Goal: Information Seeking & Learning: Learn about a topic

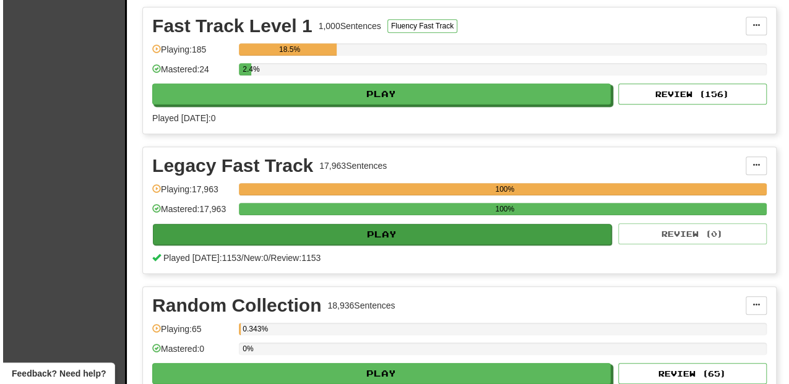
scroll to position [288, 0]
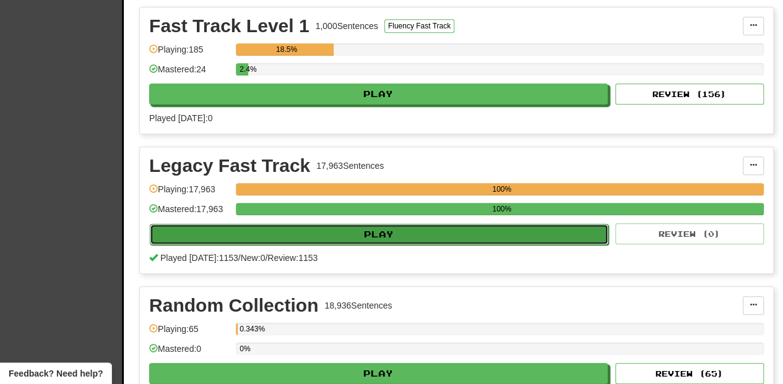
click at [353, 236] on button "Play" at bounding box center [379, 234] width 459 height 21
select select "**"
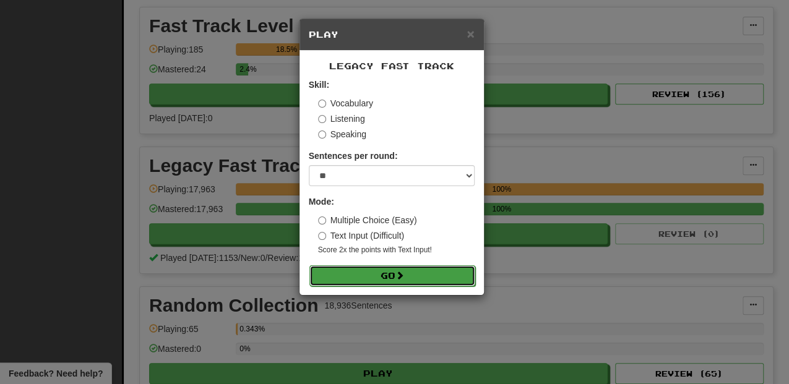
click at [355, 274] on button "Go" at bounding box center [392, 275] width 166 height 21
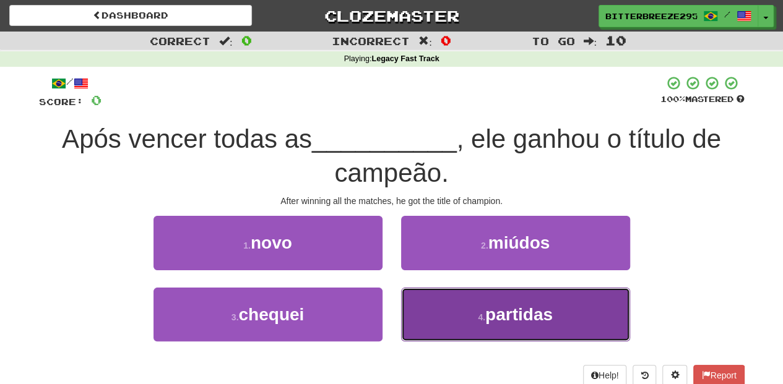
click at [427, 310] on button "4 . partidas" at bounding box center [515, 315] width 229 height 54
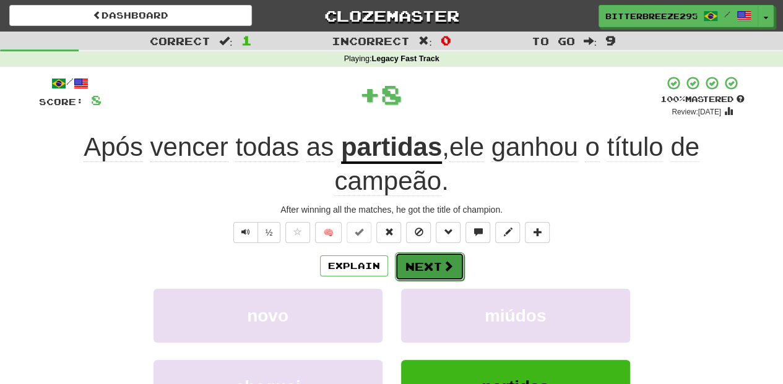
click at [412, 270] on button "Next" at bounding box center [429, 266] width 69 height 28
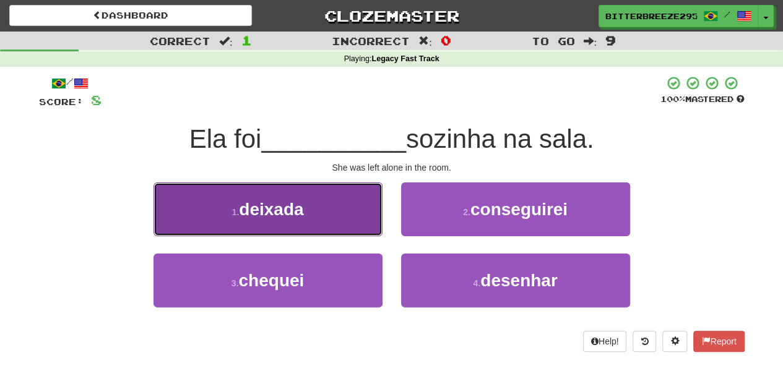
click at [307, 229] on button "1 . deixada" at bounding box center [267, 210] width 229 height 54
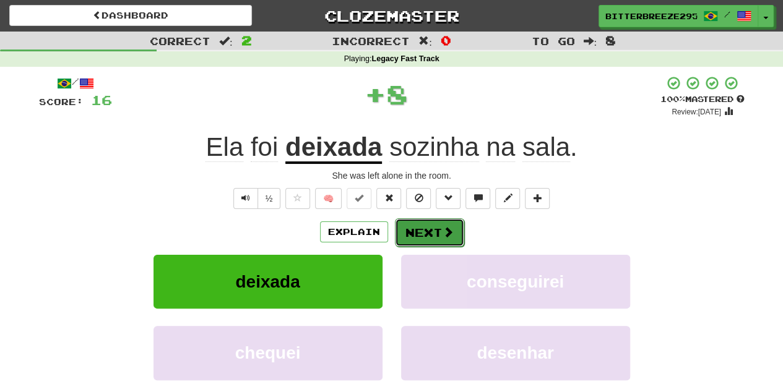
click at [423, 229] on button "Next" at bounding box center [429, 232] width 69 height 28
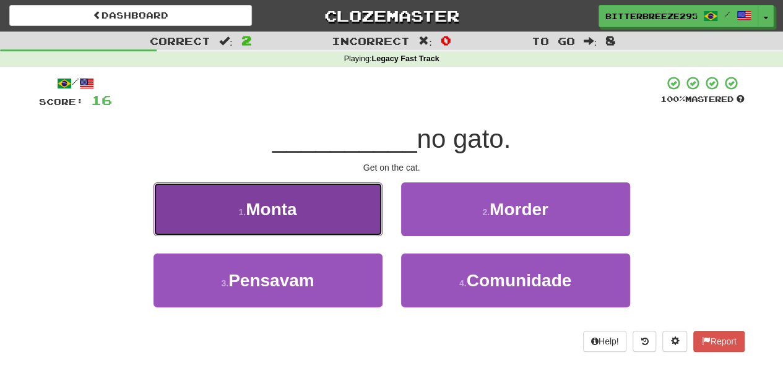
click at [346, 223] on button "1 . Monta" at bounding box center [267, 210] width 229 height 54
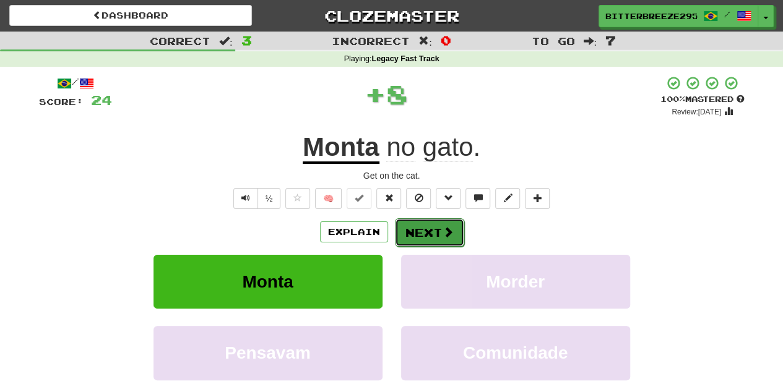
click at [413, 228] on button "Next" at bounding box center [429, 232] width 69 height 28
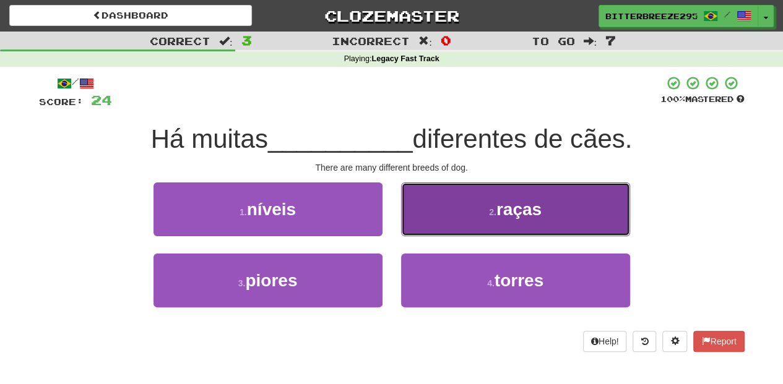
click at [433, 225] on button "2 . raças" at bounding box center [515, 210] width 229 height 54
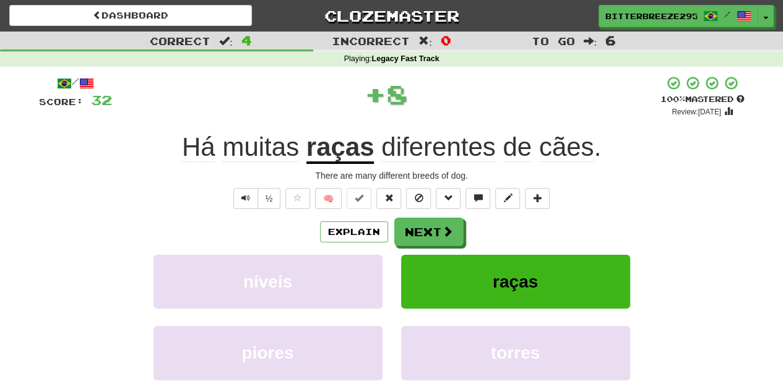
click at [433, 225] on button "Next" at bounding box center [428, 232] width 69 height 28
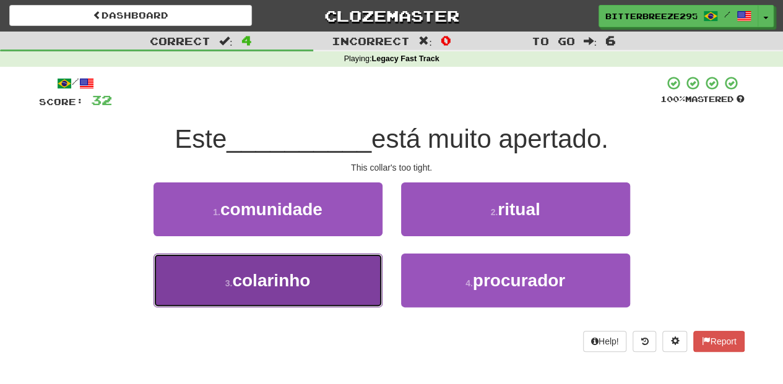
click at [338, 267] on button "3 . colarinho" at bounding box center [267, 281] width 229 height 54
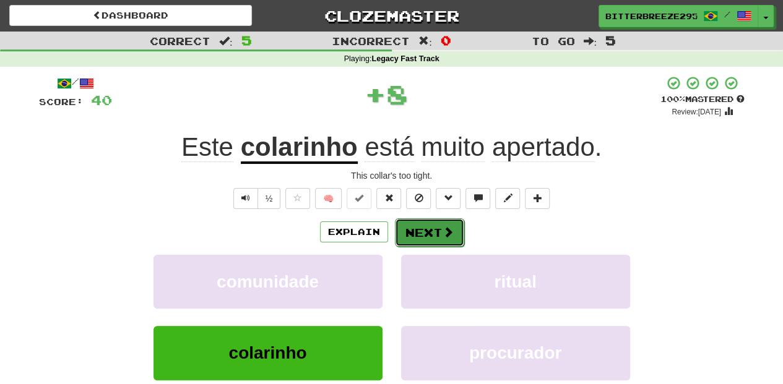
click at [424, 233] on button "Next" at bounding box center [429, 232] width 69 height 28
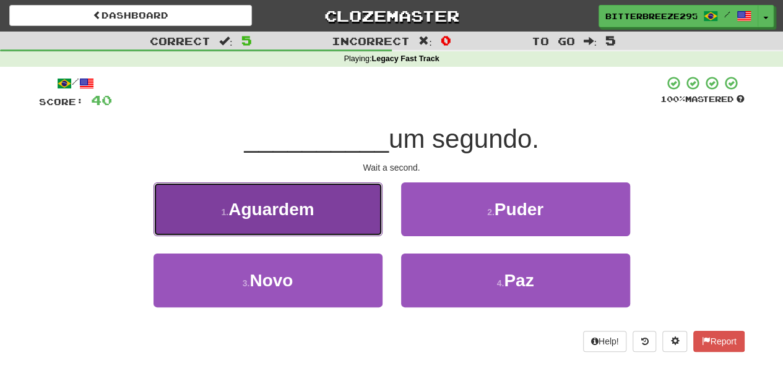
click at [342, 226] on button "1 . Aguardem" at bounding box center [267, 210] width 229 height 54
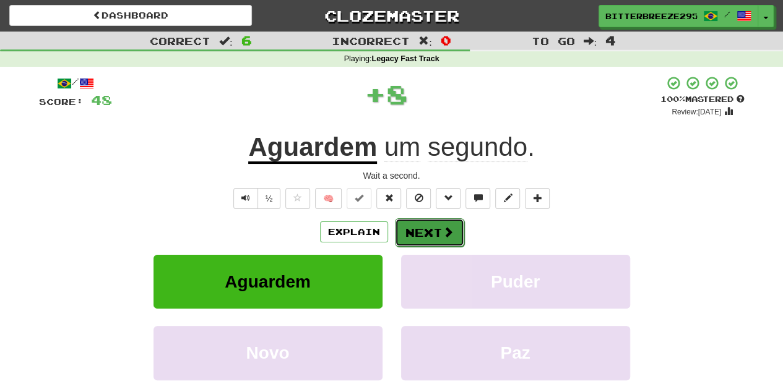
click at [413, 228] on button "Next" at bounding box center [429, 232] width 69 height 28
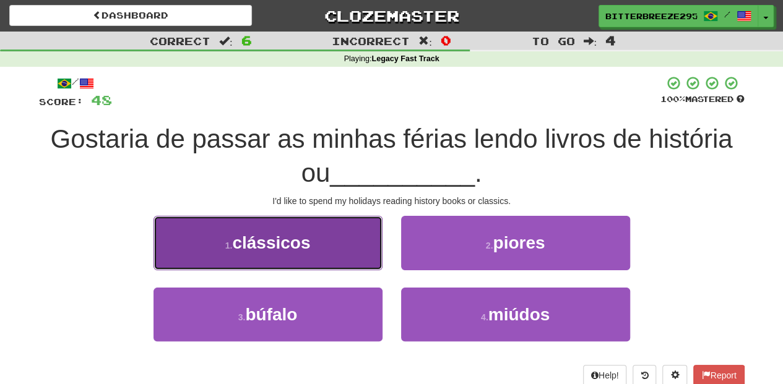
click at [345, 244] on button "1 . clássicos" at bounding box center [267, 243] width 229 height 54
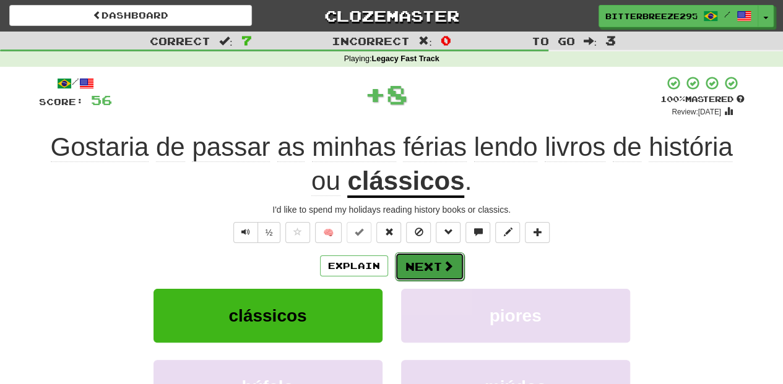
click at [406, 259] on button "Next" at bounding box center [429, 266] width 69 height 28
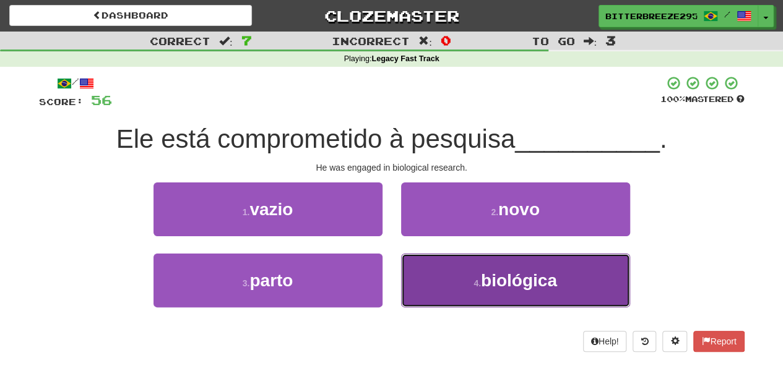
click at [423, 274] on button "4 . biológica" at bounding box center [515, 281] width 229 height 54
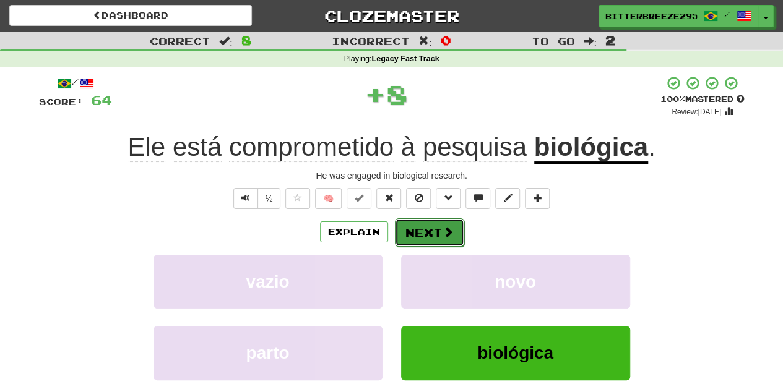
click at [413, 236] on button "Next" at bounding box center [429, 232] width 69 height 28
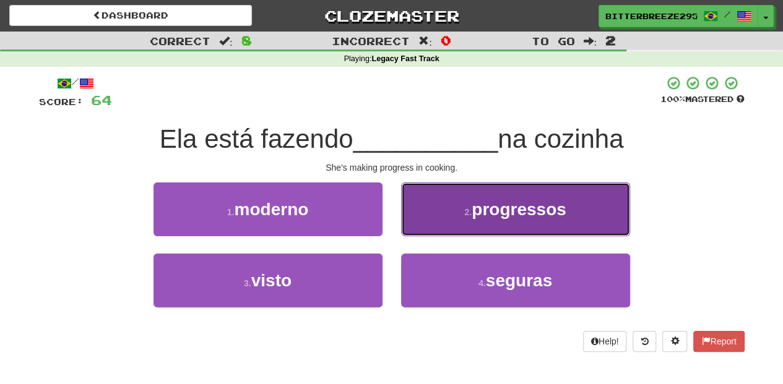
click at [421, 224] on button "2 . progressos" at bounding box center [515, 210] width 229 height 54
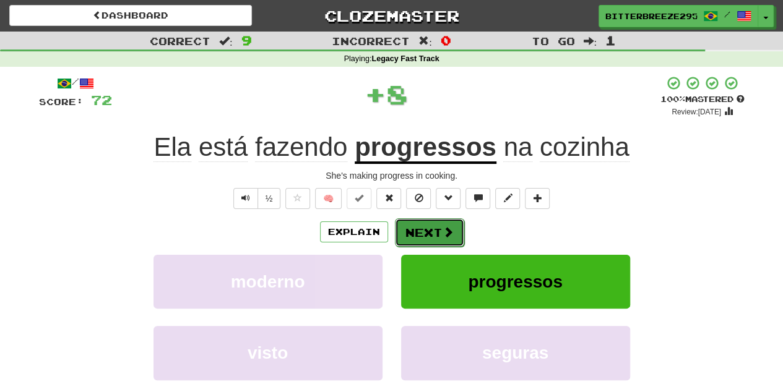
click at [419, 225] on button "Next" at bounding box center [429, 232] width 69 height 28
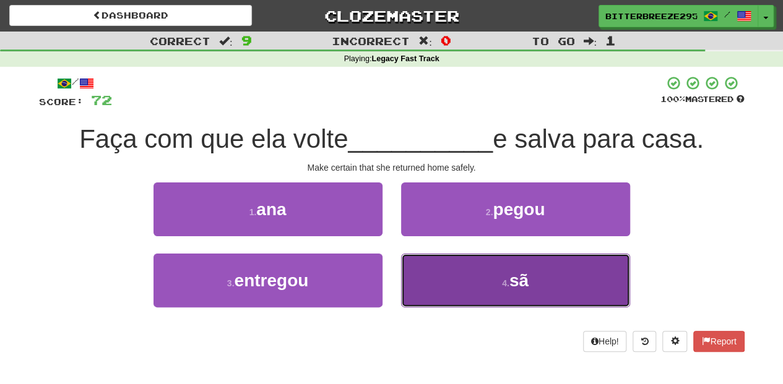
click at [431, 274] on button "4 . sã" at bounding box center [515, 281] width 229 height 54
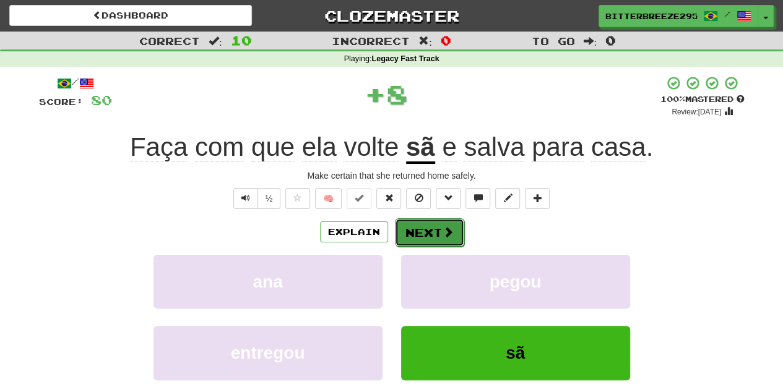
click at [421, 236] on button "Next" at bounding box center [429, 232] width 69 height 28
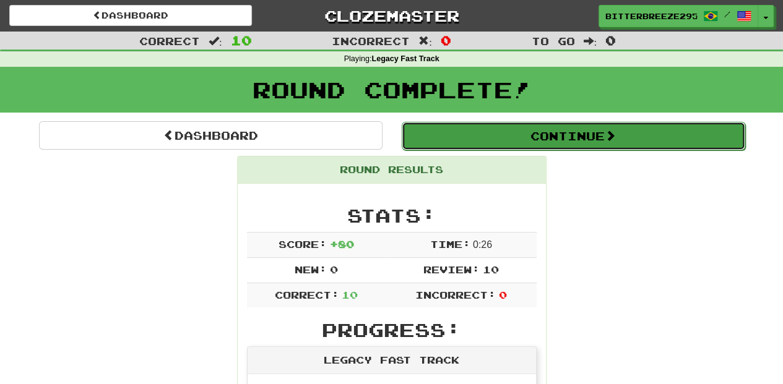
click at [464, 125] on button "Continue" at bounding box center [573, 136] width 343 height 28
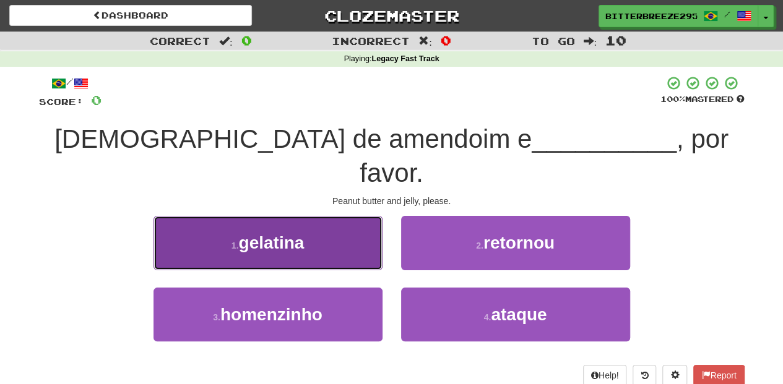
click at [303, 225] on button "1 . gelatina" at bounding box center [267, 243] width 229 height 54
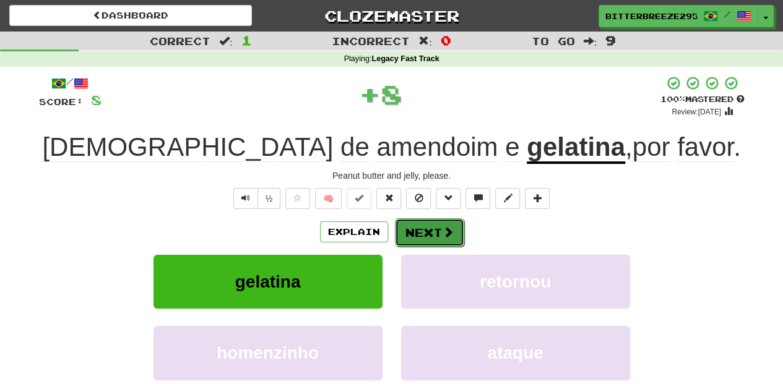
click at [416, 229] on button "Next" at bounding box center [429, 232] width 69 height 28
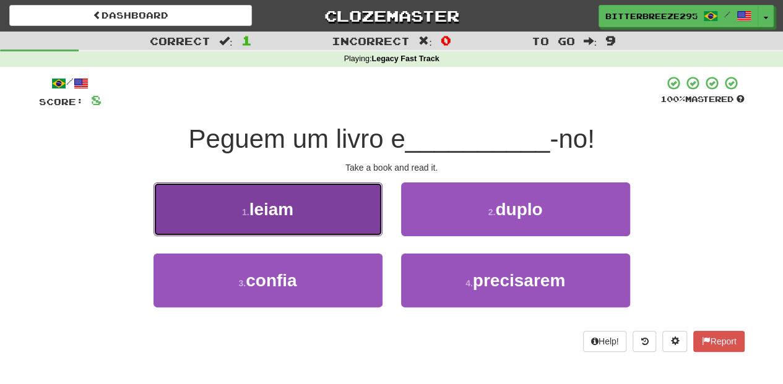
click at [340, 220] on button "1 . leiam" at bounding box center [267, 210] width 229 height 54
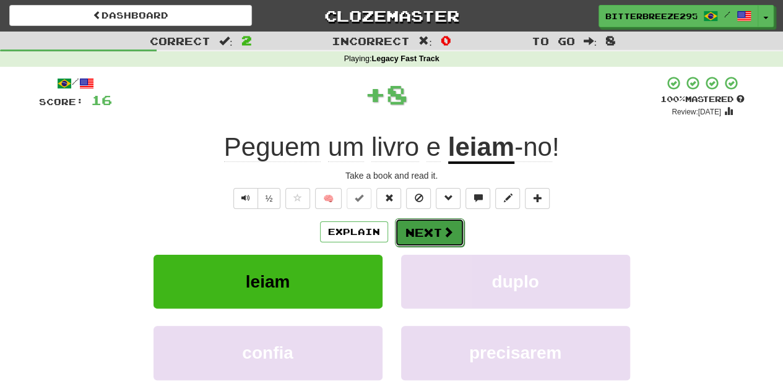
click at [432, 230] on button "Next" at bounding box center [429, 232] width 69 height 28
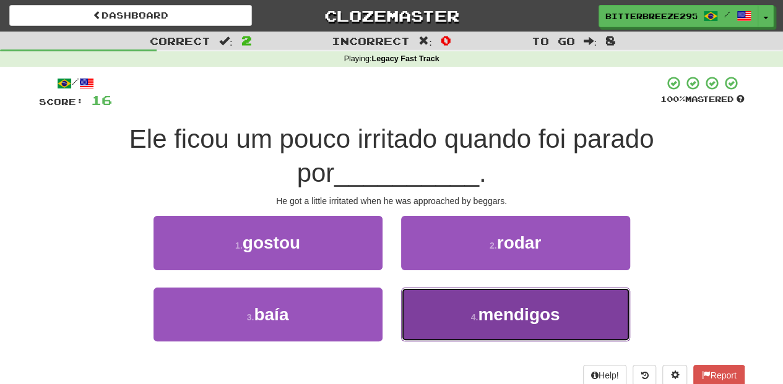
click at [426, 299] on button "4 . mendigos" at bounding box center [515, 315] width 229 height 54
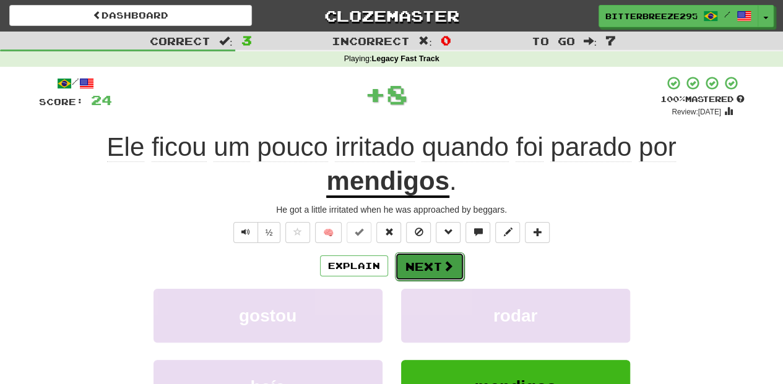
click at [412, 267] on button "Next" at bounding box center [429, 266] width 69 height 28
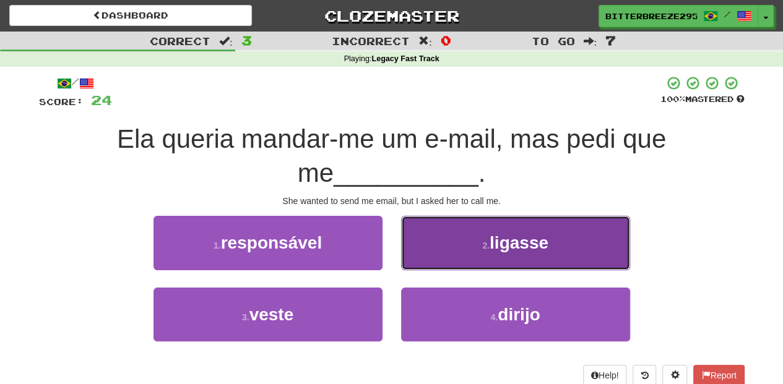
click at [423, 262] on button "2 . ligasse" at bounding box center [515, 243] width 229 height 54
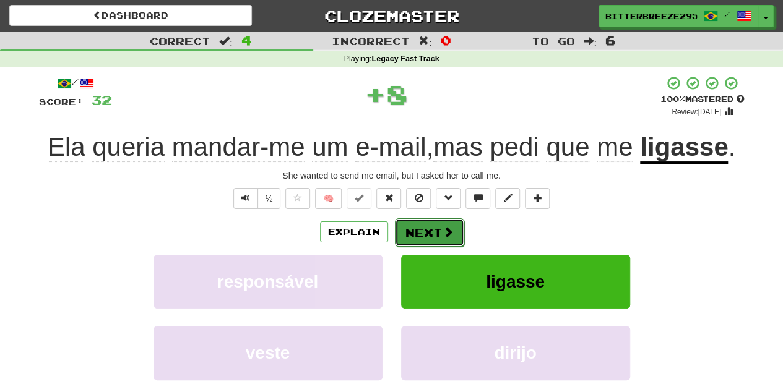
click at [418, 235] on button "Next" at bounding box center [429, 232] width 69 height 28
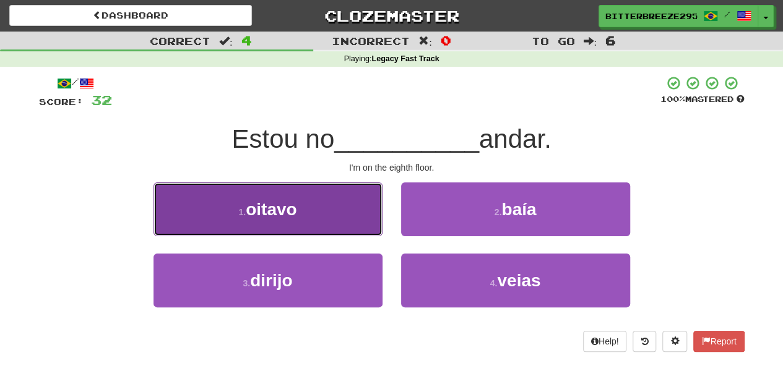
click at [307, 230] on button "1 . oitavo" at bounding box center [267, 210] width 229 height 54
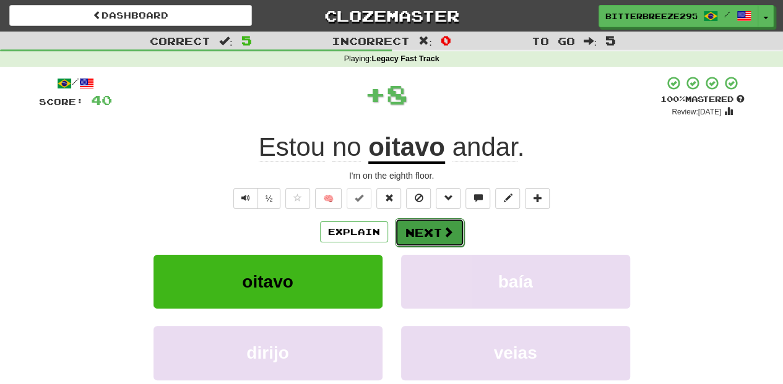
click at [425, 233] on button "Next" at bounding box center [429, 232] width 69 height 28
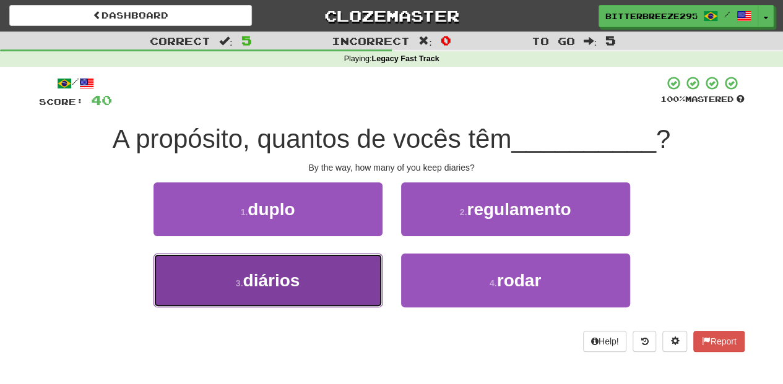
click at [343, 275] on button "3 . diários" at bounding box center [267, 281] width 229 height 54
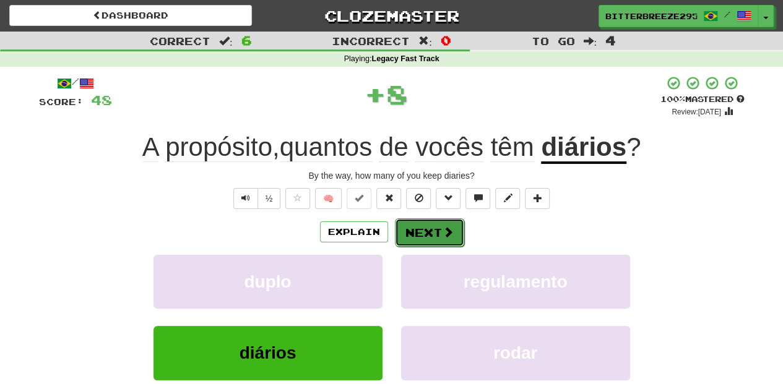
click at [407, 235] on button "Next" at bounding box center [429, 232] width 69 height 28
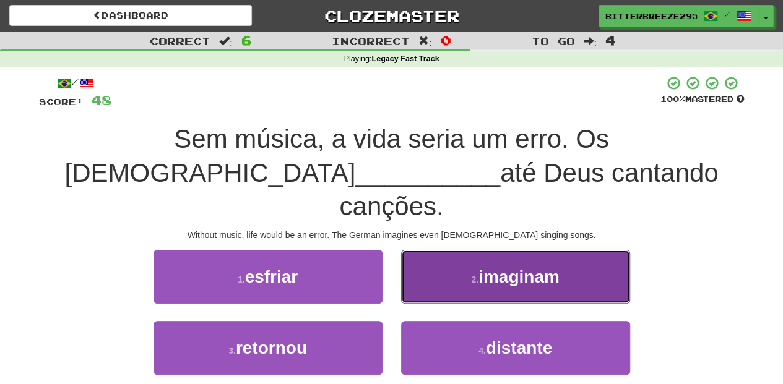
click at [436, 266] on button "2 . imaginam" at bounding box center [515, 277] width 229 height 54
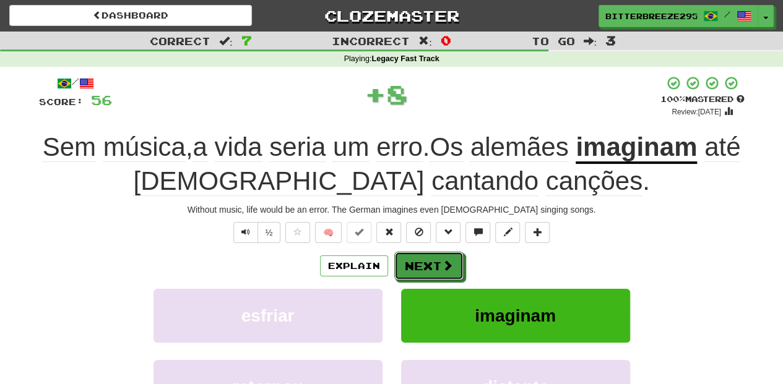
click at [416, 264] on button "Next" at bounding box center [428, 266] width 69 height 28
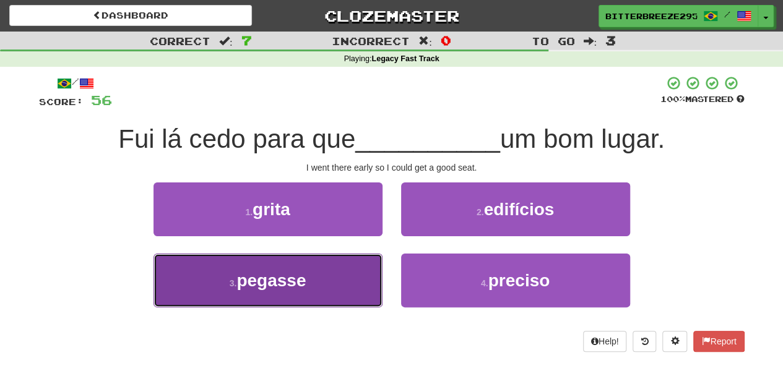
click at [347, 278] on button "3 . pegasse" at bounding box center [267, 281] width 229 height 54
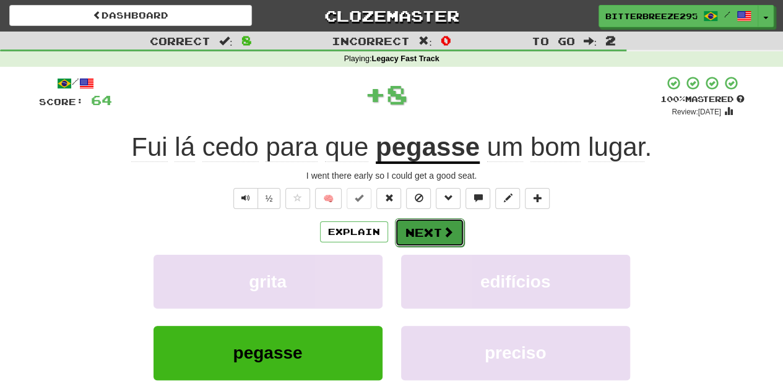
click at [415, 239] on button "Next" at bounding box center [429, 232] width 69 height 28
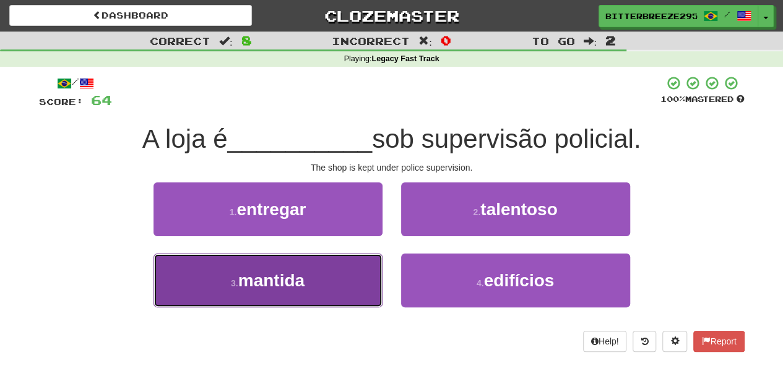
click at [352, 270] on button "3 . mantida" at bounding box center [267, 281] width 229 height 54
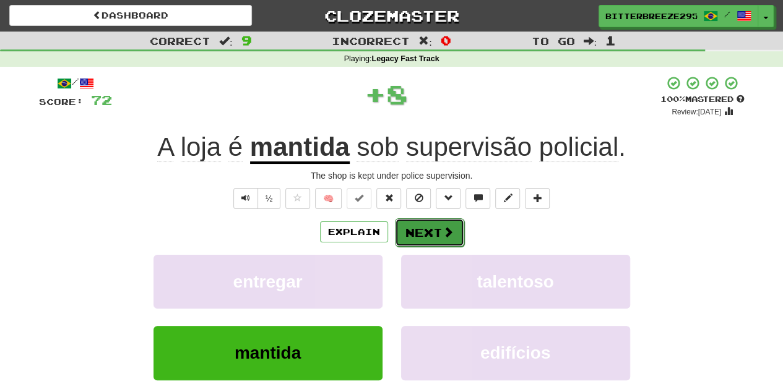
click at [418, 233] on button "Next" at bounding box center [429, 232] width 69 height 28
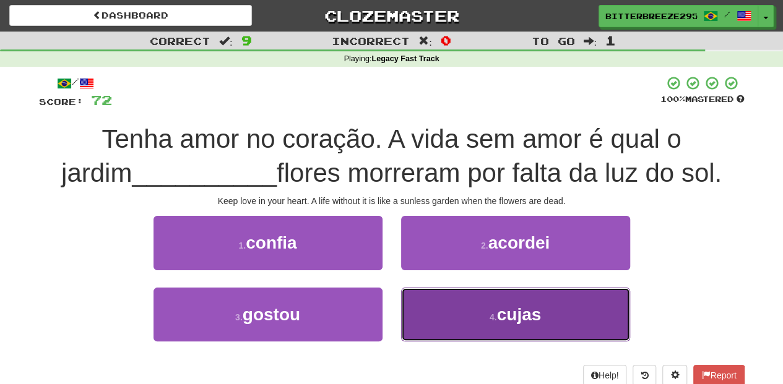
click at [447, 298] on button "4 . cujas" at bounding box center [515, 315] width 229 height 54
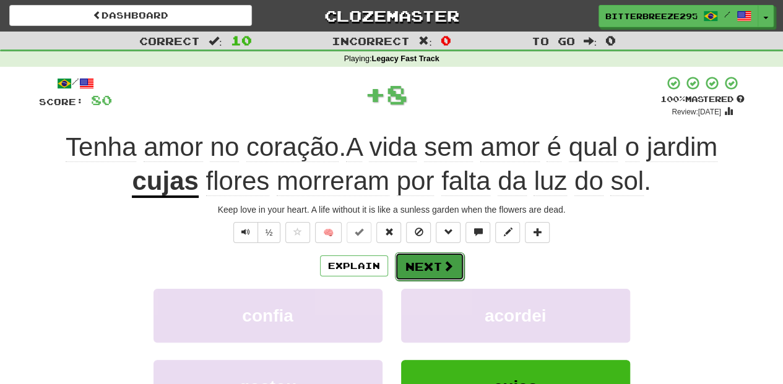
click at [434, 268] on button "Next" at bounding box center [429, 266] width 69 height 28
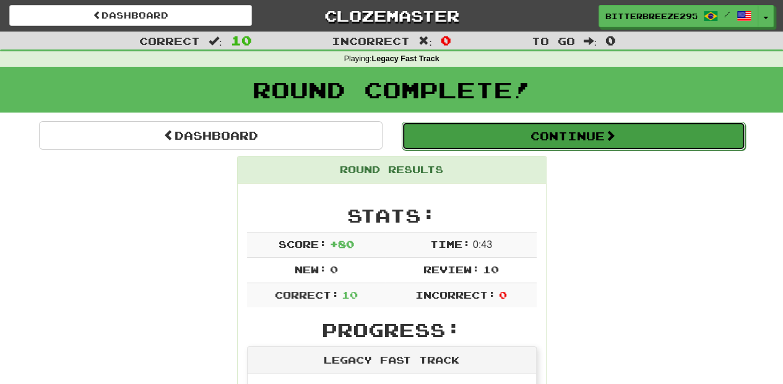
click at [457, 140] on button "Continue" at bounding box center [573, 136] width 343 height 28
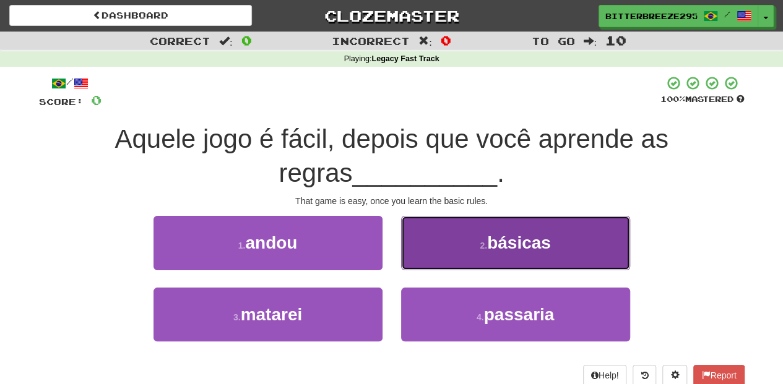
click at [428, 248] on button "2 . básicas" at bounding box center [515, 243] width 229 height 54
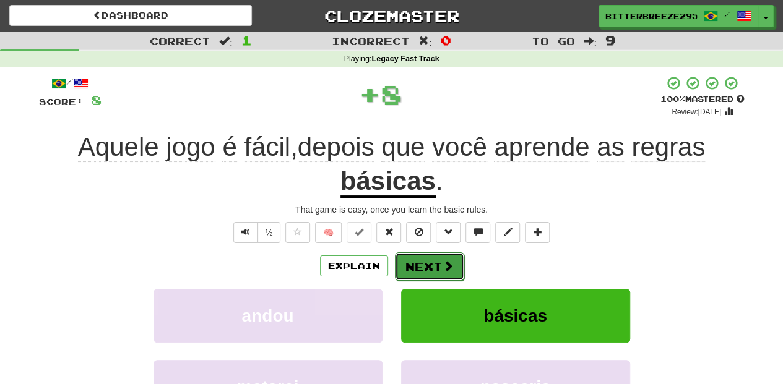
click at [421, 262] on button "Next" at bounding box center [429, 266] width 69 height 28
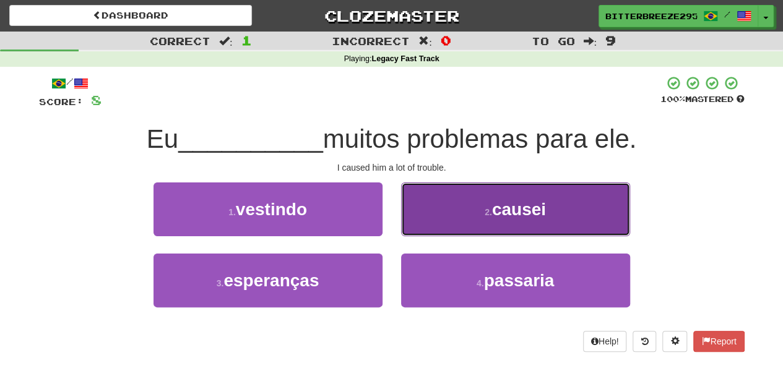
click at [423, 227] on button "2 . causei" at bounding box center [515, 210] width 229 height 54
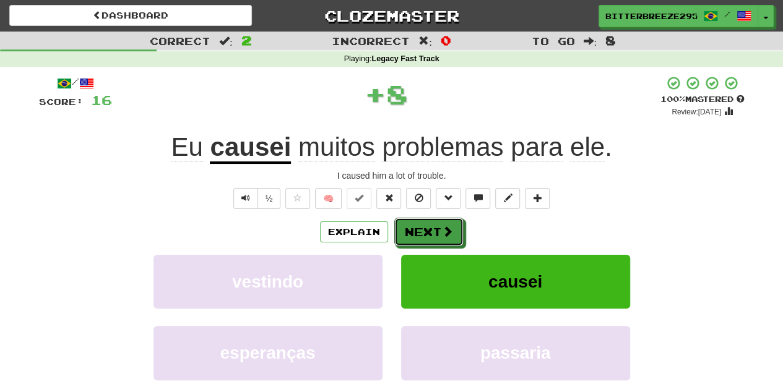
click at [423, 227] on button "Next" at bounding box center [428, 232] width 69 height 28
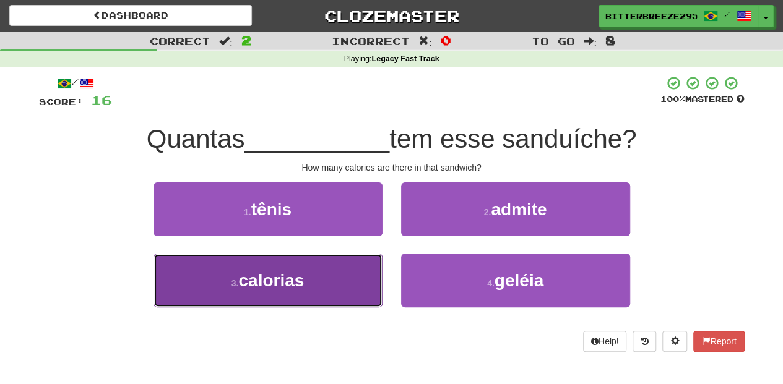
click at [332, 266] on button "3 . calorias" at bounding box center [267, 281] width 229 height 54
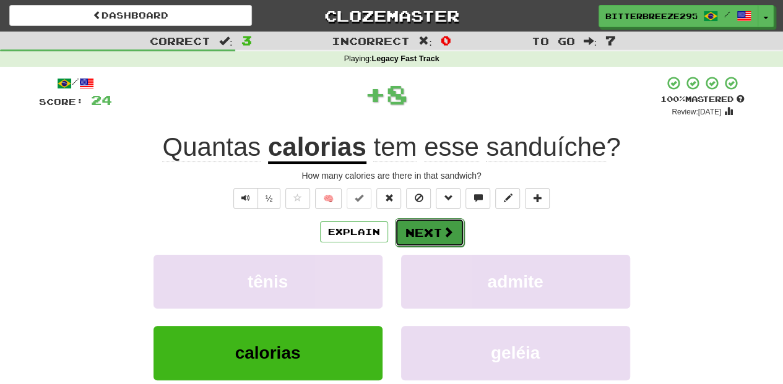
click at [403, 233] on button "Next" at bounding box center [429, 232] width 69 height 28
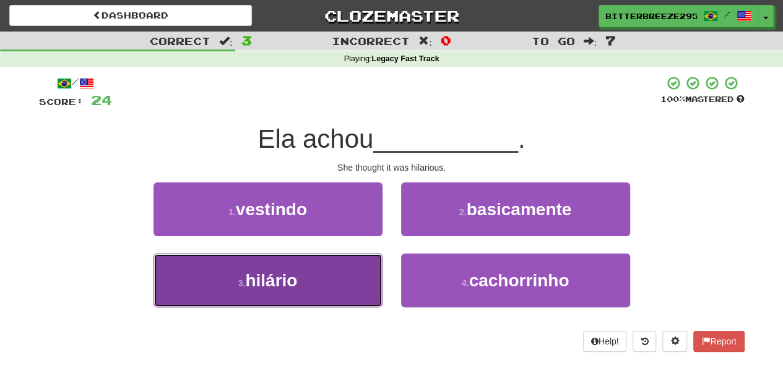
click at [352, 270] on button "3 . hilário" at bounding box center [267, 281] width 229 height 54
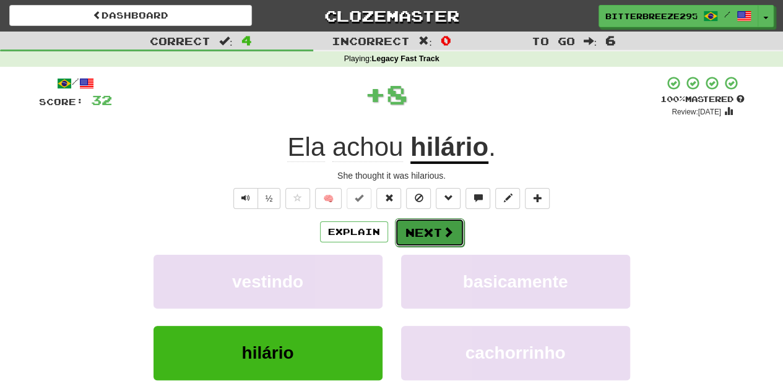
click at [412, 231] on button "Next" at bounding box center [429, 232] width 69 height 28
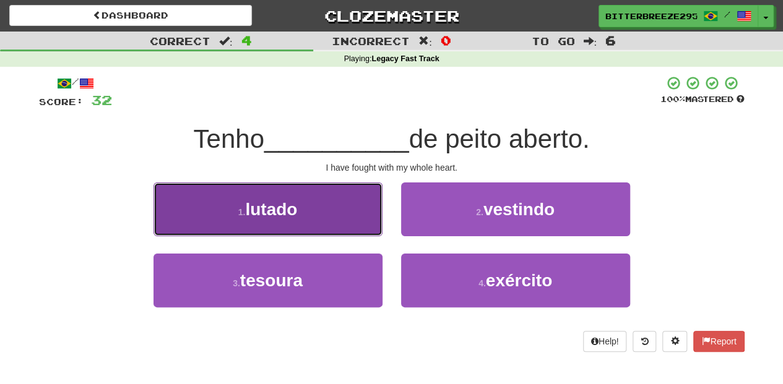
click at [325, 225] on button "1 . lutado" at bounding box center [267, 210] width 229 height 54
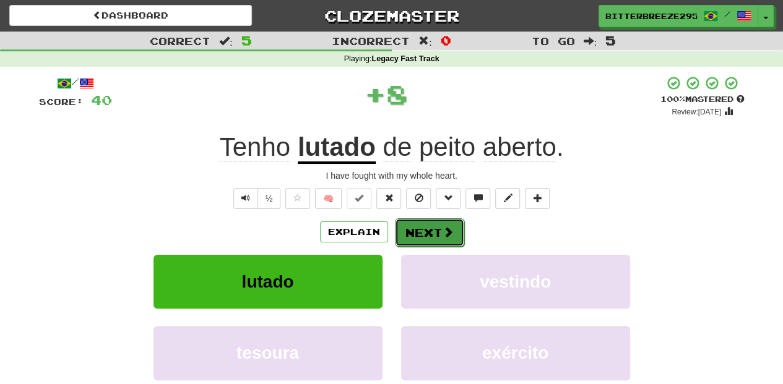
click at [413, 228] on button "Next" at bounding box center [429, 232] width 69 height 28
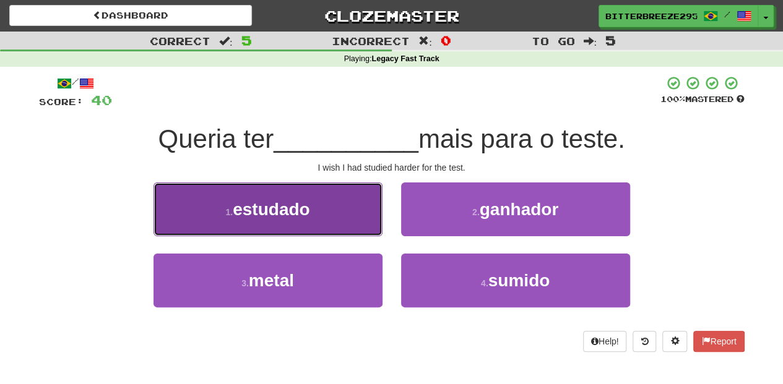
click at [329, 222] on button "1 . estudado" at bounding box center [267, 210] width 229 height 54
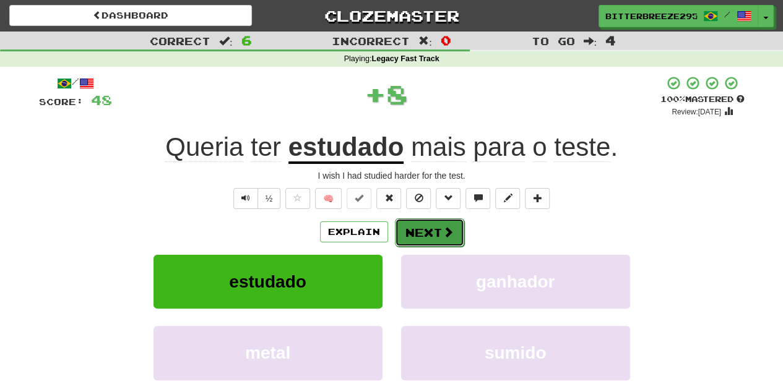
click at [415, 233] on button "Next" at bounding box center [429, 232] width 69 height 28
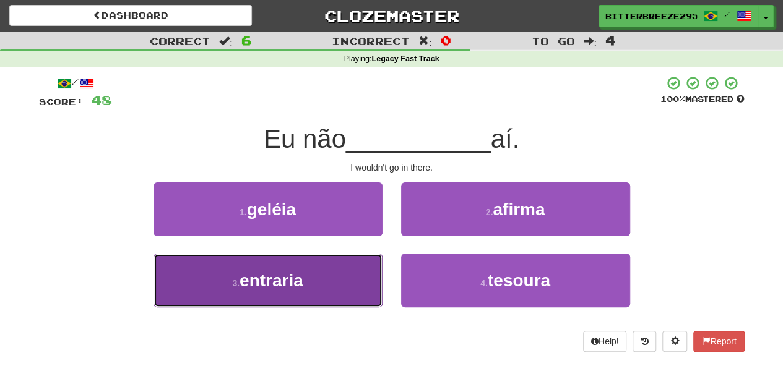
click at [347, 275] on button "3 . entraria" at bounding box center [267, 281] width 229 height 54
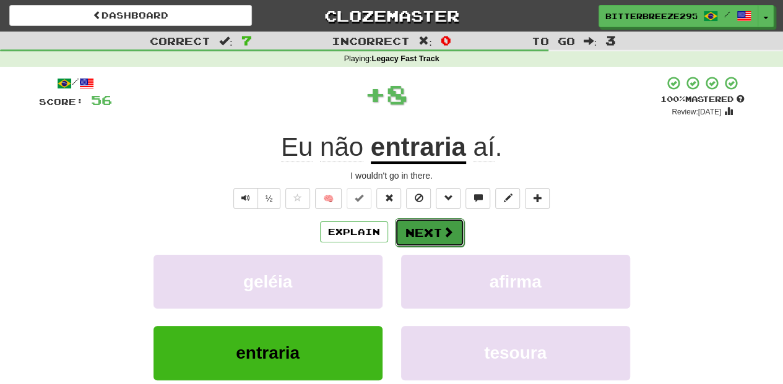
click at [410, 233] on button "Next" at bounding box center [429, 232] width 69 height 28
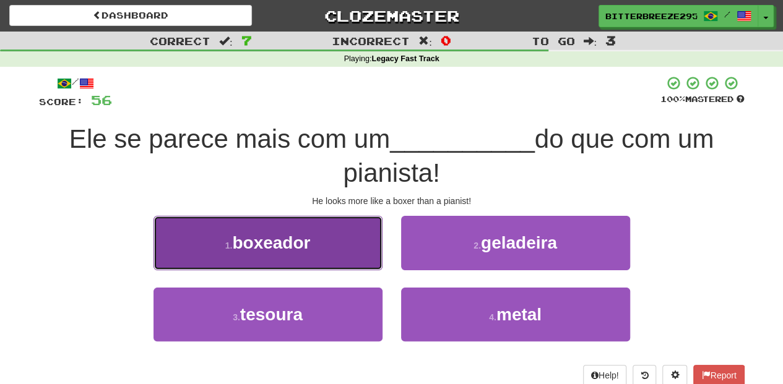
click at [366, 262] on button "1 . boxeador" at bounding box center [267, 243] width 229 height 54
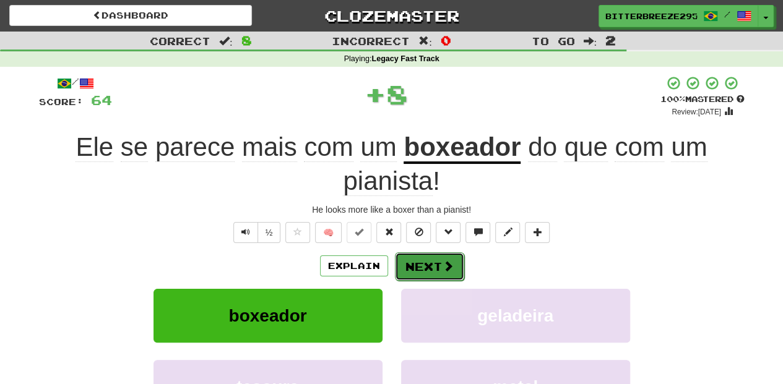
click at [412, 264] on button "Next" at bounding box center [429, 266] width 69 height 28
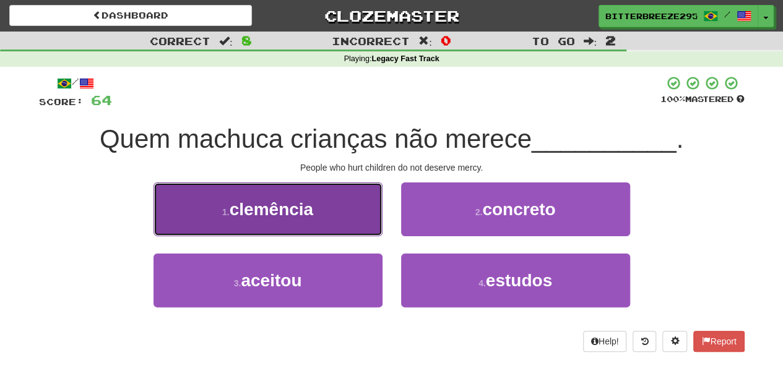
click at [350, 220] on button "1 . clemência" at bounding box center [267, 210] width 229 height 54
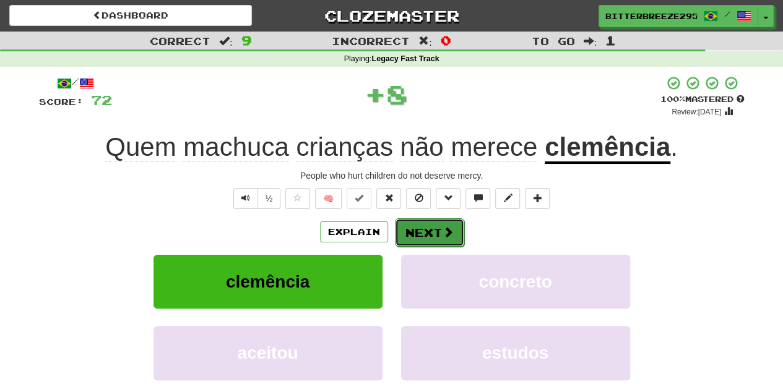
click at [396, 222] on button "Next" at bounding box center [429, 232] width 69 height 28
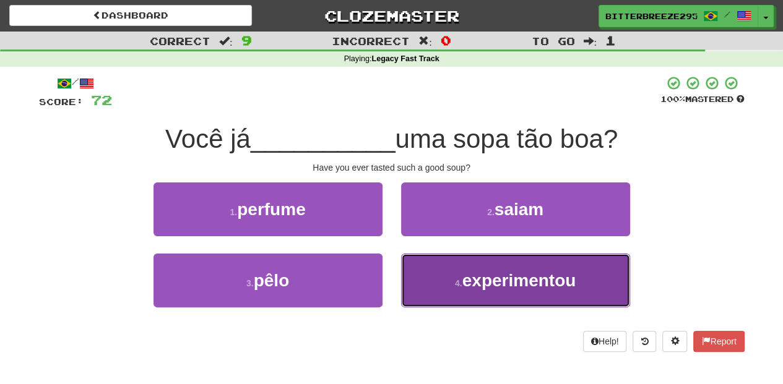
click at [425, 269] on button "4 . experimentou" at bounding box center [515, 281] width 229 height 54
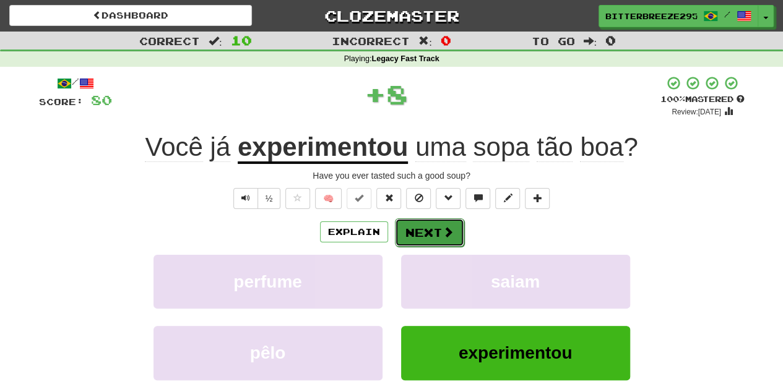
click at [417, 230] on button "Next" at bounding box center [429, 232] width 69 height 28
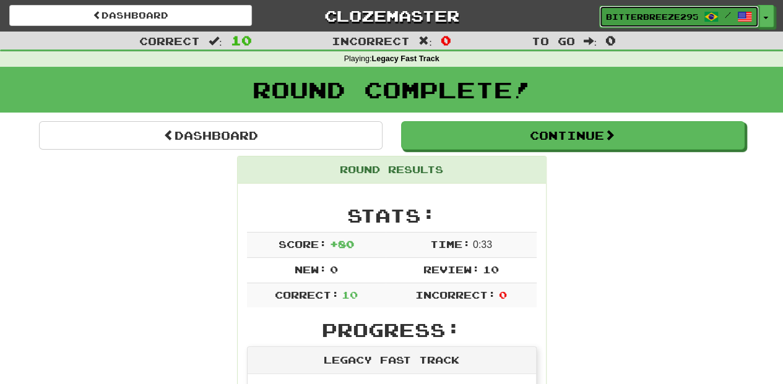
click at [624, 15] on span "BitterBreeze2956" at bounding box center [652, 16] width 92 height 11
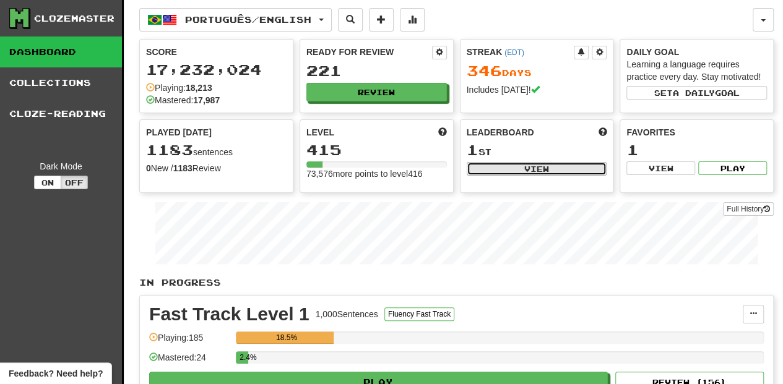
click at [506, 171] on button "View" at bounding box center [537, 169] width 140 height 14
select select "**********"
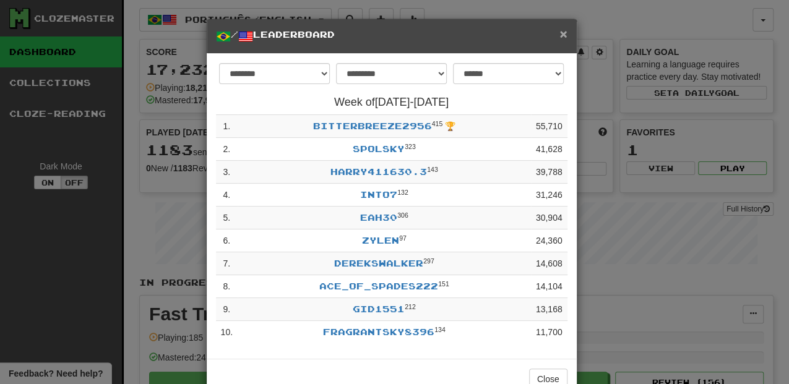
click at [559, 33] on span "×" at bounding box center [562, 34] width 7 height 14
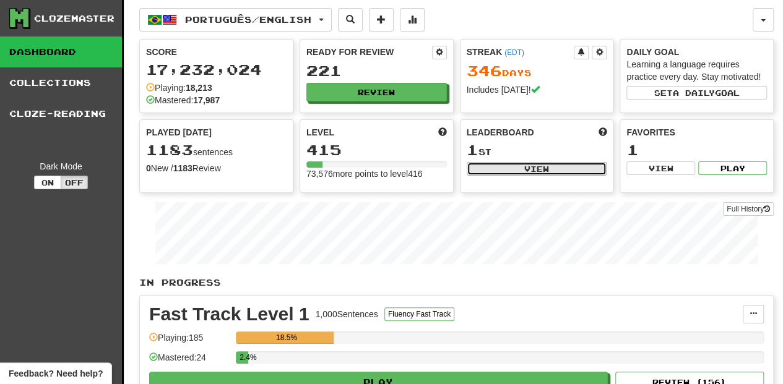
click at [546, 166] on button "View" at bounding box center [537, 169] width 140 height 14
select select "**********"
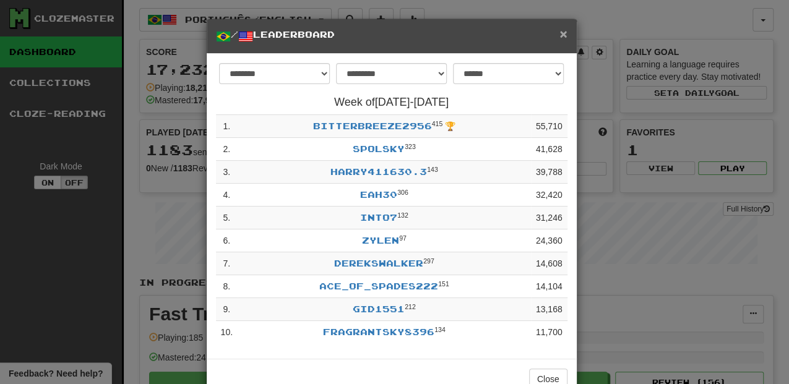
click at [560, 33] on span "×" at bounding box center [562, 34] width 7 height 14
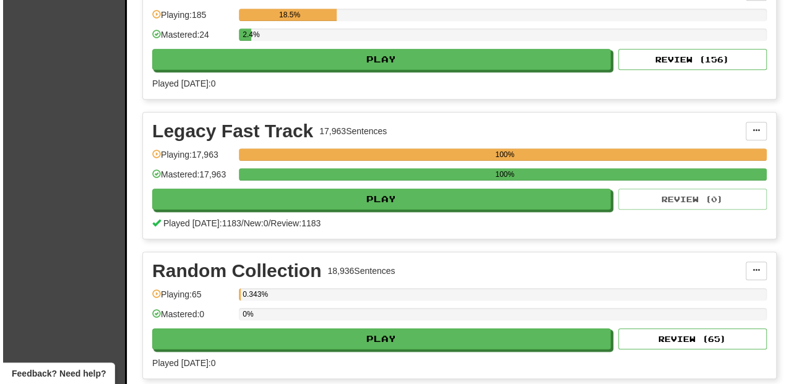
scroll to position [330, 0]
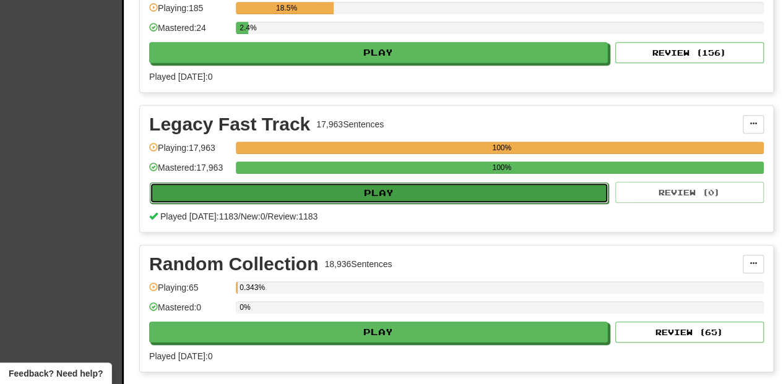
click at [390, 192] on button "Play" at bounding box center [379, 193] width 459 height 21
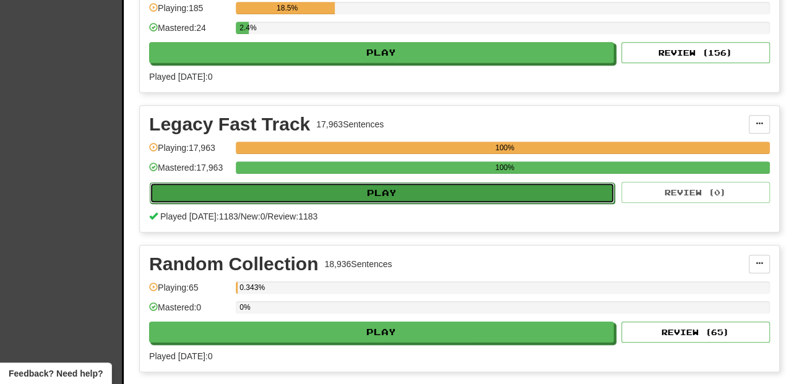
select select "**"
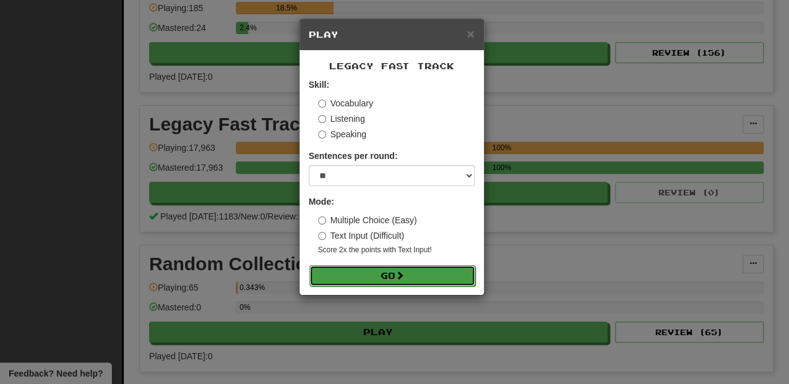
click at [386, 274] on button "Go" at bounding box center [392, 275] width 166 height 21
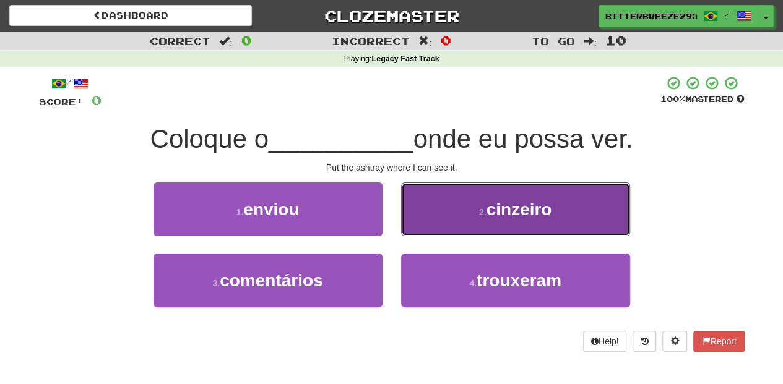
click at [437, 223] on button "2 . cinzeiro" at bounding box center [515, 210] width 229 height 54
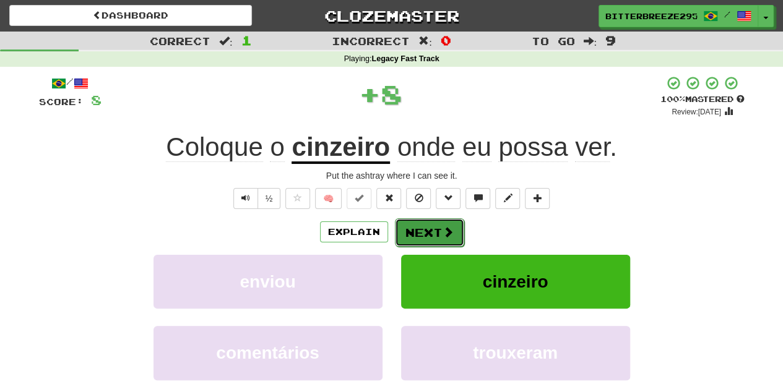
click at [433, 225] on button "Next" at bounding box center [429, 232] width 69 height 28
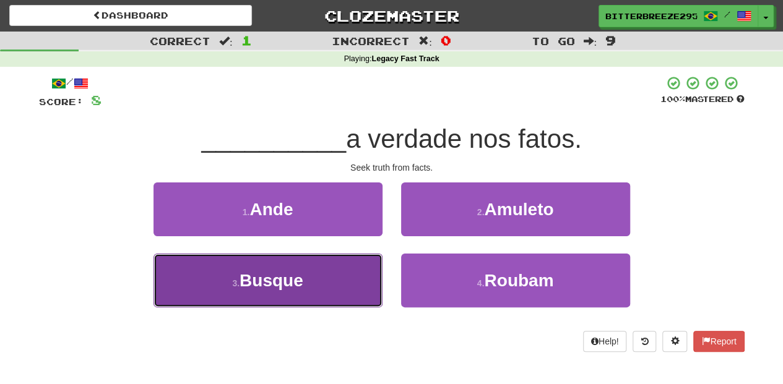
click at [344, 265] on button "3 . Busque" at bounding box center [267, 281] width 229 height 54
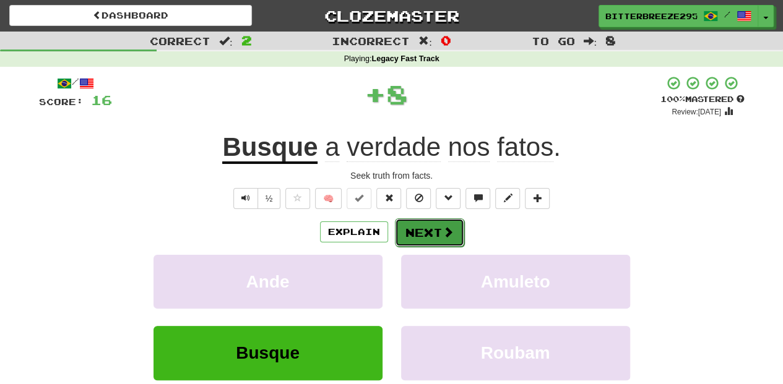
click at [418, 235] on button "Next" at bounding box center [429, 232] width 69 height 28
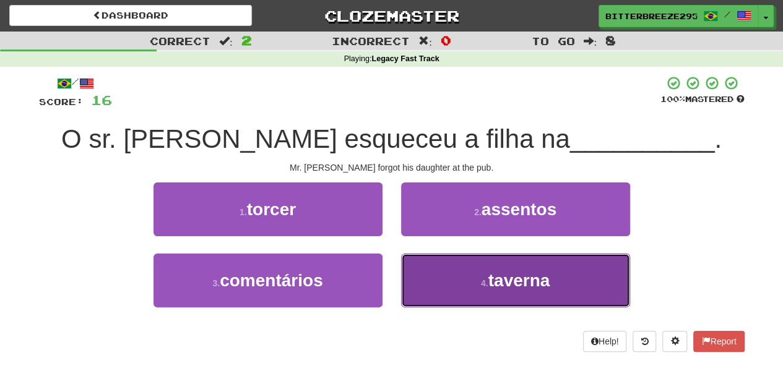
click at [433, 275] on button "4 . taverna" at bounding box center [515, 281] width 229 height 54
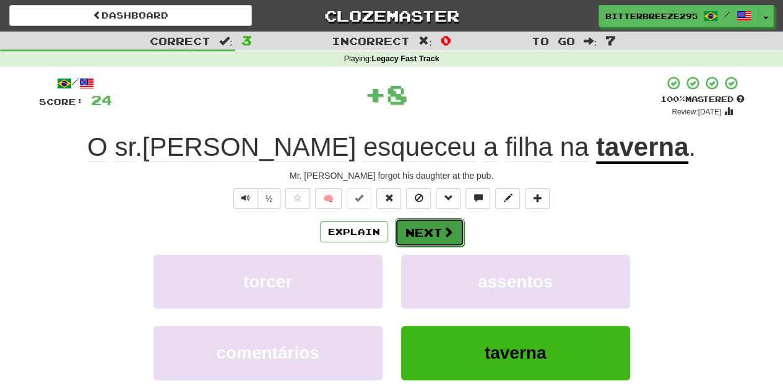
click at [425, 223] on button "Next" at bounding box center [429, 232] width 69 height 28
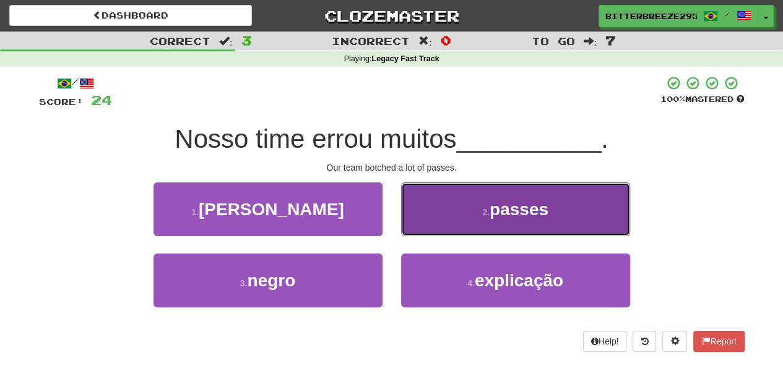
click at [436, 227] on button "2 . passes" at bounding box center [515, 210] width 229 height 54
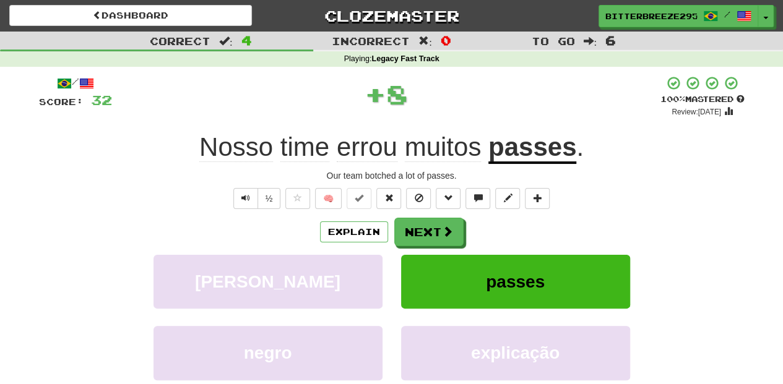
click at [436, 227] on button "Next" at bounding box center [428, 232] width 69 height 28
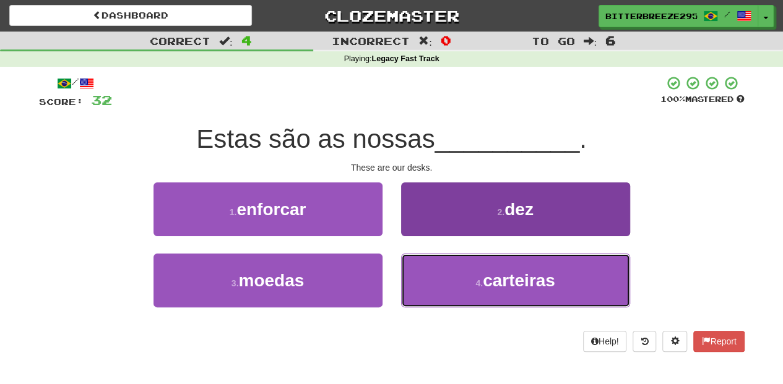
click at [452, 275] on button "4 . carteiras" at bounding box center [515, 281] width 229 height 54
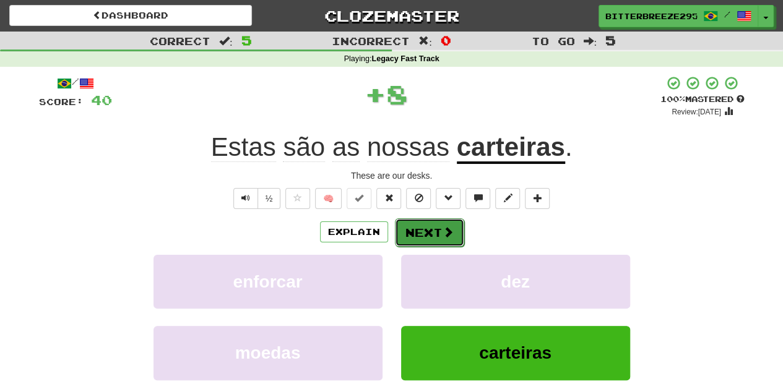
click at [433, 233] on button "Next" at bounding box center [429, 232] width 69 height 28
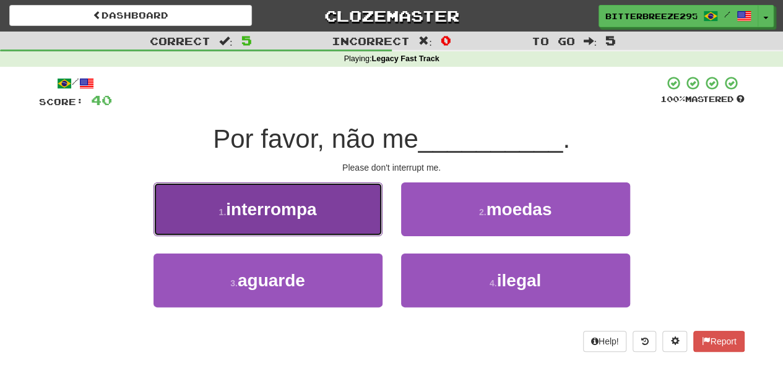
click at [347, 218] on button "1 . interrompa" at bounding box center [267, 210] width 229 height 54
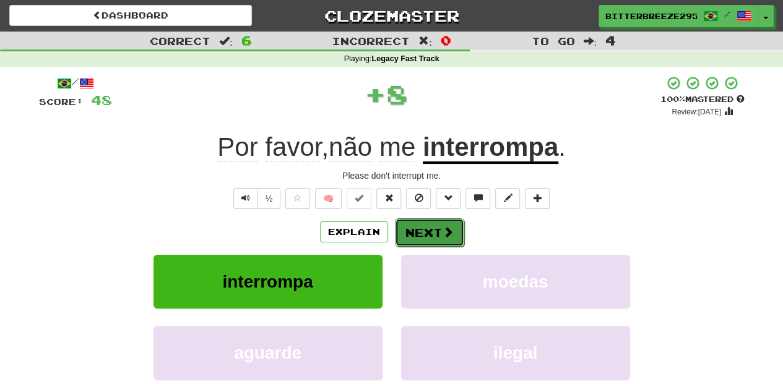
click at [421, 227] on button "Next" at bounding box center [429, 232] width 69 height 28
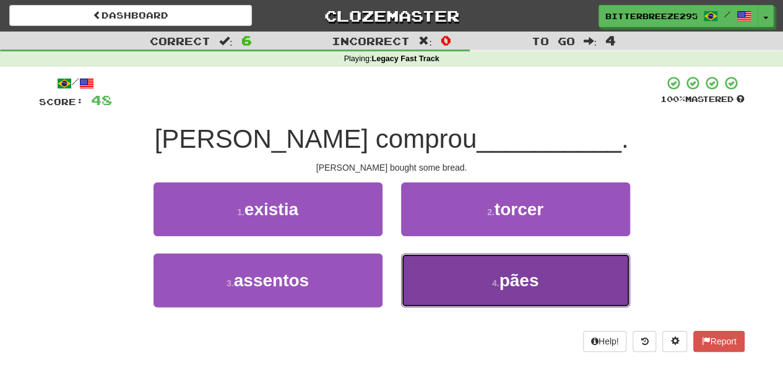
click at [437, 280] on button "4 . pães" at bounding box center [515, 281] width 229 height 54
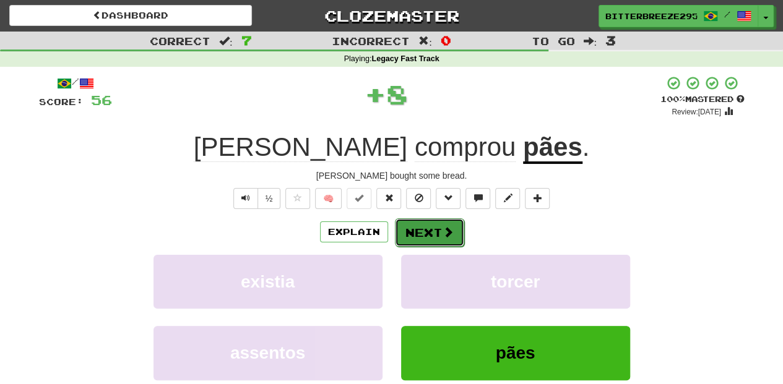
click at [437, 236] on button "Next" at bounding box center [429, 232] width 69 height 28
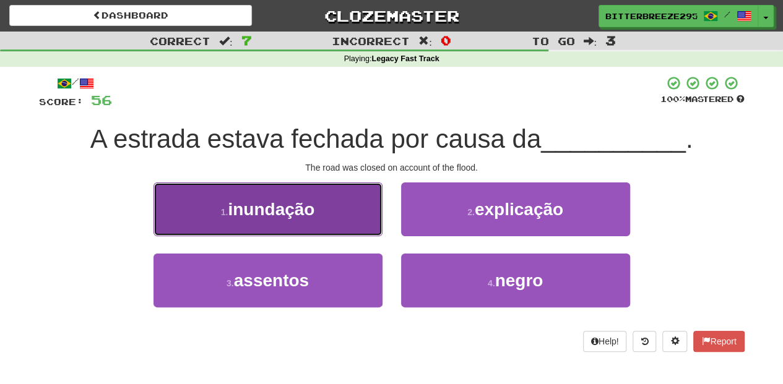
click at [349, 227] on button "1 . inundação" at bounding box center [267, 210] width 229 height 54
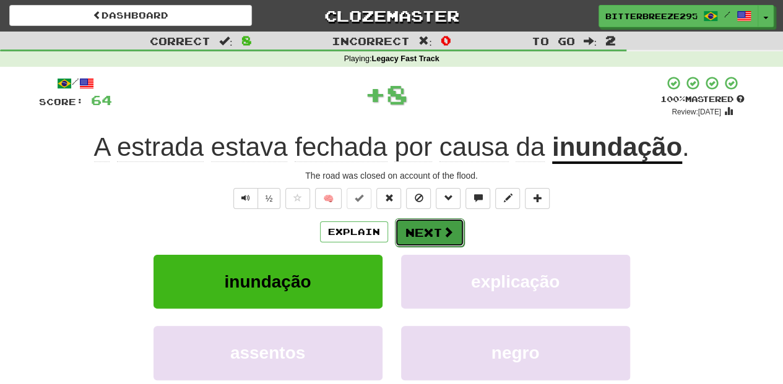
click at [400, 228] on button "Next" at bounding box center [429, 232] width 69 height 28
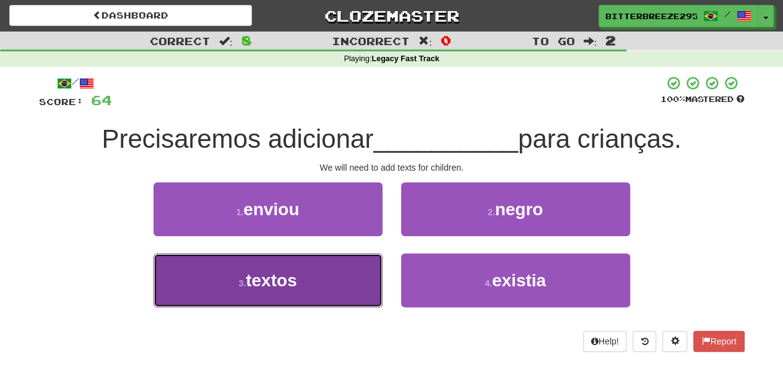
click at [321, 275] on button "3 . textos" at bounding box center [267, 281] width 229 height 54
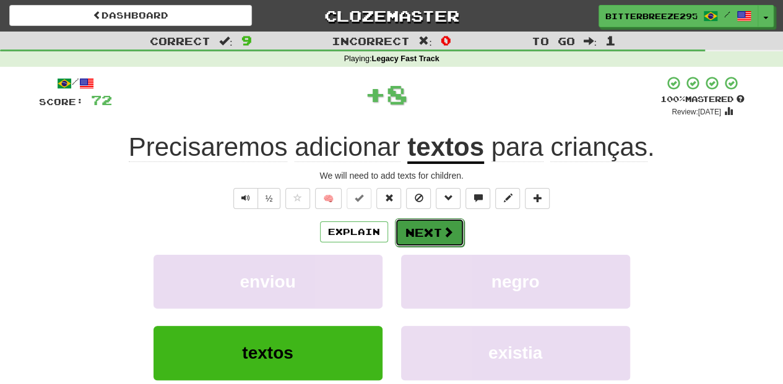
click at [429, 226] on button "Next" at bounding box center [429, 232] width 69 height 28
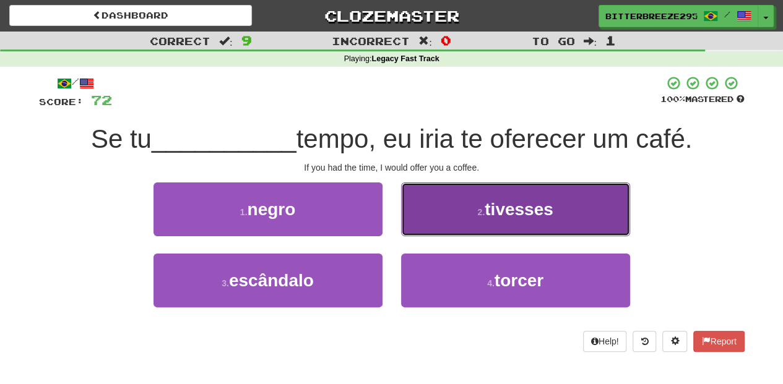
click at [441, 227] on button "2 . tivesses" at bounding box center [515, 210] width 229 height 54
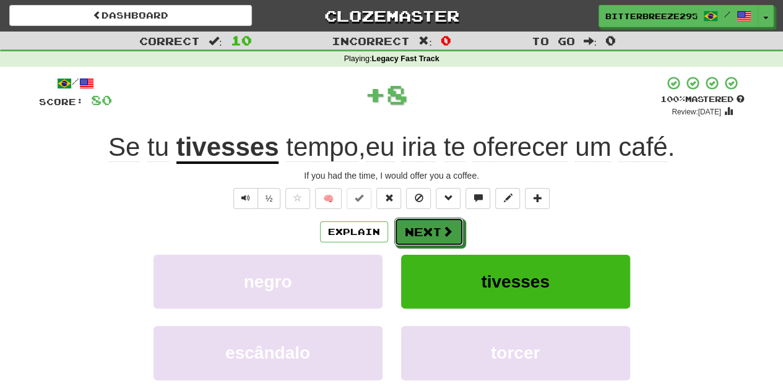
click at [442, 227] on span at bounding box center [447, 231] width 11 height 11
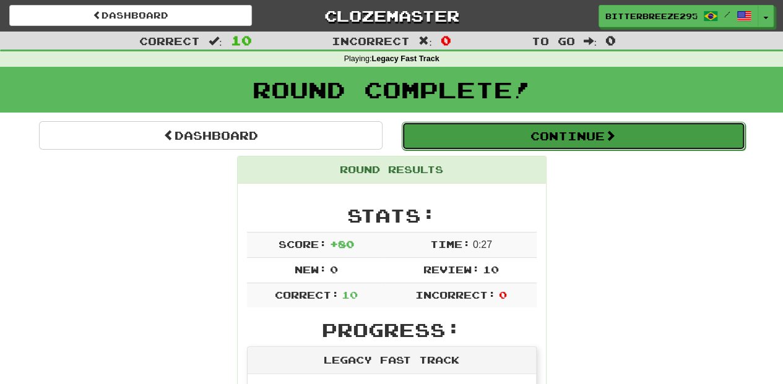
click at [477, 140] on button "Continue" at bounding box center [573, 136] width 343 height 28
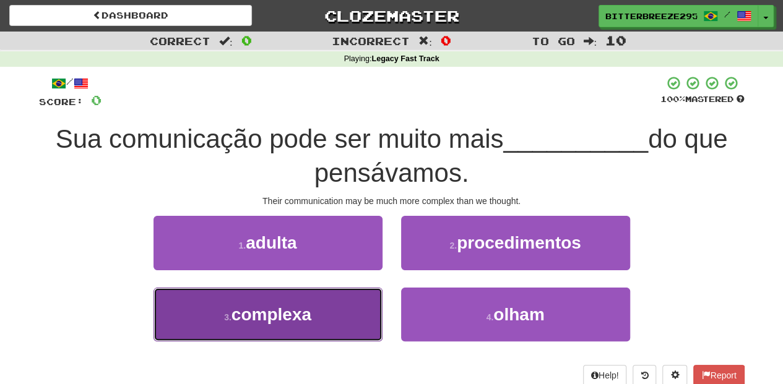
click at [317, 300] on button "3 . complexa" at bounding box center [267, 315] width 229 height 54
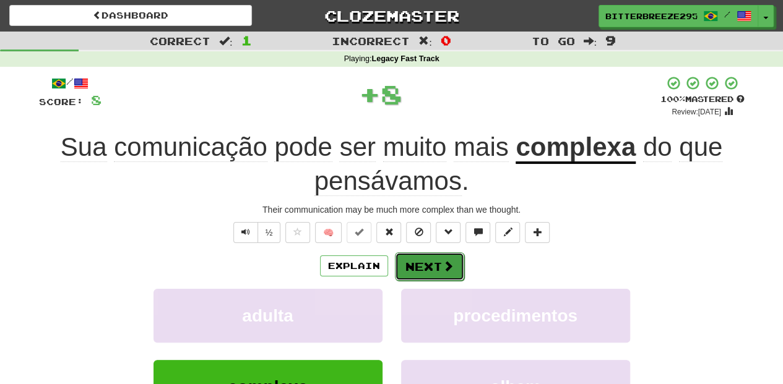
click at [431, 257] on button "Next" at bounding box center [429, 266] width 69 height 28
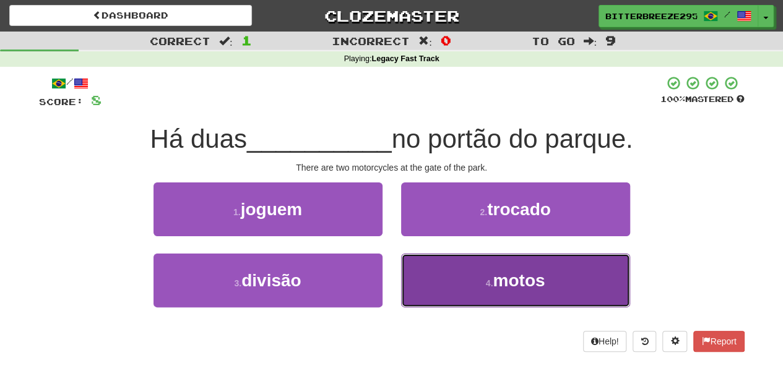
click at [453, 275] on button "4 . motos" at bounding box center [515, 281] width 229 height 54
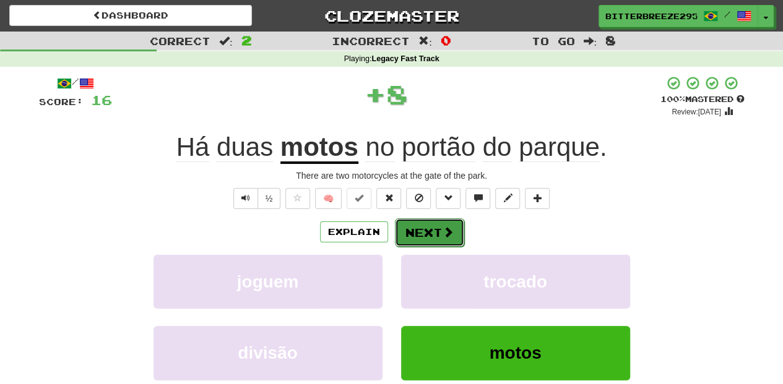
click at [432, 230] on button "Next" at bounding box center [429, 232] width 69 height 28
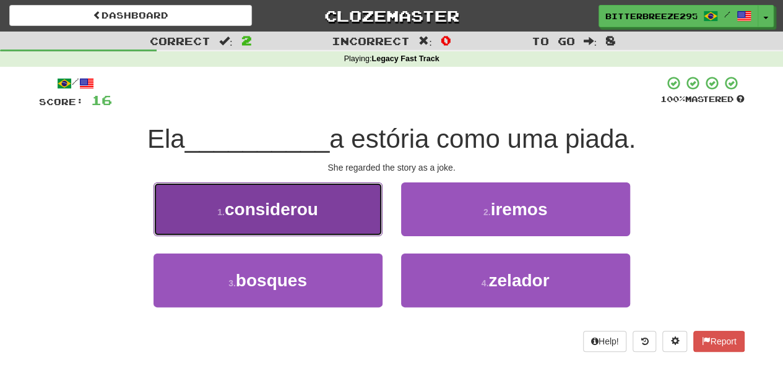
click at [342, 215] on button "1 . considerou" at bounding box center [267, 210] width 229 height 54
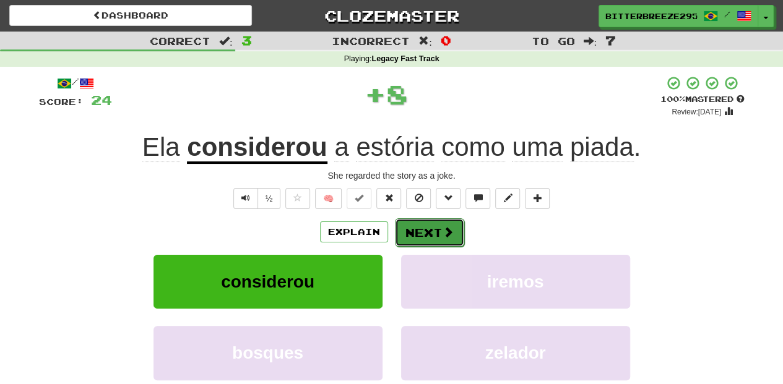
click at [416, 230] on button "Next" at bounding box center [429, 232] width 69 height 28
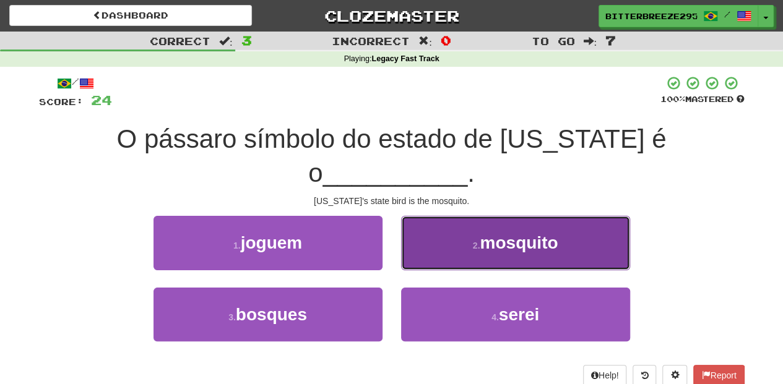
click at [431, 228] on button "2 . mosquito" at bounding box center [515, 243] width 229 height 54
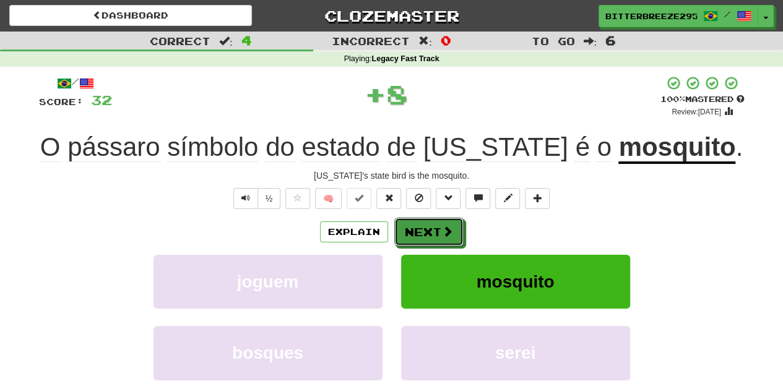
click at [431, 228] on button "Next" at bounding box center [428, 232] width 69 height 28
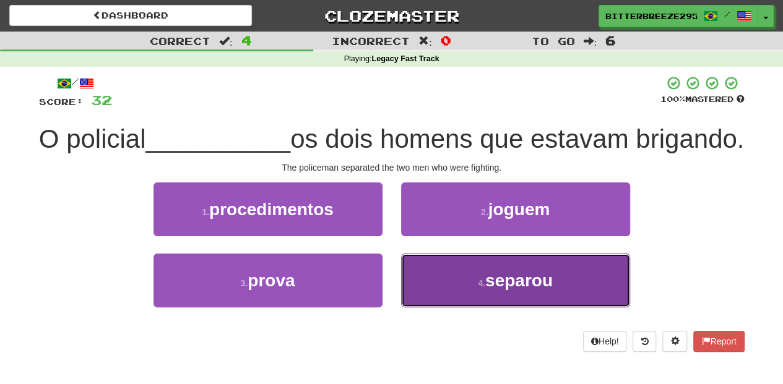
click at [431, 302] on button "4 . separou" at bounding box center [515, 281] width 229 height 54
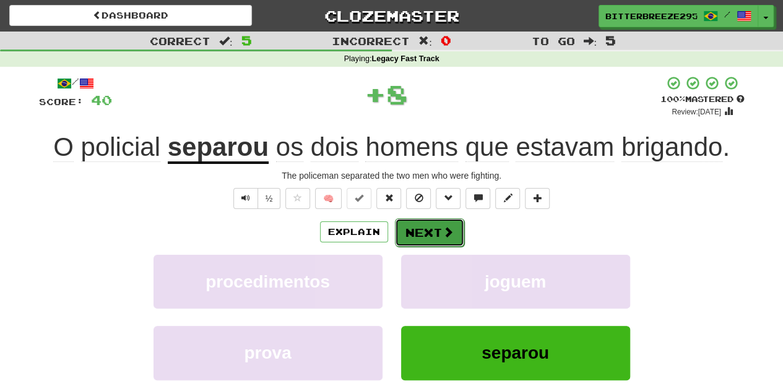
click at [428, 233] on button "Next" at bounding box center [429, 232] width 69 height 28
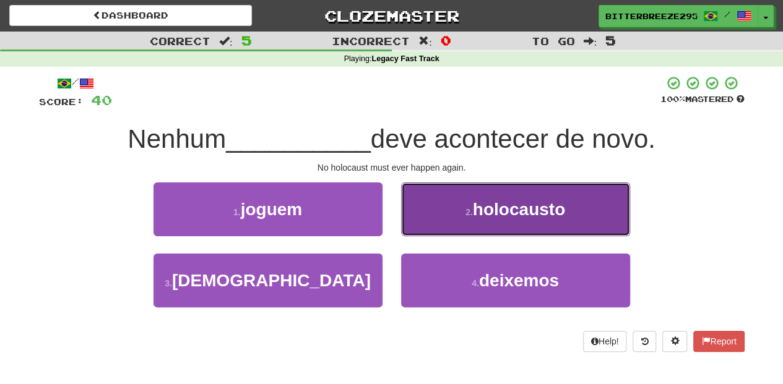
click at [436, 217] on button "2 . holocausto" at bounding box center [515, 210] width 229 height 54
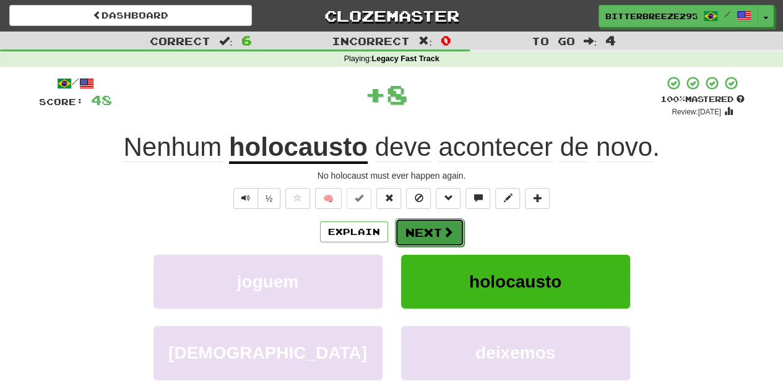
click at [424, 228] on button "Next" at bounding box center [429, 232] width 69 height 28
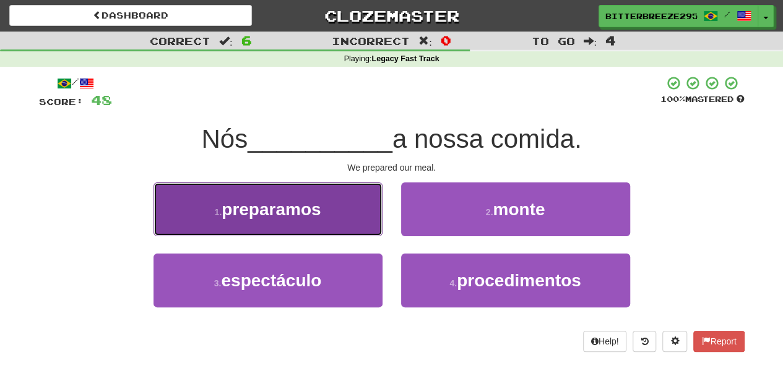
drag, startPoint x: 340, startPoint y: 225, endPoint x: 355, endPoint y: 225, distance: 14.2
click at [355, 225] on button "1 . preparamos" at bounding box center [267, 210] width 229 height 54
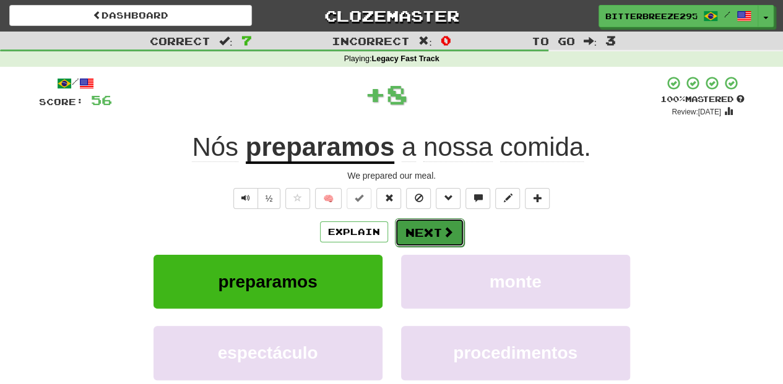
click at [419, 225] on button "Next" at bounding box center [429, 232] width 69 height 28
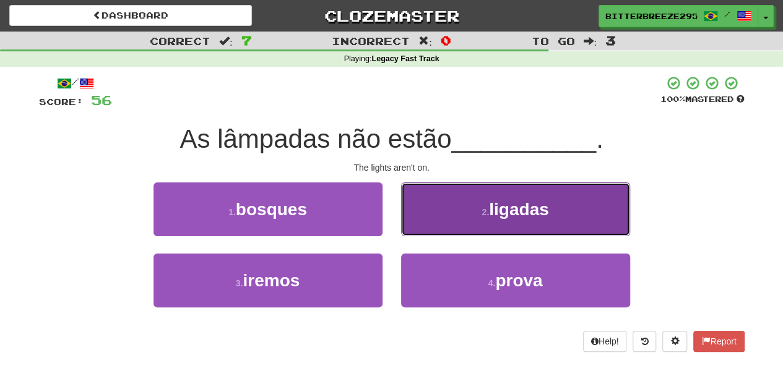
click at [438, 220] on button "2 . ligadas" at bounding box center [515, 210] width 229 height 54
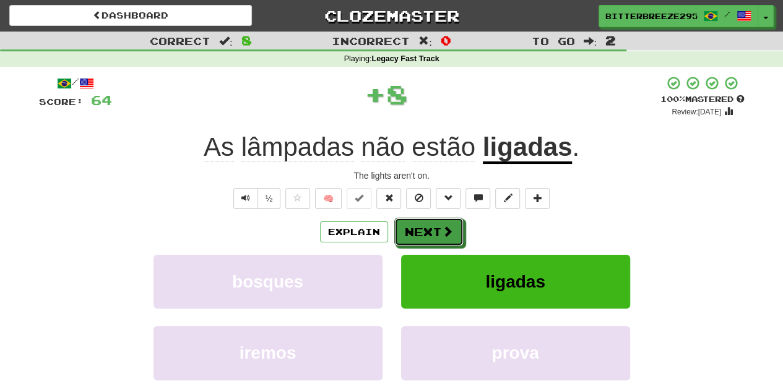
click at [433, 224] on button "Next" at bounding box center [428, 232] width 69 height 28
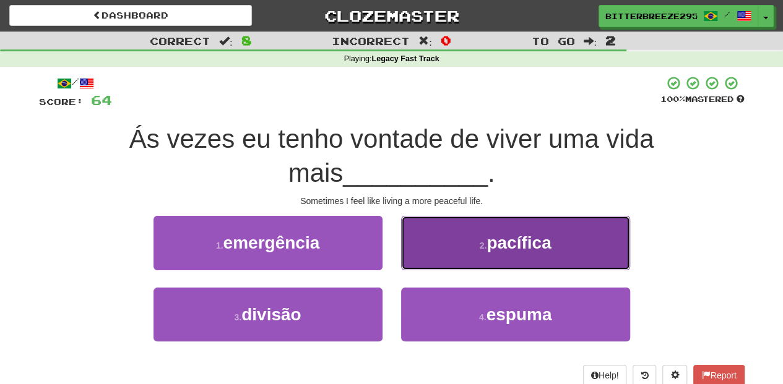
click at [439, 254] on button "2 . pacífica" at bounding box center [515, 243] width 229 height 54
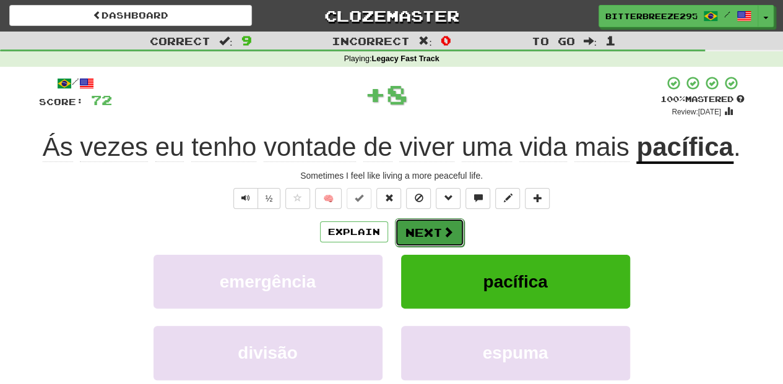
click at [429, 235] on button "Next" at bounding box center [429, 232] width 69 height 28
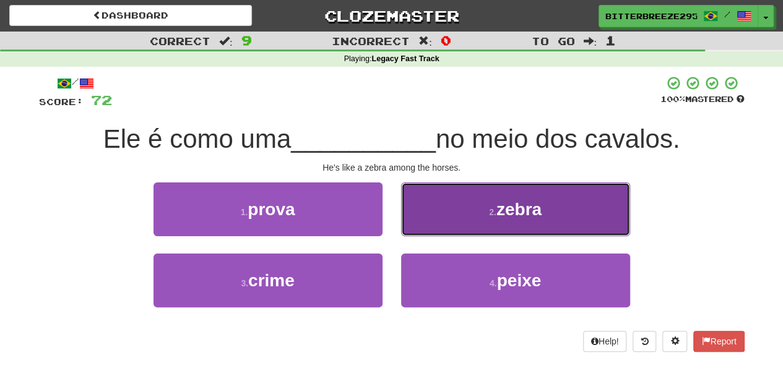
click at [439, 222] on button "2 . zebra" at bounding box center [515, 210] width 229 height 54
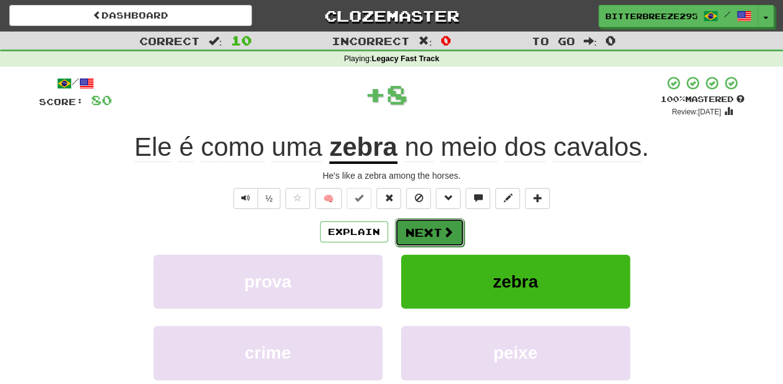
click at [432, 225] on button "Next" at bounding box center [429, 232] width 69 height 28
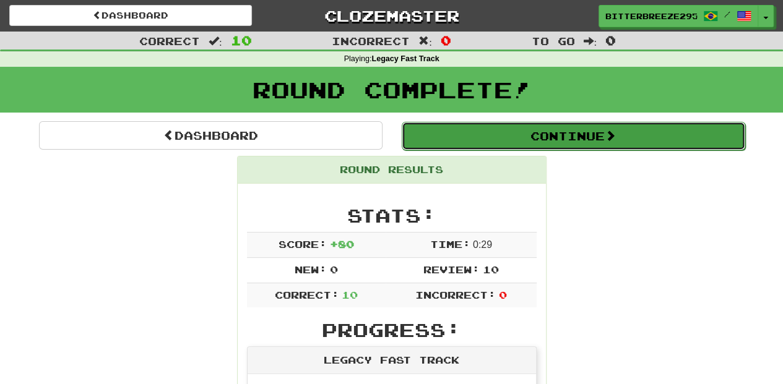
click at [494, 141] on button "Continue" at bounding box center [573, 136] width 343 height 28
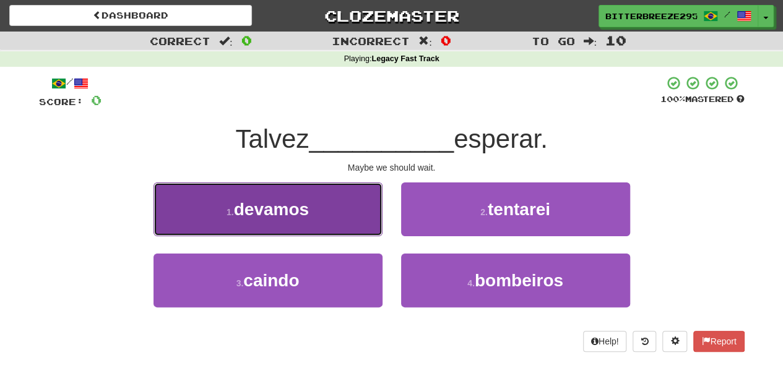
click at [352, 215] on button "1 . devamos" at bounding box center [267, 210] width 229 height 54
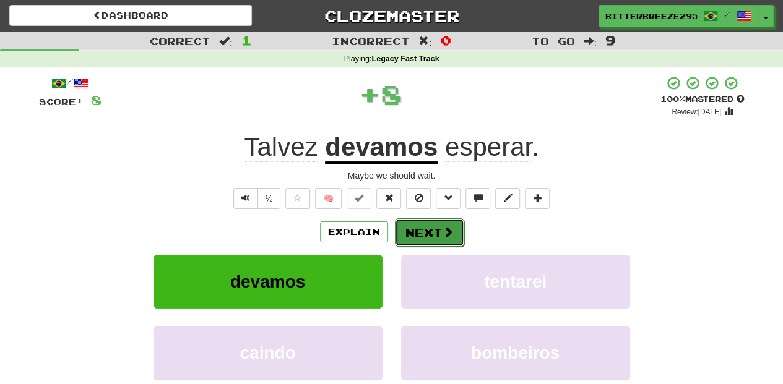
click at [429, 227] on button "Next" at bounding box center [429, 232] width 69 height 28
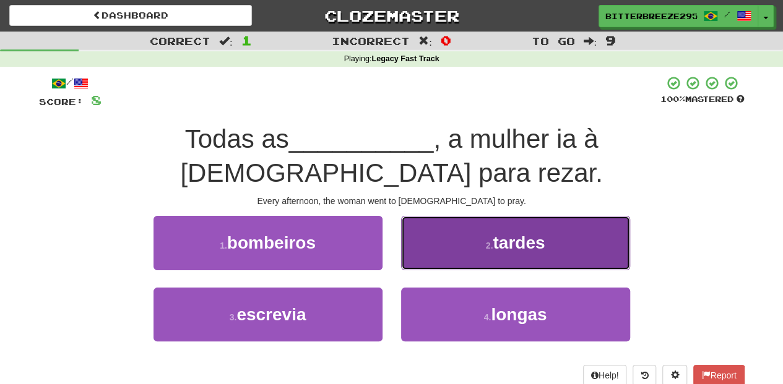
click at [441, 227] on button "2 . tardes" at bounding box center [515, 243] width 229 height 54
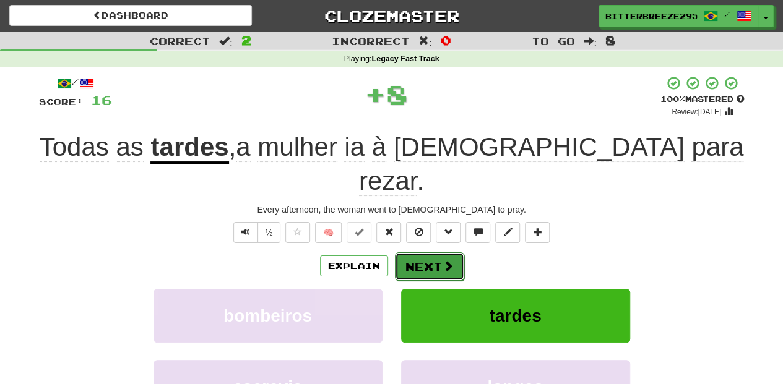
click at [426, 252] on button "Next" at bounding box center [429, 266] width 69 height 28
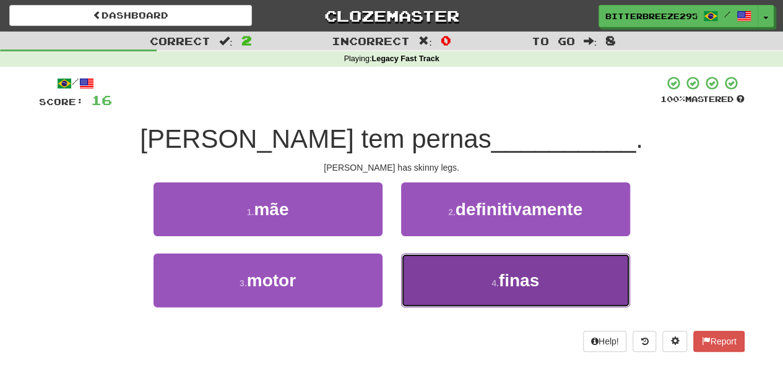
click at [447, 267] on button "4 . finas" at bounding box center [515, 281] width 229 height 54
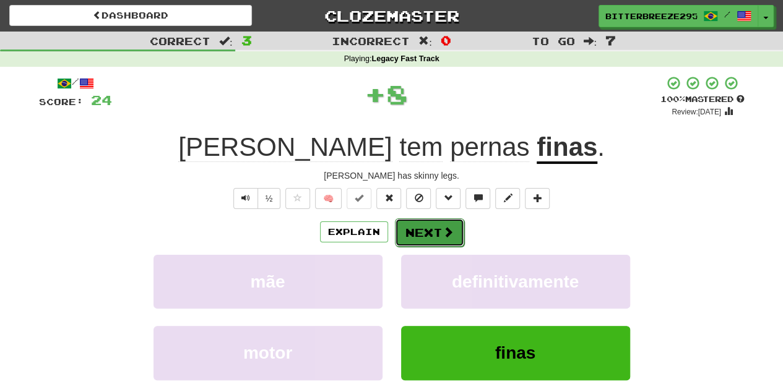
click at [431, 233] on button "Next" at bounding box center [429, 232] width 69 height 28
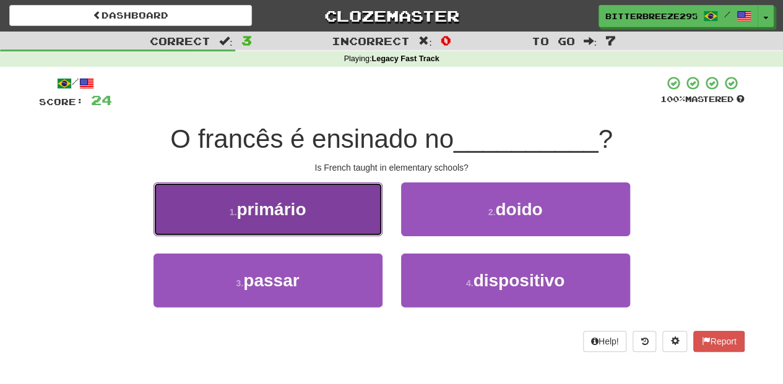
click at [361, 218] on button "1 . primário" at bounding box center [267, 210] width 229 height 54
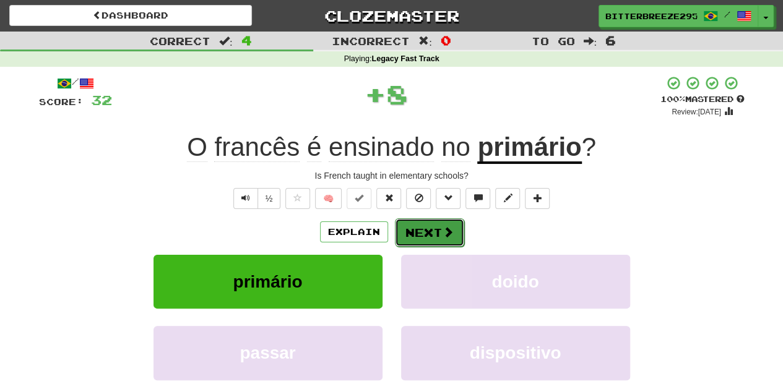
click at [425, 225] on button "Next" at bounding box center [429, 232] width 69 height 28
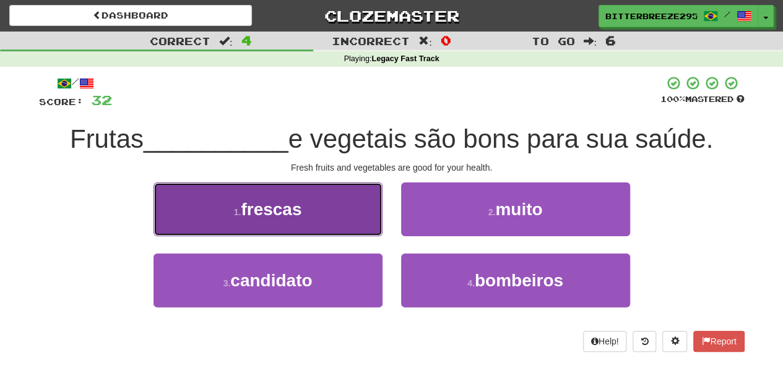
click at [348, 223] on button "1 . frescas" at bounding box center [267, 210] width 229 height 54
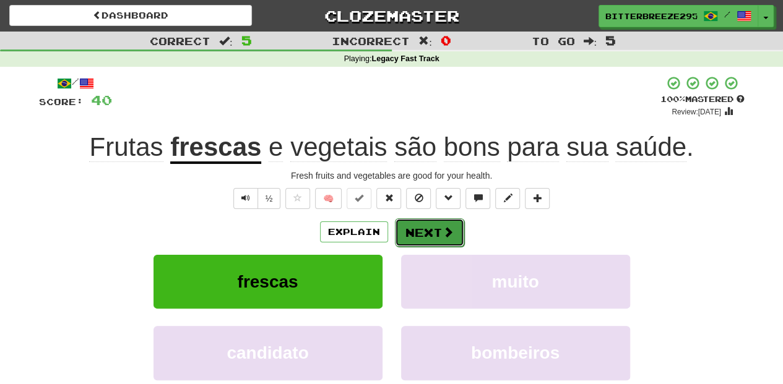
click at [427, 232] on button "Next" at bounding box center [429, 232] width 69 height 28
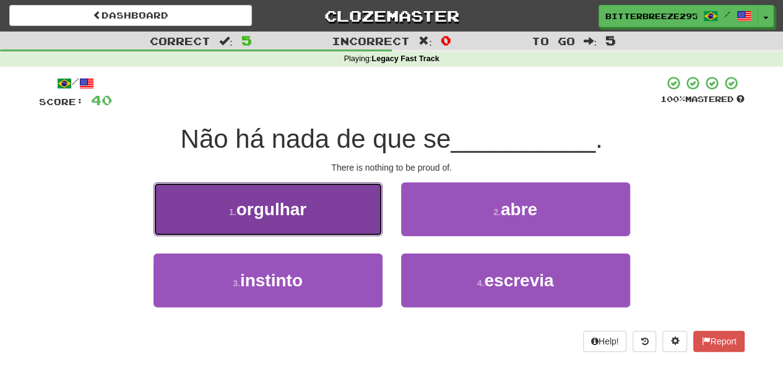
click at [324, 224] on button "1 . orgulhar" at bounding box center [267, 210] width 229 height 54
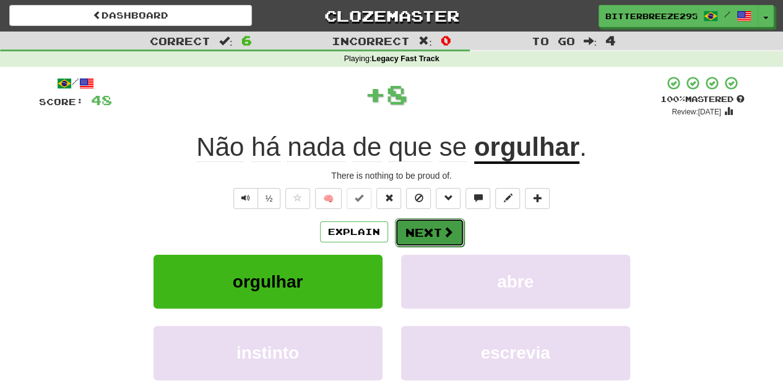
click at [405, 223] on button "Next" at bounding box center [429, 232] width 69 height 28
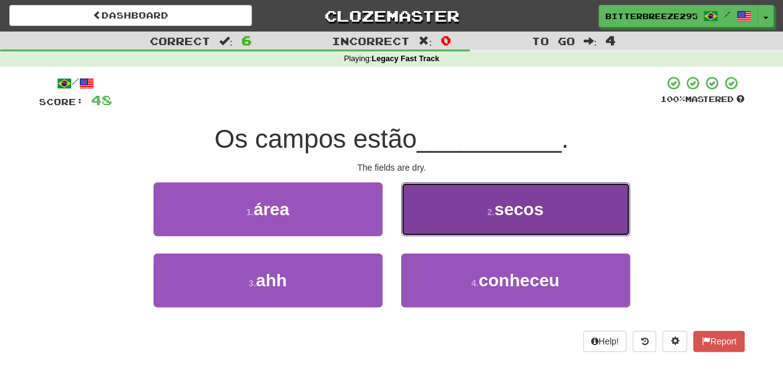
click at [449, 227] on button "2 . secos" at bounding box center [515, 210] width 229 height 54
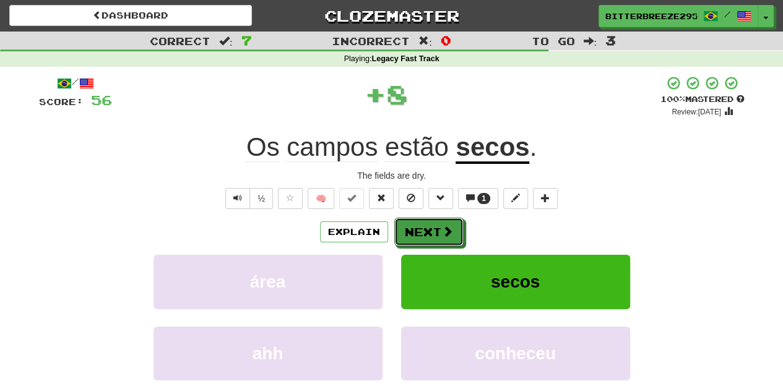
click at [449, 227] on span at bounding box center [447, 231] width 11 height 11
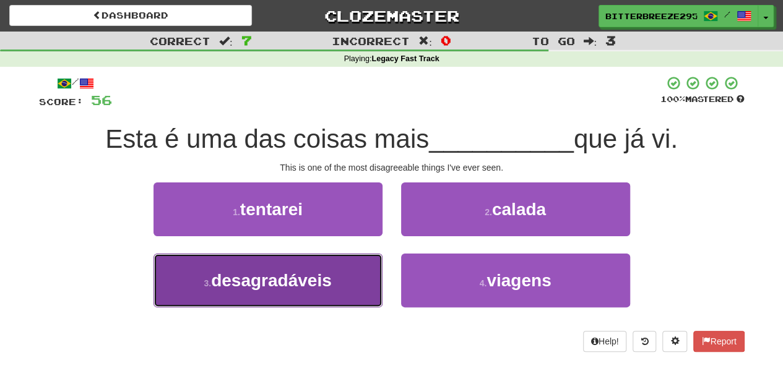
click at [362, 276] on button "3 . desagradáveis" at bounding box center [267, 281] width 229 height 54
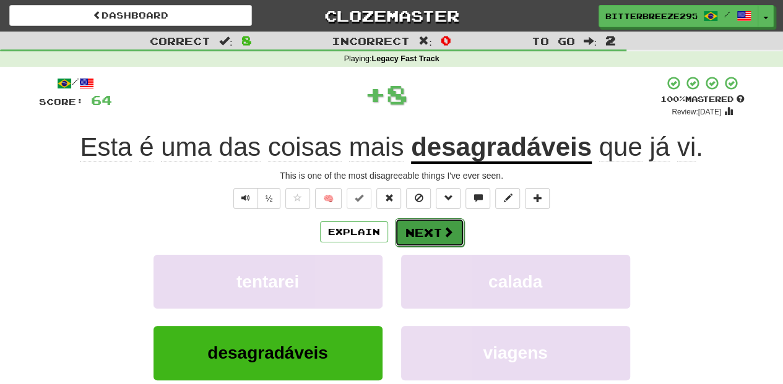
click at [436, 239] on button "Next" at bounding box center [429, 232] width 69 height 28
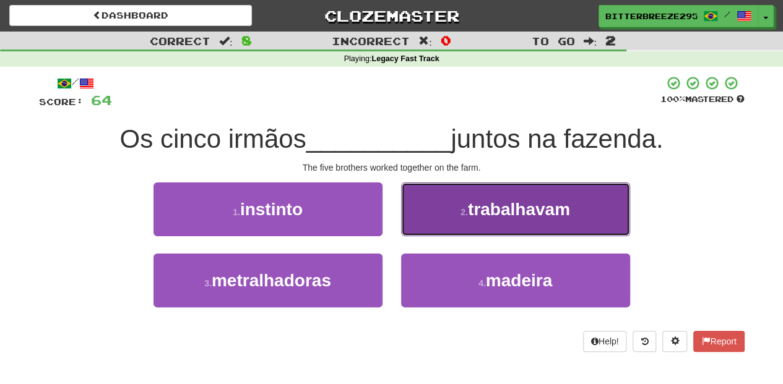
click at [431, 228] on button "2 . trabalhavam" at bounding box center [515, 210] width 229 height 54
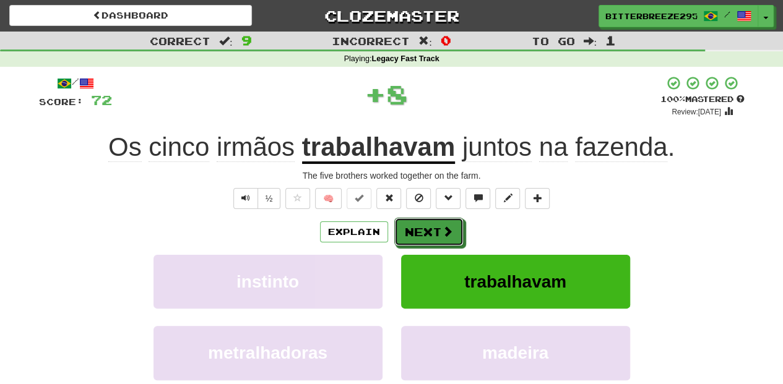
click at [431, 228] on button "Next" at bounding box center [428, 232] width 69 height 28
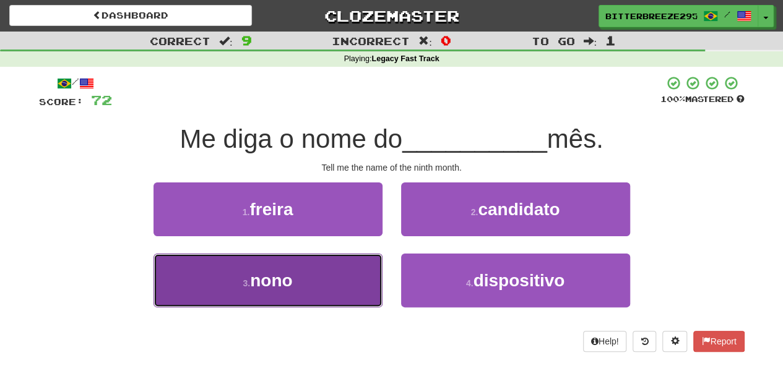
click at [352, 272] on button "3 . nono" at bounding box center [267, 281] width 229 height 54
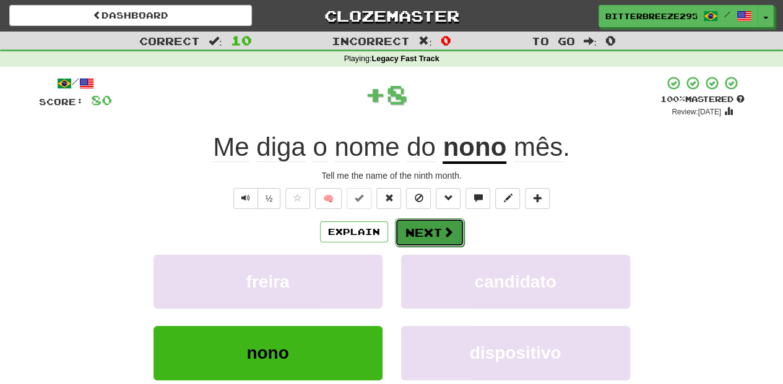
click at [425, 225] on button "Next" at bounding box center [429, 232] width 69 height 28
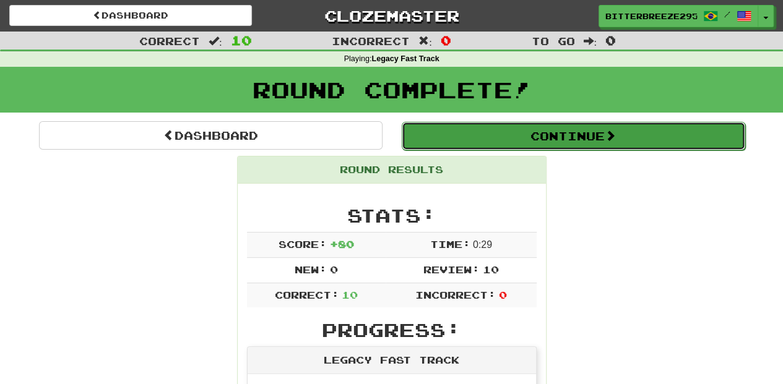
click at [449, 141] on button "Continue" at bounding box center [573, 136] width 343 height 28
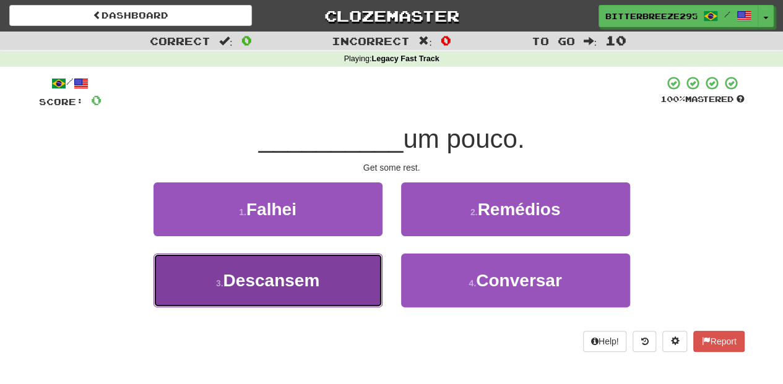
click at [338, 277] on button "3 . Descansem" at bounding box center [267, 281] width 229 height 54
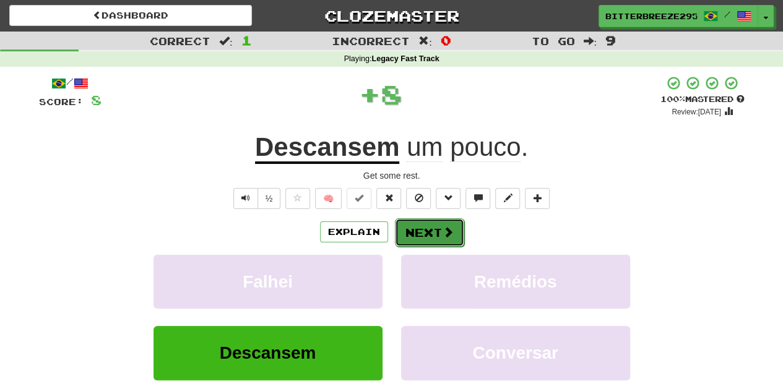
click at [420, 236] on button "Next" at bounding box center [429, 232] width 69 height 28
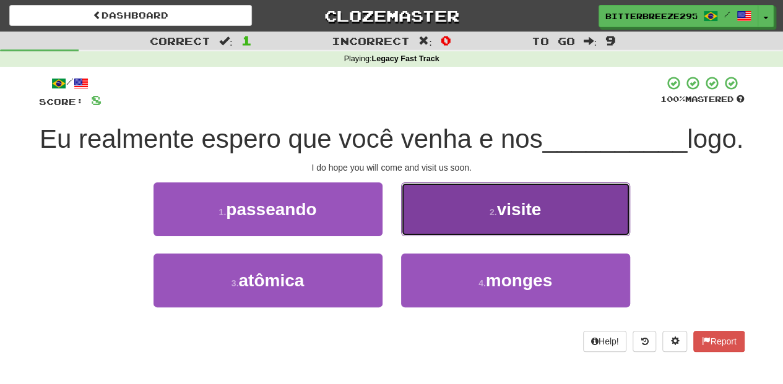
click at [440, 236] on button "2 . visite" at bounding box center [515, 210] width 229 height 54
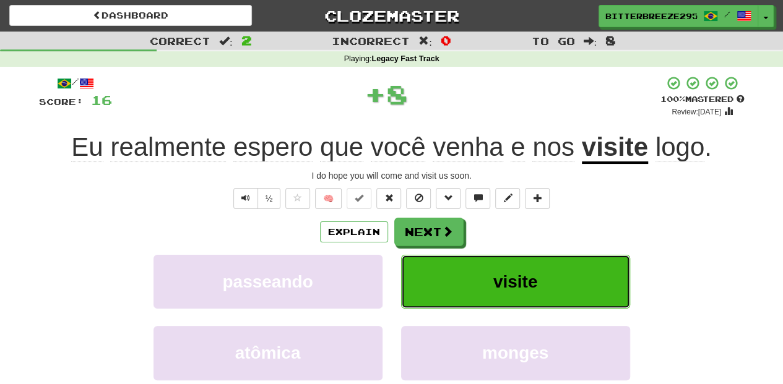
click at [440, 257] on button "visite" at bounding box center [515, 282] width 229 height 54
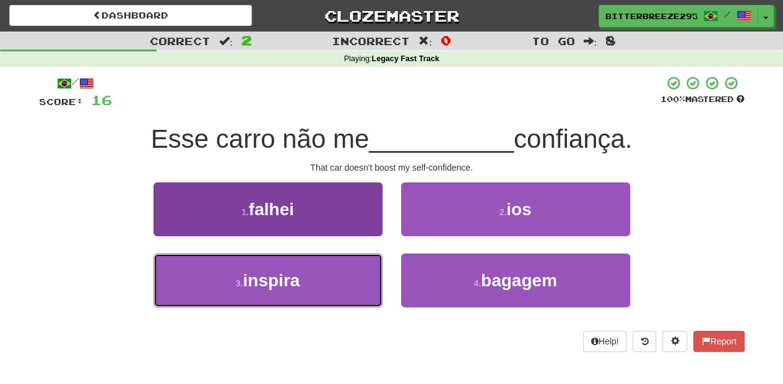
click at [353, 270] on button "3 . inspira" at bounding box center [267, 281] width 229 height 54
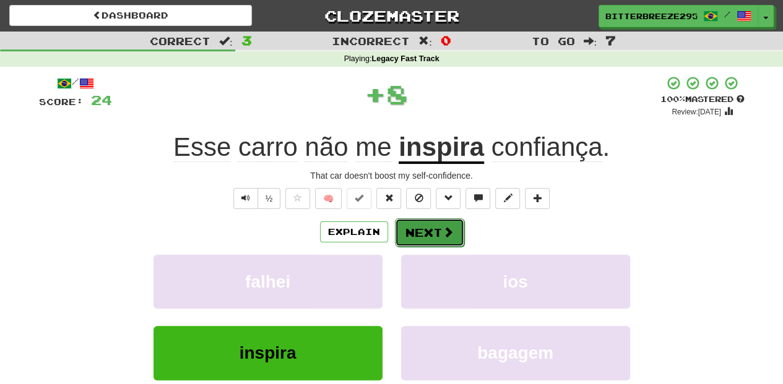
click at [410, 235] on button "Next" at bounding box center [429, 232] width 69 height 28
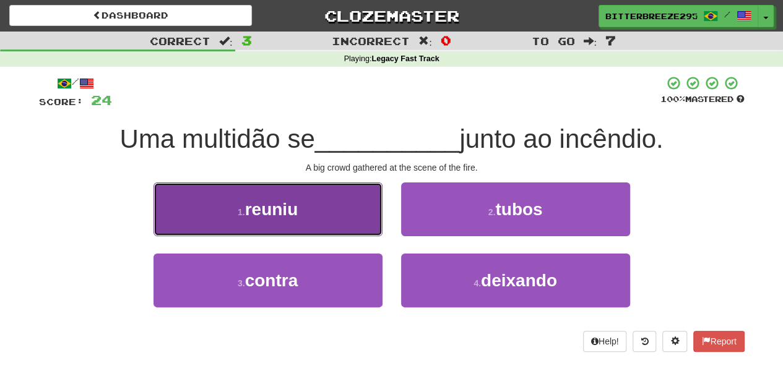
click at [346, 230] on button "1 . reuniu" at bounding box center [267, 210] width 229 height 54
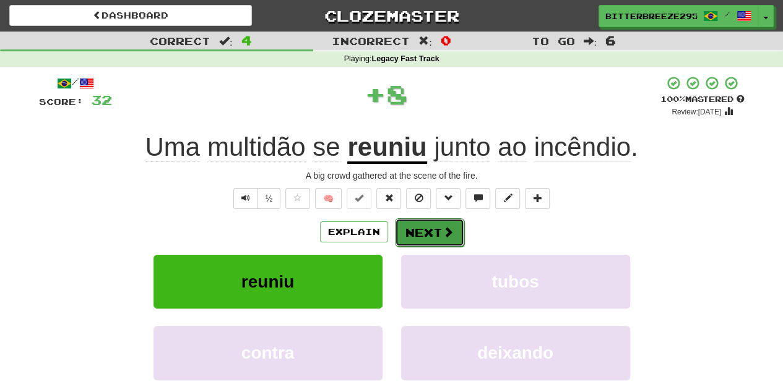
click at [412, 232] on button "Next" at bounding box center [429, 232] width 69 height 28
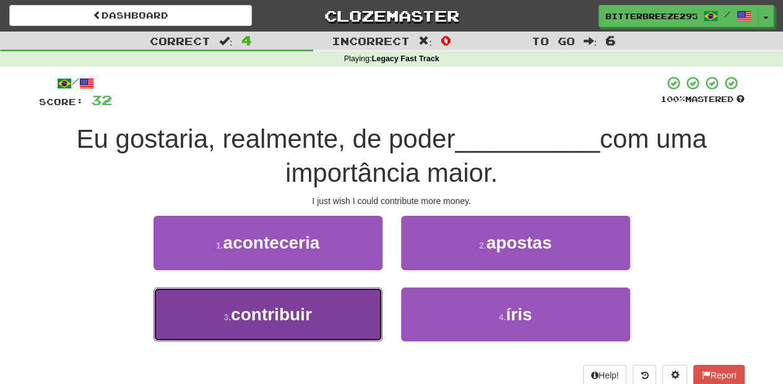
click at [349, 293] on button "3 . contribuir" at bounding box center [267, 315] width 229 height 54
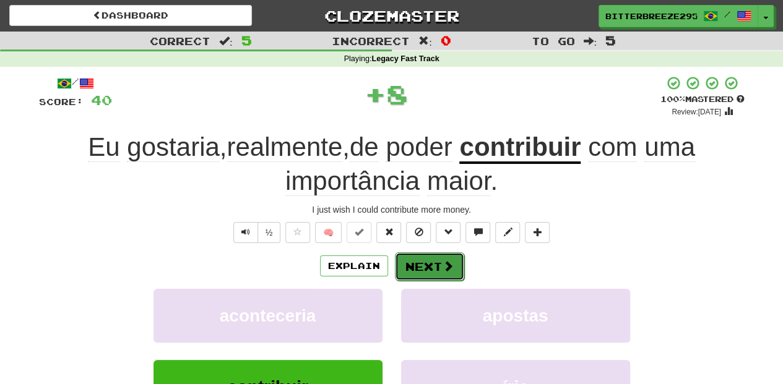
click at [410, 260] on button "Next" at bounding box center [429, 266] width 69 height 28
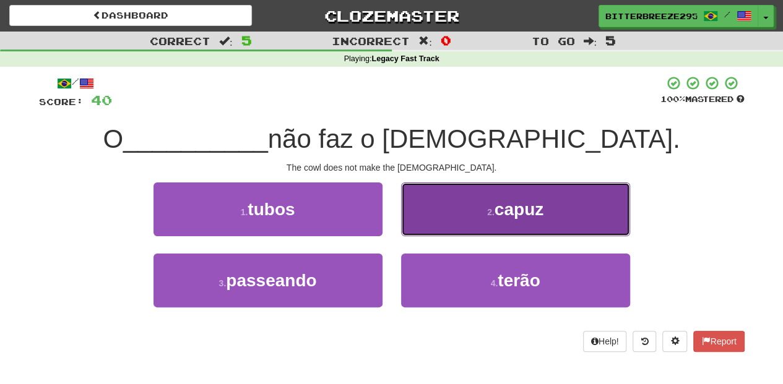
click at [426, 225] on button "2 . capuz" at bounding box center [515, 210] width 229 height 54
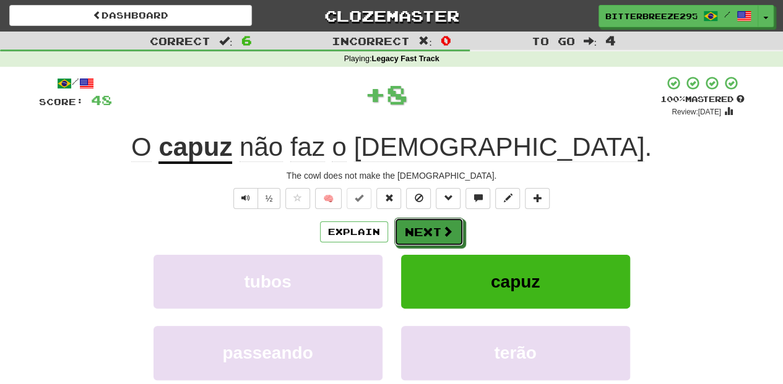
click at [426, 225] on button "Next" at bounding box center [428, 232] width 69 height 28
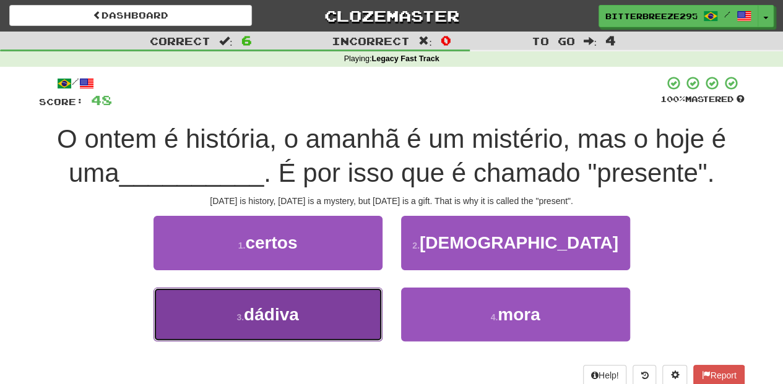
click at [347, 301] on button "3 . dádiva" at bounding box center [267, 315] width 229 height 54
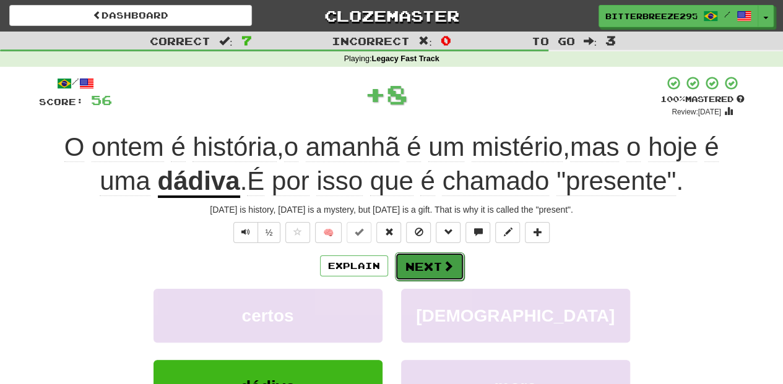
click at [422, 264] on button "Next" at bounding box center [429, 266] width 69 height 28
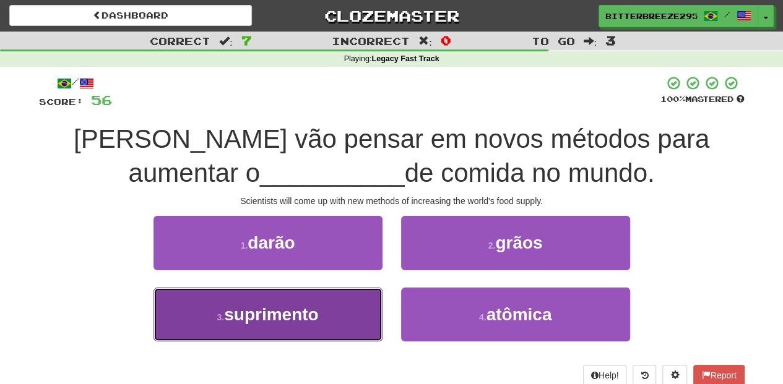
click at [353, 302] on button "3 . suprimento" at bounding box center [267, 315] width 229 height 54
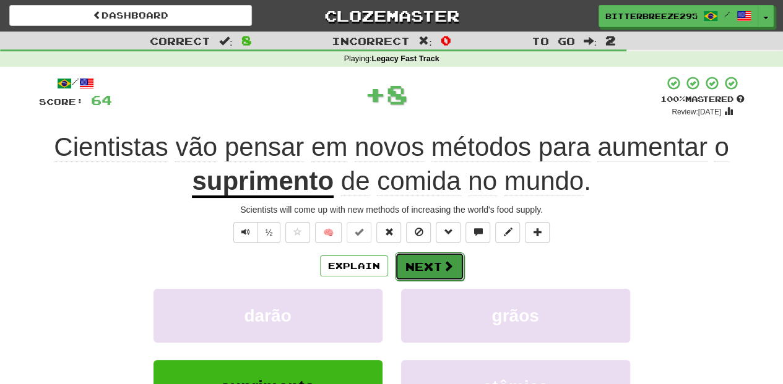
click at [423, 262] on button "Next" at bounding box center [429, 266] width 69 height 28
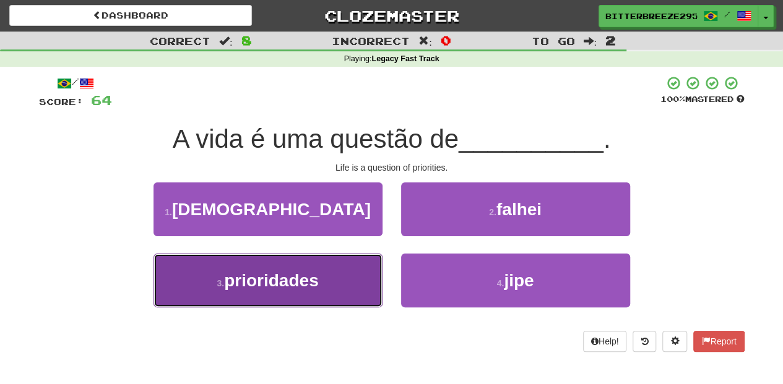
click at [344, 273] on button "3 . prioridades" at bounding box center [267, 281] width 229 height 54
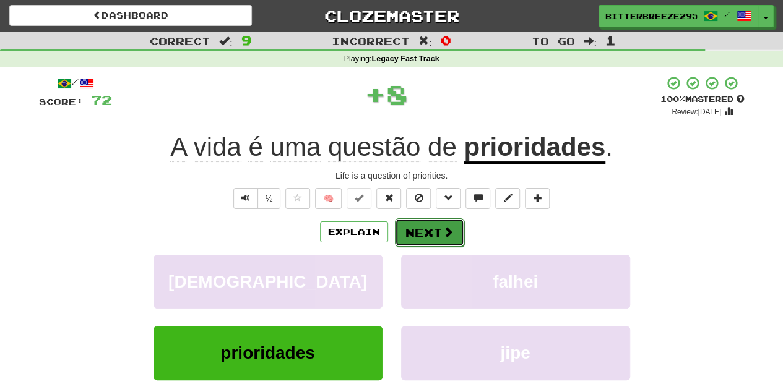
click at [429, 235] on button "Next" at bounding box center [429, 232] width 69 height 28
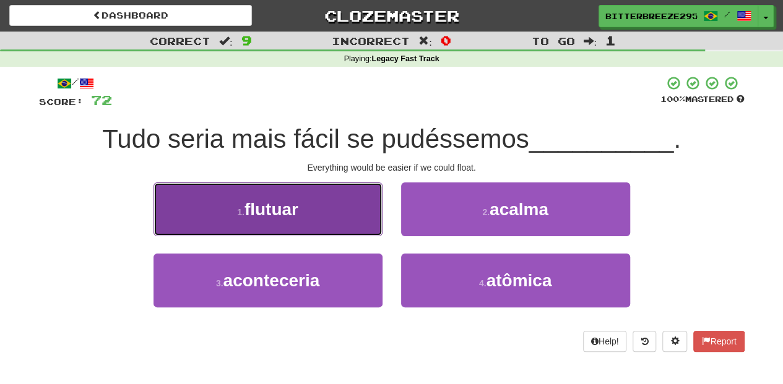
click at [356, 224] on button "1 . flutuar" at bounding box center [267, 210] width 229 height 54
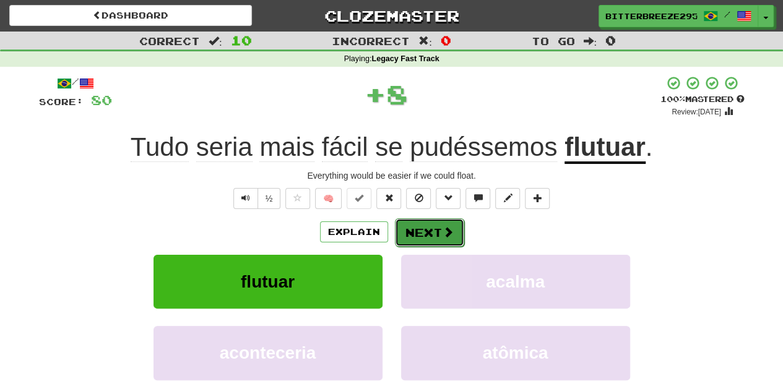
click at [418, 219] on button "Next" at bounding box center [429, 232] width 69 height 28
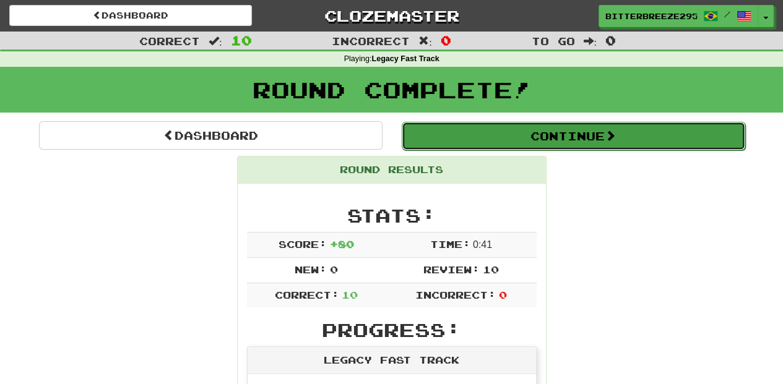
click at [468, 140] on button "Continue" at bounding box center [573, 136] width 343 height 28
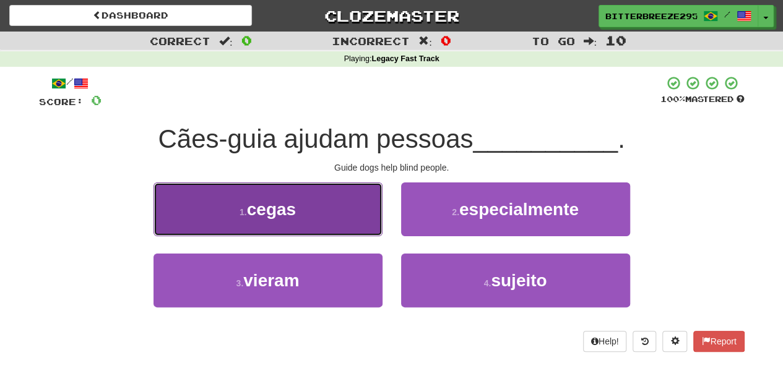
click at [330, 217] on button "1 . cegas" at bounding box center [267, 210] width 229 height 54
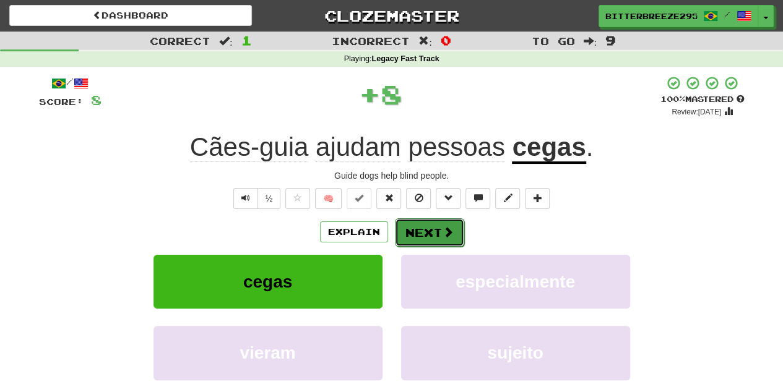
click at [436, 223] on button "Next" at bounding box center [429, 232] width 69 height 28
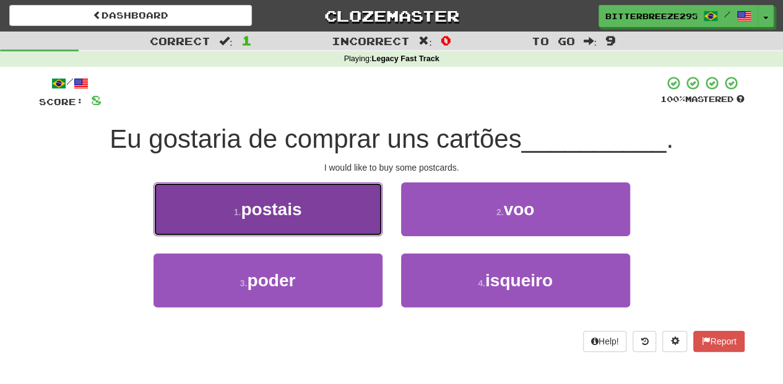
click at [348, 218] on button "1 . postais" at bounding box center [267, 210] width 229 height 54
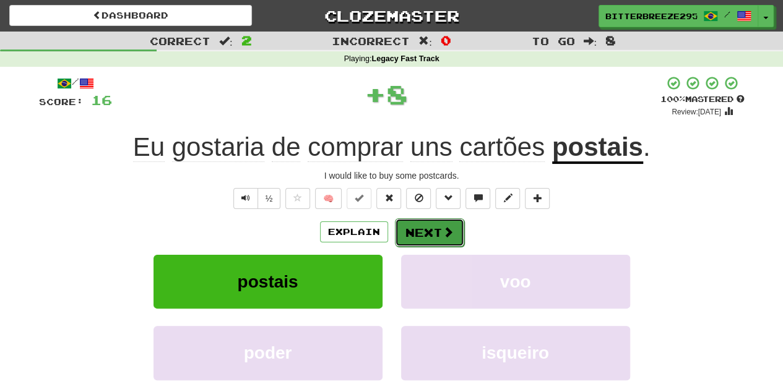
click at [404, 218] on button "Next" at bounding box center [429, 232] width 69 height 28
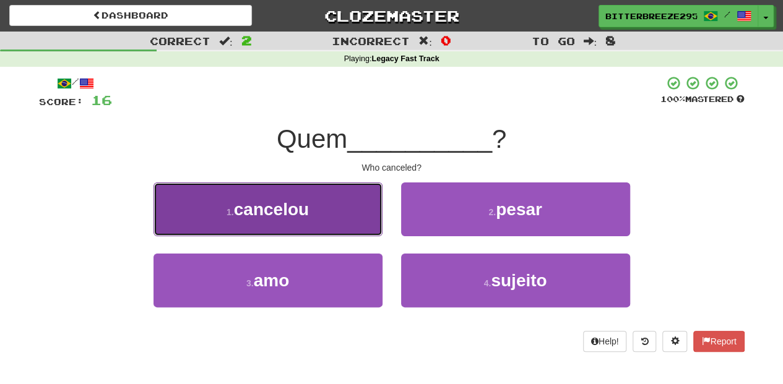
click at [343, 218] on button "1 . cancelou" at bounding box center [267, 210] width 229 height 54
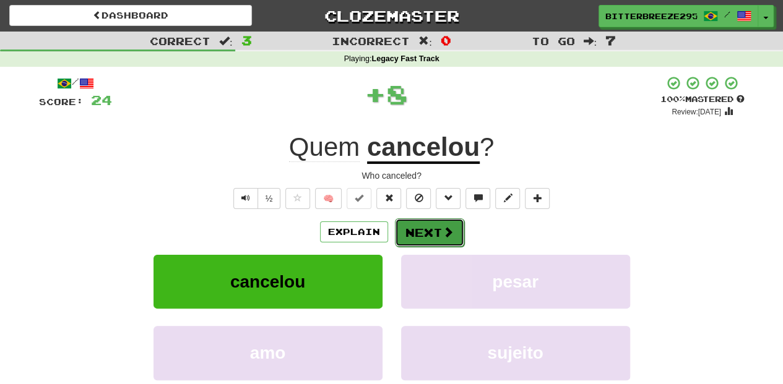
click at [413, 225] on button "Next" at bounding box center [429, 232] width 69 height 28
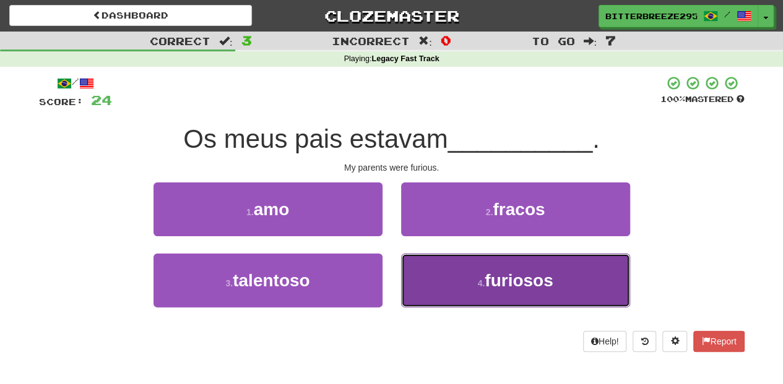
click at [443, 270] on button "4 . furiosos" at bounding box center [515, 281] width 229 height 54
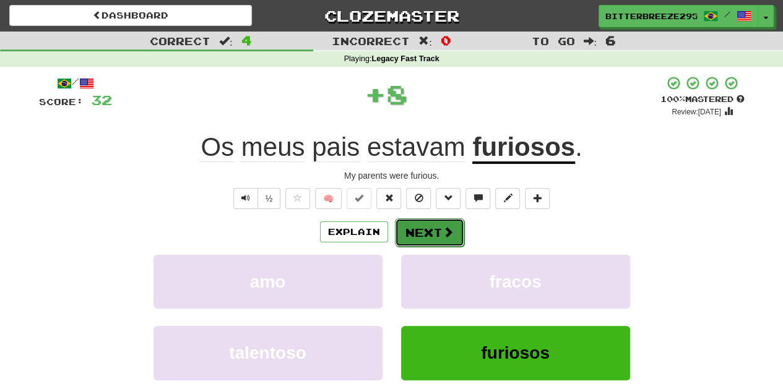
click at [431, 225] on button "Next" at bounding box center [429, 232] width 69 height 28
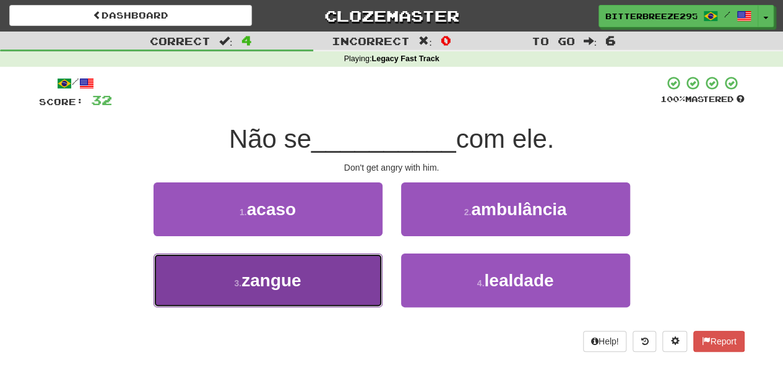
click at [352, 273] on button "3 . zangue" at bounding box center [267, 281] width 229 height 54
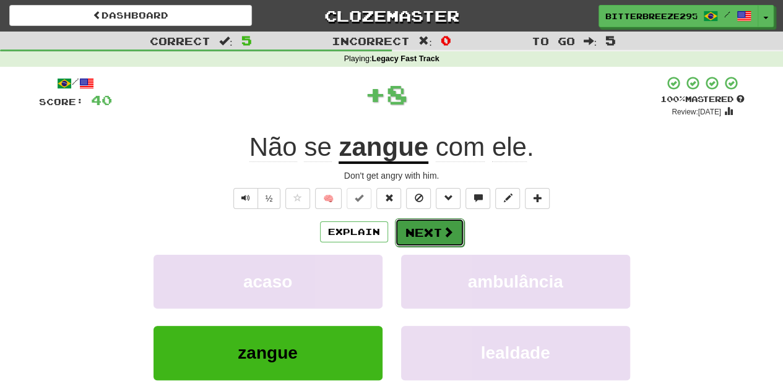
click at [423, 230] on button "Next" at bounding box center [429, 232] width 69 height 28
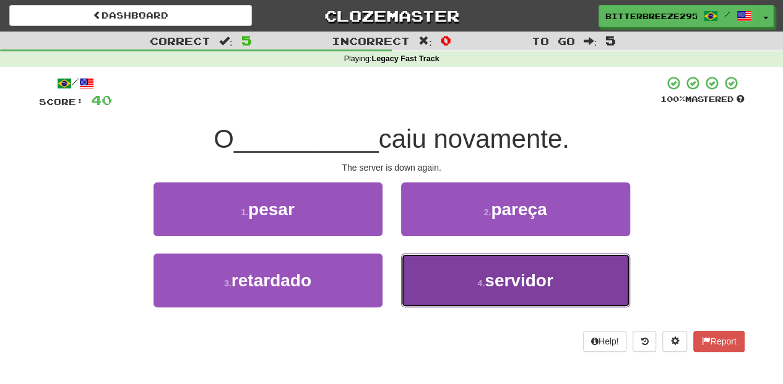
click at [429, 271] on button "4 . servidor" at bounding box center [515, 281] width 229 height 54
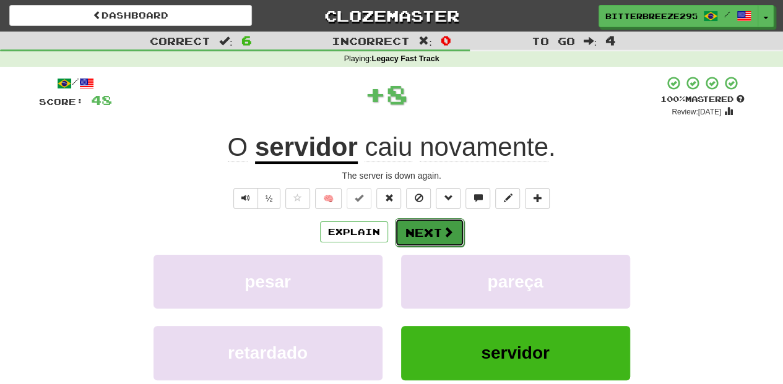
click at [421, 235] on button "Next" at bounding box center [429, 232] width 69 height 28
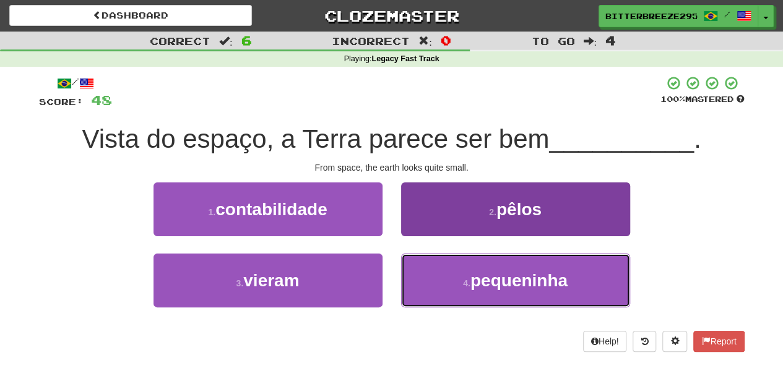
click at [446, 274] on button "4 . pequeninha" at bounding box center [515, 281] width 229 height 54
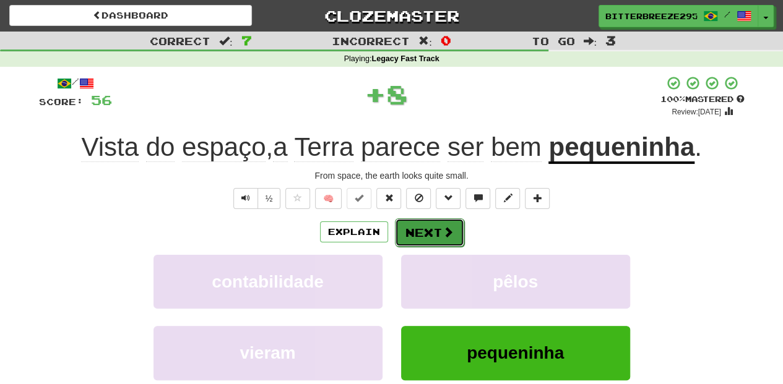
click at [428, 227] on button "Next" at bounding box center [429, 232] width 69 height 28
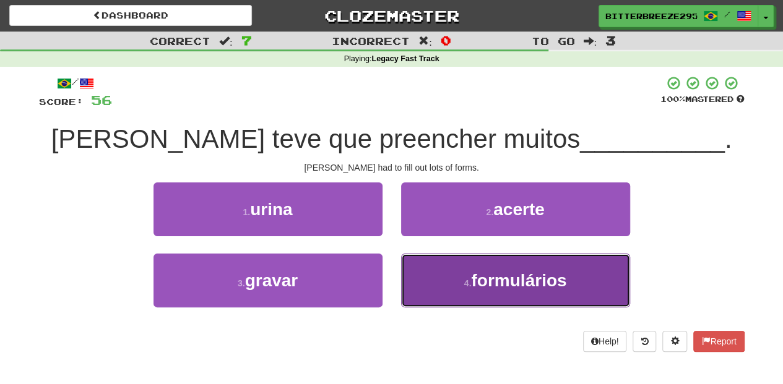
click at [436, 257] on button "4 . formulários" at bounding box center [515, 281] width 229 height 54
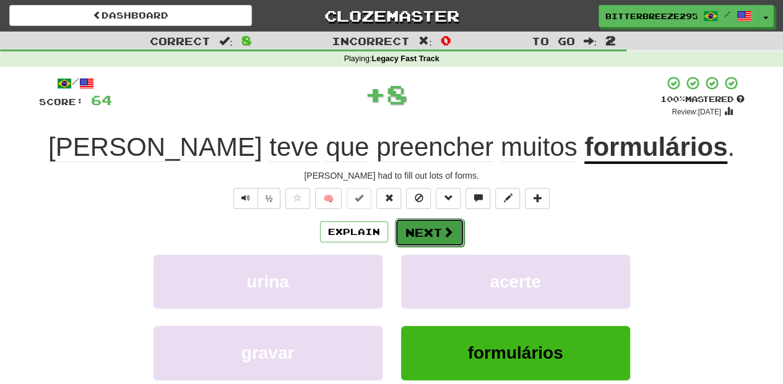
click at [420, 230] on button "Next" at bounding box center [429, 232] width 69 height 28
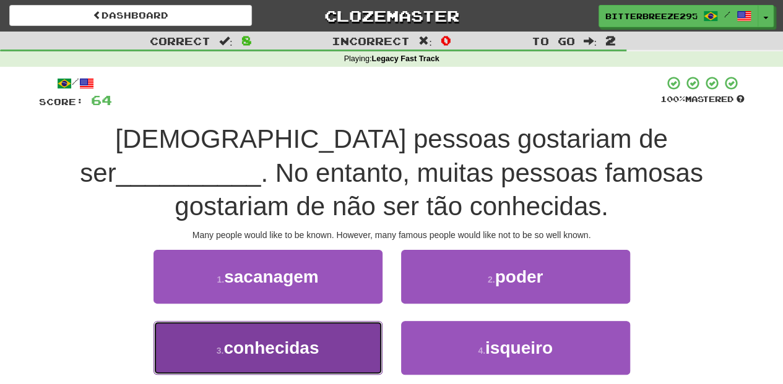
click at [348, 350] on button "3 . conhecidas" at bounding box center [267, 348] width 229 height 54
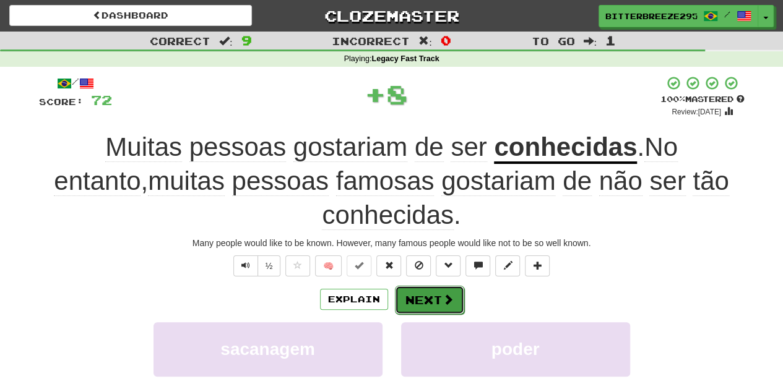
click at [408, 307] on button "Next" at bounding box center [429, 300] width 69 height 28
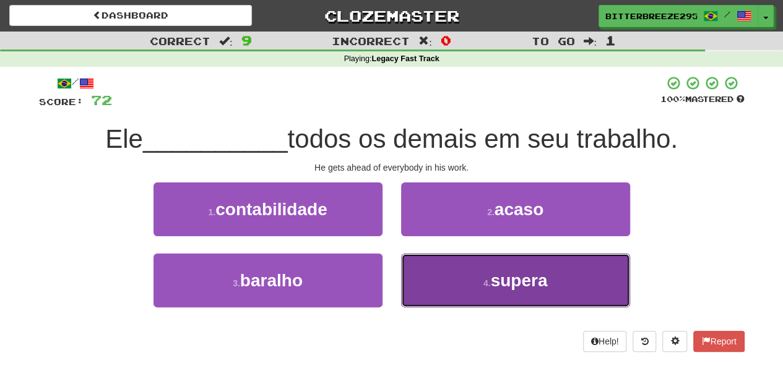
click at [425, 277] on button "4 . supera" at bounding box center [515, 281] width 229 height 54
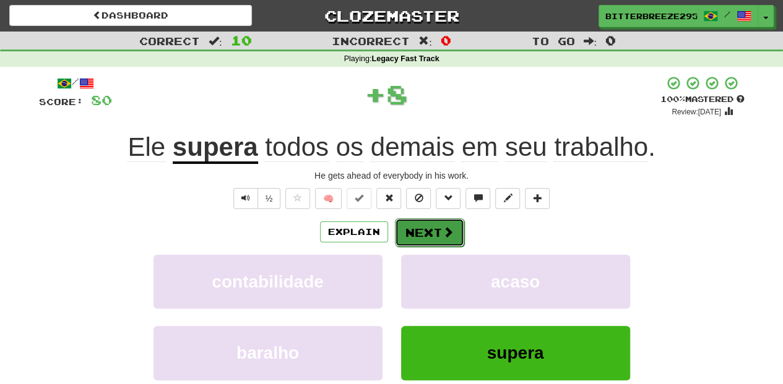
click at [416, 238] on button "Next" at bounding box center [429, 232] width 69 height 28
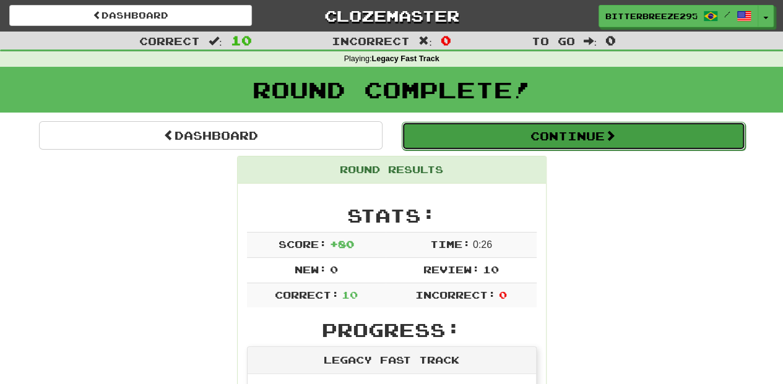
click at [512, 142] on button "Continue" at bounding box center [573, 136] width 343 height 28
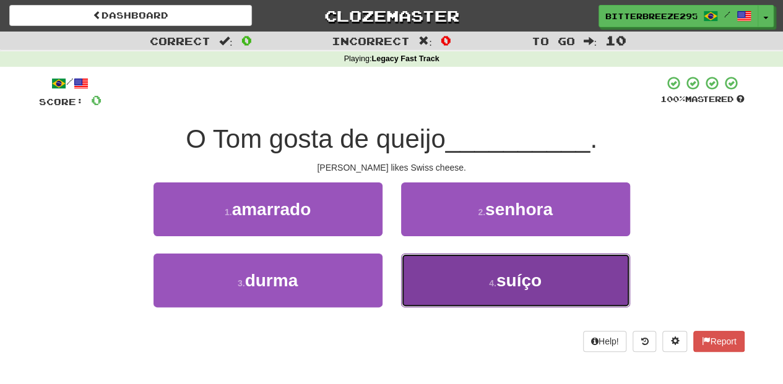
click at [439, 262] on button "4 . suíço" at bounding box center [515, 281] width 229 height 54
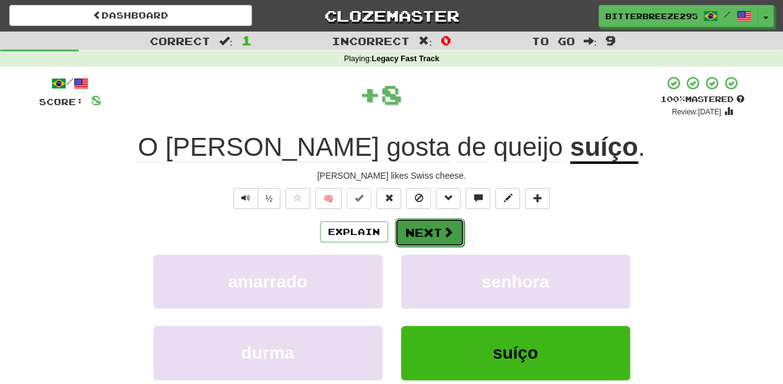
click at [426, 231] on button "Next" at bounding box center [429, 232] width 69 height 28
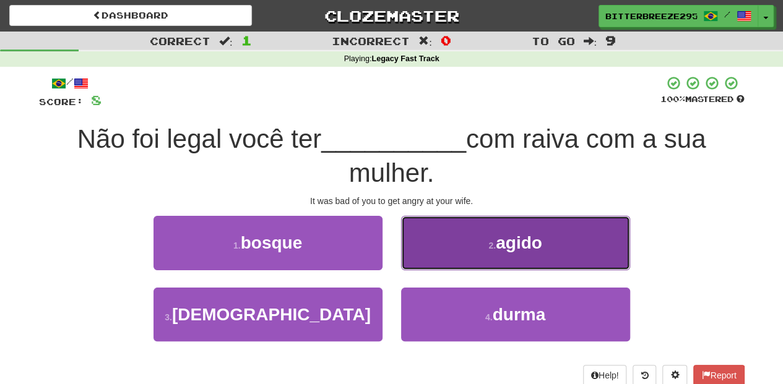
click at [428, 259] on button "2 . agido" at bounding box center [515, 243] width 229 height 54
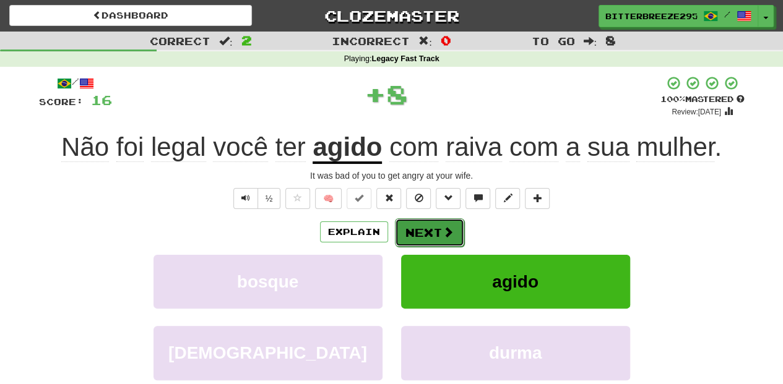
click at [419, 236] on button "Next" at bounding box center [429, 232] width 69 height 28
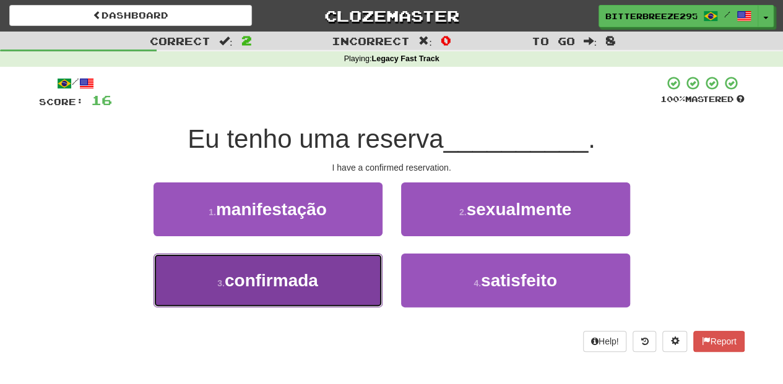
click at [330, 270] on button "3 . confirmada" at bounding box center [267, 281] width 229 height 54
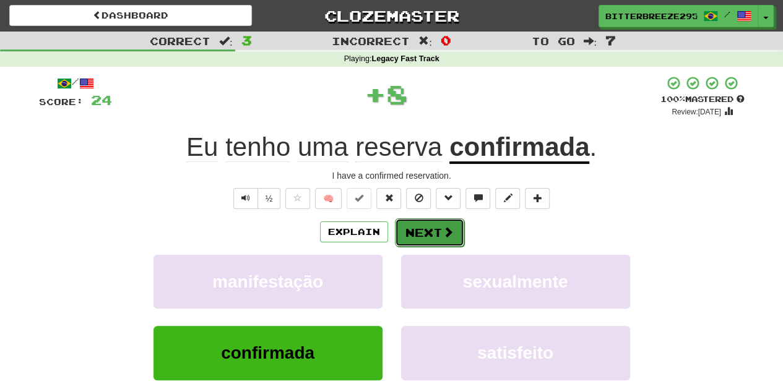
click at [418, 229] on button "Next" at bounding box center [429, 232] width 69 height 28
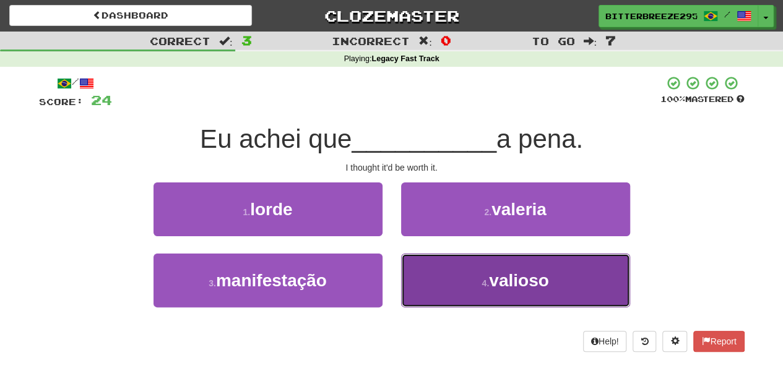
click at [435, 260] on button "4 . valioso" at bounding box center [515, 281] width 229 height 54
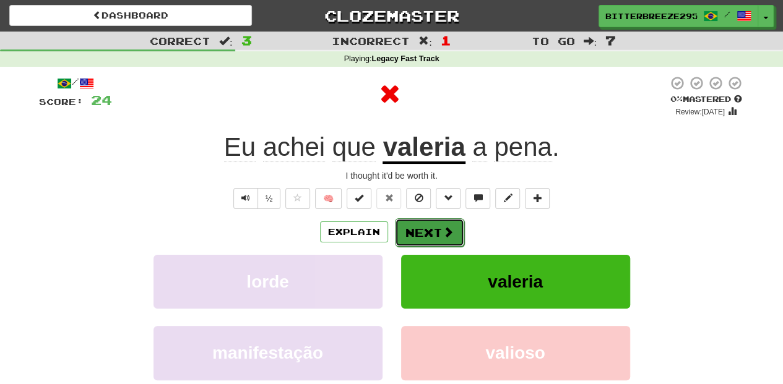
click at [429, 228] on button "Next" at bounding box center [429, 232] width 69 height 28
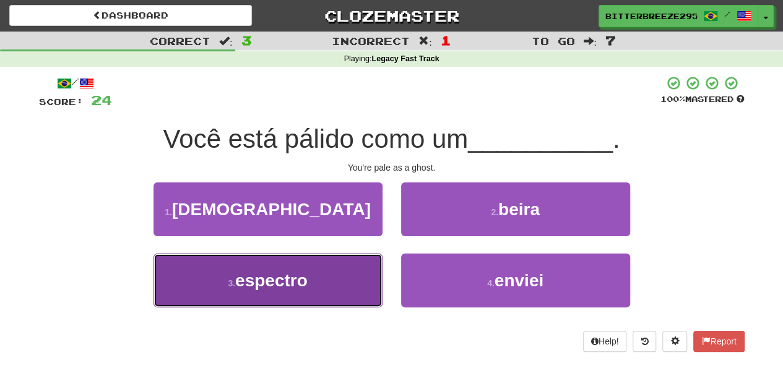
click at [326, 257] on button "3 . espectro" at bounding box center [267, 281] width 229 height 54
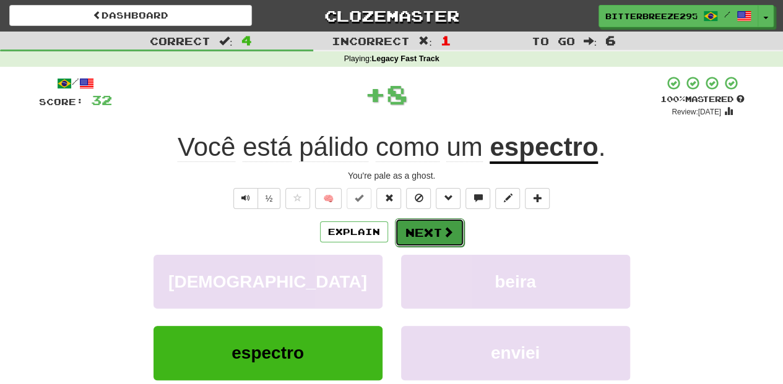
click at [414, 230] on button "Next" at bounding box center [429, 232] width 69 height 28
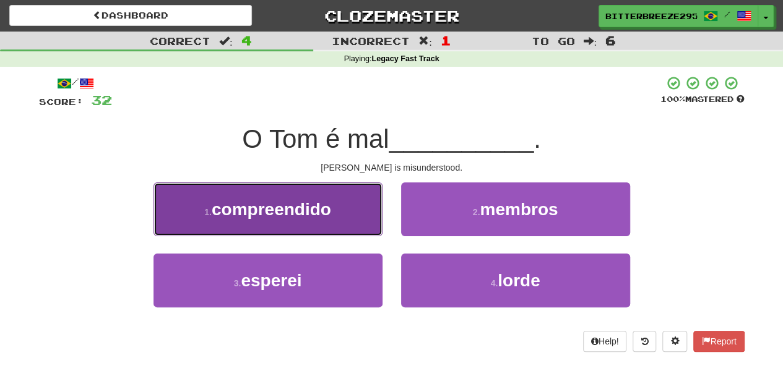
click at [365, 223] on button "1 . compreendido" at bounding box center [267, 210] width 229 height 54
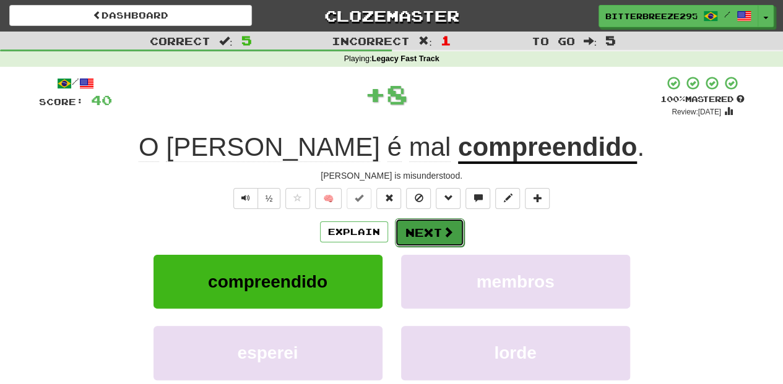
click at [423, 225] on button "Next" at bounding box center [429, 232] width 69 height 28
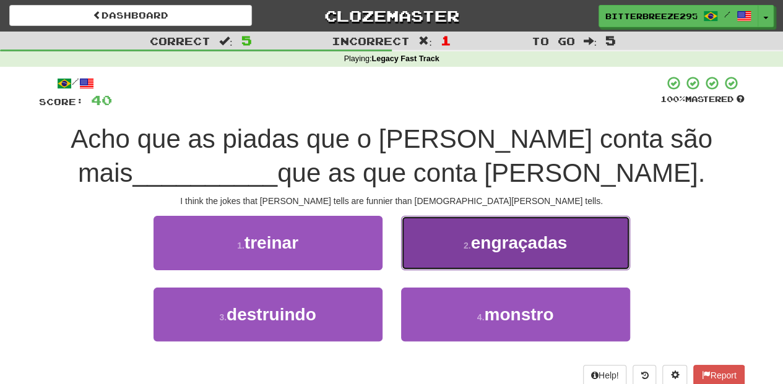
click at [438, 261] on button "2 . engraçadas" at bounding box center [515, 243] width 229 height 54
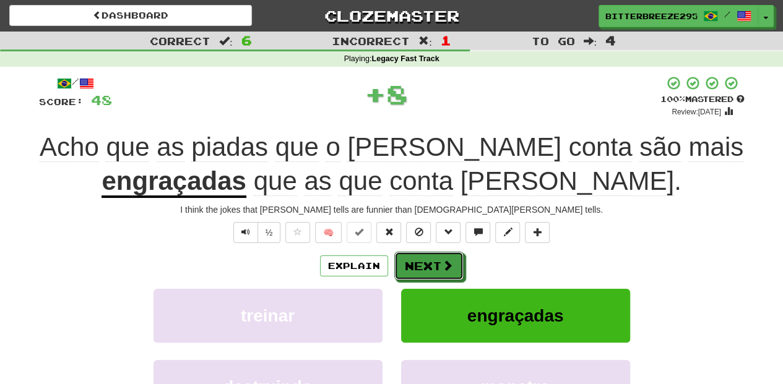
click at [438, 261] on button "Next" at bounding box center [428, 266] width 69 height 28
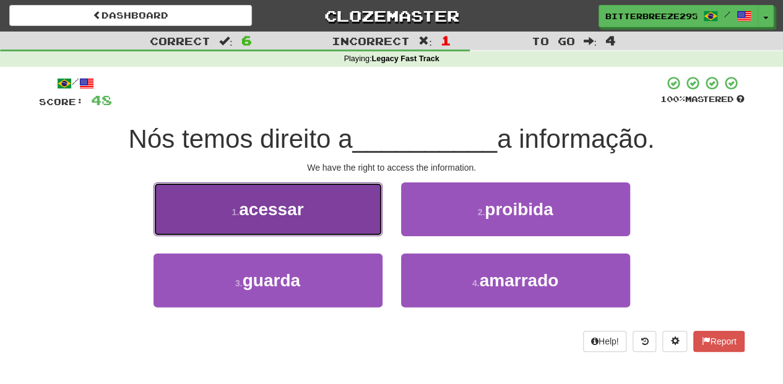
click at [340, 216] on button "1 . acessar" at bounding box center [267, 210] width 229 height 54
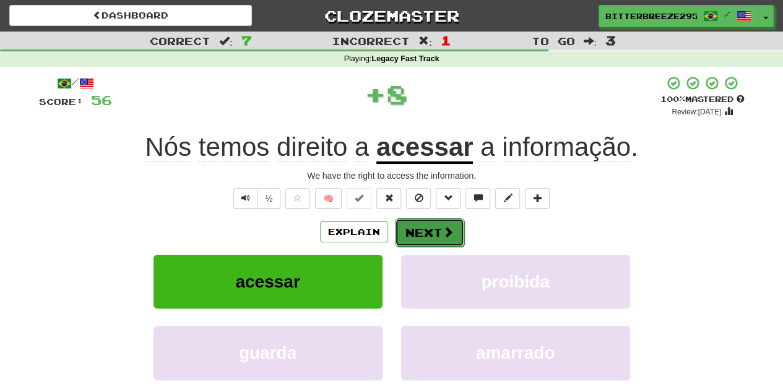
click at [428, 230] on button "Next" at bounding box center [429, 232] width 69 height 28
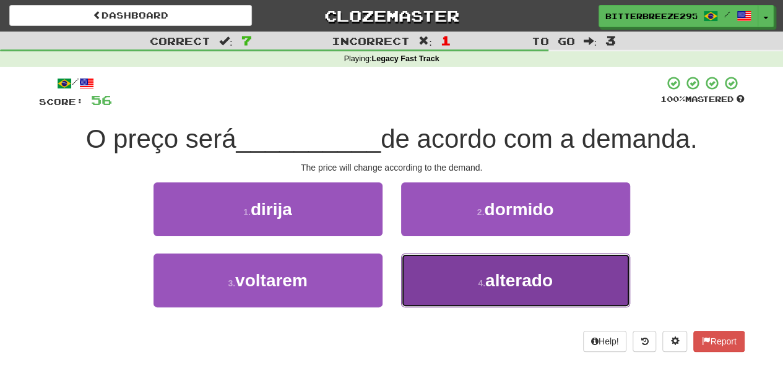
click at [421, 277] on button "4 . alterado" at bounding box center [515, 281] width 229 height 54
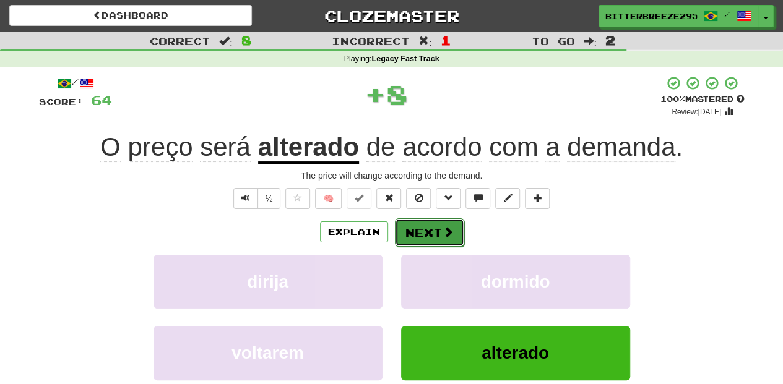
click at [420, 224] on button "Next" at bounding box center [429, 232] width 69 height 28
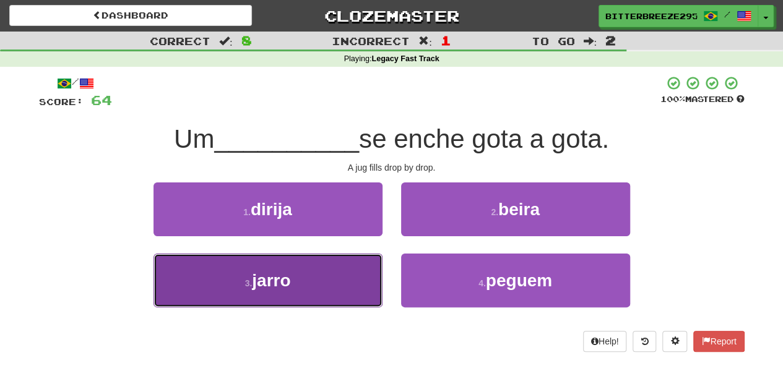
click at [353, 267] on button "3 . jarro" at bounding box center [267, 281] width 229 height 54
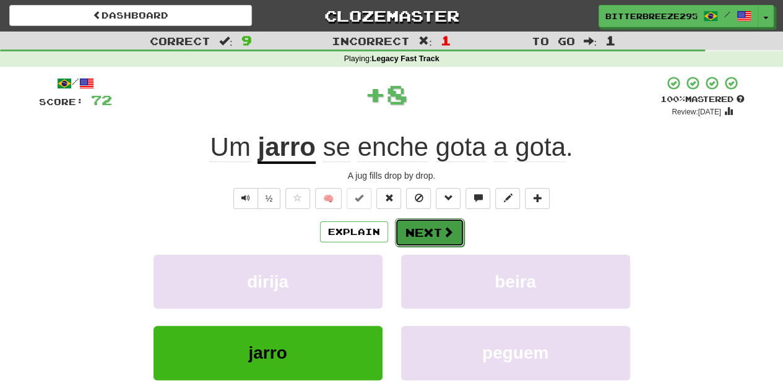
click at [418, 232] on button "Next" at bounding box center [429, 232] width 69 height 28
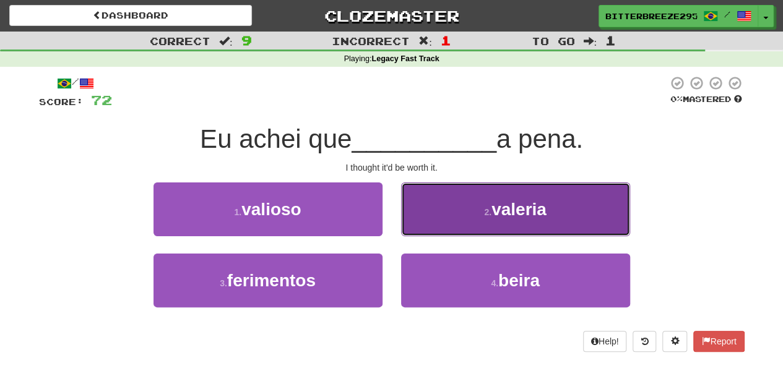
click at [433, 222] on button "2 . valeria" at bounding box center [515, 210] width 229 height 54
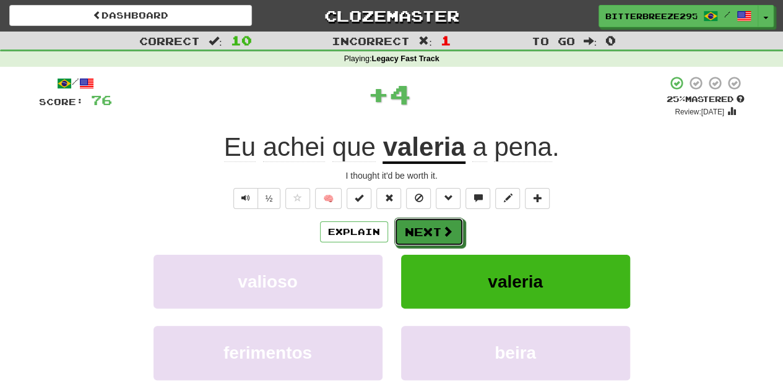
click at [433, 222] on button "Next" at bounding box center [428, 232] width 69 height 28
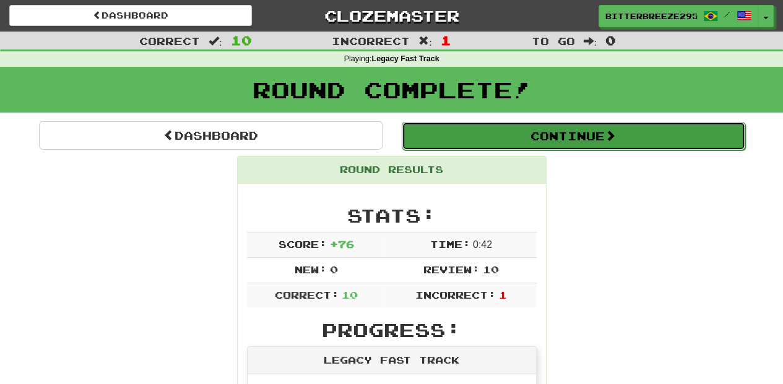
click at [477, 141] on button "Continue" at bounding box center [573, 136] width 343 height 28
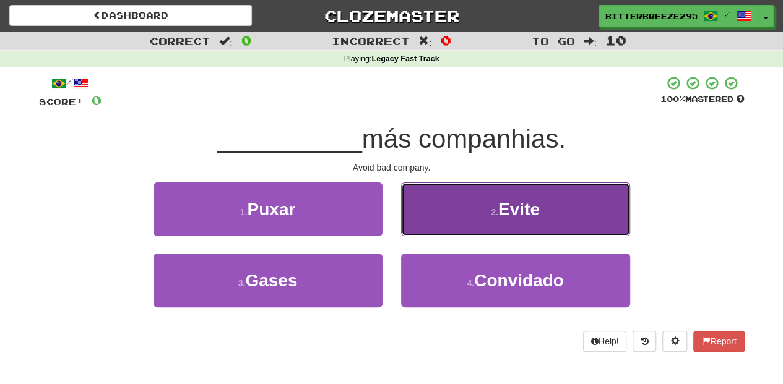
click at [427, 223] on button "2 . Evite" at bounding box center [515, 210] width 229 height 54
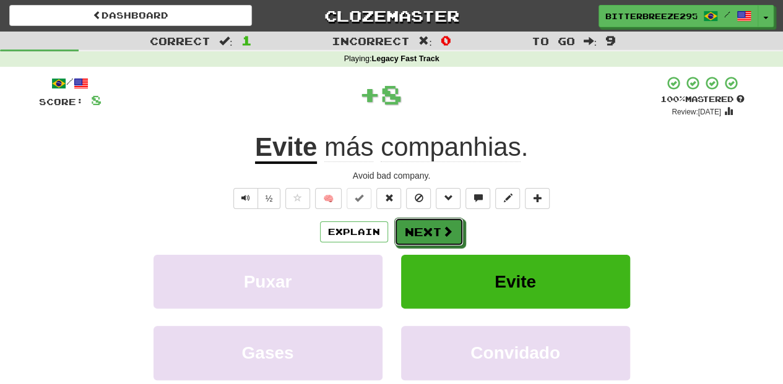
click at [427, 223] on button "Next" at bounding box center [428, 232] width 69 height 28
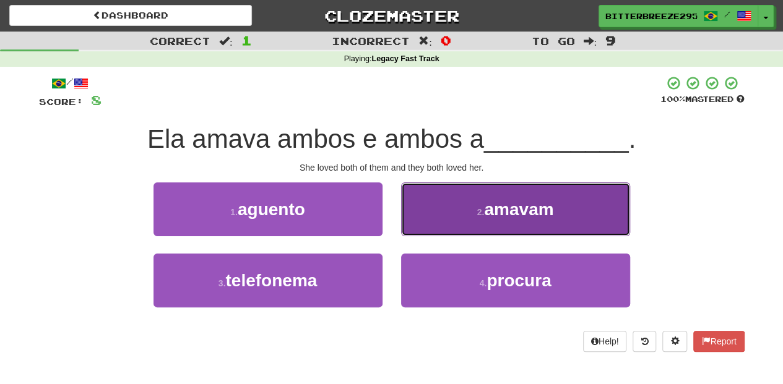
click at [436, 228] on button "2 . amavam" at bounding box center [515, 210] width 229 height 54
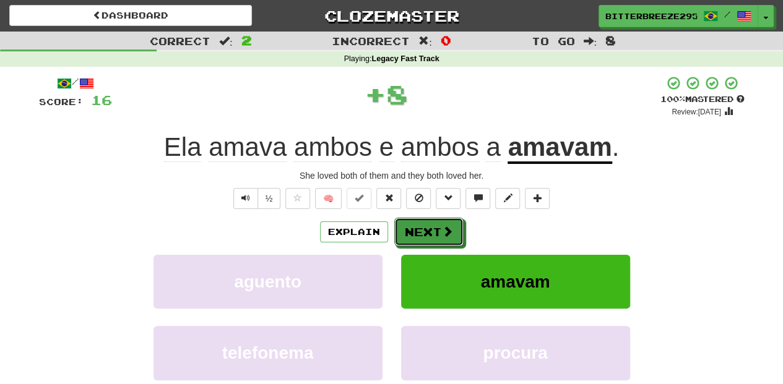
click at [436, 228] on button "Next" at bounding box center [428, 232] width 69 height 28
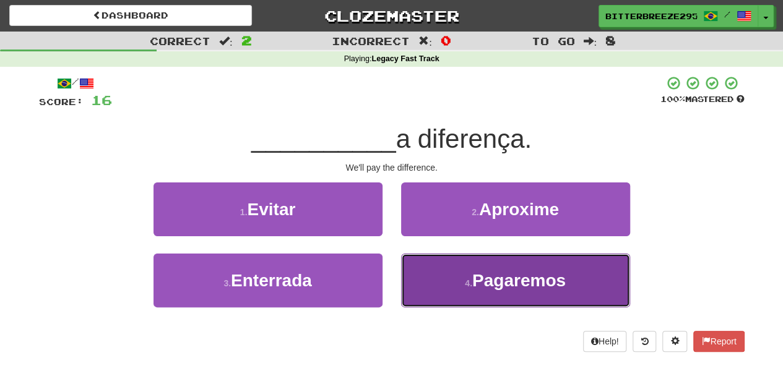
click at [436, 273] on button "4 . Pagaremos" at bounding box center [515, 281] width 229 height 54
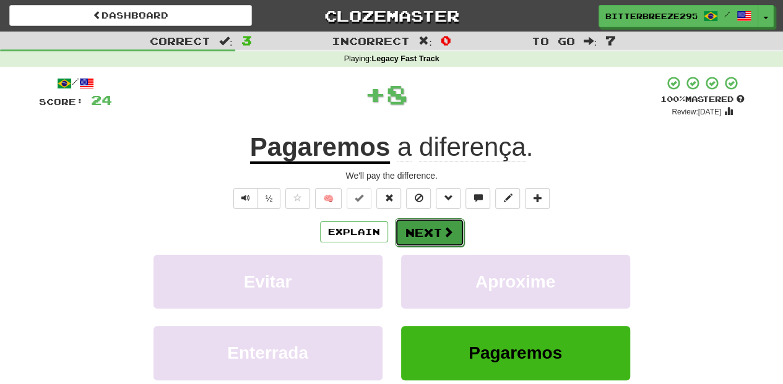
click at [423, 234] on button "Next" at bounding box center [429, 232] width 69 height 28
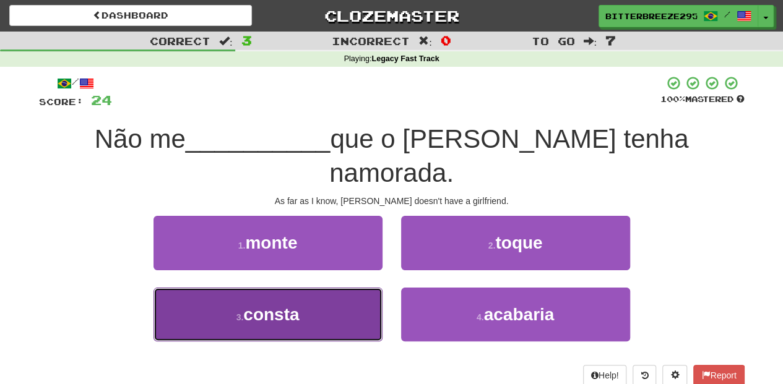
click at [360, 288] on button "3 . consta" at bounding box center [267, 315] width 229 height 54
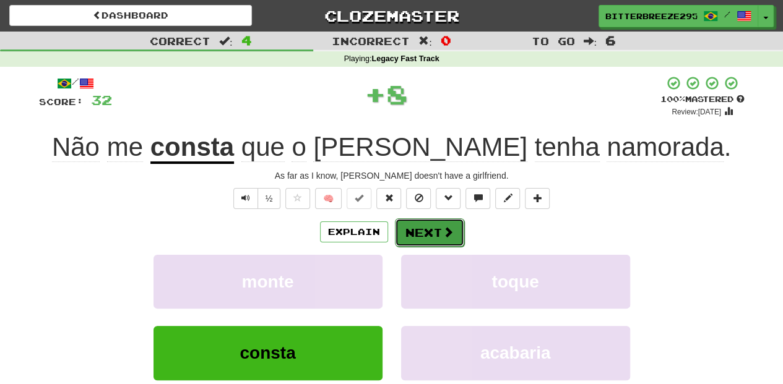
click at [433, 235] on button "Next" at bounding box center [429, 232] width 69 height 28
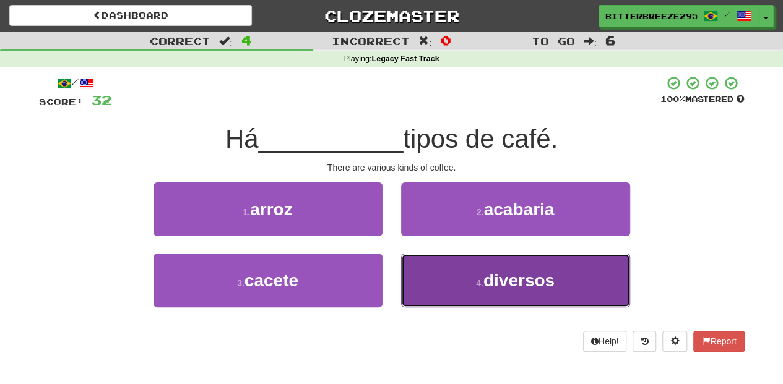
click at [437, 267] on button "4 . diversos" at bounding box center [515, 281] width 229 height 54
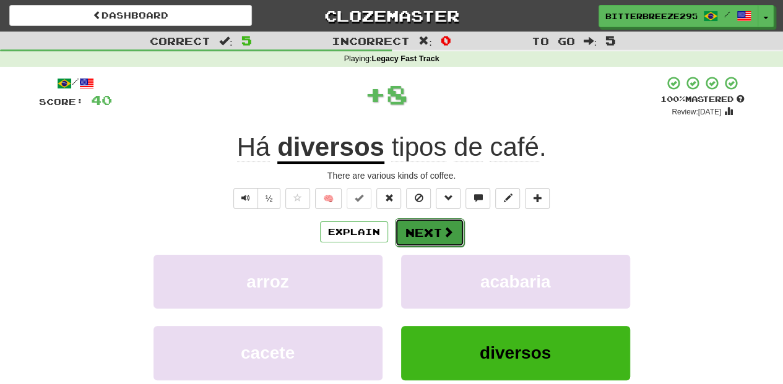
click at [436, 230] on button "Next" at bounding box center [429, 232] width 69 height 28
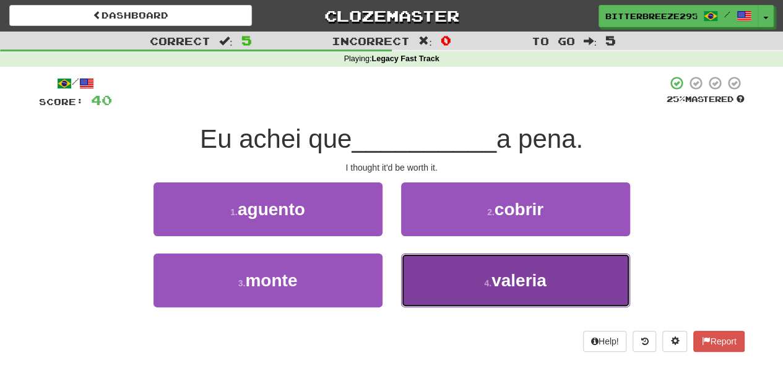
click at [442, 263] on button "4 . valeria" at bounding box center [515, 281] width 229 height 54
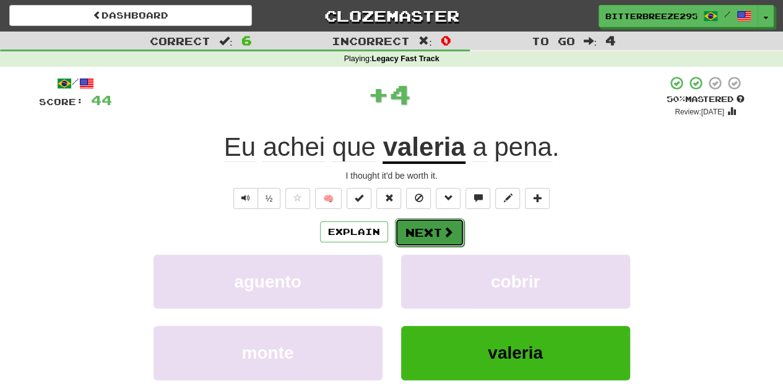
click at [430, 234] on button "Next" at bounding box center [429, 232] width 69 height 28
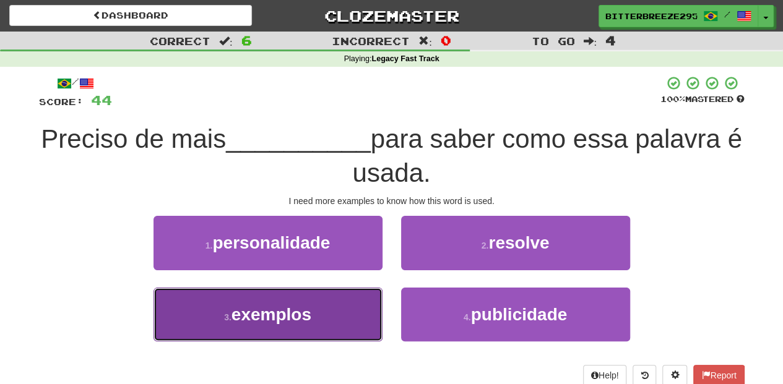
click at [361, 298] on button "3 . exemplos" at bounding box center [267, 315] width 229 height 54
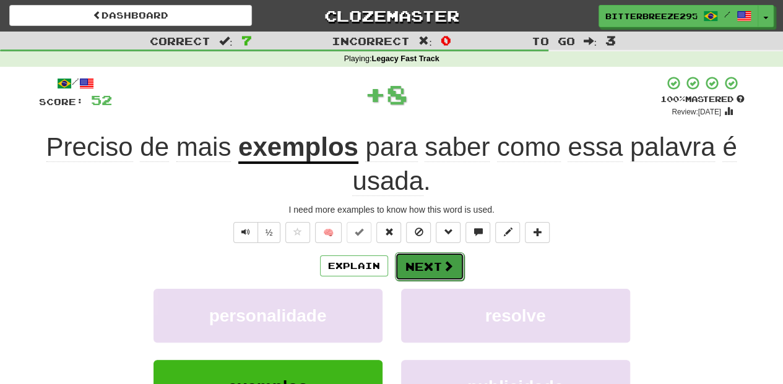
click at [420, 262] on button "Next" at bounding box center [429, 266] width 69 height 28
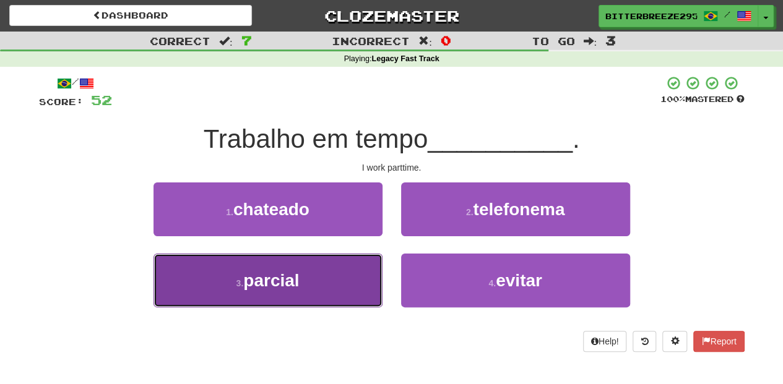
click at [368, 268] on button "3 . parcial" at bounding box center [267, 281] width 229 height 54
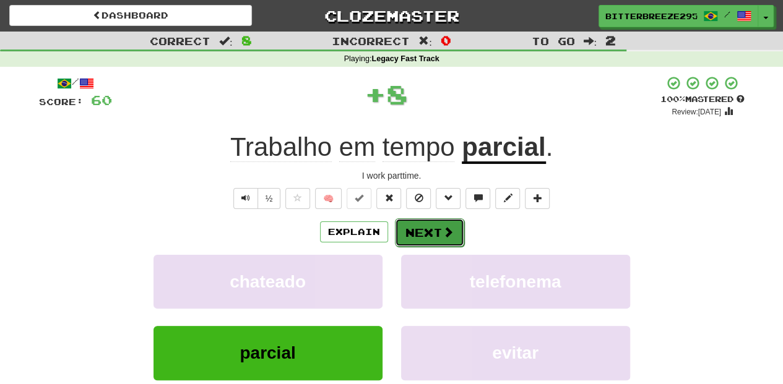
click at [429, 231] on button "Next" at bounding box center [429, 232] width 69 height 28
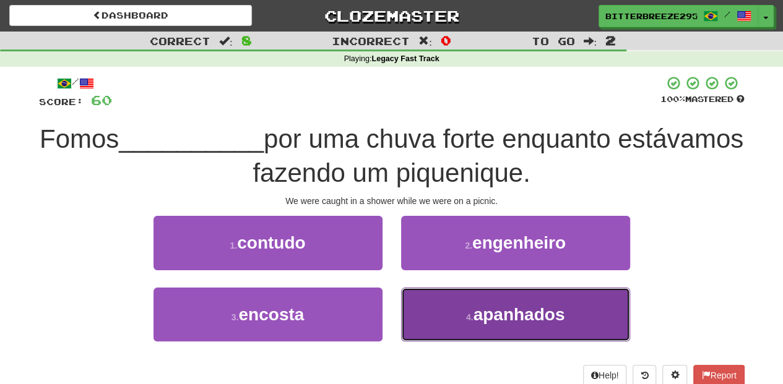
click at [416, 297] on button "4 . apanhados" at bounding box center [515, 315] width 229 height 54
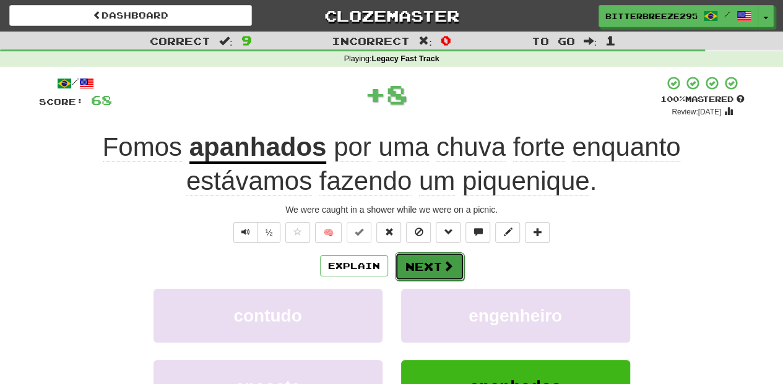
click at [416, 261] on button "Next" at bounding box center [429, 266] width 69 height 28
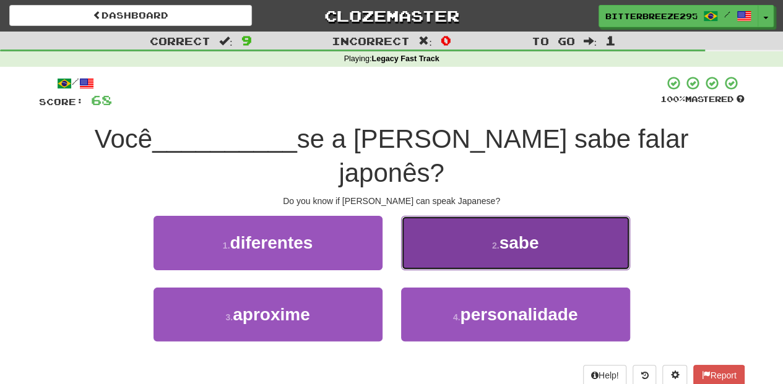
click at [436, 222] on button "2 . sabe" at bounding box center [515, 243] width 229 height 54
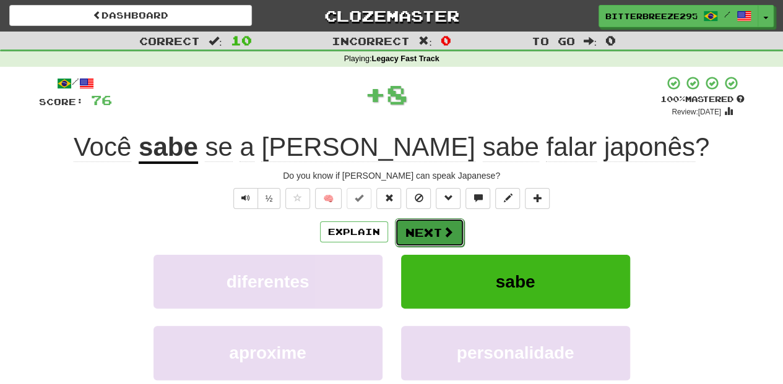
click at [428, 228] on button "Next" at bounding box center [429, 232] width 69 height 28
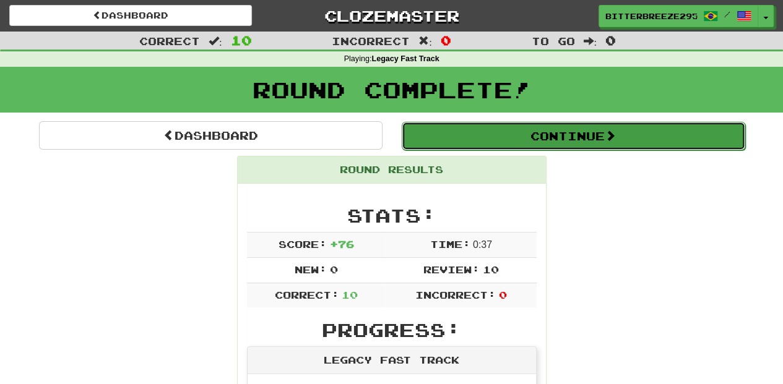
click at [470, 140] on button "Continue" at bounding box center [573, 136] width 343 height 28
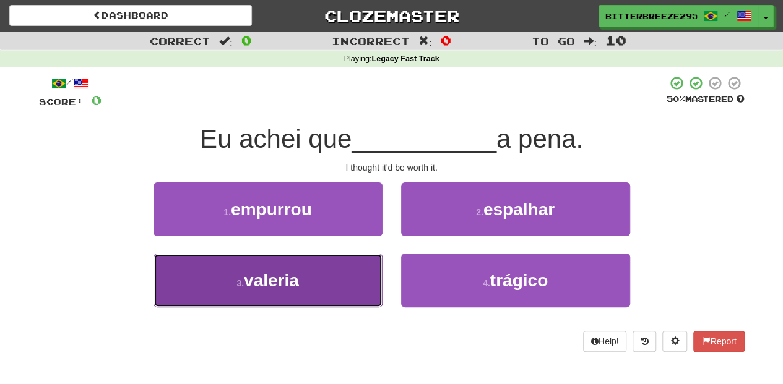
click at [350, 267] on button "3 . valeria" at bounding box center [267, 281] width 229 height 54
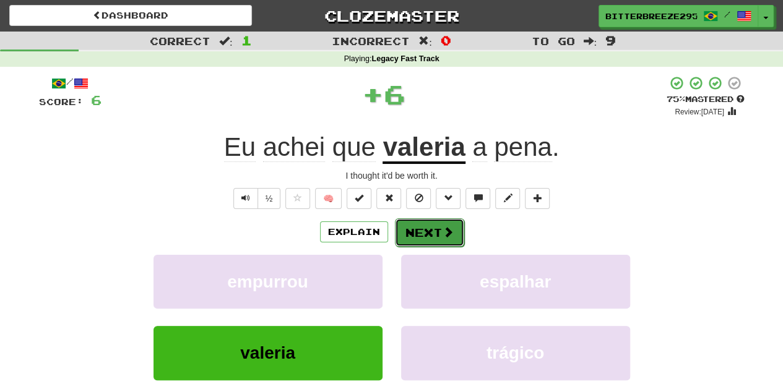
click at [415, 230] on button "Next" at bounding box center [429, 232] width 69 height 28
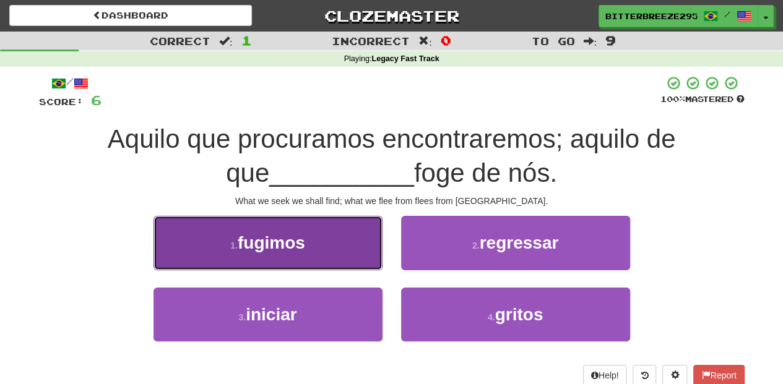
click at [355, 254] on button "1 . fugimos" at bounding box center [267, 243] width 229 height 54
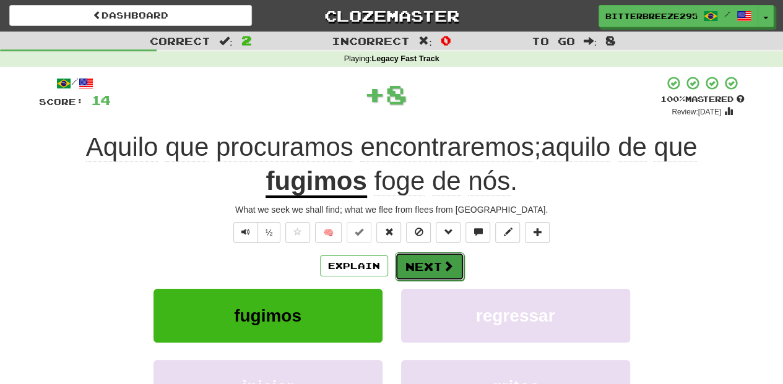
click at [405, 255] on button "Next" at bounding box center [429, 266] width 69 height 28
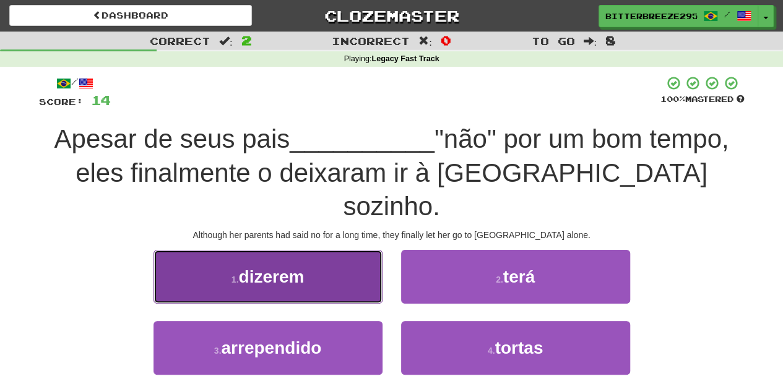
click at [326, 261] on button "1 . dizerem" at bounding box center [267, 277] width 229 height 54
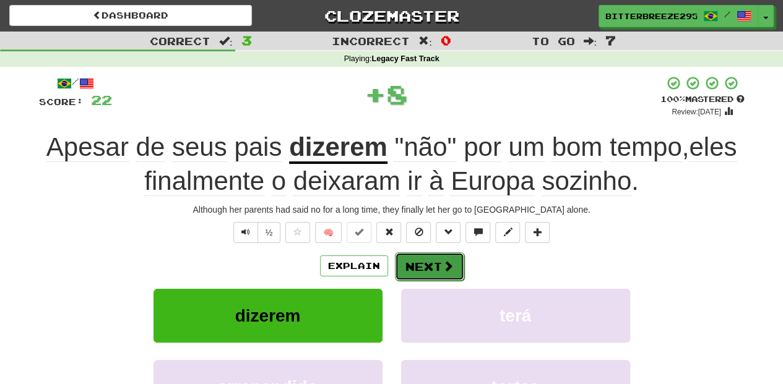
click at [412, 260] on button "Next" at bounding box center [429, 266] width 69 height 28
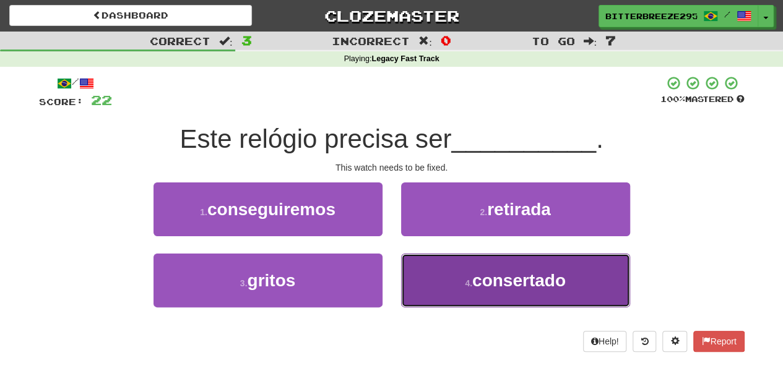
click at [439, 277] on button "4 . consertado" at bounding box center [515, 281] width 229 height 54
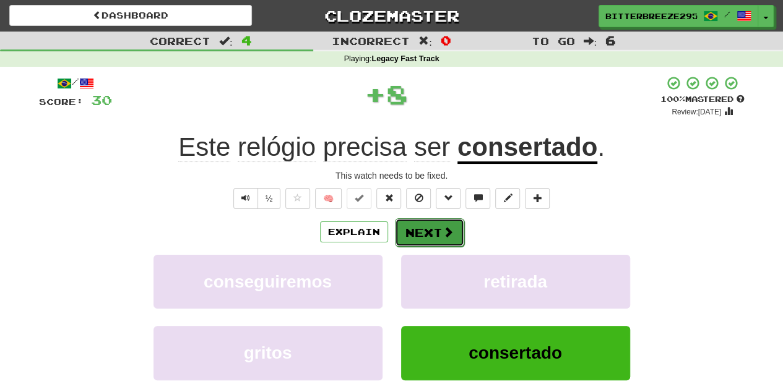
click at [428, 237] on button "Next" at bounding box center [429, 232] width 69 height 28
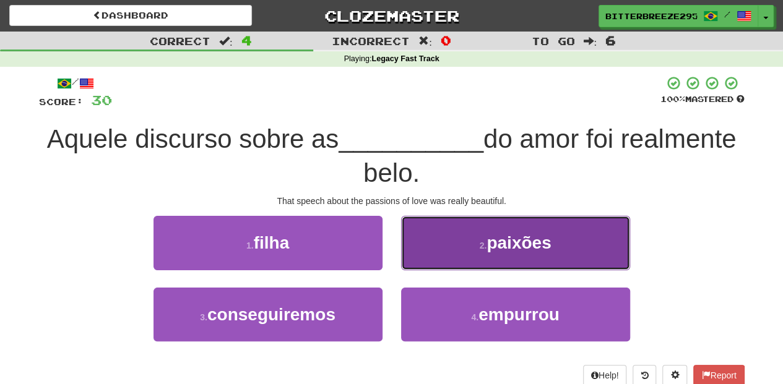
click at [432, 259] on button "2 . paixões" at bounding box center [515, 243] width 229 height 54
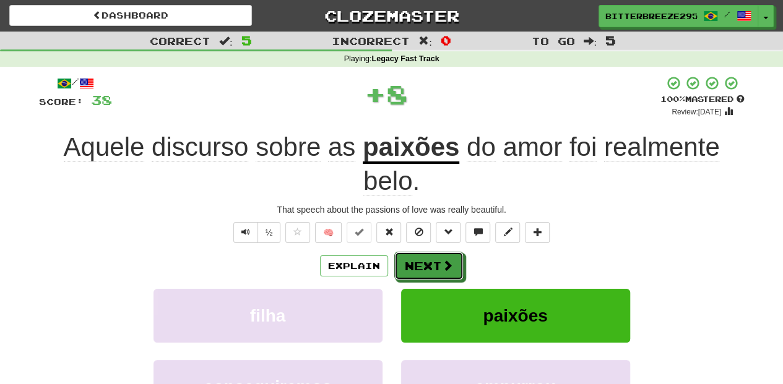
click at [432, 259] on button "Next" at bounding box center [428, 266] width 69 height 28
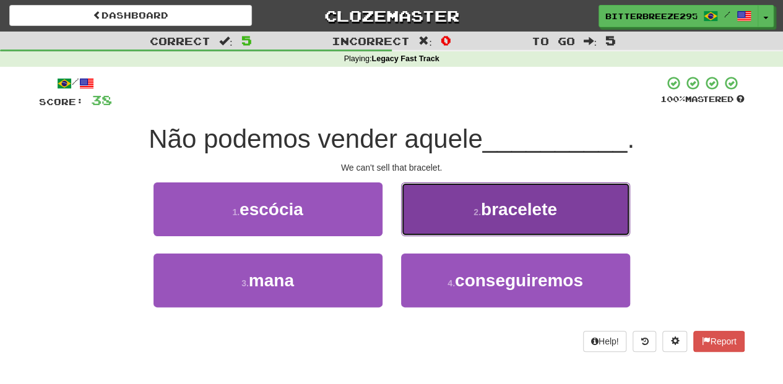
click at [435, 230] on button "2 . bracelete" at bounding box center [515, 210] width 229 height 54
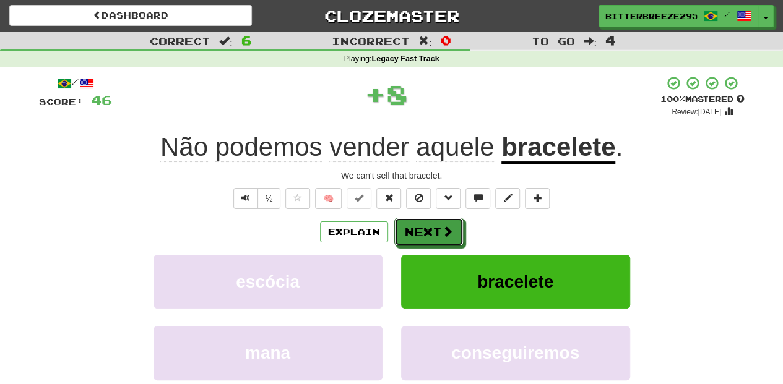
click at [435, 230] on button "Next" at bounding box center [428, 232] width 69 height 28
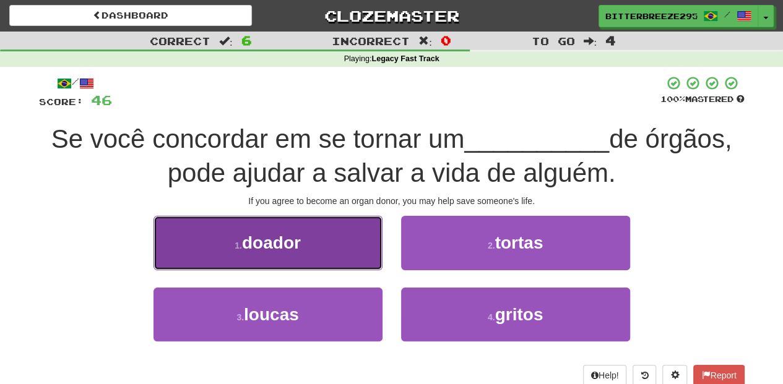
click at [365, 256] on button "1 . doador" at bounding box center [267, 243] width 229 height 54
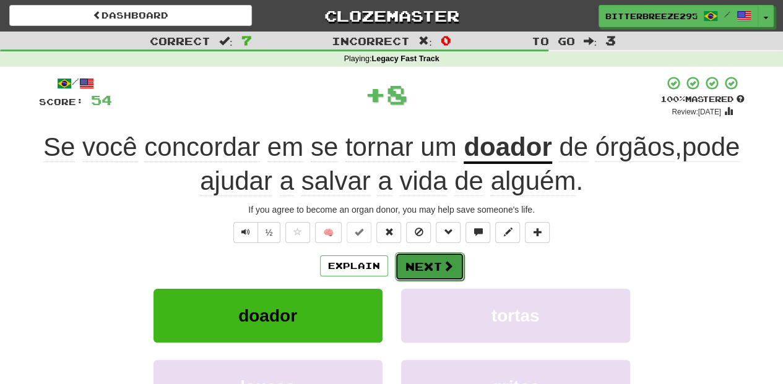
click at [419, 259] on button "Next" at bounding box center [429, 266] width 69 height 28
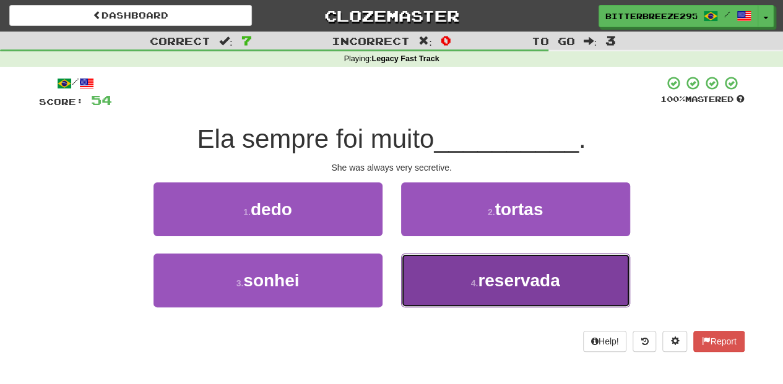
click at [412, 277] on button "4 . reservada" at bounding box center [515, 281] width 229 height 54
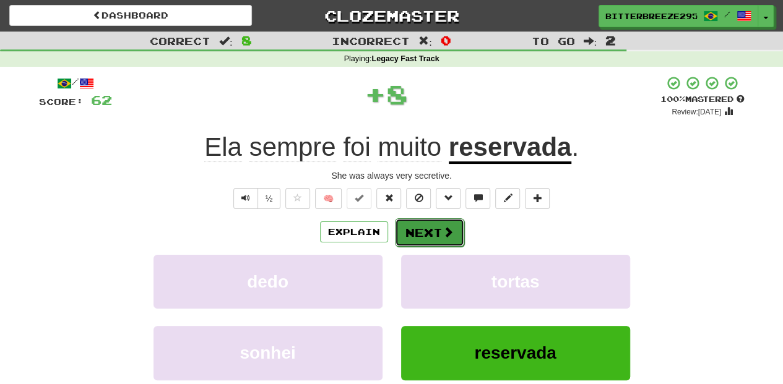
click at [421, 223] on button "Next" at bounding box center [429, 232] width 69 height 28
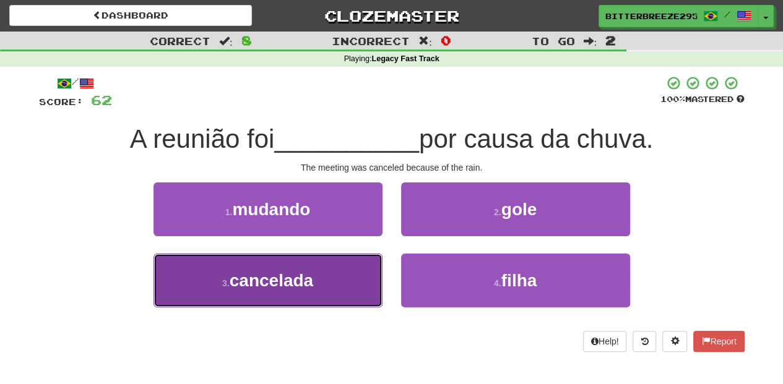
click at [349, 276] on button "3 . cancelada" at bounding box center [267, 281] width 229 height 54
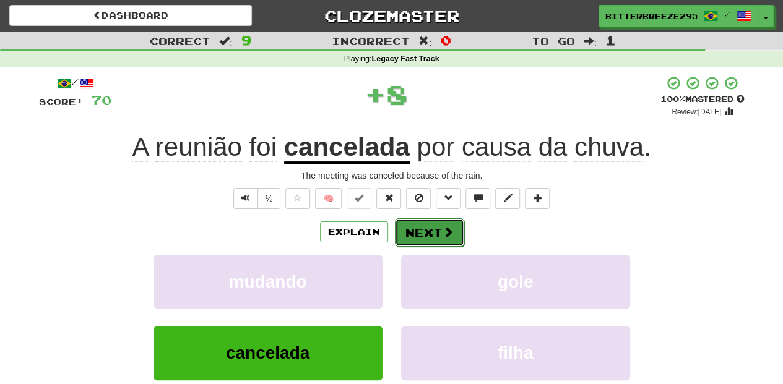
click at [421, 229] on button "Next" at bounding box center [429, 232] width 69 height 28
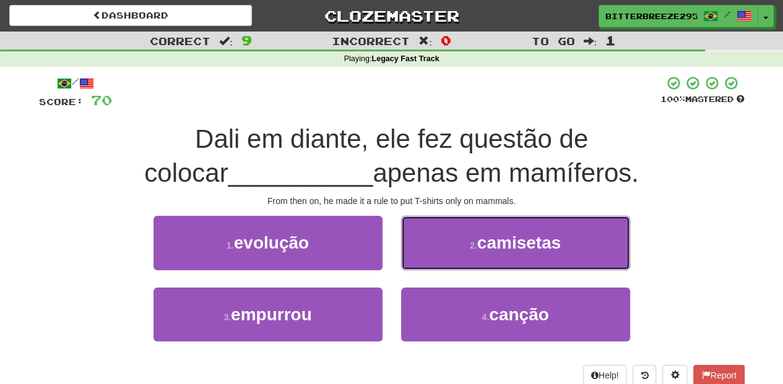
click at [418, 245] on button "2 . camisetas" at bounding box center [515, 243] width 229 height 54
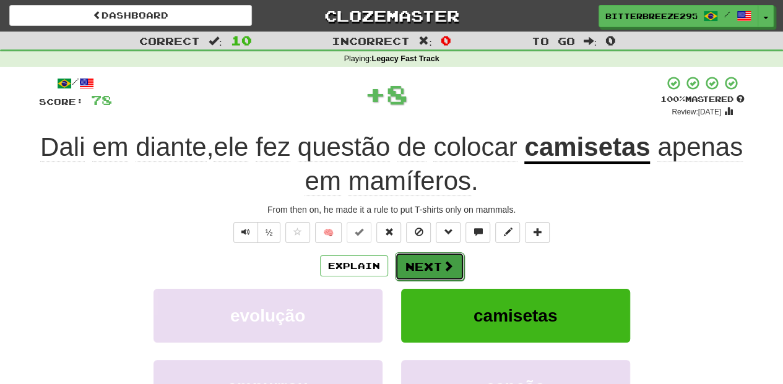
click at [412, 260] on button "Next" at bounding box center [429, 266] width 69 height 28
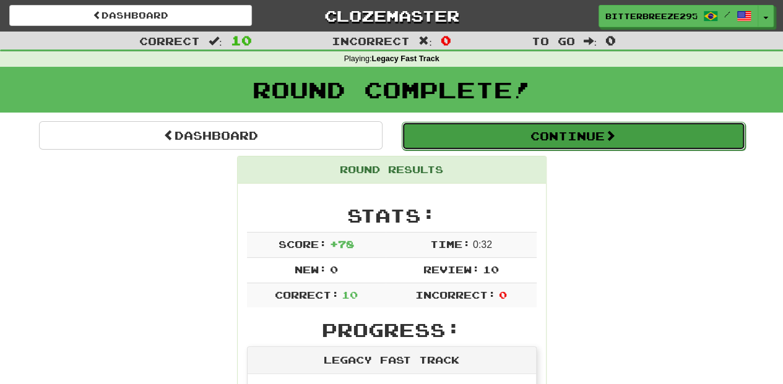
click at [459, 134] on button "Continue" at bounding box center [573, 136] width 343 height 28
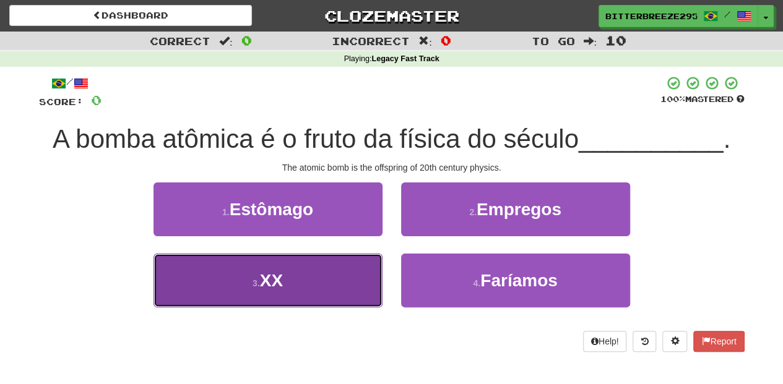
click at [334, 276] on button "3 . XX" at bounding box center [267, 281] width 229 height 54
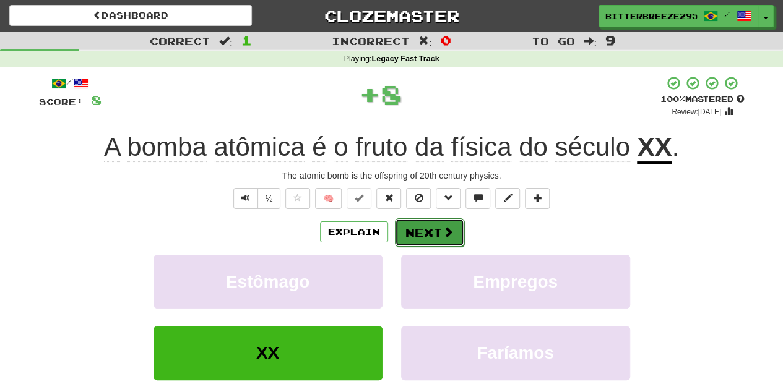
click at [423, 238] on button "Next" at bounding box center [429, 232] width 69 height 28
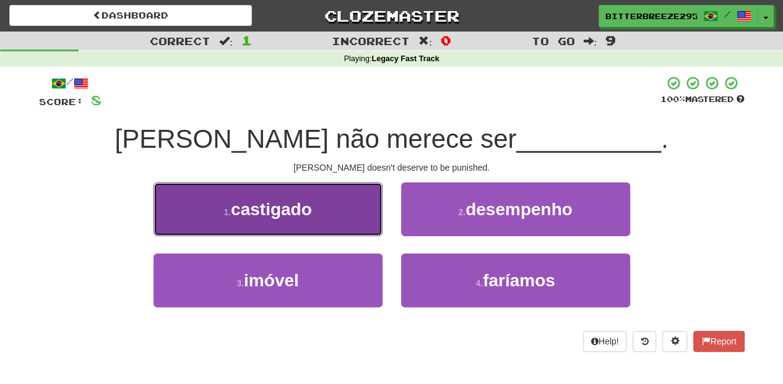
click at [343, 235] on button "1 . castigado" at bounding box center [267, 210] width 229 height 54
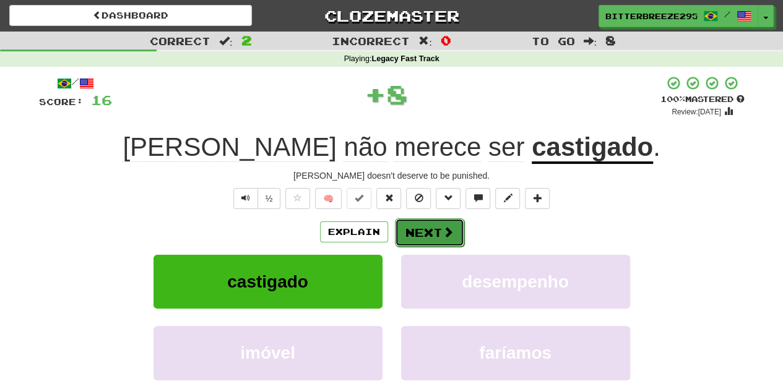
click at [422, 230] on button "Next" at bounding box center [429, 232] width 69 height 28
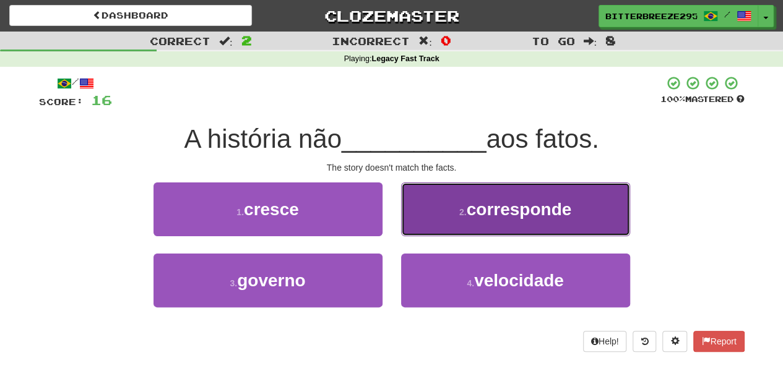
click at [434, 223] on button "2 . corresponde" at bounding box center [515, 210] width 229 height 54
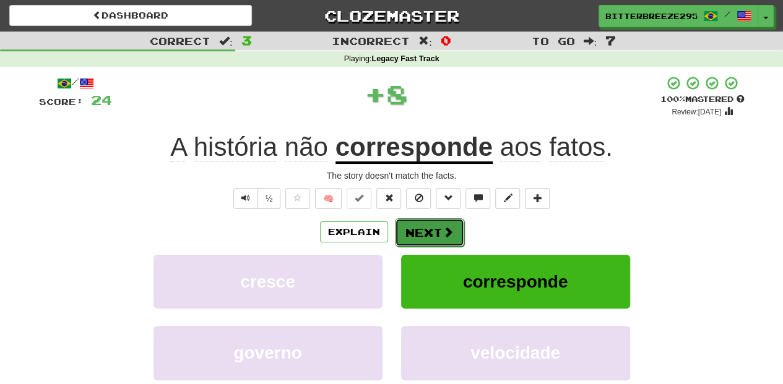
click at [433, 224] on button "Next" at bounding box center [429, 232] width 69 height 28
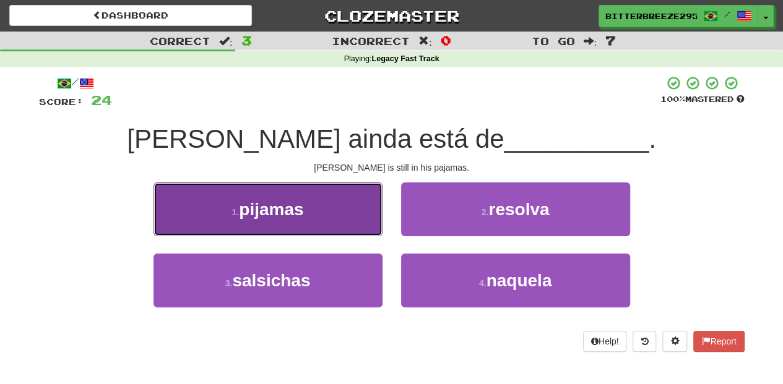
click at [352, 222] on button "1 . pijamas" at bounding box center [267, 210] width 229 height 54
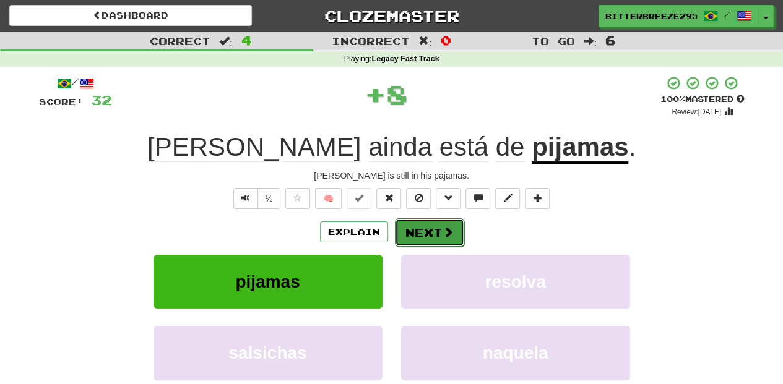
click at [414, 227] on button "Next" at bounding box center [429, 232] width 69 height 28
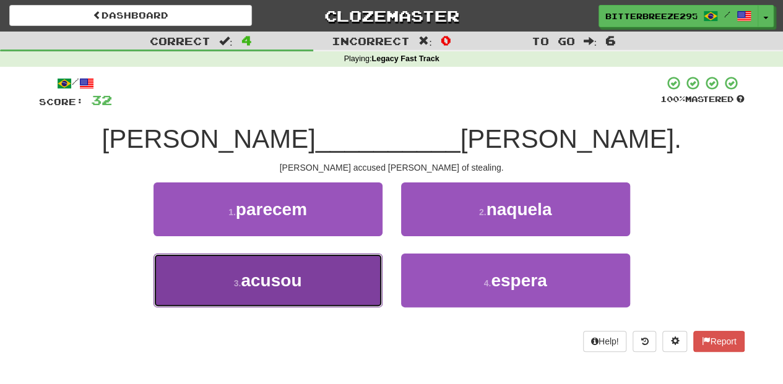
click at [348, 274] on button "3 . acusou" at bounding box center [267, 281] width 229 height 54
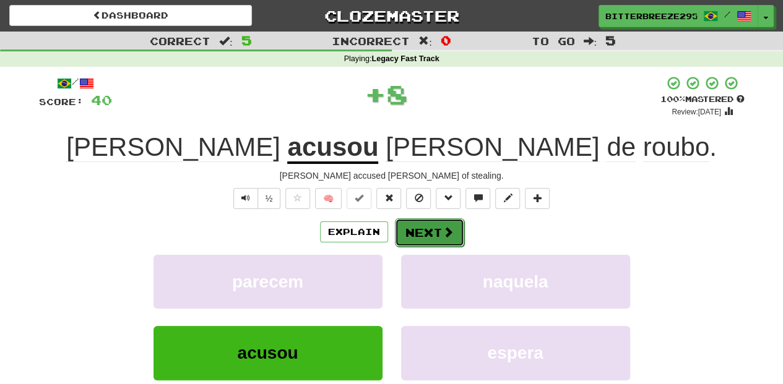
click at [426, 233] on button "Next" at bounding box center [429, 232] width 69 height 28
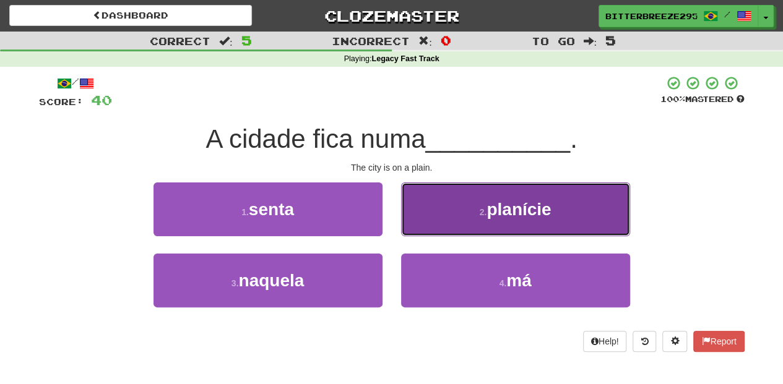
click at [439, 225] on button "2 . planície" at bounding box center [515, 210] width 229 height 54
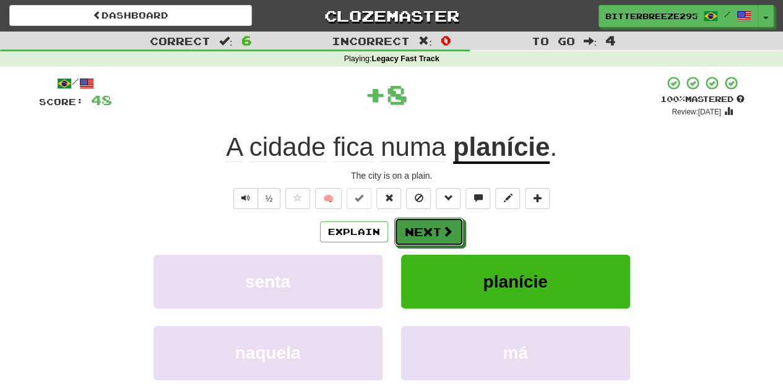
click at [439, 225] on button "Next" at bounding box center [428, 232] width 69 height 28
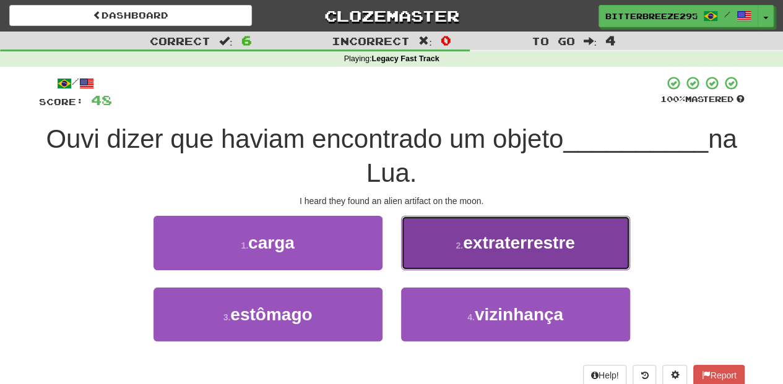
click at [460, 255] on button "2 . extraterrestre" at bounding box center [515, 243] width 229 height 54
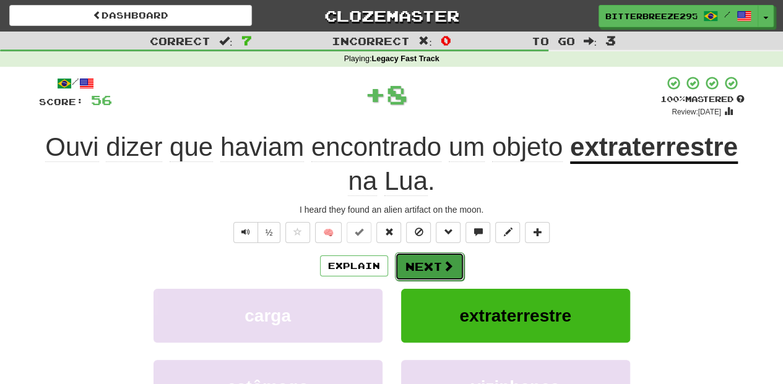
click at [443, 264] on span at bounding box center [447, 266] width 11 height 11
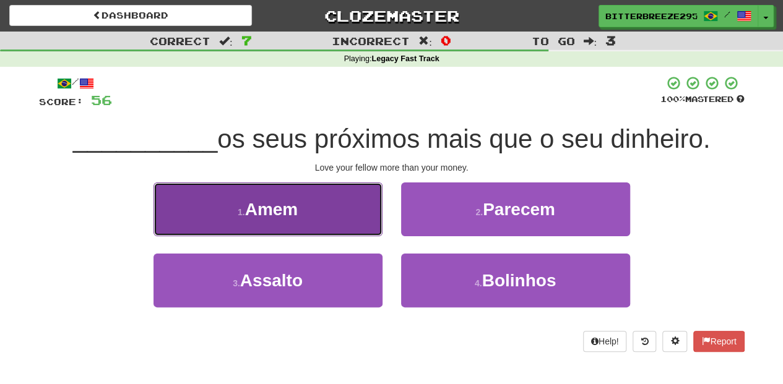
click at [361, 224] on button "1 . Amem" at bounding box center [267, 210] width 229 height 54
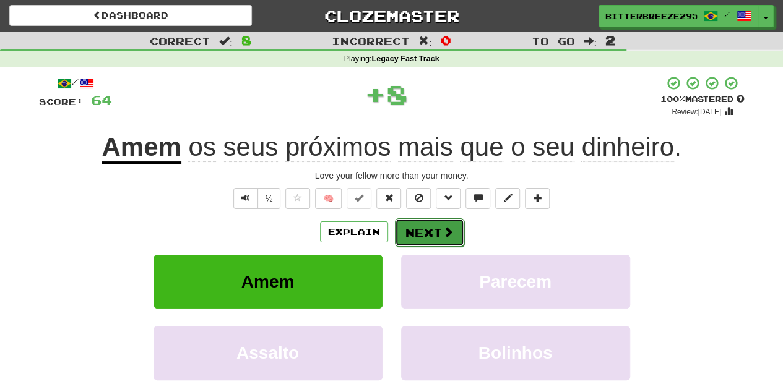
click at [431, 233] on button "Next" at bounding box center [429, 232] width 69 height 28
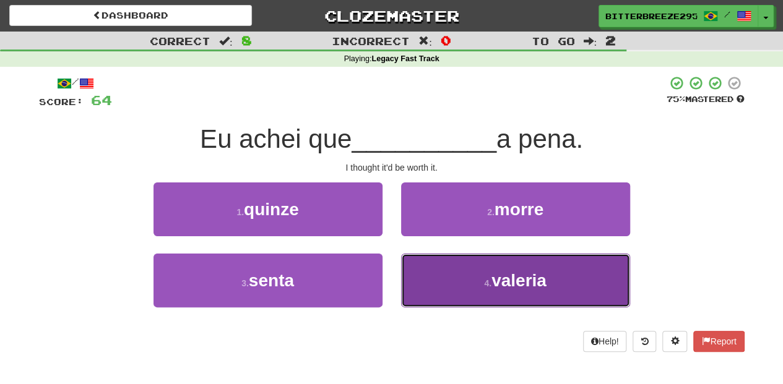
click at [434, 263] on button "4 . valeria" at bounding box center [515, 281] width 229 height 54
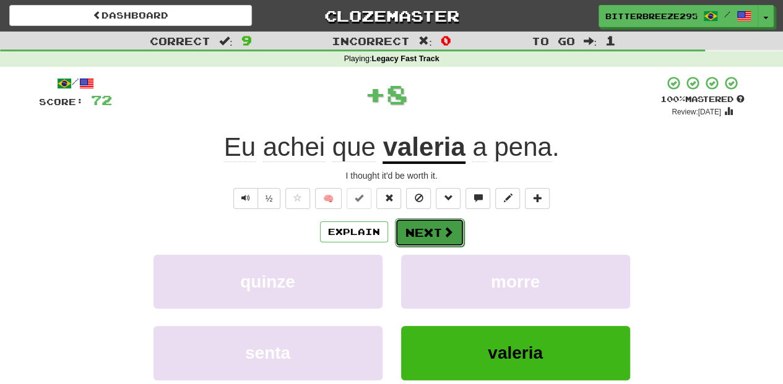
click at [429, 233] on button "Next" at bounding box center [429, 232] width 69 height 28
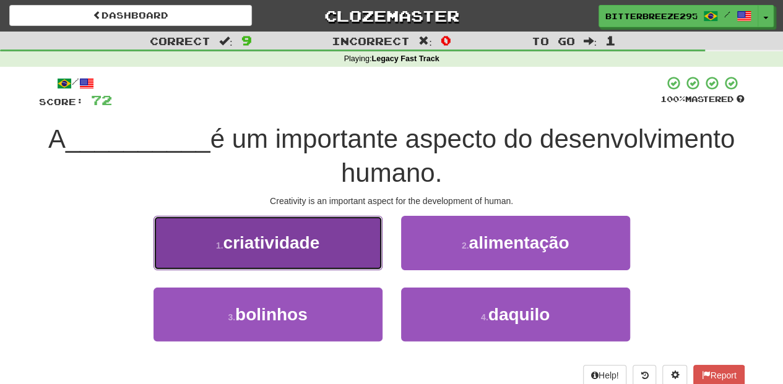
click at [352, 248] on button "1 . criatividade" at bounding box center [267, 243] width 229 height 54
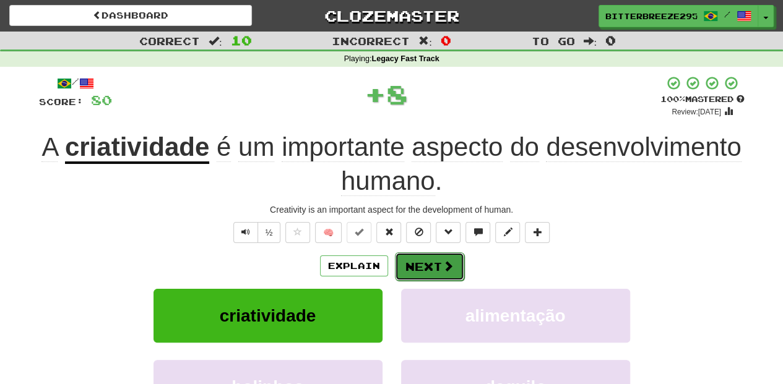
click at [415, 259] on button "Next" at bounding box center [429, 266] width 69 height 28
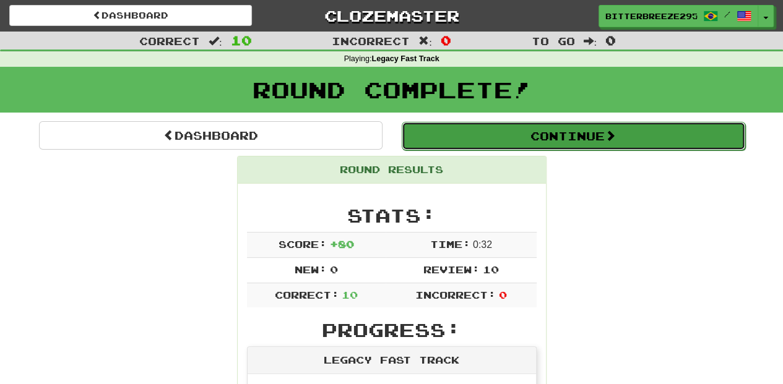
click at [483, 140] on button "Continue" at bounding box center [573, 136] width 343 height 28
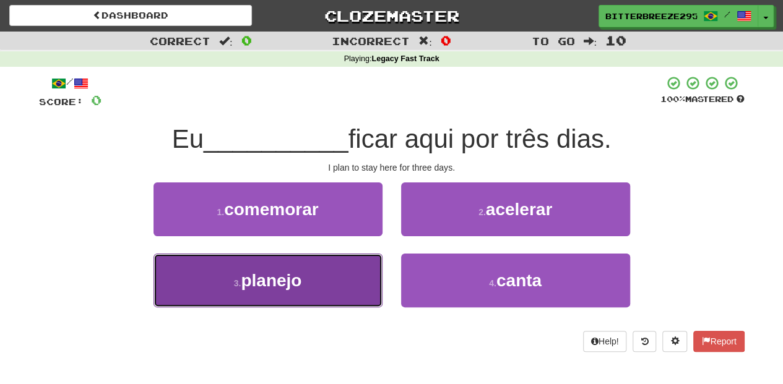
click at [345, 274] on button "3 . planejo" at bounding box center [267, 281] width 229 height 54
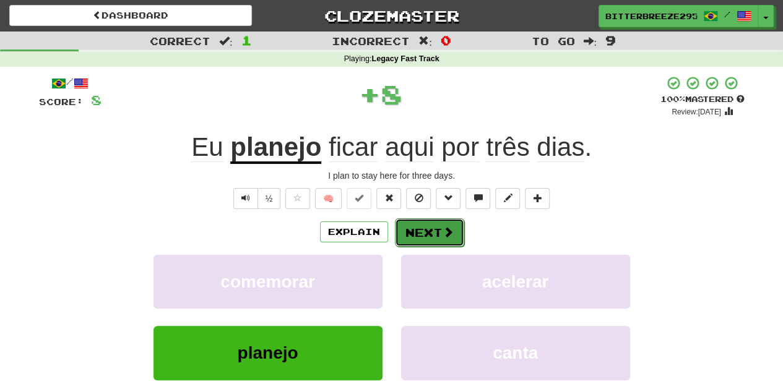
click at [421, 229] on button "Next" at bounding box center [429, 232] width 69 height 28
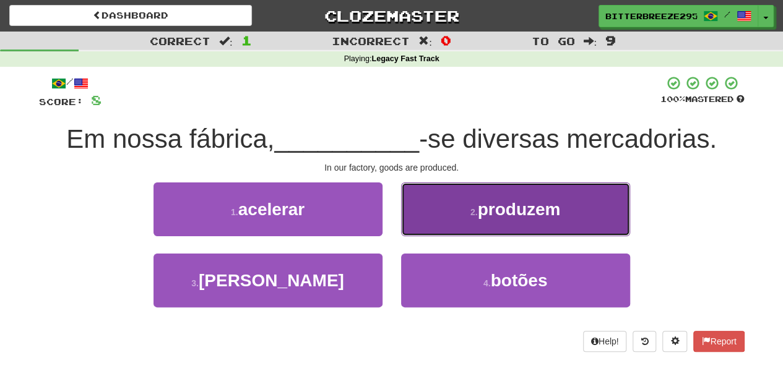
click at [432, 220] on button "2 . produzem" at bounding box center [515, 210] width 229 height 54
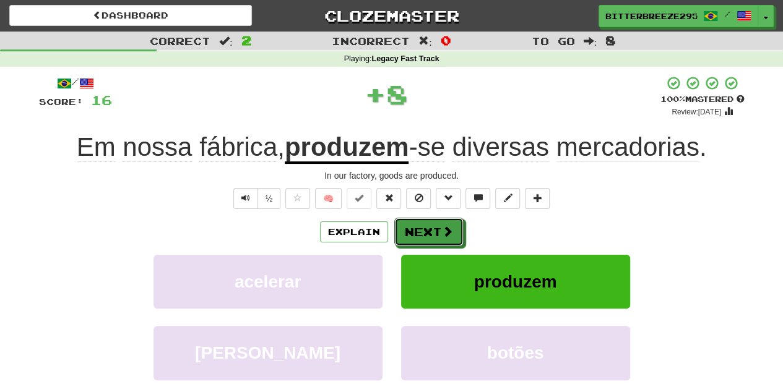
click at [430, 224] on button "Next" at bounding box center [428, 232] width 69 height 28
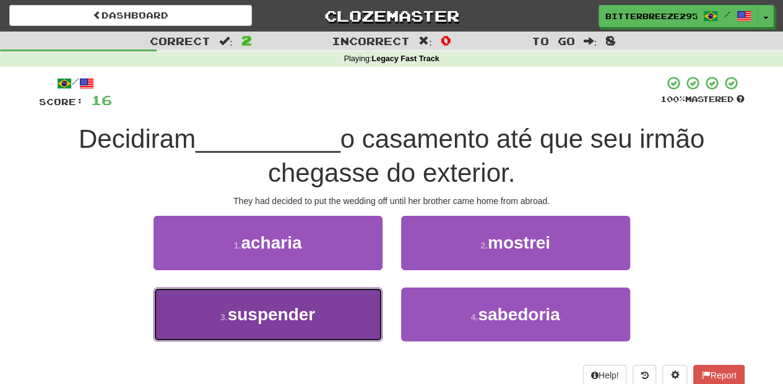
click at [352, 301] on button "3 . suspender" at bounding box center [267, 315] width 229 height 54
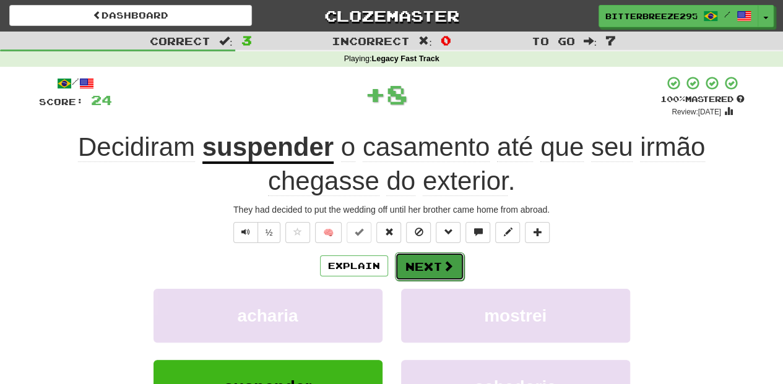
click at [415, 264] on button "Next" at bounding box center [429, 266] width 69 height 28
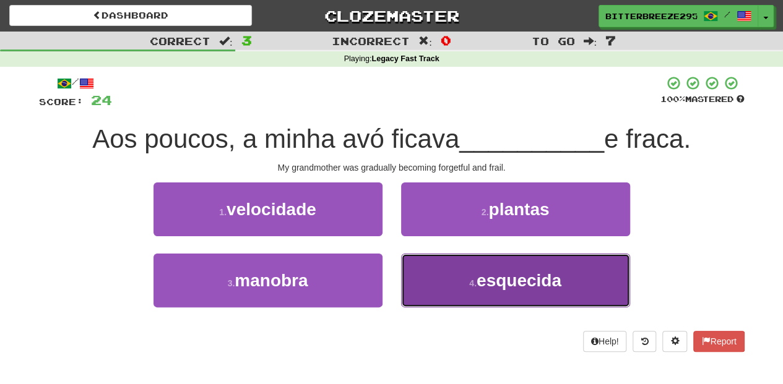
click at [438, 262] on button "4 . esquecida" at bounding box center [515, 281] width 229 height 54
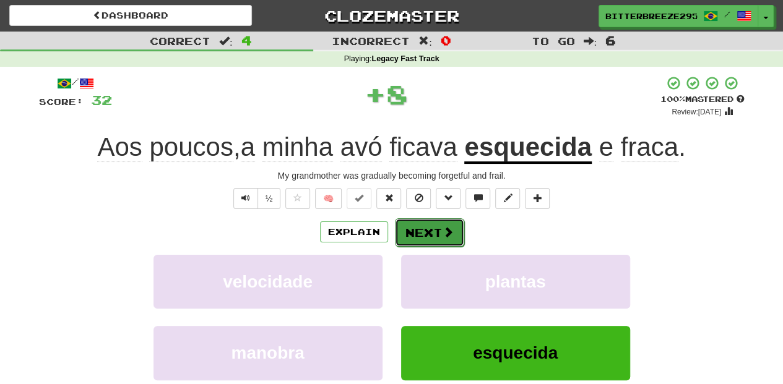
click at [431, 235] on button "Next" at bounding box center [429, 232] width 69 height 28
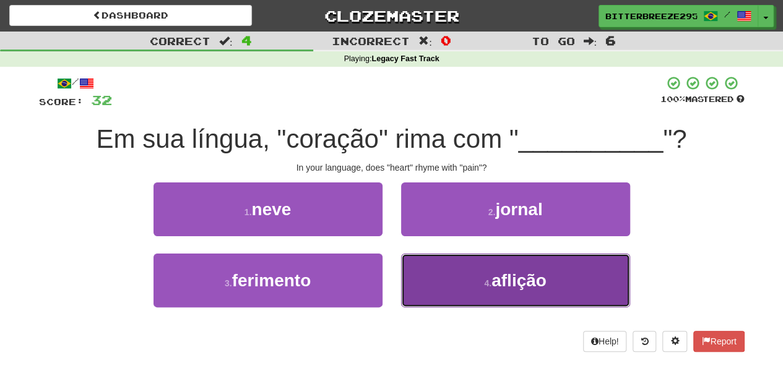
click at [427, 267] on button "4 . aflição" at bounding box center [515, 281] width 229 height 54
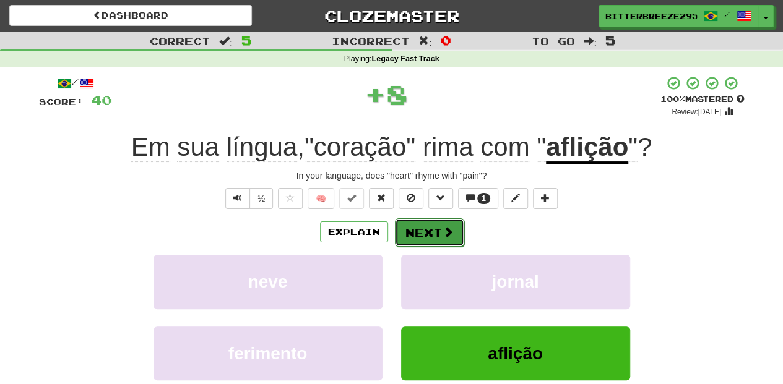
click at [423, 233] on button "Next" at bounding box center [429, 232] width 69 height 28
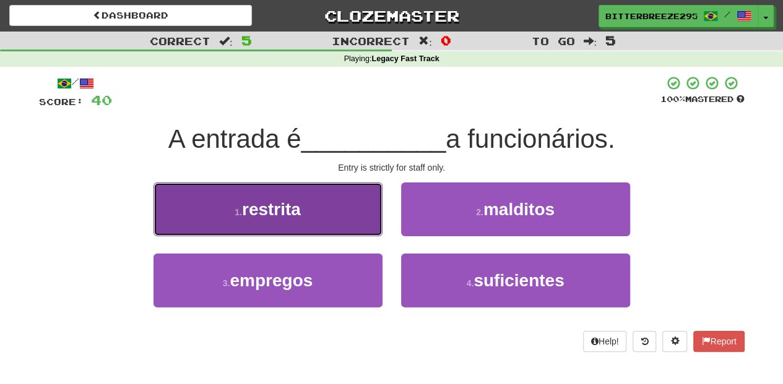
click at [365, 222] on button "1 . restrita" at bounding box center [267, 210] width 229 height 54
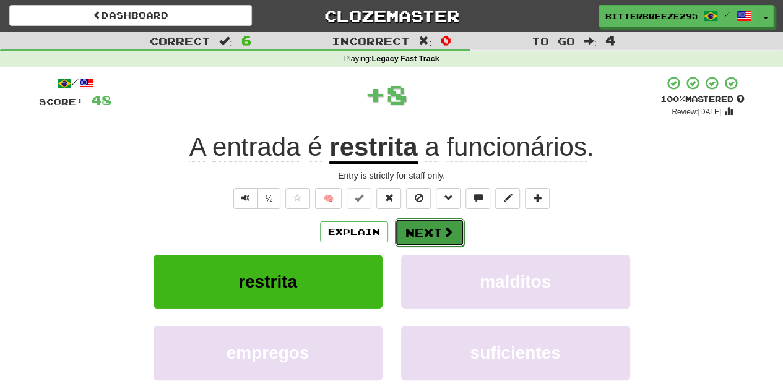
click at [409, 228] on button "Next" at bounding box center [429, 232] width 69 height 28
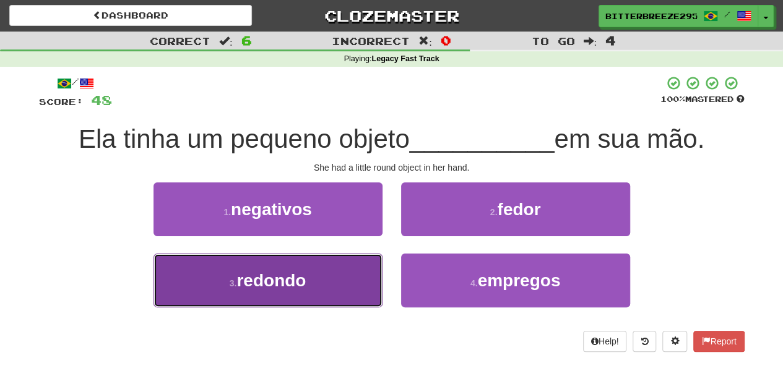
click at [366, 274] on button "3 . redondo" at bounding box center [267, 281] width 229 height 54
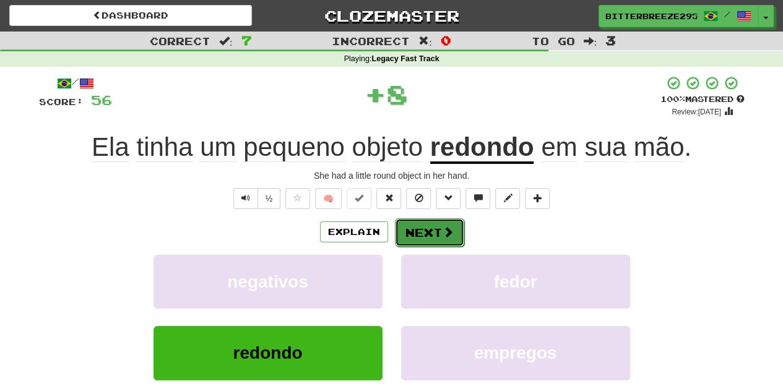
click at [421, 238] on button "Next" at bounding box center [429, 232] width 69 height 28
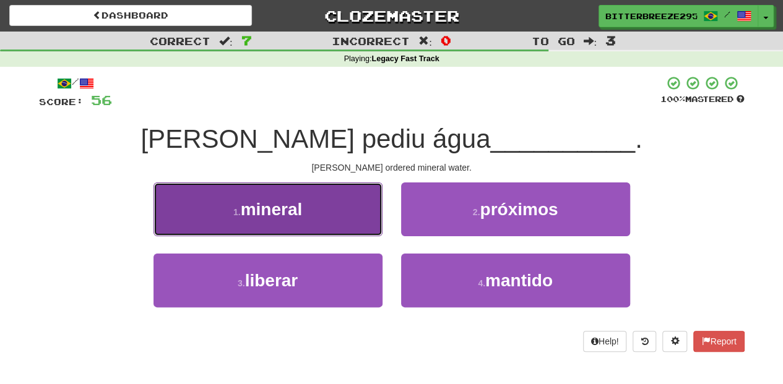
click at [363, 228] on button "1 . mineral" at bounding box center [267, 210] width 229 height 54
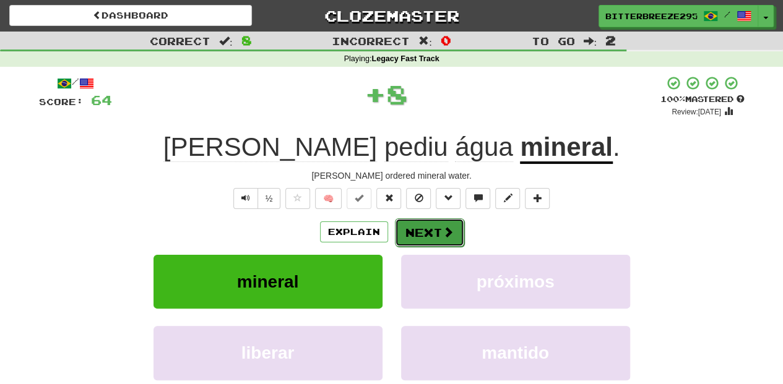
click at [428, 228] on button "Next" at bounding box center [429, 232] width 69 height 28
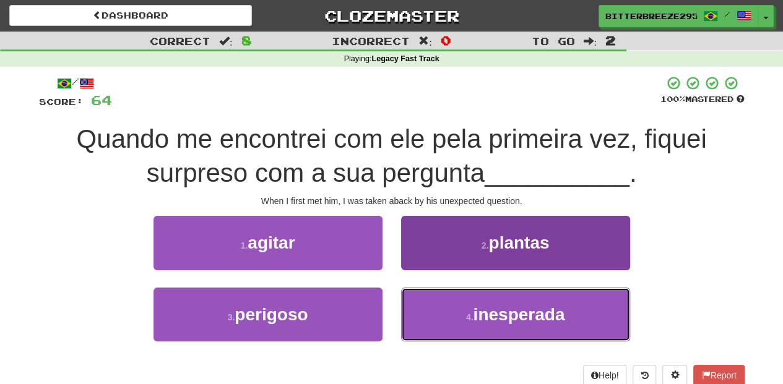
click at [438, 303] on button "4 . inesperada" at bounding box center [515, 315] width 229 height 54
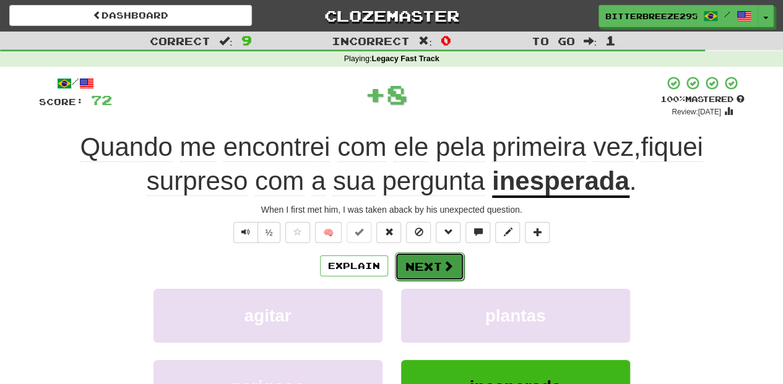
click at [428, 266] on button "Next" at bounding box center [429, 266] width 69 height 28
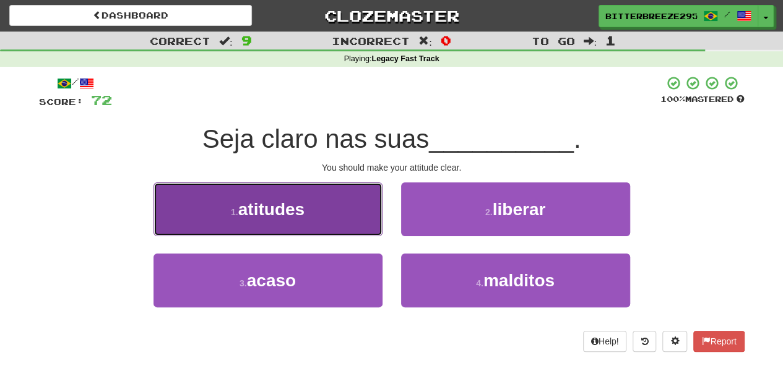
click at [369, 227] on button "1 . atitudes" at bounding box center [267, 210] width 229 height 54
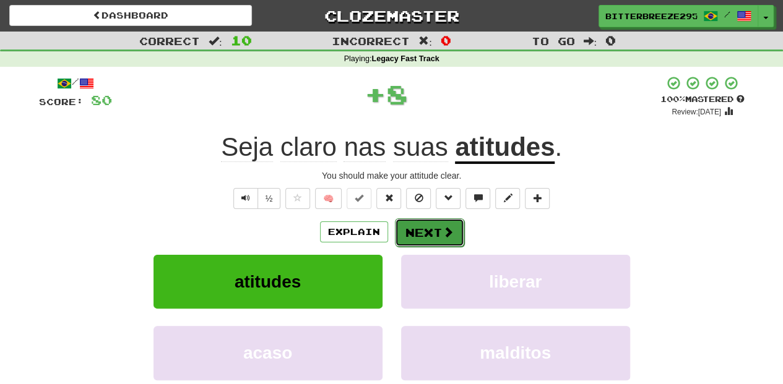
click at [416, 230] on button "Next" at bounding box center [429, 232] width 69 height 28
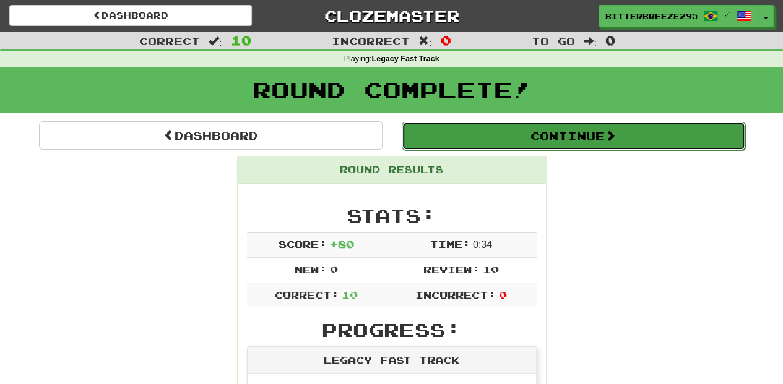
click at [489, 139] on button "Continue" at bounding box center [573, 136] width 343 height 28
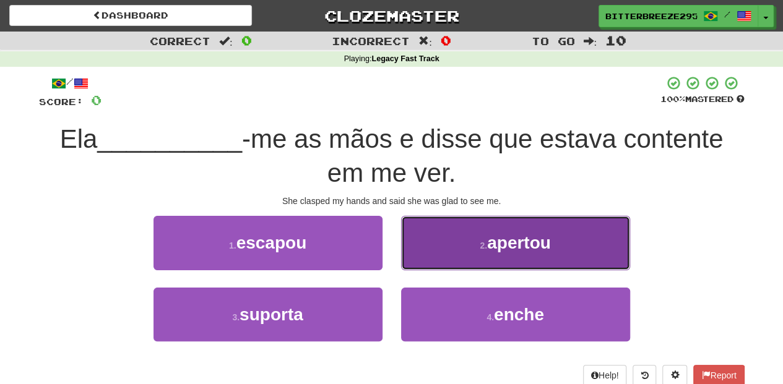
click at [417, 257] on button "2 . apertou" at bounding box center [515, 243] width 229 height 54
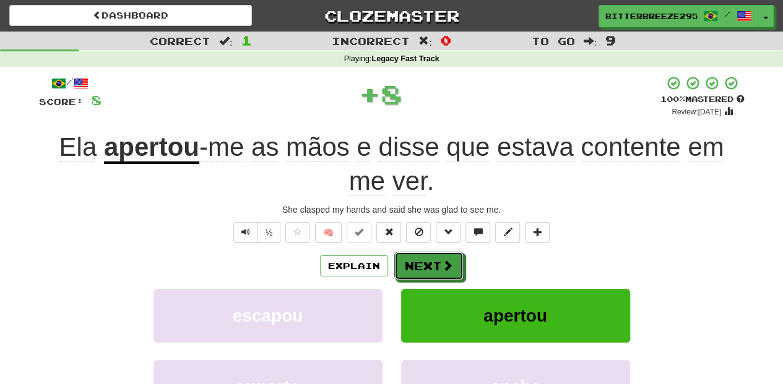
click at [417, 257] on button "Next" at bounding box center [428, 266] width 69 height 28
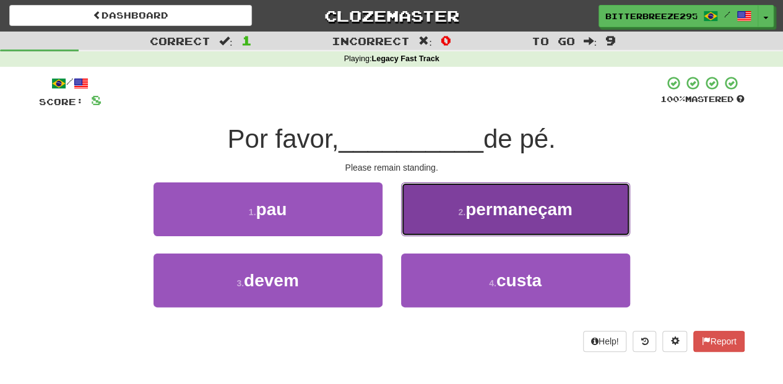
click at [437, 232] on button "2 . permaneçam" at bounding box center [515, 210] width 229 height 54
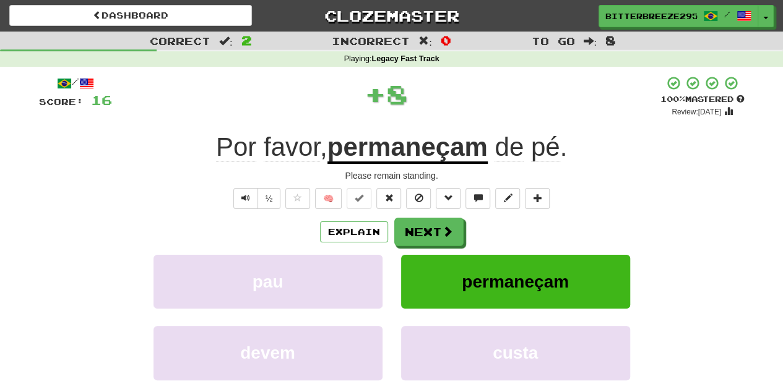
click at [437, 232] on button "Next" at bounding box center [428, 232] width 69 height 28
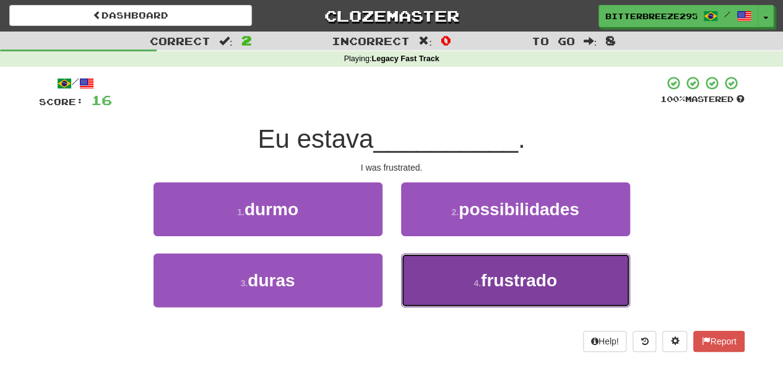
click at [436, 271] on button "4 . frustrado" at bounding box center [515, 281] width 229 height 54
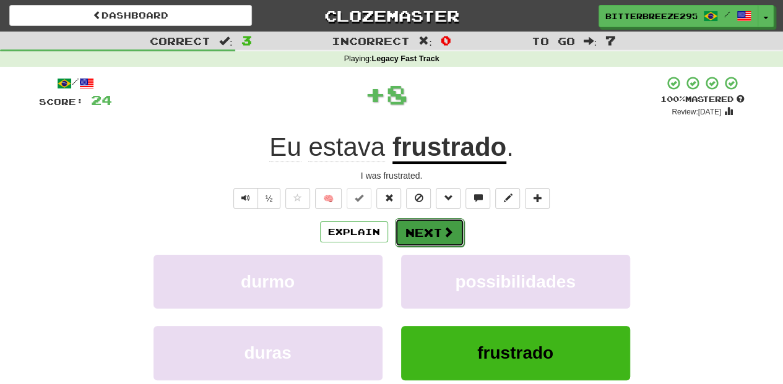
click at [408, 234] on button "Next" at bounding box center [429, 232] width 69 height 28
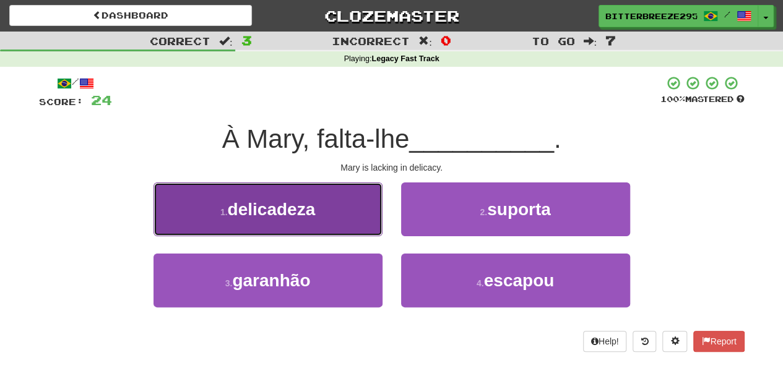
click at [332, 224] on button "1 . delicadeza" at bounding box center [267, 210] width 229 height 54
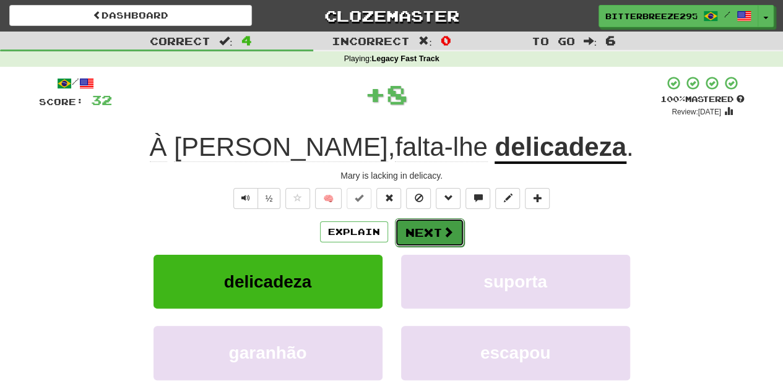
click at [413, 227] on button "Next" at bounding box center [429, 232] width 69 height 28
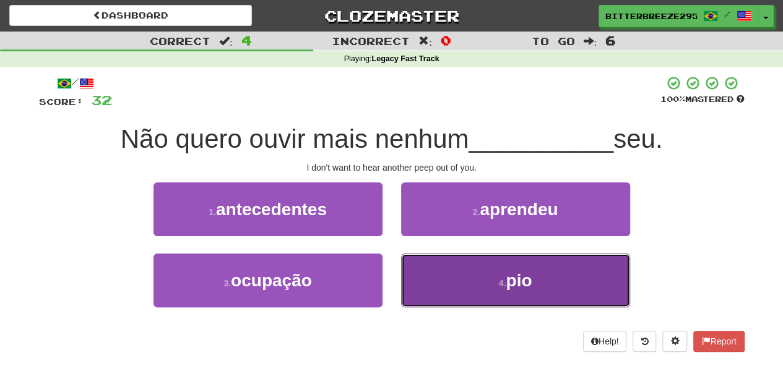
click at [439, 265] on button "4 . pio" at bounding box center [515, 281] width 229 height 54
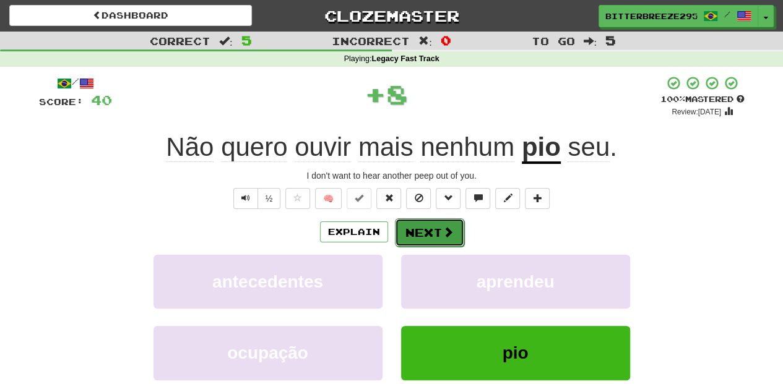
click at [423, 230] on button "Next" at bounding box center [429, 232] width 69 height 28
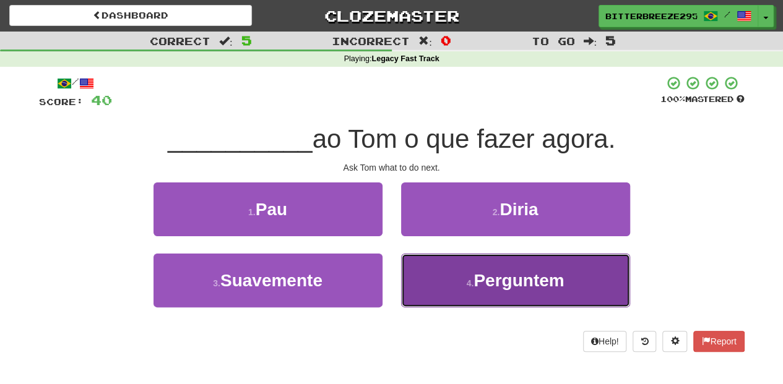
click at [457, 272] on button "4 . Perguntem" at bounding box center [515, 281] width 229 height 54
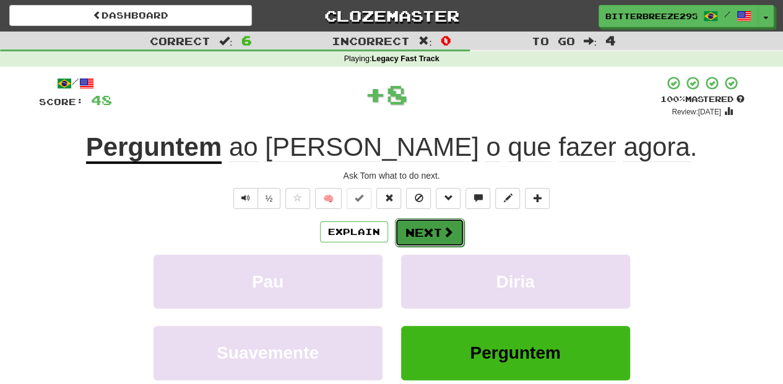
click at [442, 238] on span at bounding box center [447, 232] width 11 height 11
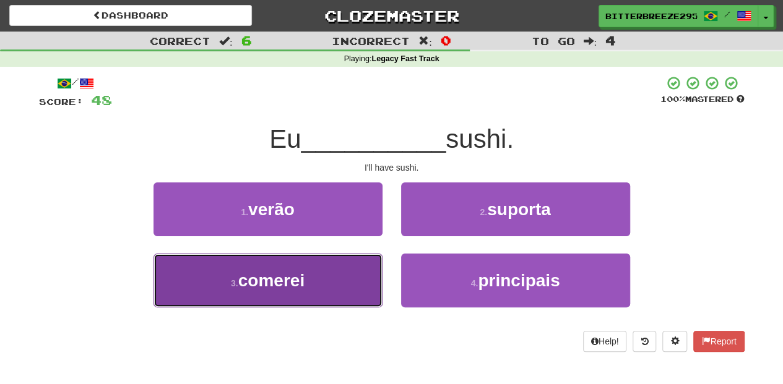
click at [352, 282] on button "3 . comerei" at bounding box center [267, 281] width 229 height 54
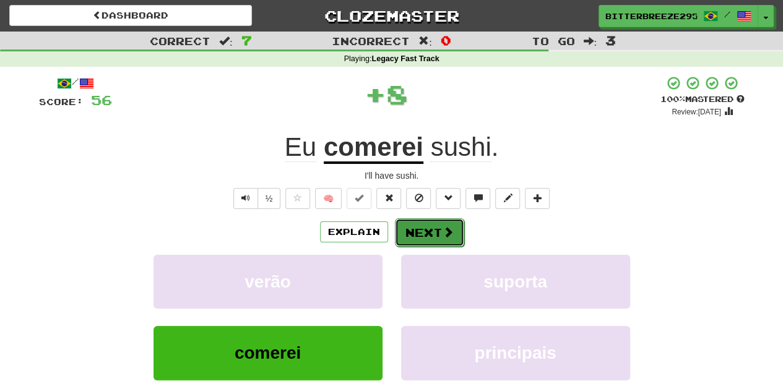
click at [416, 238] on button "Next" at bounding box center [429, 232] width 69 height 28
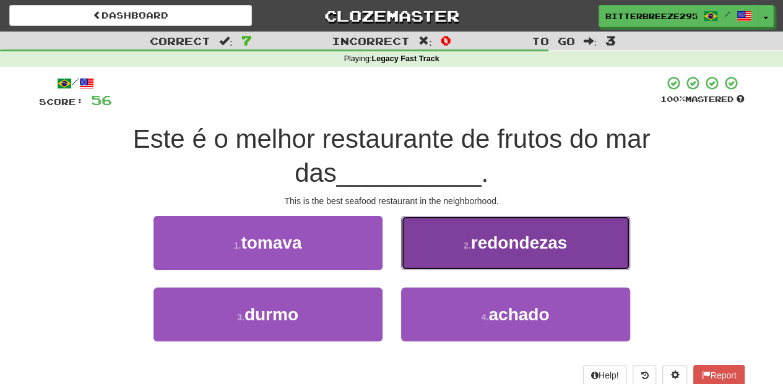
click at [417, 264] on button "2 . redondezas" at bounding box center [515, 243] width 229 height 54
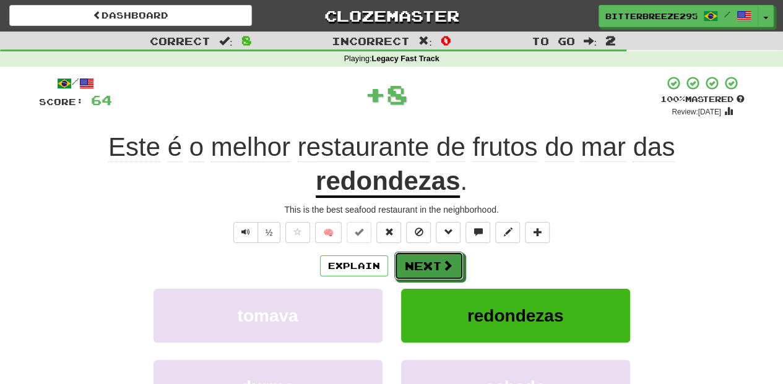
click at [417, 264] on button "Next" at bounding box center [428, 266] width 69 height 28
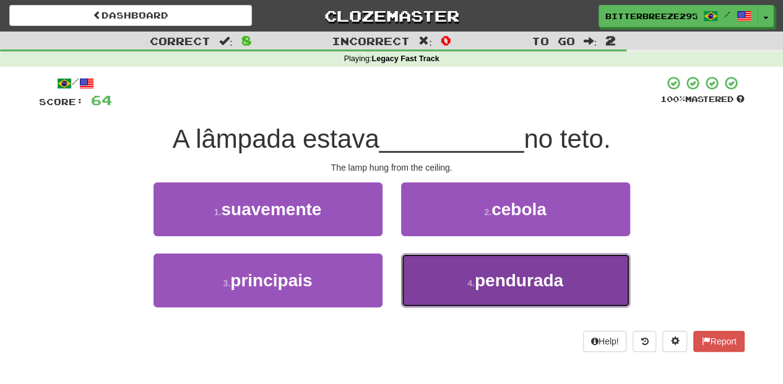
click at [428, 278] on button "4 . pendurada" at bounding box center [515, 281] width 229 height 54
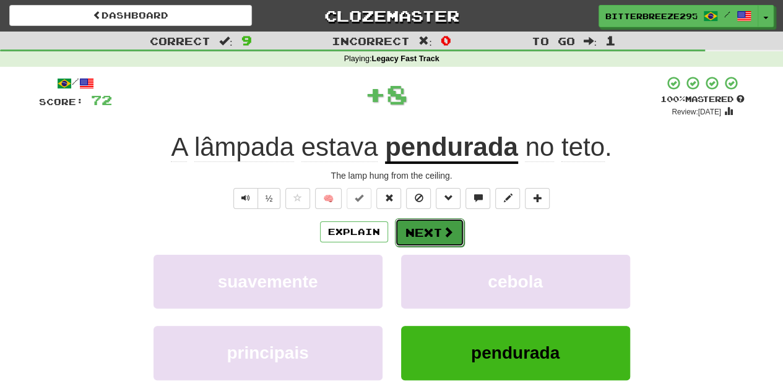
click at [418, 241] on button "Next" at bounding box center [429, 232] width 69 height 28
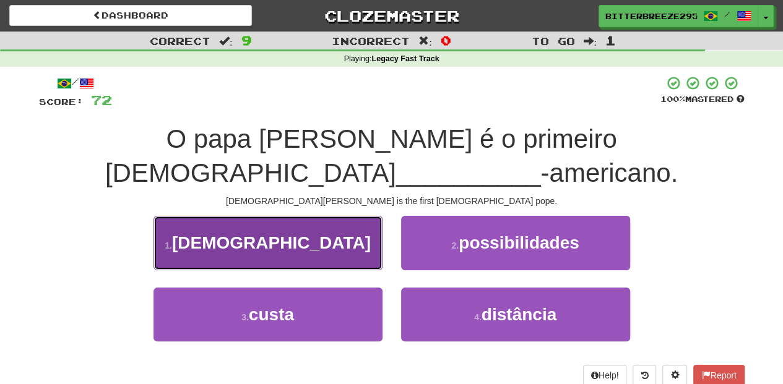
click at [323, 216] on button "1 . latino" at bounding box center [267, 243] width 229 height 54
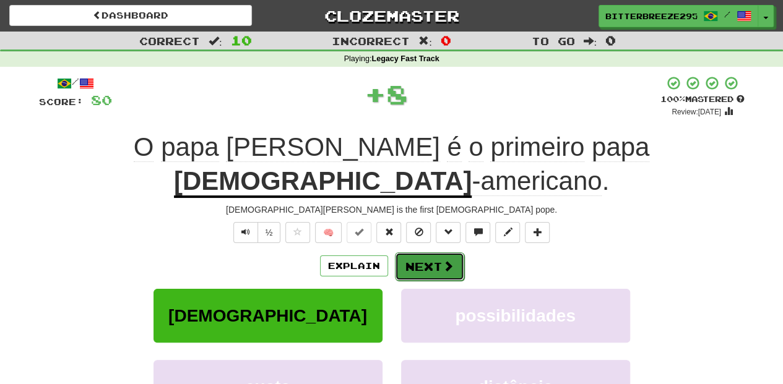
click at [418, 252] on button "Next" at bounding box center [429, 266] width 69 height 28
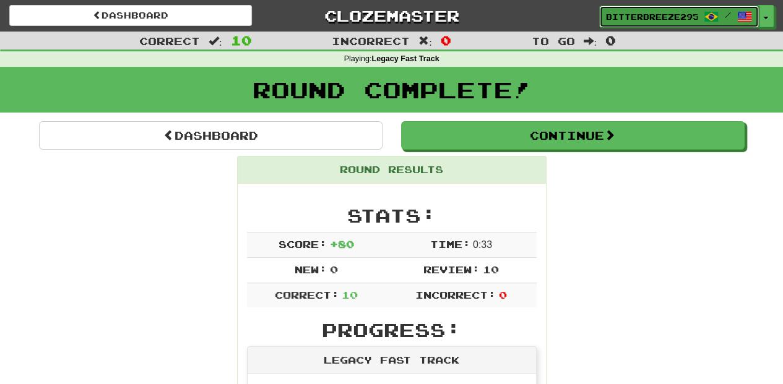
click at [626, 12] on span "BitterBreeze2956" at bounding box center [652, 16] width 92 height 11
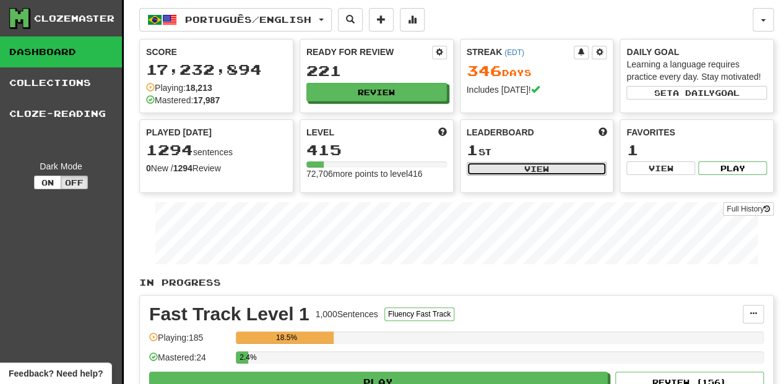
click at [519, 167] on button "View" at bounding box center [537, 169] width 140 height 14
select select "**********"
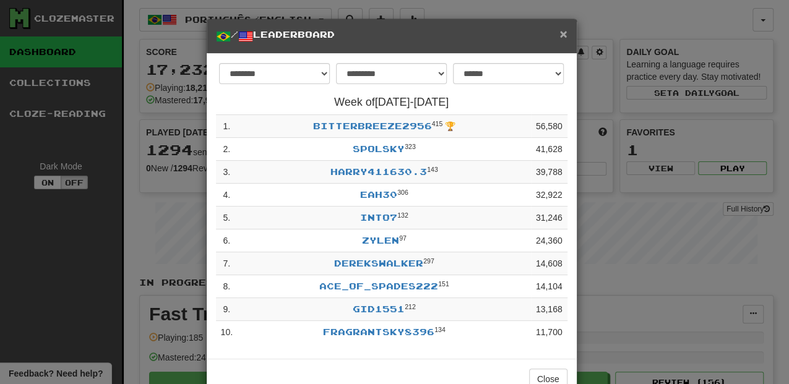
click at [559, 34] on span "×" at bounding box center [562, 34] width 7 height 14
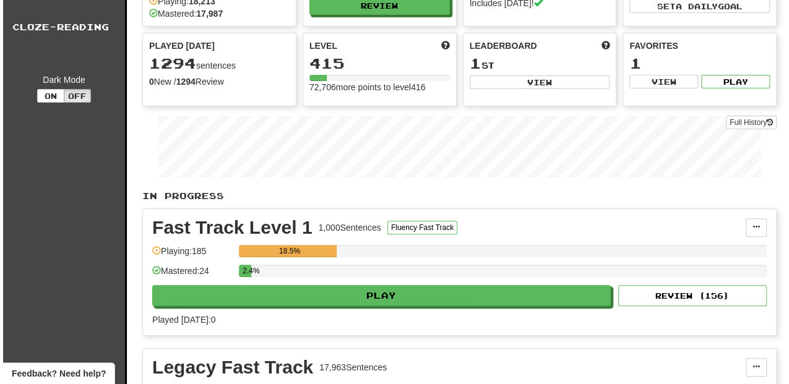
scroll to position [206, 0]
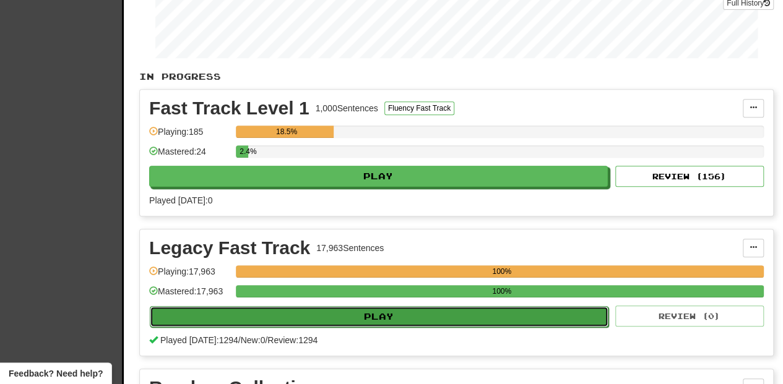
click at [338, 312] on button "Play" at bounding box center [379, 316] width 459 height 21
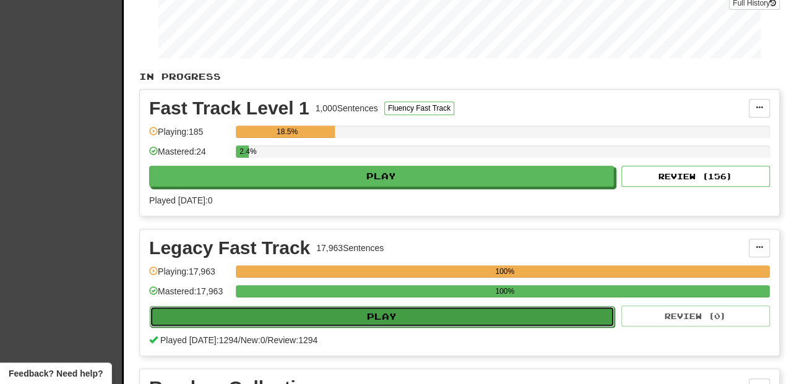
select select "**"
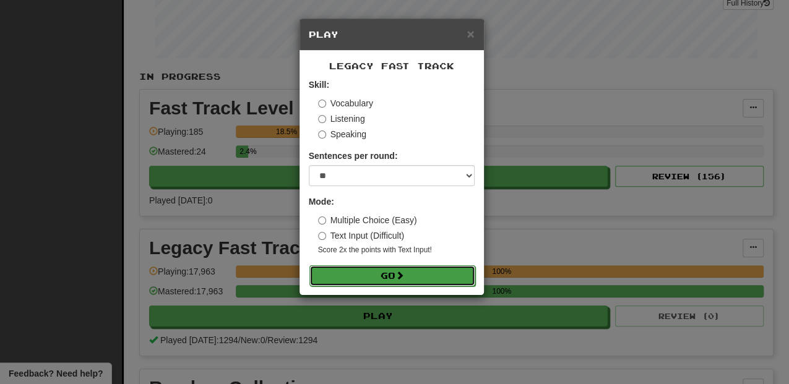
click at [378, 276] on button "Go" at bounding box center [392, 275] width 166 height 21
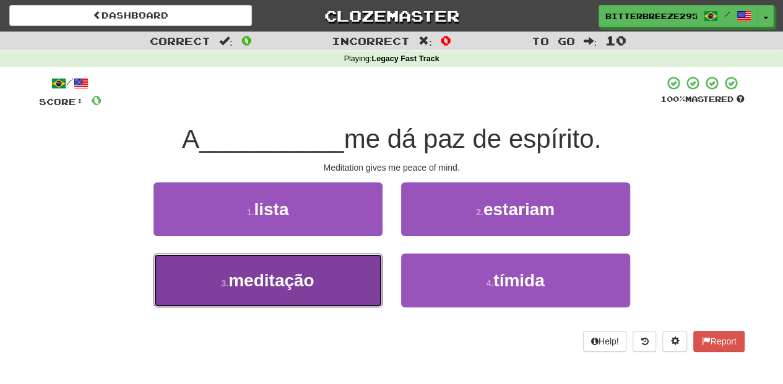
click at [335, 284] on button "3 . meditação" at bounding box center [267, 281] width 229 height 54
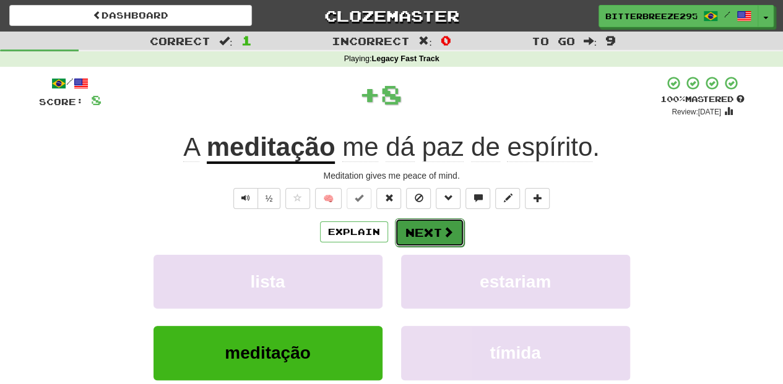
click at [412, 238] on button "Next" at bounding box center [429, 232] width 69 height 28
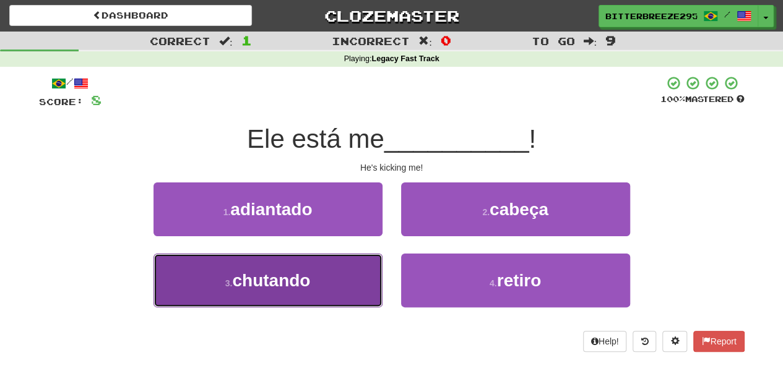
click at [342, 282] on button "3 . chutando" at bounding box center [267, 281] width 229 height 54
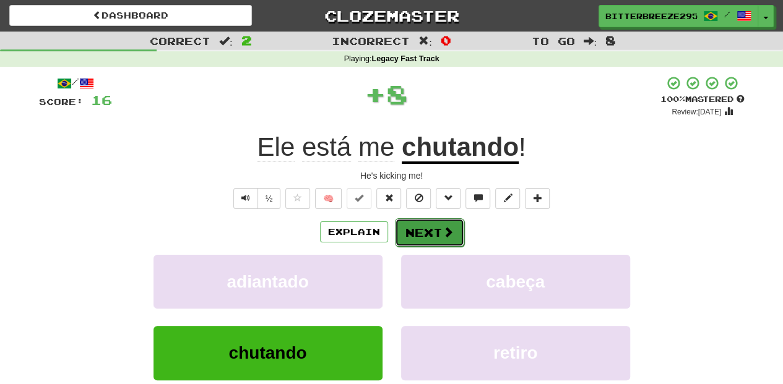
click at [411, 235] on button "Next" at bounding box center [429, 232] width 69 height 28
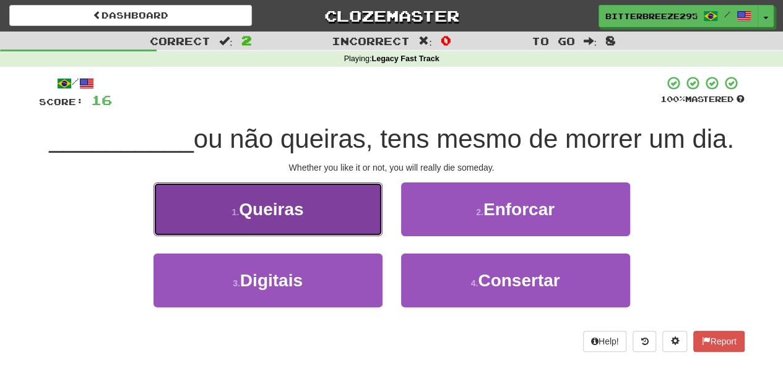
click at [340, 220] on button "1 . Queiras" at bounding box center [267, 210] width 229 height 54
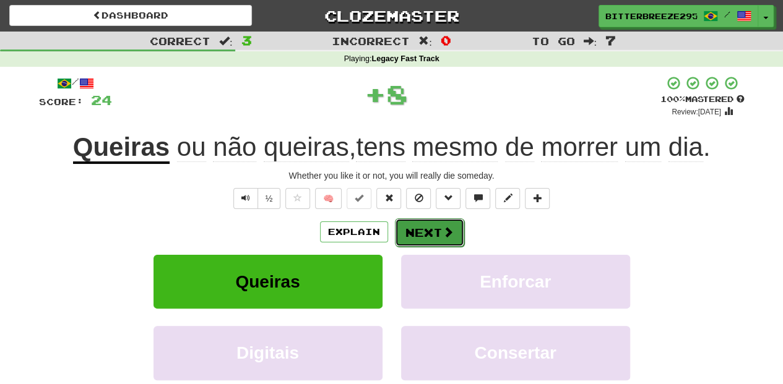
click at [408, 228] on button "Next" at bounding box center [429, 232] width 69 height 28
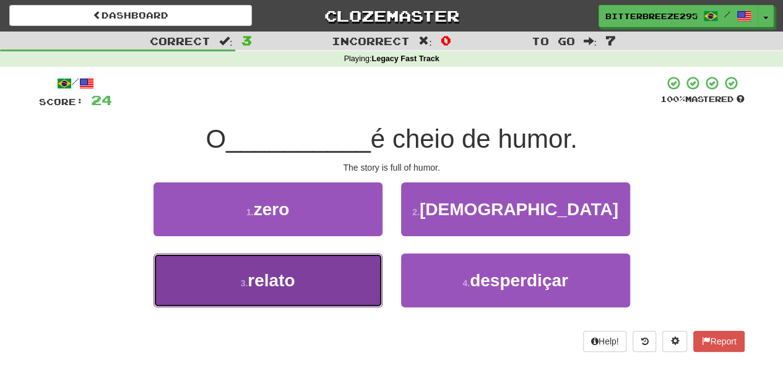
click at [331, 280] on button "3 . relato" at bounding box center [267, 281] width 229 height 54
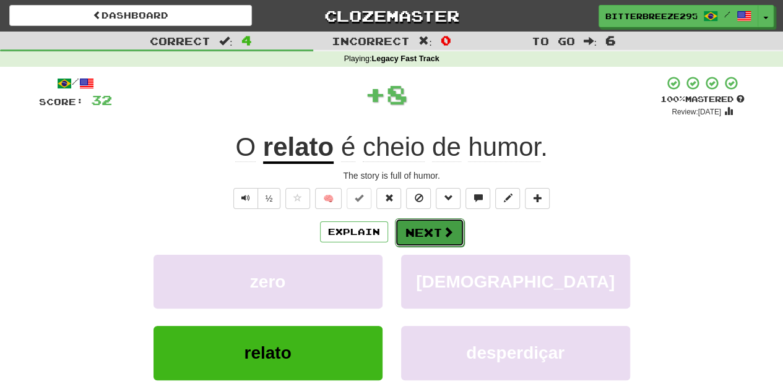
click at [413, 230] on button "Next" at bounding box center [429, 232] width 69 height 28
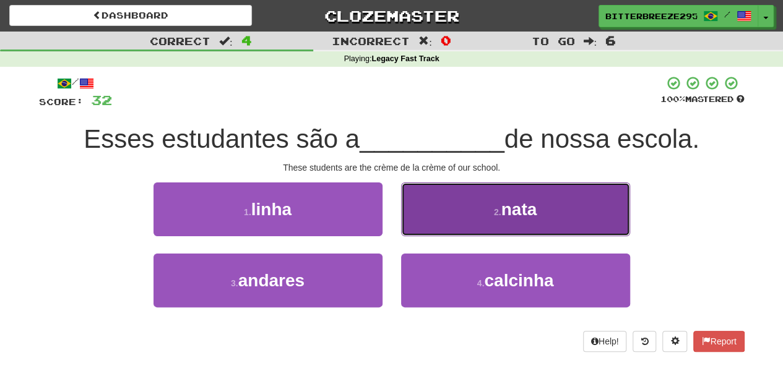
click at [424, 215] on button "2 . nata" at bounding box center [515, 210] width 229 height 54
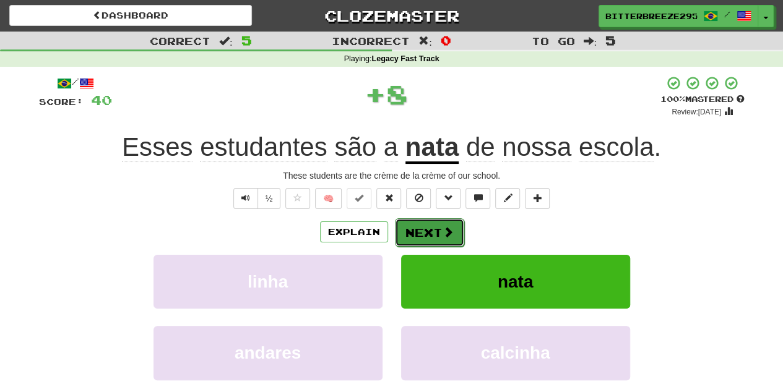
click at [421, 224] on button "Next" at bounding box center [429, 232] width 69 height 28
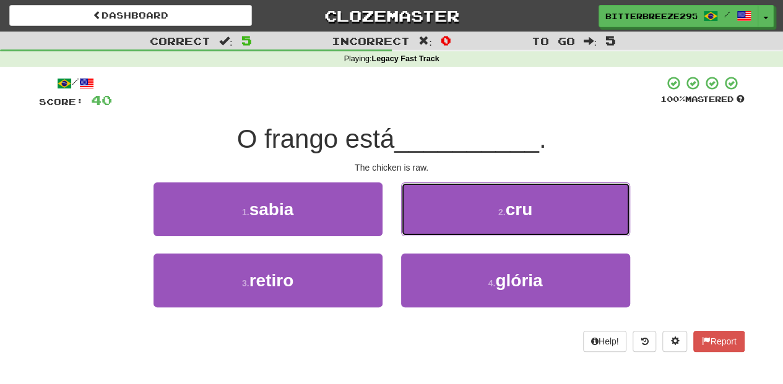
click at [421, 224] on button "2 . cru" at bounding box center [515, 210] width 229 height 54
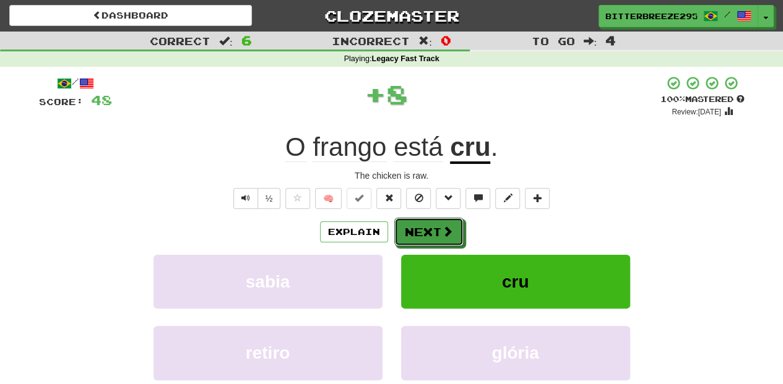
click at [421, 224] on button "Next" at bounding box center [428, 232] width 69 height 28
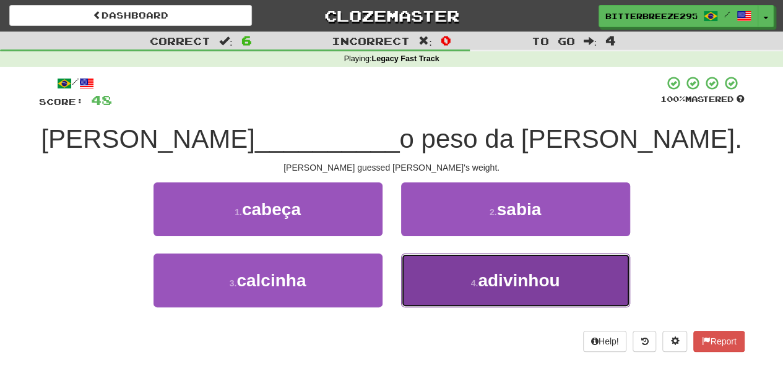
click at [439, 274] on button "4 . adivinhou" at bounding box center [515, 281] width 229 height 54
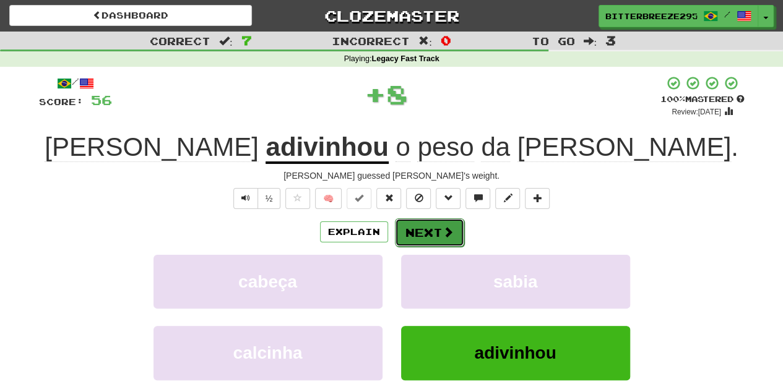
click at [425, 228] on button "Next" at bounding box center [429, 232] width 69 height 28
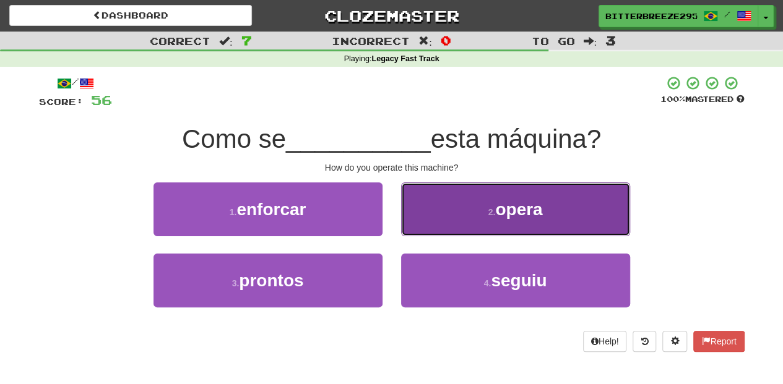
click at [423, 229] on button "2 . opera" at bounding box center [515, 210] width 229 height 54
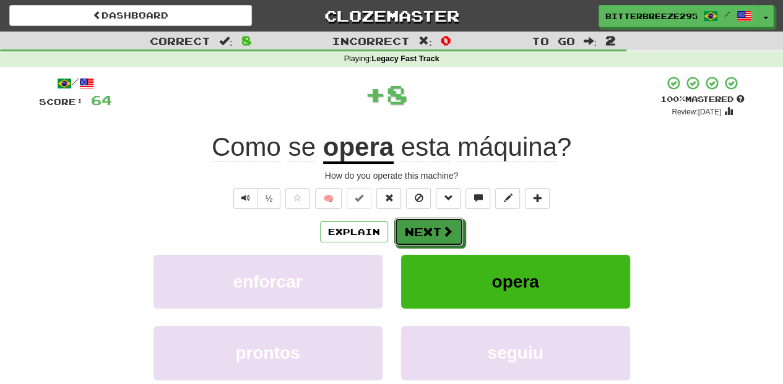
click at [423, 229] on button "Next" at bounding box center [428, 232] width 69 height 28
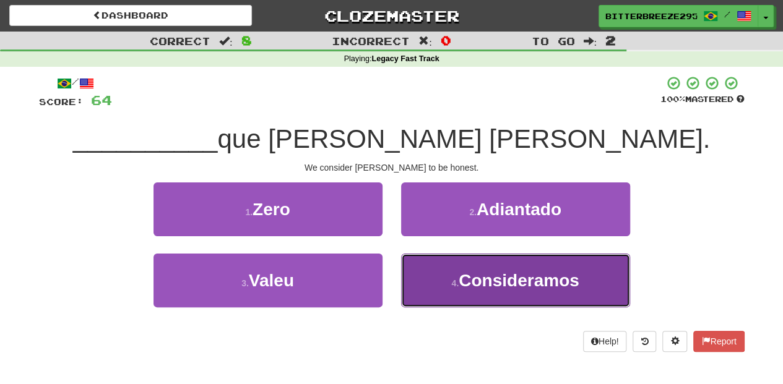
click at [448, 275] on button "4 . Consideramos" at bounding box center [515, 281] width 229 height 54
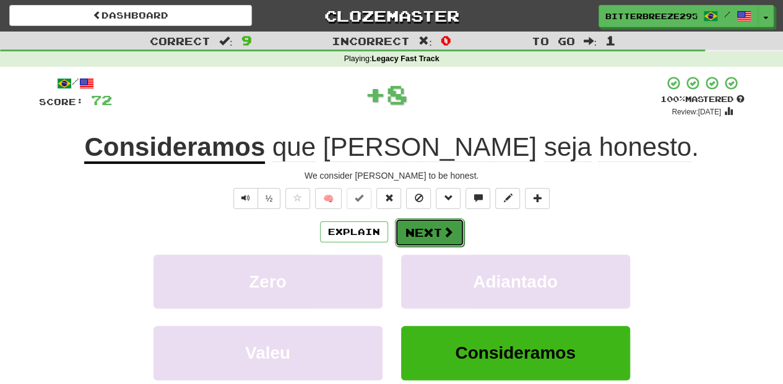
click at [433, 233] on button "Next" at bounding box center [429, 232] width 69 height 28
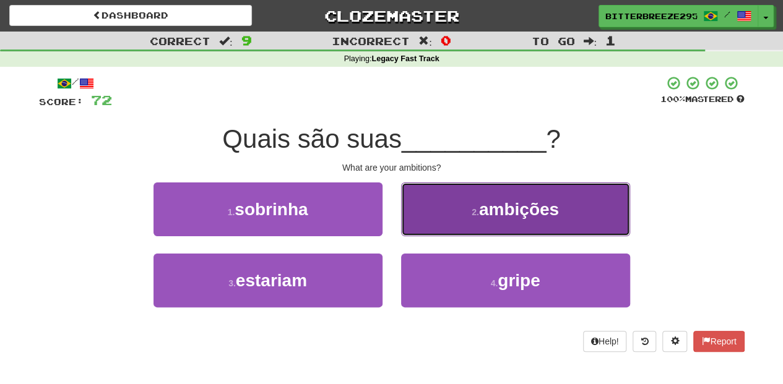
click at [438, 230] on button "2 . ambições" at bounding box center [515, 210] width 229 height 54
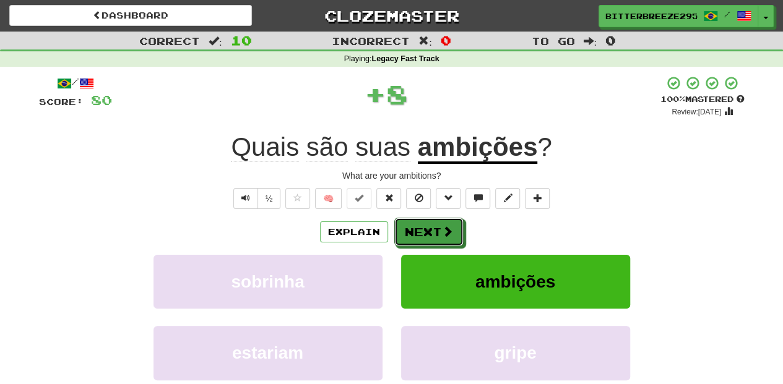
click at [438, 230] on button "Next" at bounding box center [428, 232] width 69 height 28
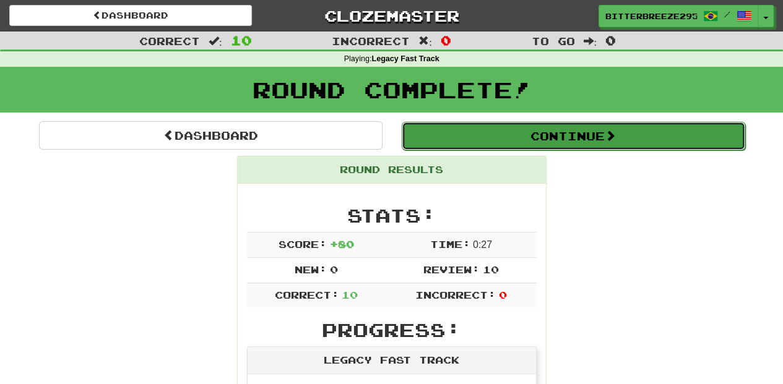
click at [467, 139] on button "Continue" at bounding box center [573, 136] width 343 height 28
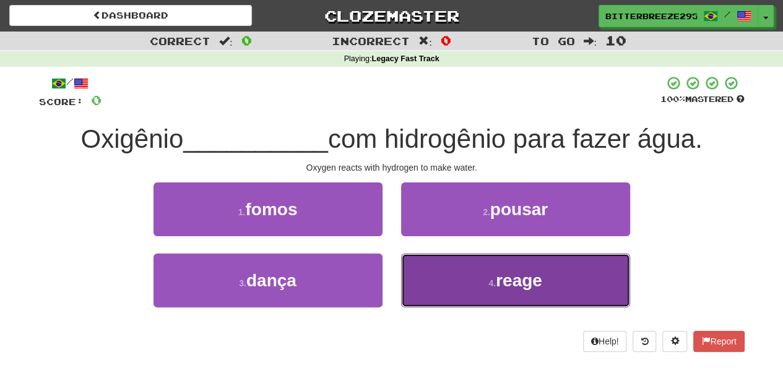
click at [422, 277] on button "4 . reage" at bounding box center [515, 281] width 229 height 54
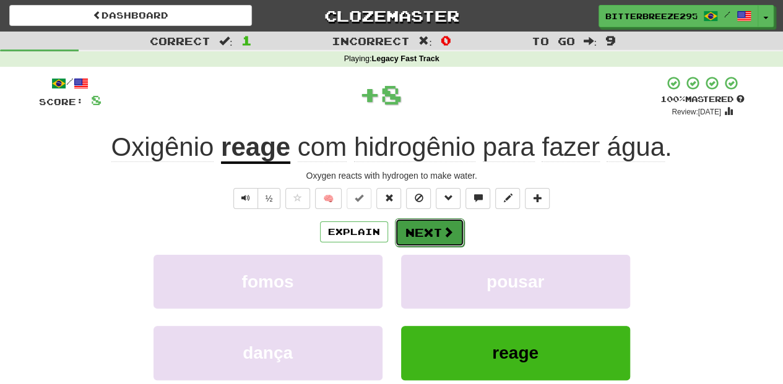
click at [421, 235] on button "Next" at bounding box center [429, 232] width 69 height 28
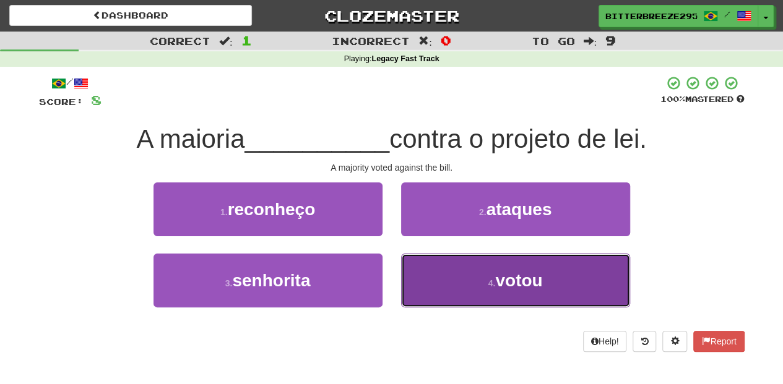
click at [423, 269] on button "4 . votou" at bounding box center [515, 281] width 229 height 54
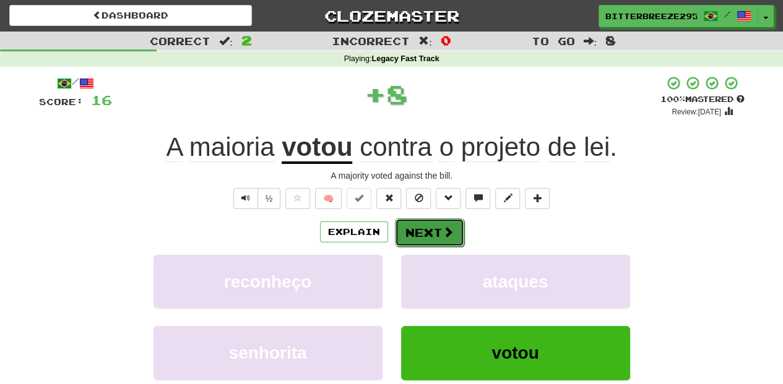
click at [421, 233] on button "Next" at bounding box center [429, 232] width 69 height 28
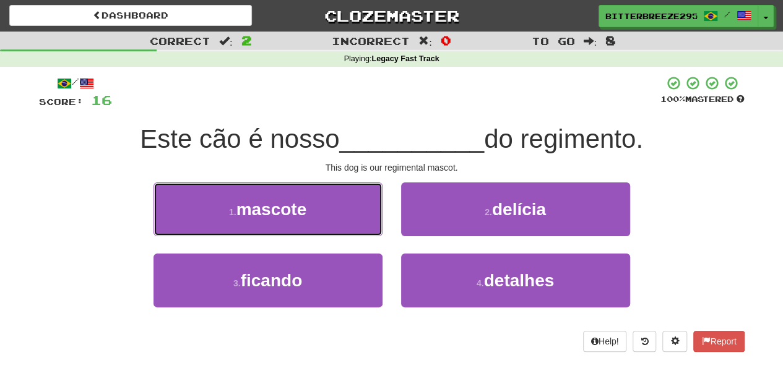
click at [350, 217] on button "1 . mascote" at bounding box center [267, 210] width 229 height 54
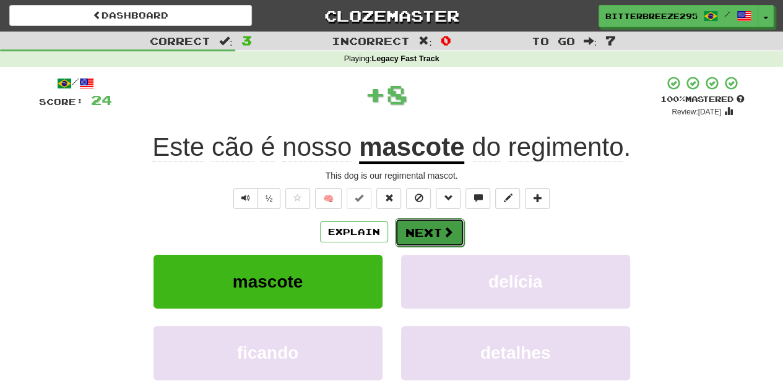
click at [417, 225] on button "Next" at bounding box center [429, 232] width 69 height 28
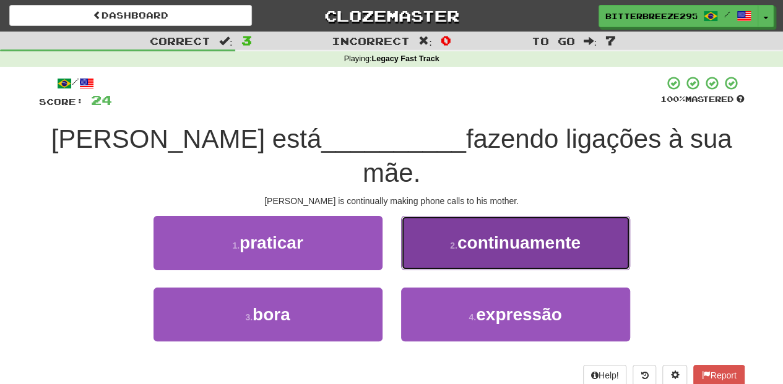
click at [416, 230] on button "2 . continuamente" at bounding box center [515, 243] width 229 height 54
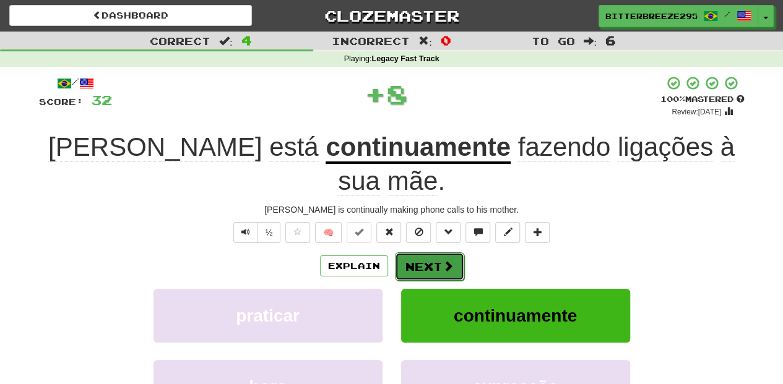
click at [415, 252] on button "Next" at bounding box center [429, 266] width 69 height 28
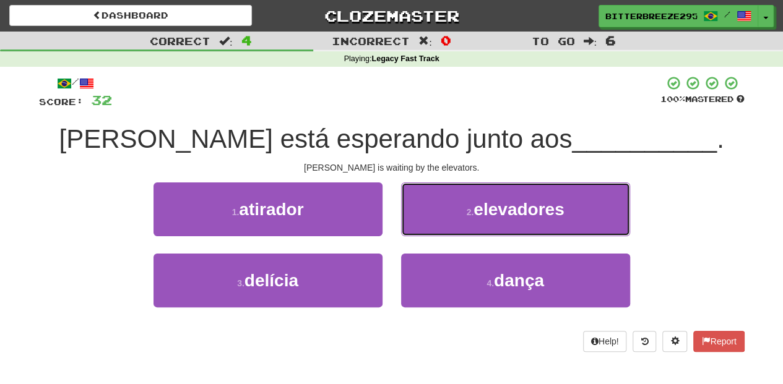
click at [415, 229] on button "2 . elevadores" at bounding box center [515, 210] width 229 height 54
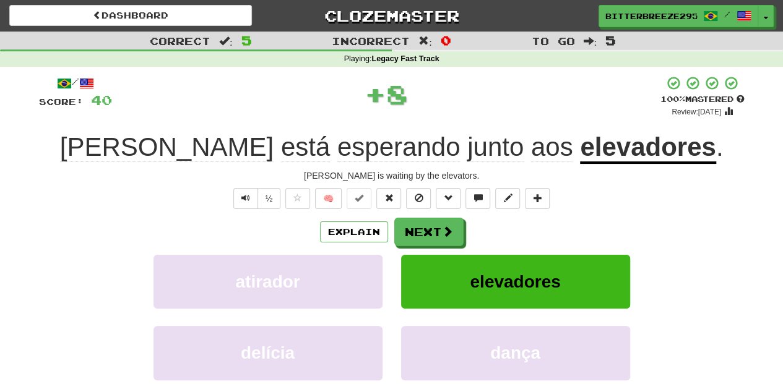
click at [415, 229] on button "Next" at bounding box center [428, 232] width 69 height 28
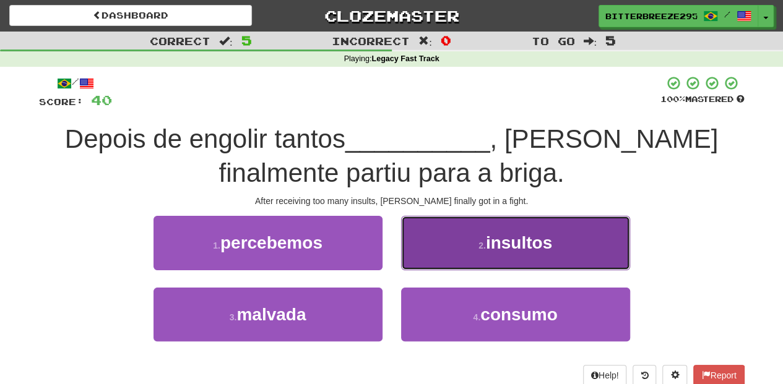
click at [423, 259] on button "2 . insultos" at bounding box center [515, 243] width 229 height 54
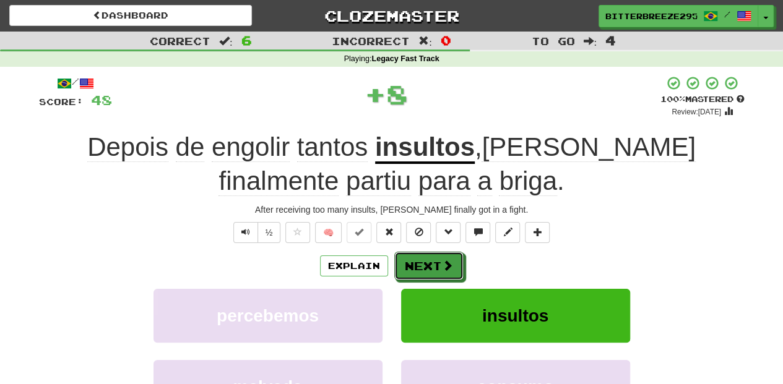
click at [423, 259] on button "Next" at bounding box center [428, 266] width 69 height 28
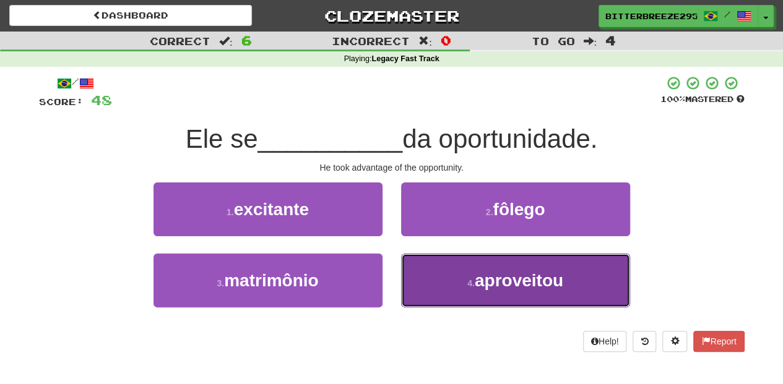
click at [431, 274] on button "4 . aproveitou" at bounding box center [515, 281] width 229 height 54
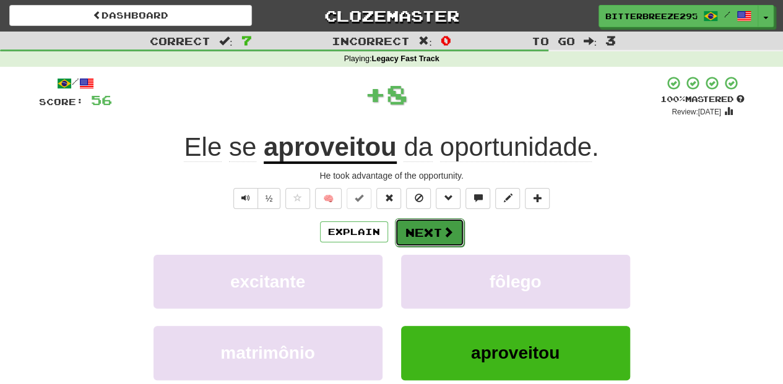
click at [415, 235] on button "Next" at bounding box center [429, 232] width 69 height 28
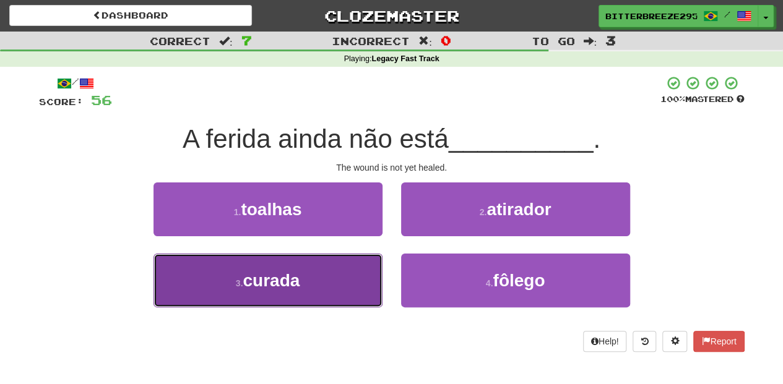
click at [351, 274] on button "3 . curada" at bounding box center [267, 281] width 229 height 54
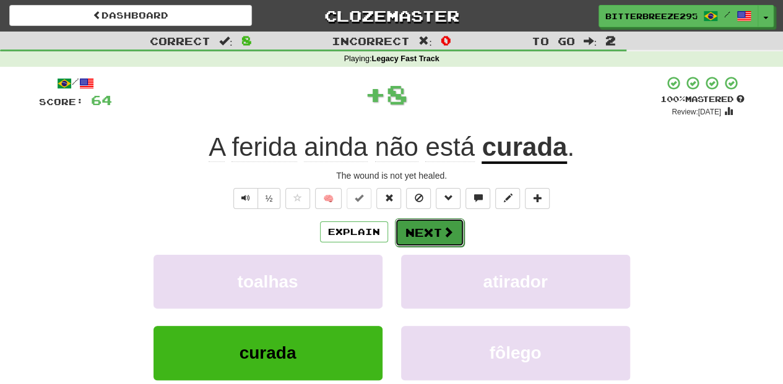
click at [419, 238] on button "Next" at bounding box center [429, 232] width 69 height 28
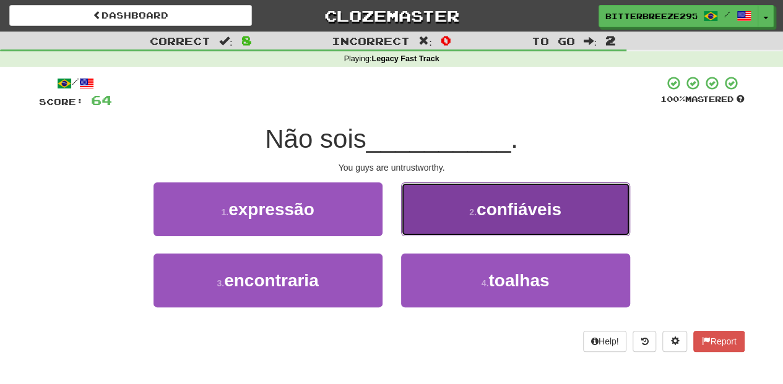
click at [427, 228] on button "2 . confiáveis" at bounding box center [515, 210] width 229 height 54
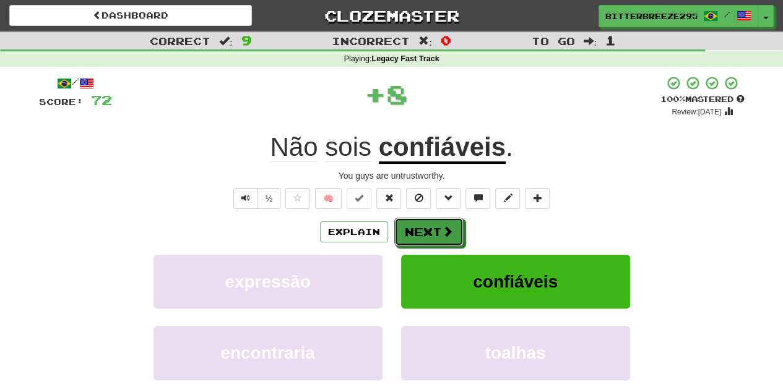
click at [427, 228] on button "Next" at bounding box center [428, 232] width 69 height 28
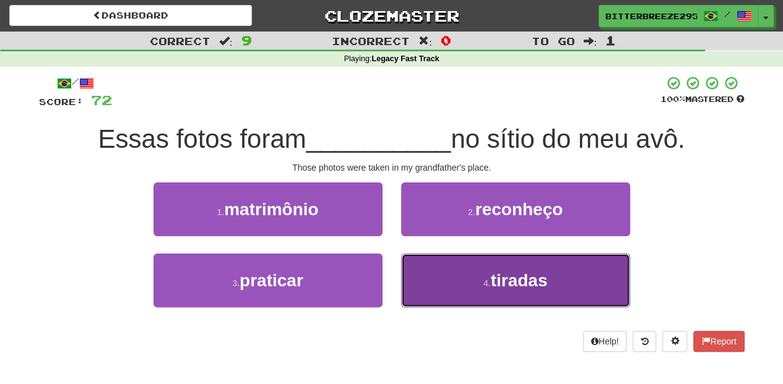
click at [436, 271] on button "4 . tiradas" at bounding box center [515, 281] width 229 height 54
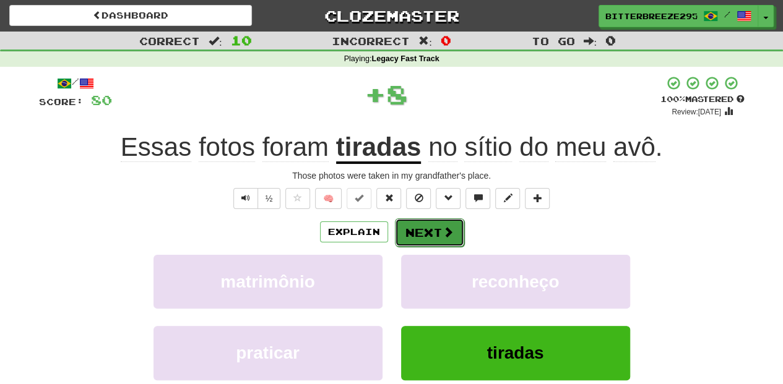
click at [418, 230] on button "Next" at bounding box center [429, 232] width 69 height 28
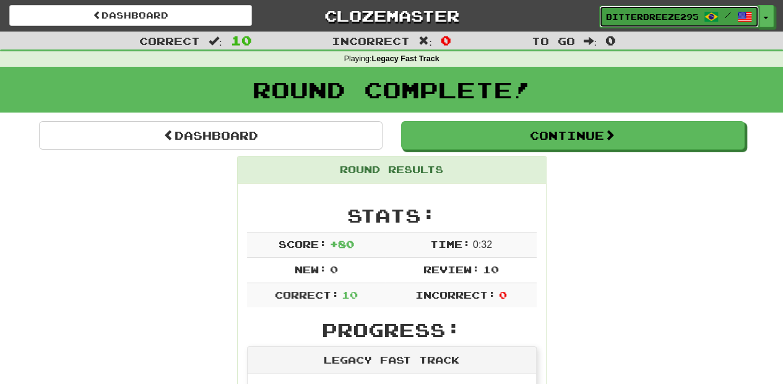
click at [638, 21] on span "BitterBreeze2956" at bounding box center [652, 16] width 92 height 11
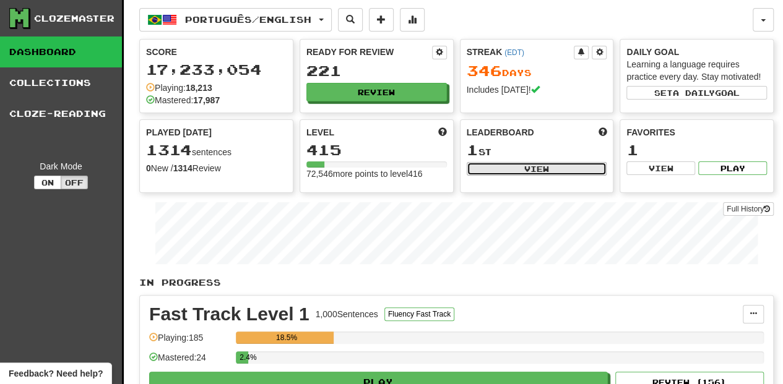
click at [501, 163] on button "View" at bounding box center [537, 169] width 140 height 14
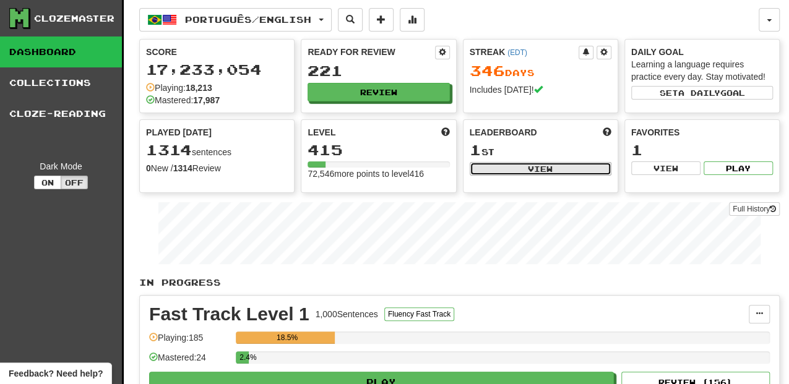
select select "**********"
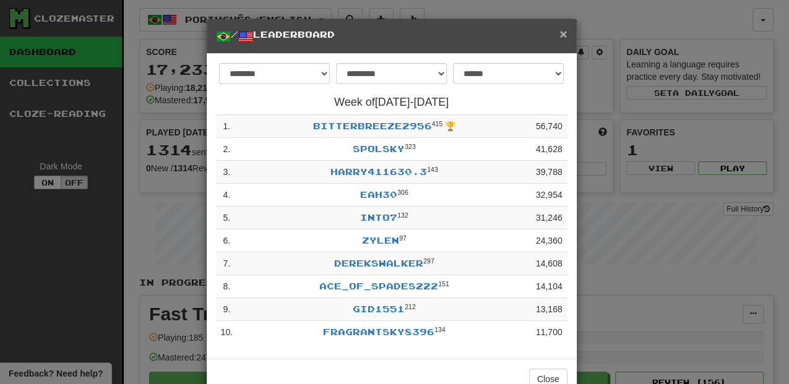
click at [563, 35] on span "×" at bounding box center [562, 34] width 7 height 14
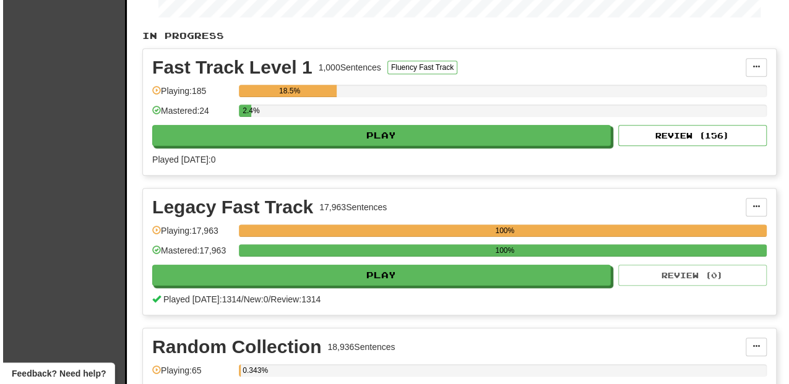
scroll to position [248, 0]
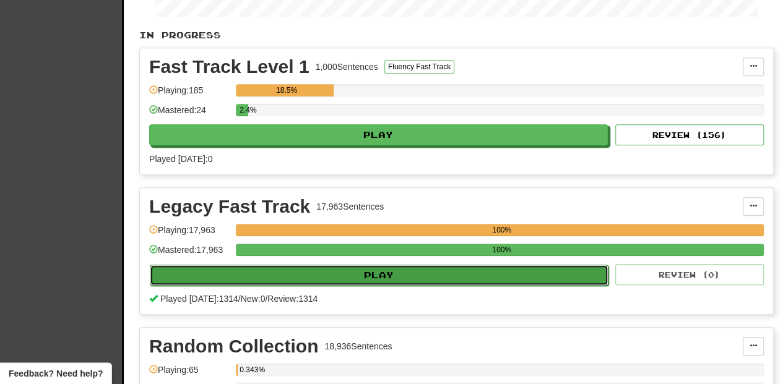
click at [351, 270] on button "Play" at bounding box center [379, 275] width 459 height 21
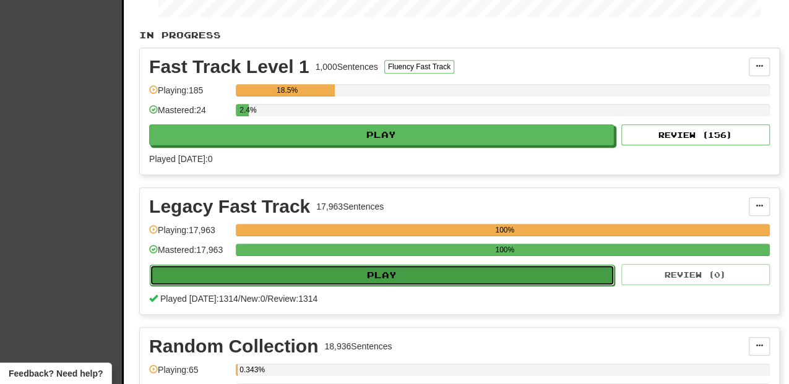
select select "**"
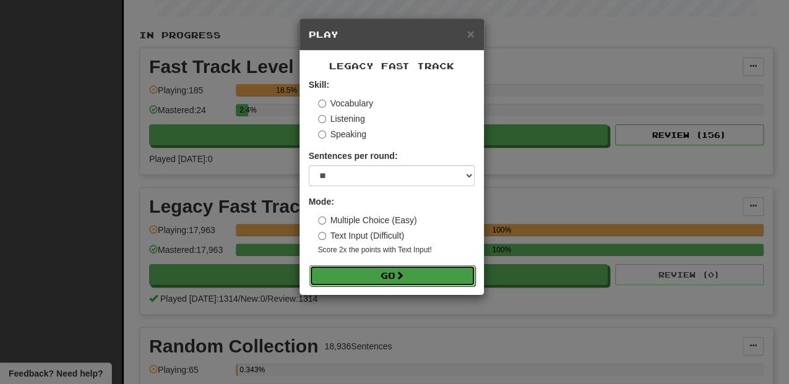
click at [356, 265] on button "Go" at bounding box center [392, 275] width 166 height 21
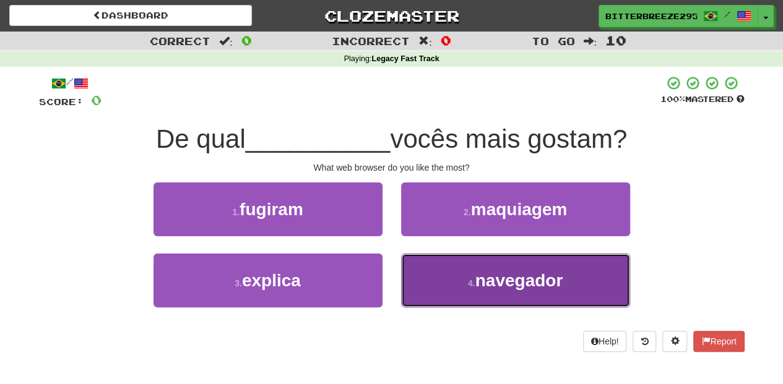
click at [436, 278] on button "4 . navegador" at bounding box center [515, 281] width 229 height 54
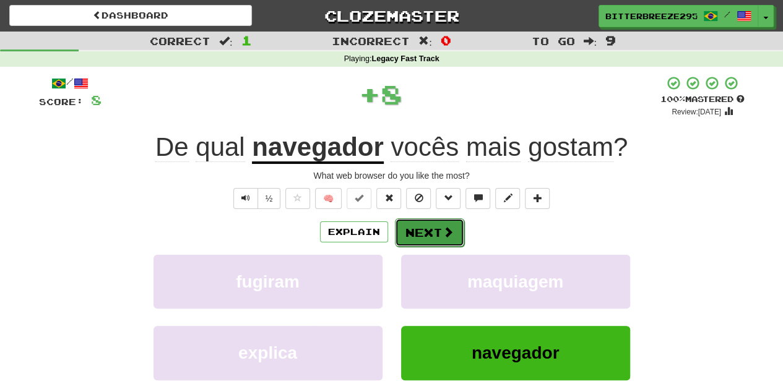
click at [410, 239] on button "Next" at bounding box center [429, 232] width 69 height 28
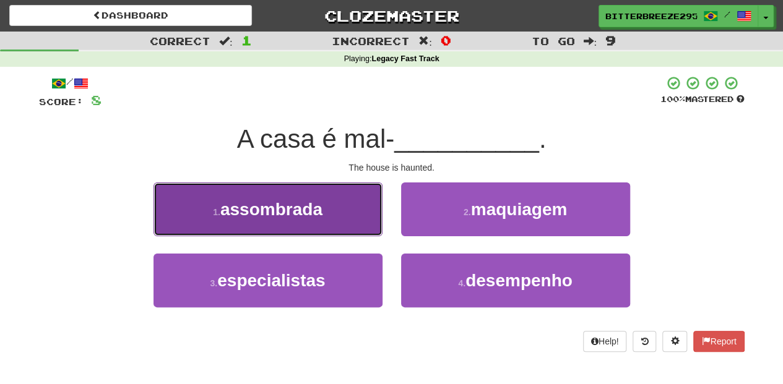
click at [316, 215] on span "assombrada" at bounding box center [271, 209] width 102 height 19
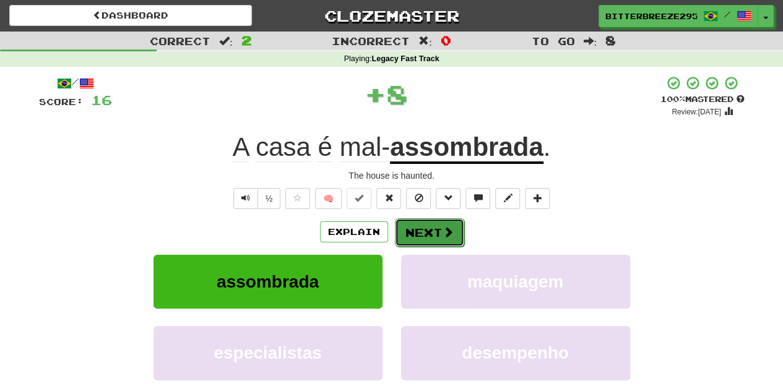
click at [421, 229] on button "Next" at bounding box center [429, 232] width 69 height 28
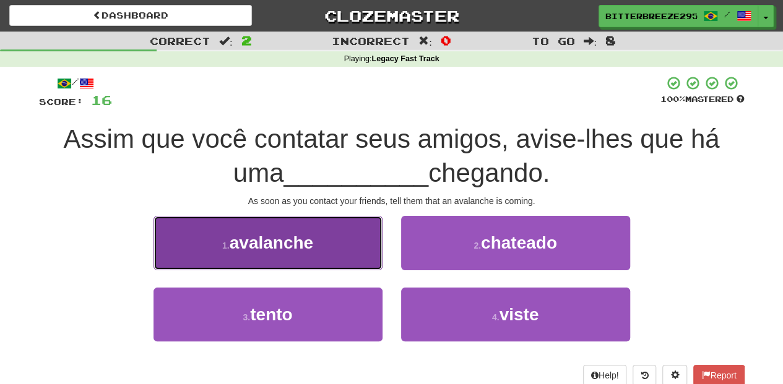
click at [332, 246] on button "1 . avalanche" at bounding box center [267, 243] width 229 height 54
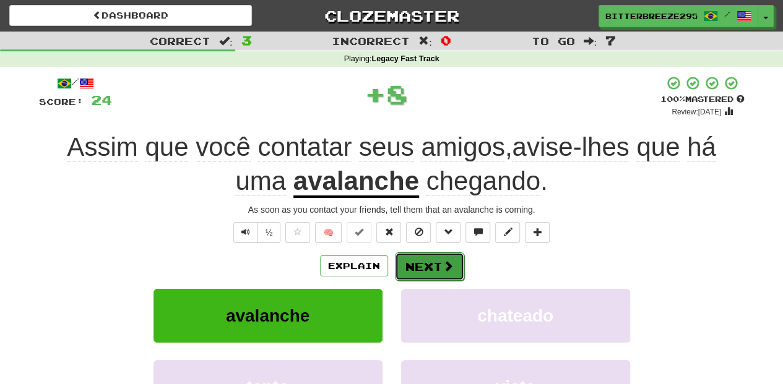
click at [421, 260] on button "Next" at bounding box center [429, 266] width 69 height 28
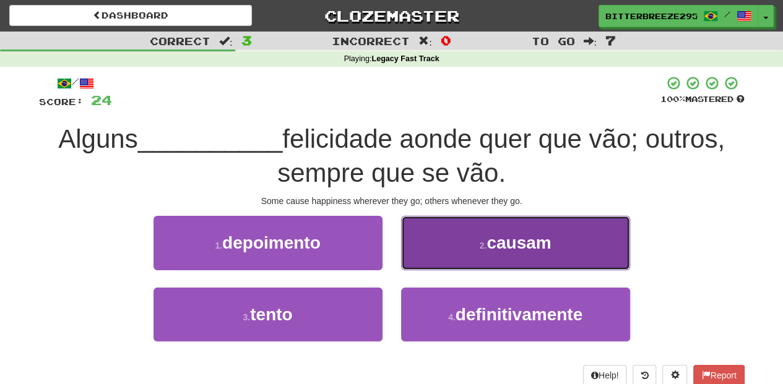
click at [427, 254] on button "2 . causam" at bounding box center [515, 243] width 229 height 54
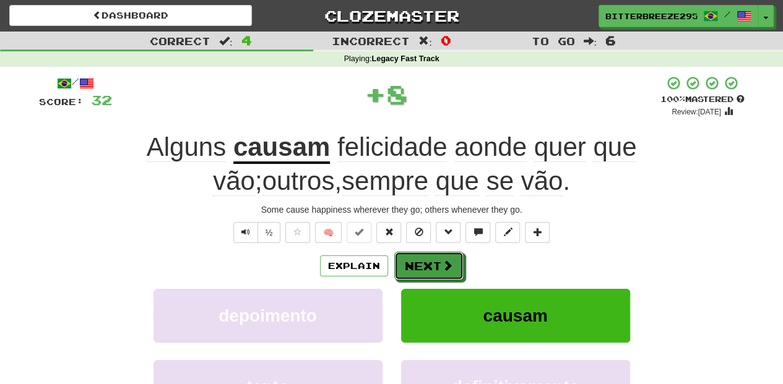
click at [408, 265] on button "Next" at bounding box center [428, 266] width 69 height 28
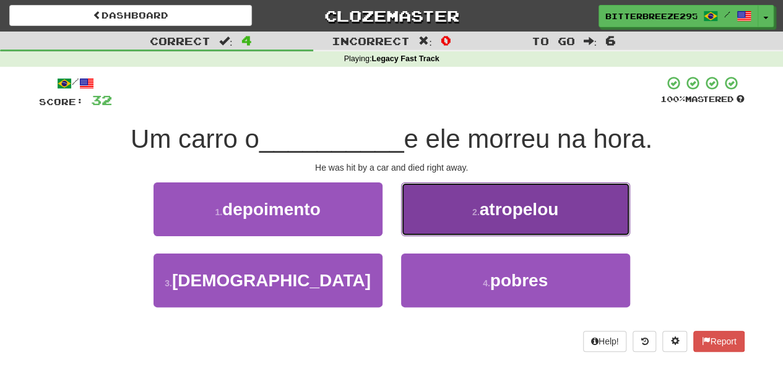
click at [418, 217] on button "2 . atropelou" at bounding box center [515, 210] width 229 height 54
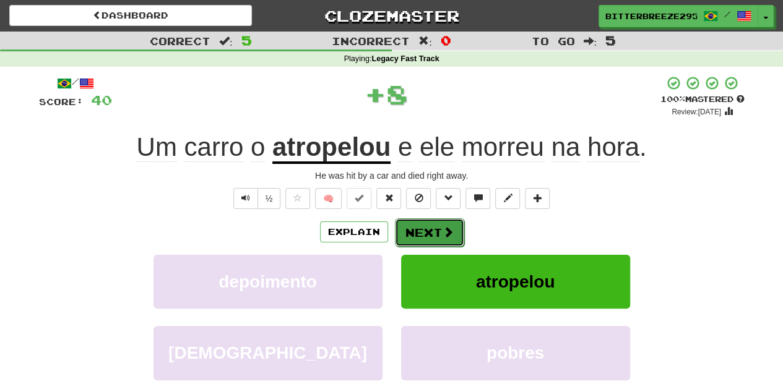
click at [416, 229] on button "Next" at bounding box center [429, 232] width 69 height 28
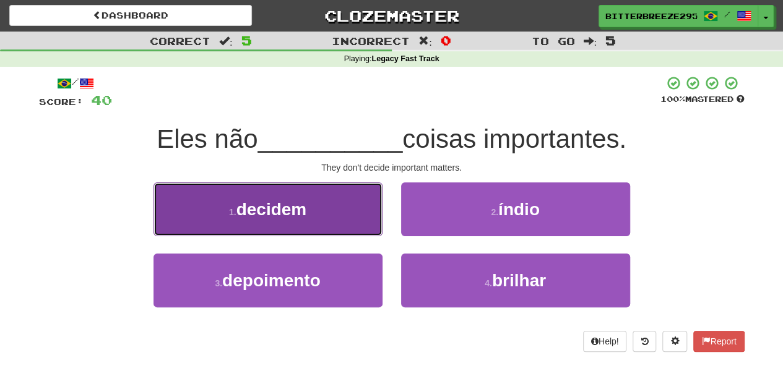
click at [339, 229] on button "1 . decidem" at bounding box center [267, 210] width 229 height 54
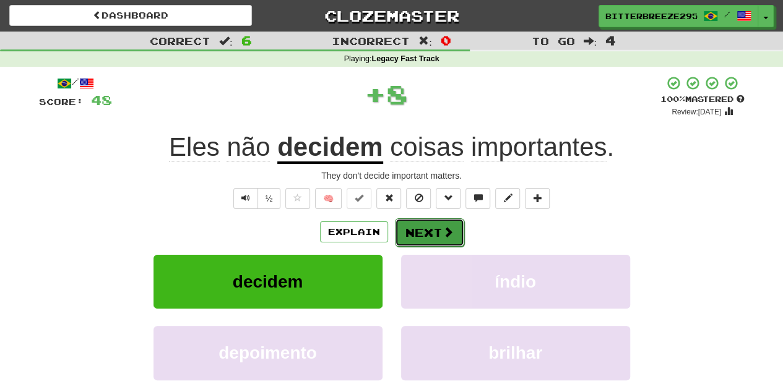
click at [436, 228] on button "Next" at bounding box center [429, 232] width 69 height 28
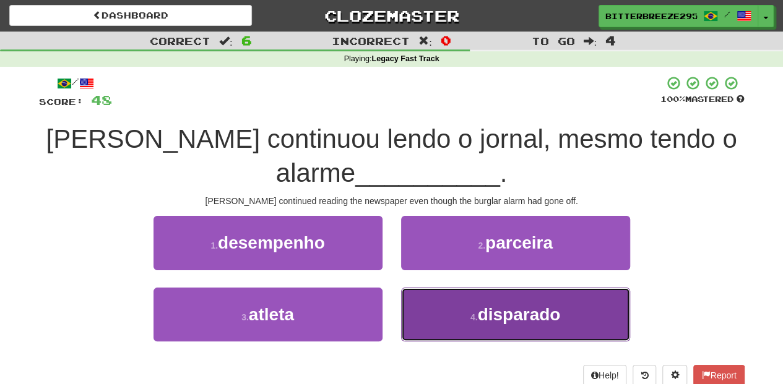
click at [462, 309] on button "4 . disparado" at bounding box center [515, 315] width 229 height 54
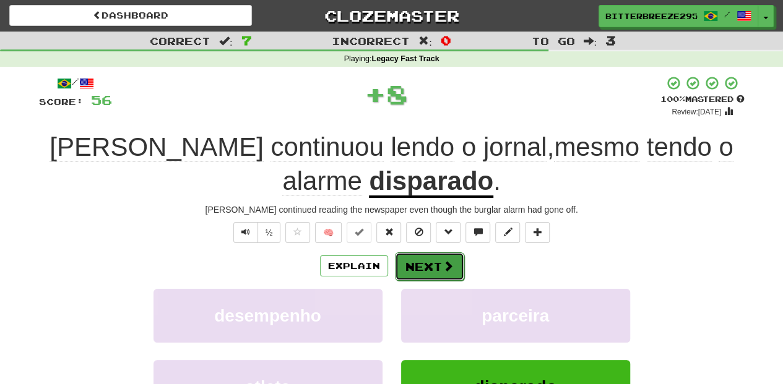
click at [431, 264] on button "Next" at bounding box center [429, 266] width 69 height 28
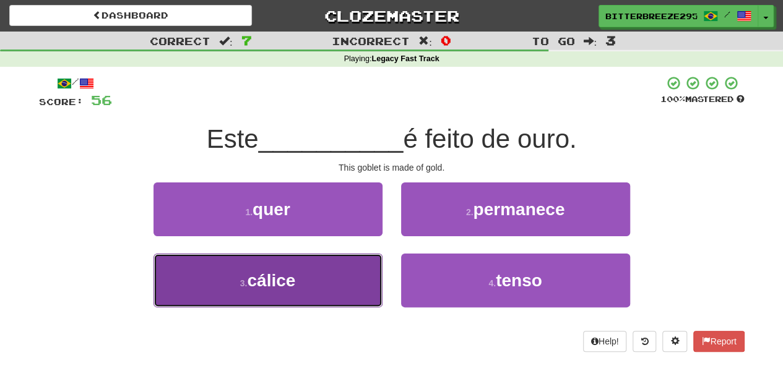
click at [329, 275] on button "3 . cálice" at bounding box center [267, 281] width 229 height 54
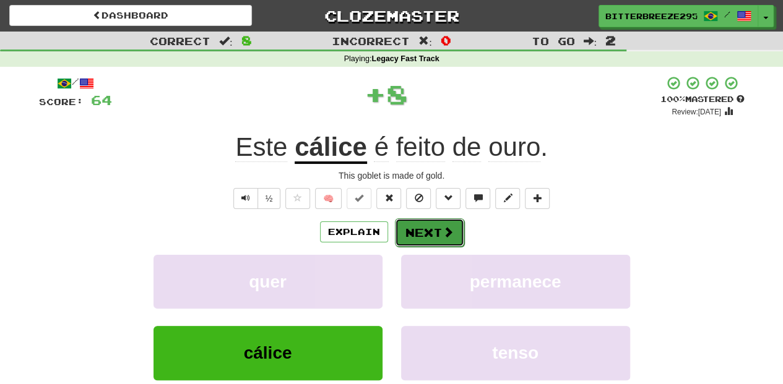
click at [413, 228] on button "Next" at bounding box center [429, 232] width 69 height 28
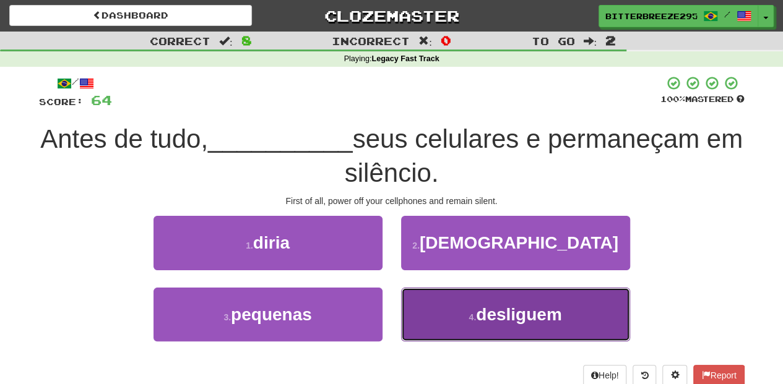
click at [448, 309] on button "4 . desliguem" at bounding box center [515, 315] width 229 height 54
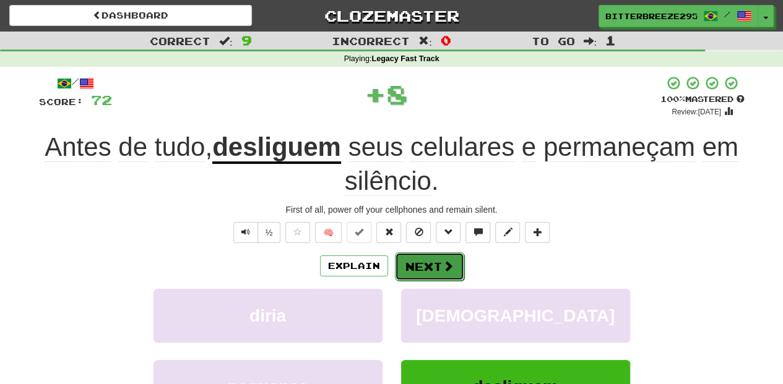
click at [429, 262] on button "Next" at bounding box center [429, 266] width 69 height 28
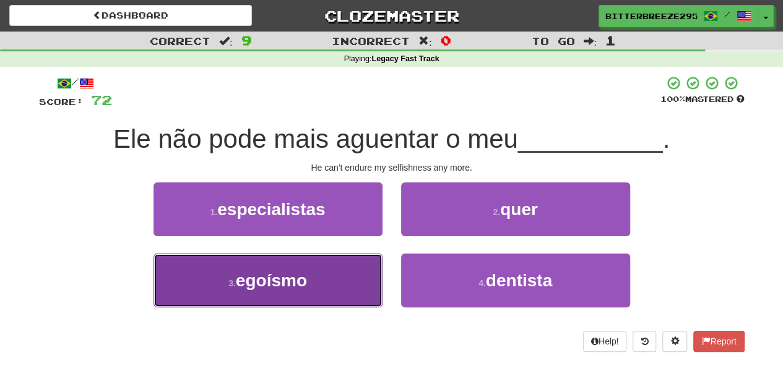
click at [352, 297] on button "3 . egoísmo" at bounding box center [267, 281] width 229 height 54
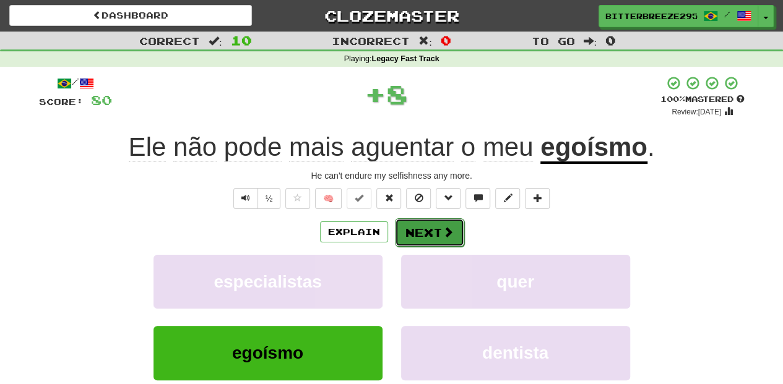
click at [408, 244] on button "Next" at bounding box center [429, 232] width 69 height 28
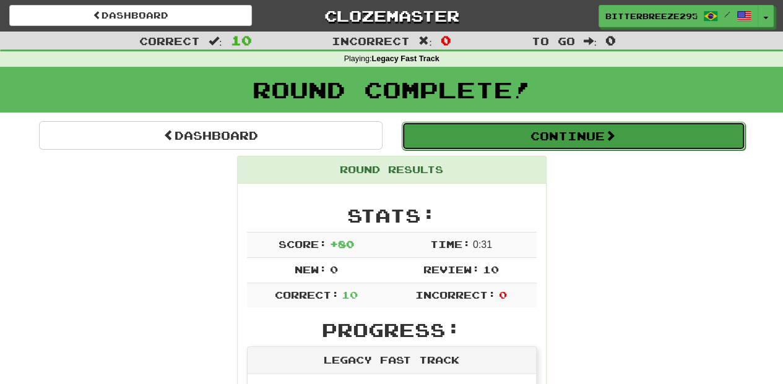
click at [451, 133] on button "Continue" at bounding box center [573, 136] width 343 height 28
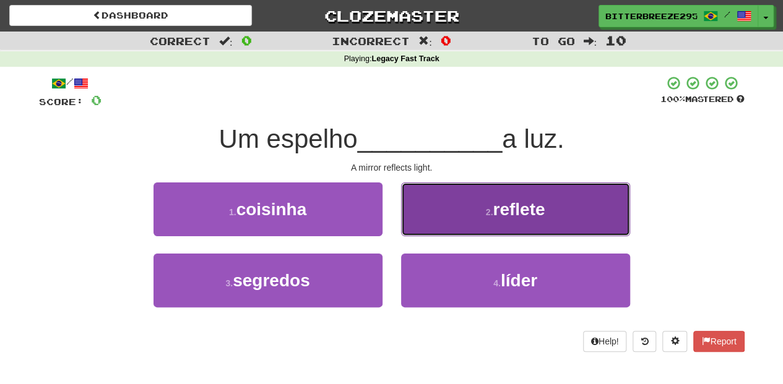
click at [435, 225] on button "2 . reflete" at bounding box center [515, 210] width 229 height 54
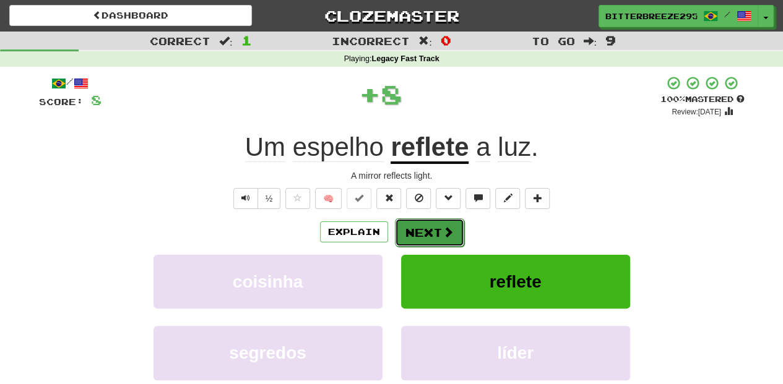
click at [423, 225] on button "Next" at bounding box center [429, 232] width 69 height 28
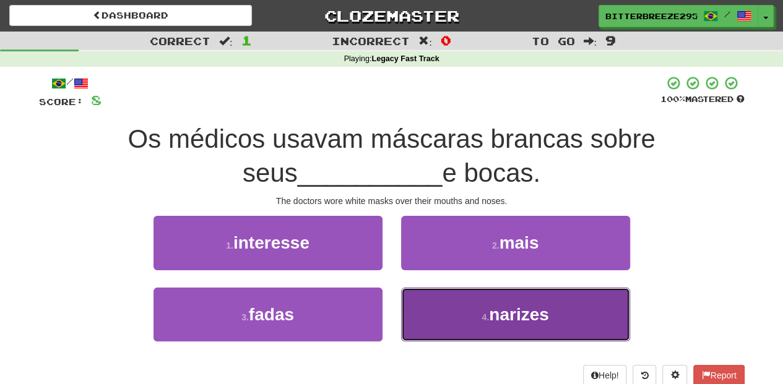
click at [416, 301] on button "4 . narizes" at bounding box center [515, 315] width 229 height 54
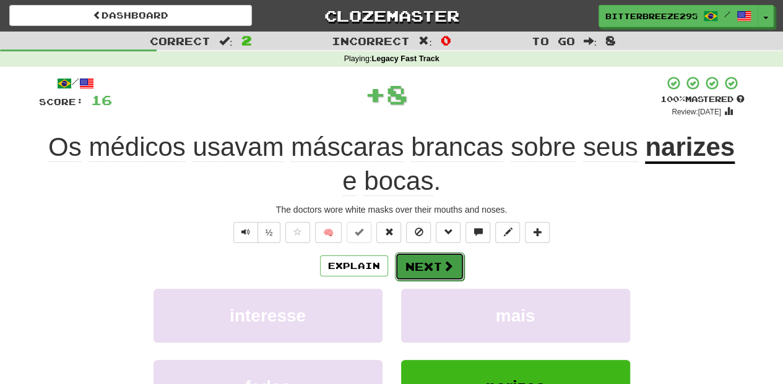
click at [415, 253] on button "Next" at bounding box center [429, 266] width 69 height 28
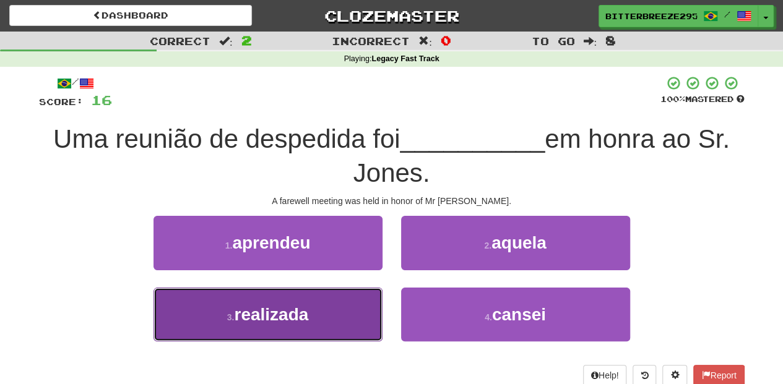
click at [340, 317] on button "3 . realizada" at bounding box center [267, 315] width 229 height 54
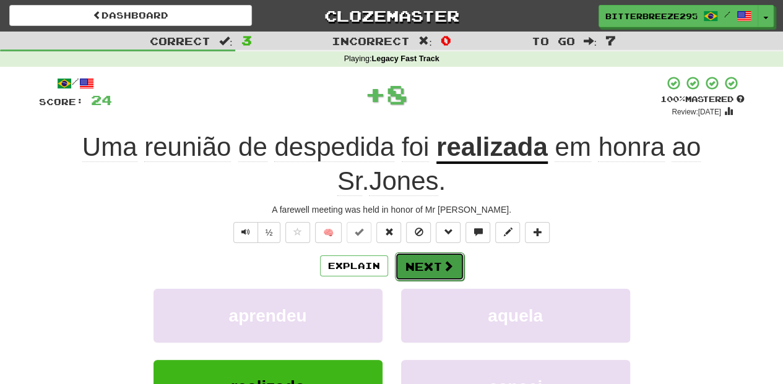
click at [418, 266] on button "Next" at bounding box center [429, 266] width 69 height 28
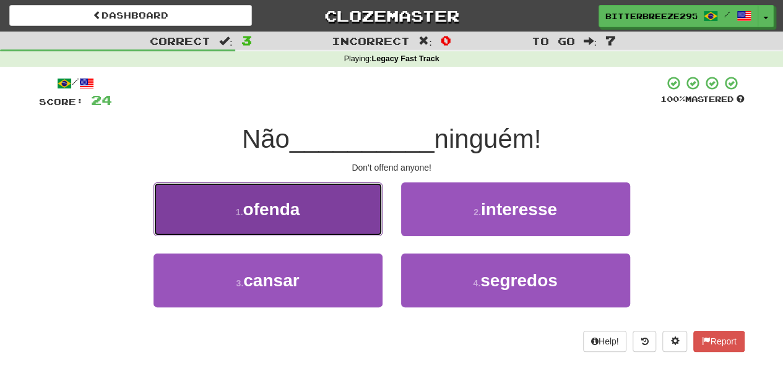
click at [338, 226] on button "1 . ofenda" at bounding box center [267, 210] width 229 height 54
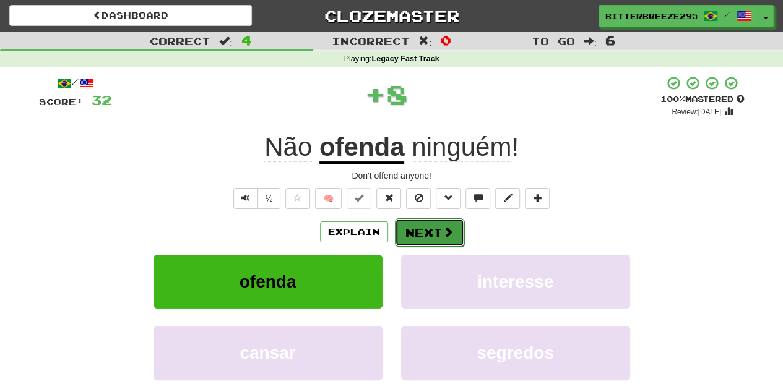
click at [413, 235] on button "Next" at bounding box center [429, 232] width 69 height 28
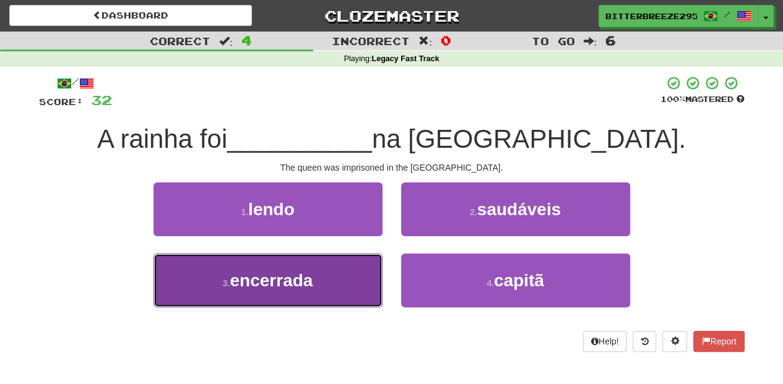
click at [360, 269] on button "3 . encerrada" at bounding box center [267, 281] width 229 height 54
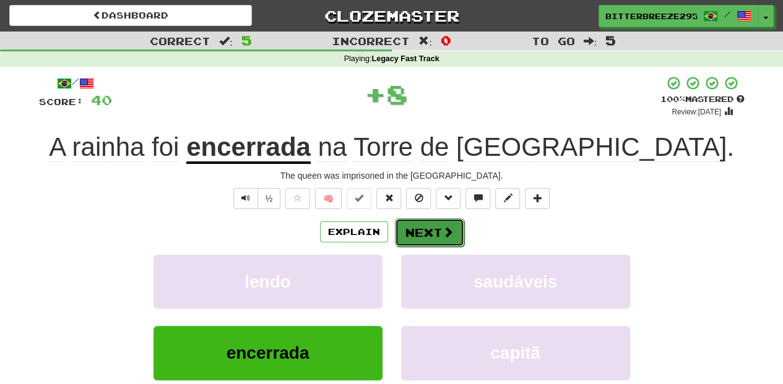
click at [418, 225] on button "Next" at bounding box center [429, 232] width 69 height 28
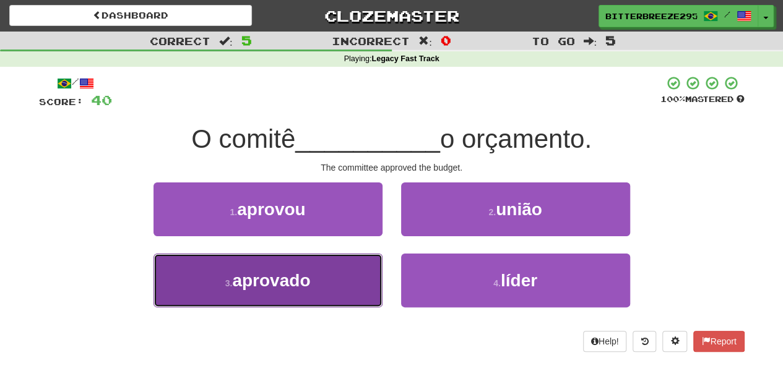
click at [344, 270] on button "3 . aprovado" at bounding box center [267, 281] width 229 height 54
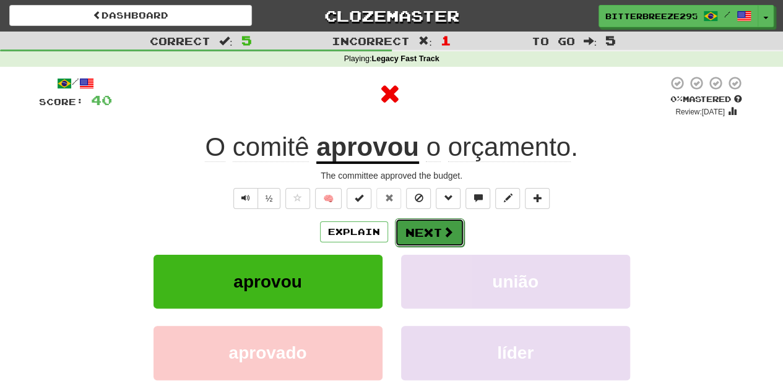
click at [407, 230] on button "Next" at bounding box center [429, 232] width 69 height 28
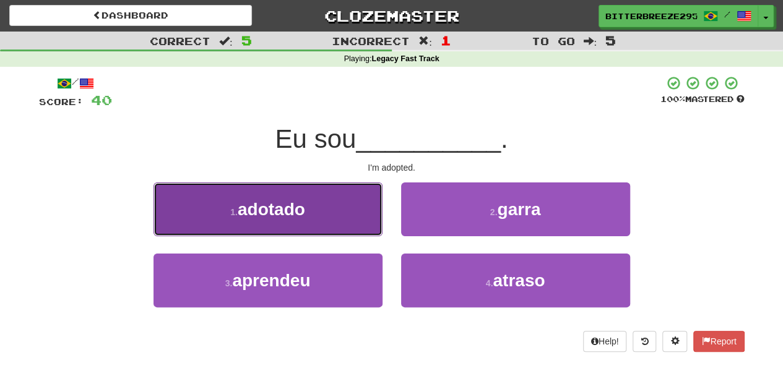
click at [316, 218] on button "1 . adotado" at bounding box center [267, 210] width 229 height 54
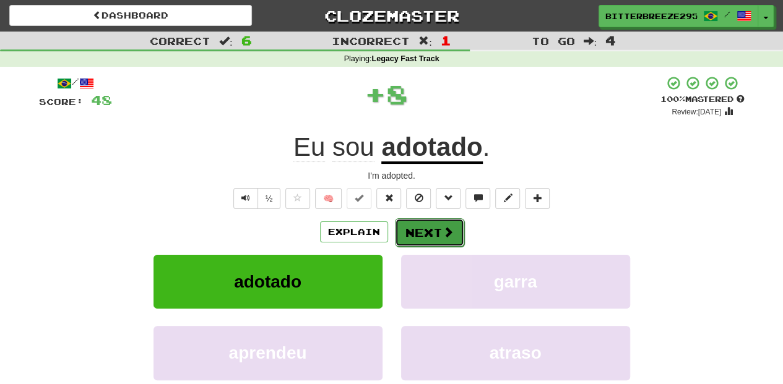
click at [413, 230] on button "Next" at bounding box center [429, 232] width 69 height 28
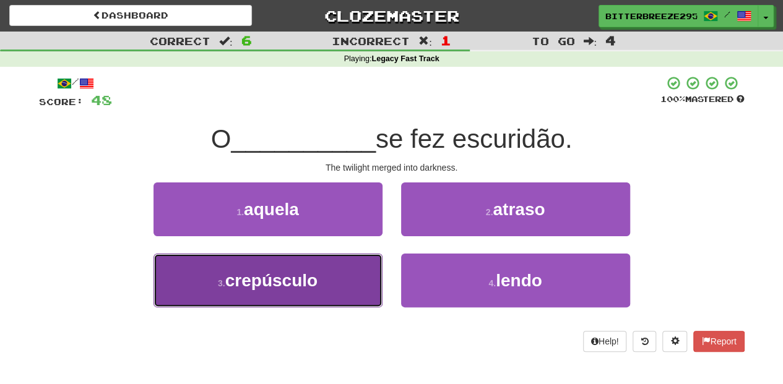
click at [335, 281] on button "3 . crepúsculo" at bounding box center [267, 281] width 229 height 54
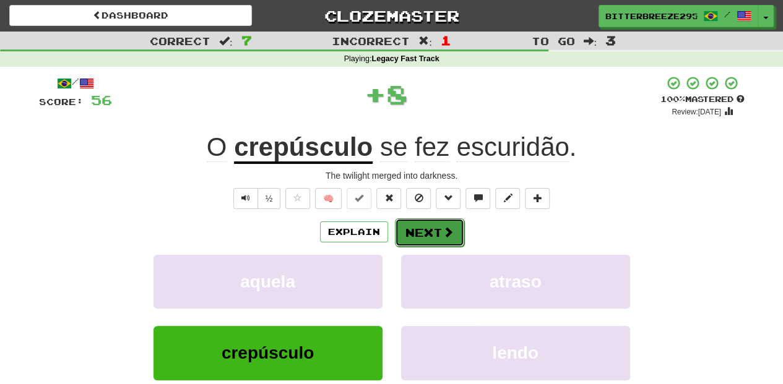
click at [414, 230] on button "Next" at bounding box center [429, 232] width 69 height 28
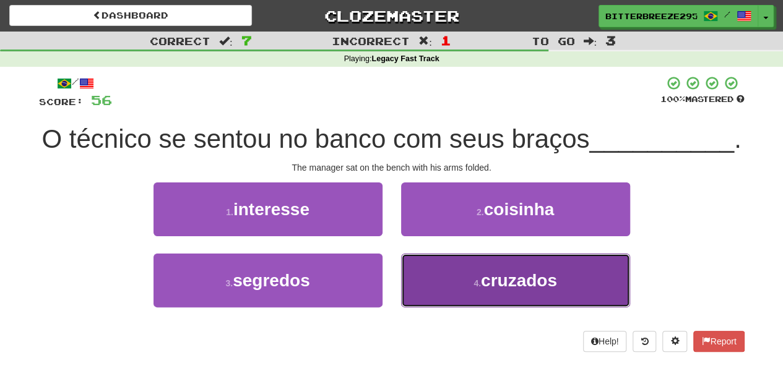
click at [448, 306] on button "4 . cruzados" at bounding box center [515, 281] width 229 height 54
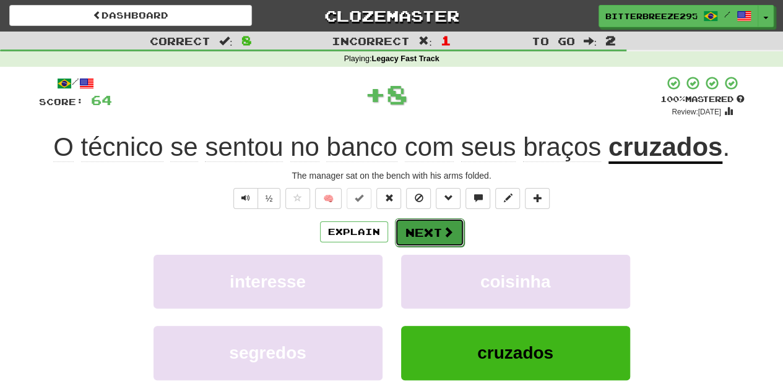
click at [435, 232] on button "Next" at bounding box center [429, 232] width 69 height 28
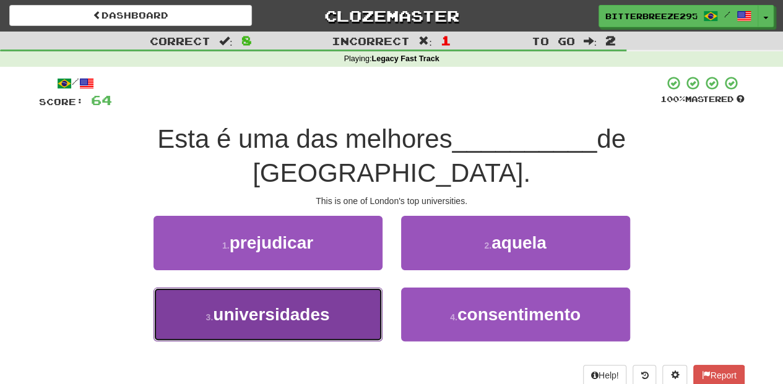
click at [332, 288] on button "3 . universidades" at bounding box center [267, 315] width 229 height 54
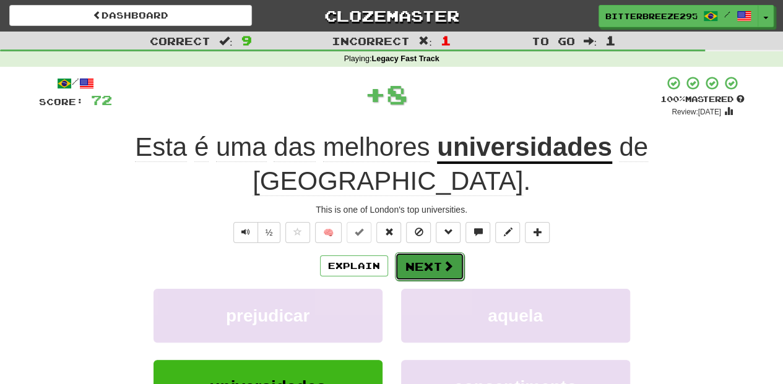
click at [427, 252] on button "Next" at bounding box center [429, 266] width 69 height 28
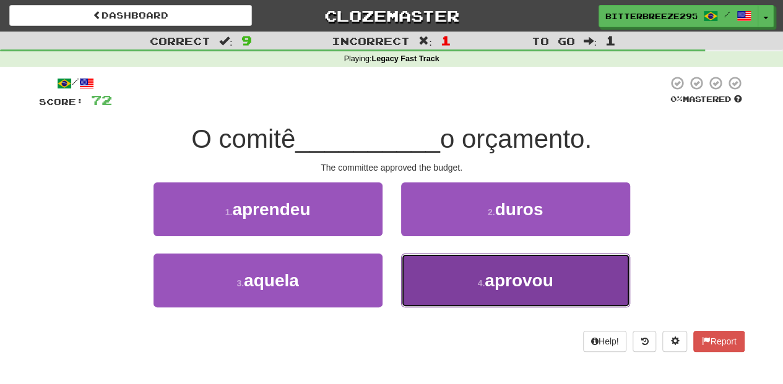
click at [432, 274] on button "4 . aprovou" at bounding box center [515, 281] width 229 height 54
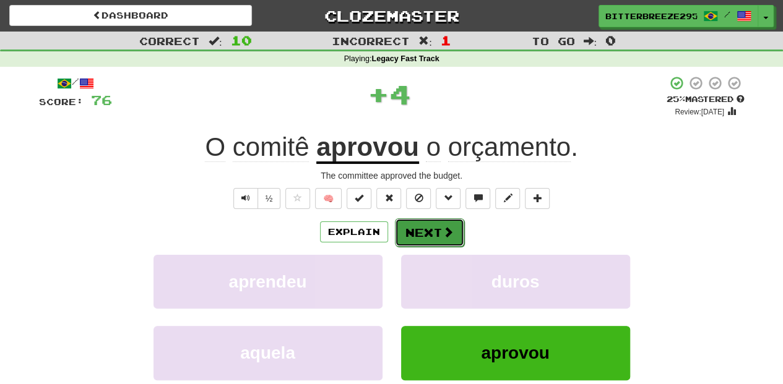
click at [415, 227] on button "Next" at bounding box center [429, 232] width 69 height 28
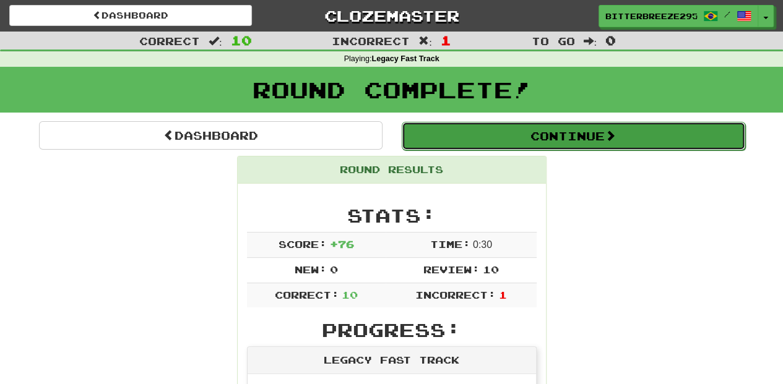
click at [441, 139] on button "Continue" at bounding box center [573, 136] width 343 height 28
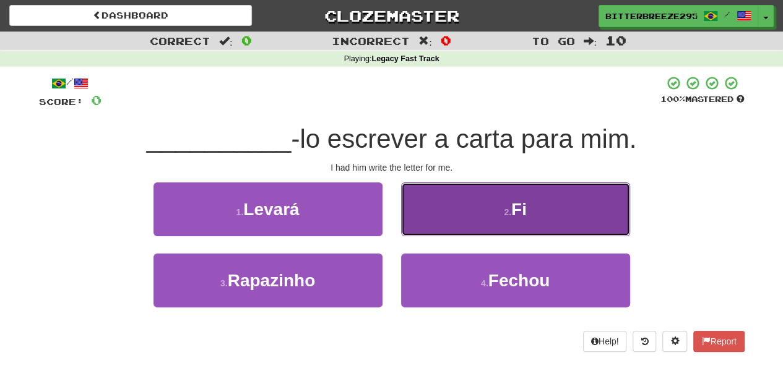
click at [416, 227] on button "2 . Fi" at bounding box center [515, 210] width 229 height 54
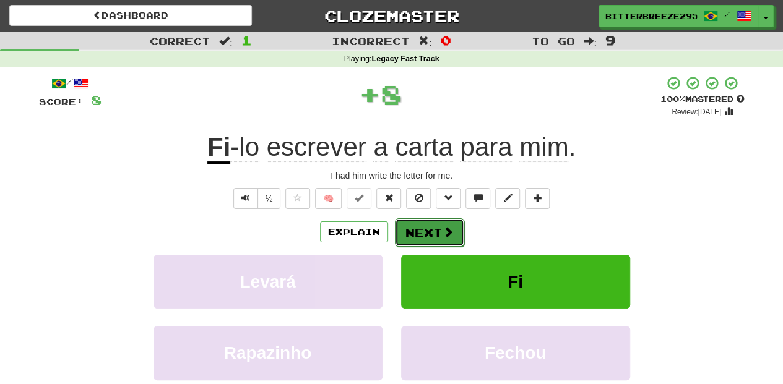
click at [410, 230] on button "Next" at bounding box center [429, 232] width 69 height 28
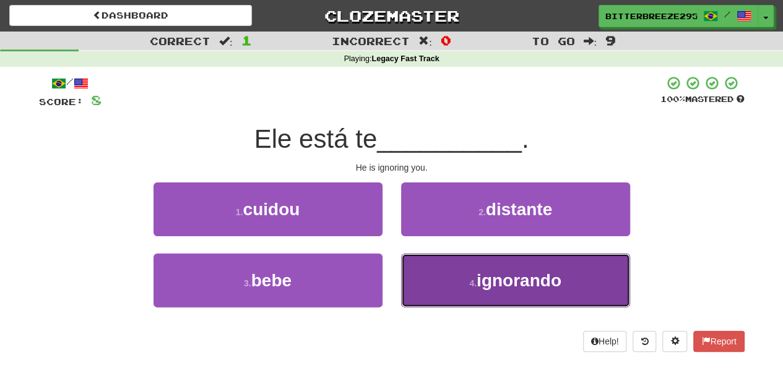
click at [426, 273] on button "4 . ignorando" at bounding box center [515, 281] width 229 height 54
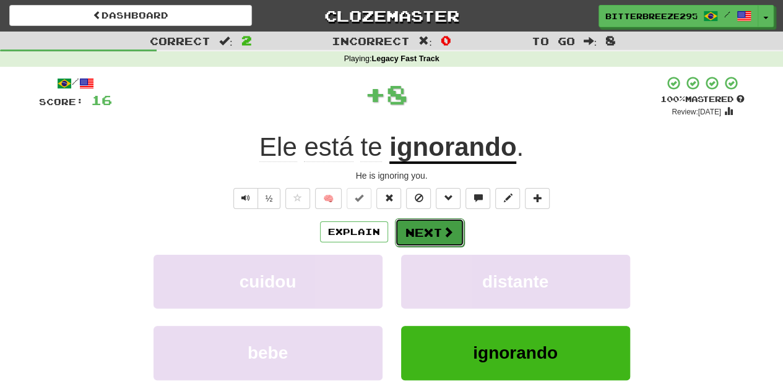
click at [416, 231] on button "Next" at bounding box center [429, 232] width 69 height 28
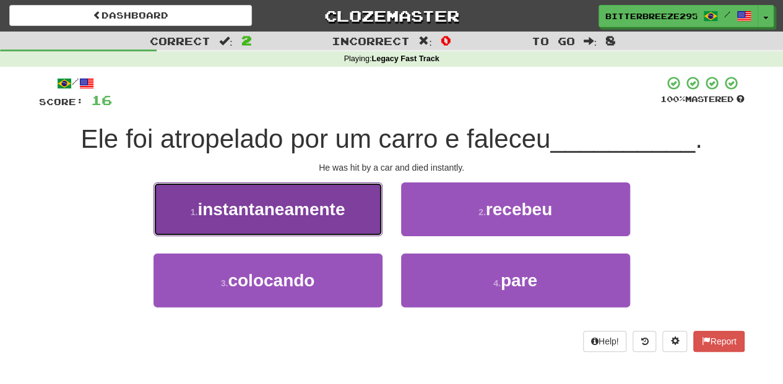
click at [355, 229] on button "1 . instantaneamente" at bounding box center [267, 210] width 229 height 54
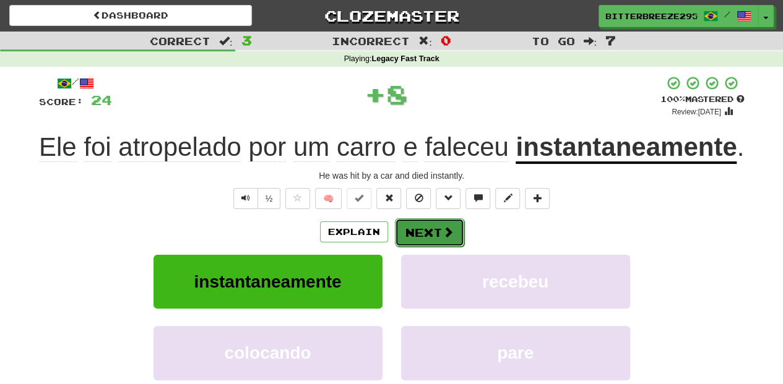
click at [417, 231] on button "Next" at bounding box center [429, 232] width 69 height 28
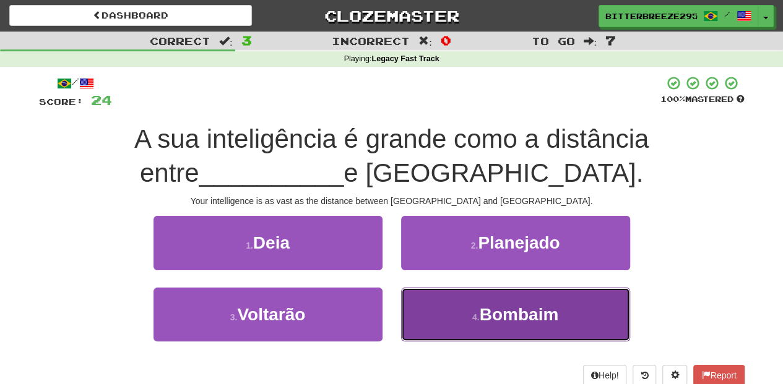
click at [428, 296] on button "4 . Bombaim" at bounding box center [515, 315] width 229 height 54
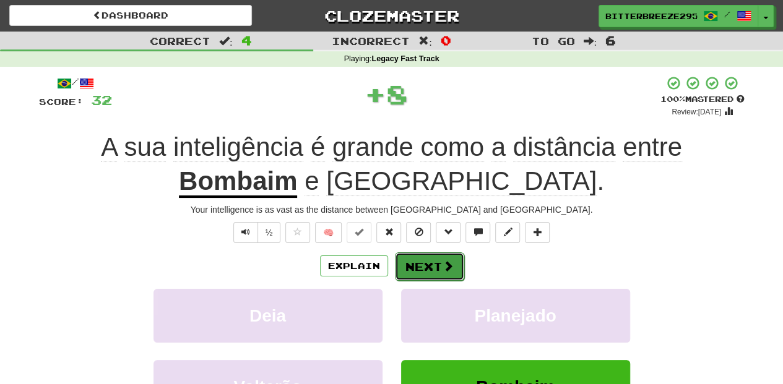
click at [415, 256] on button "Next" at bounding box center [429, 266] width 69 height 28
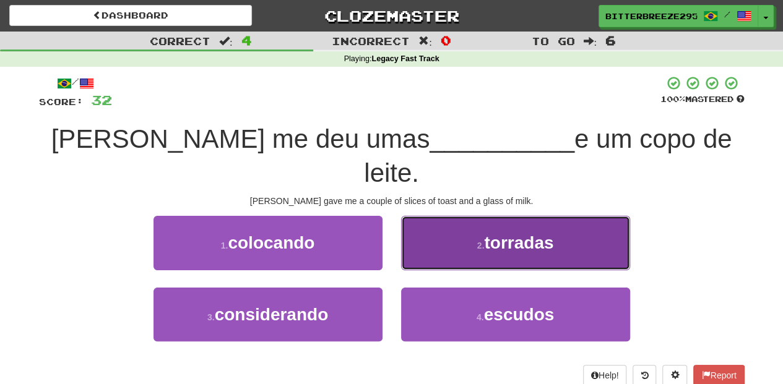
click at [421, 223] on button "2 . torradas" at bounding box center [515, 243] width 229 height 54
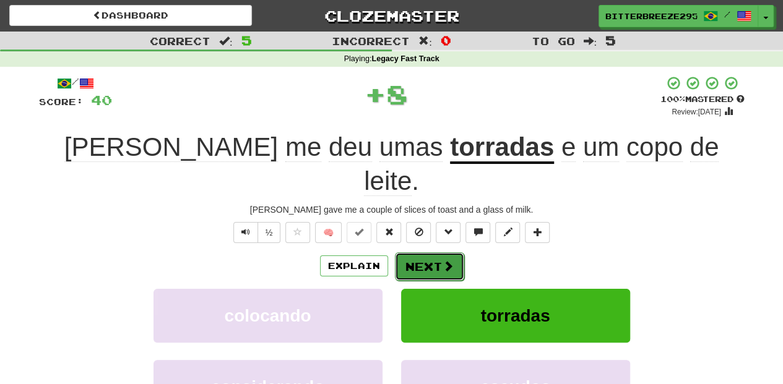
click at [419, 252] on button "Next" at bounding box center [429, 266] width 69 height 28
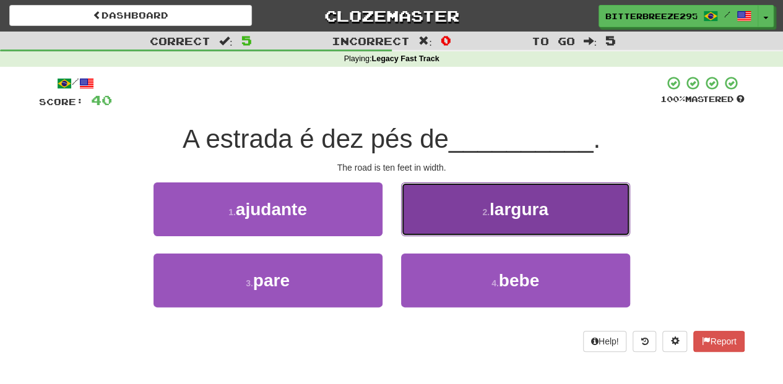
click at [426, 224] on button "2 . largura" at bounding box center [515, 210] width 229 height 54
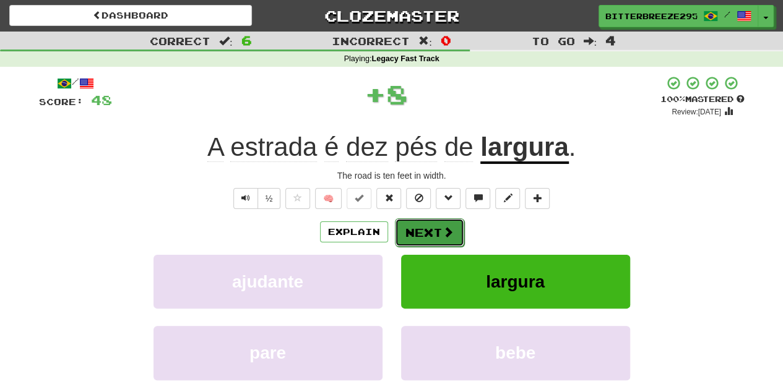
click at [424, 227] on button "Next" at bounding box center [429, 232] width 69 height 28
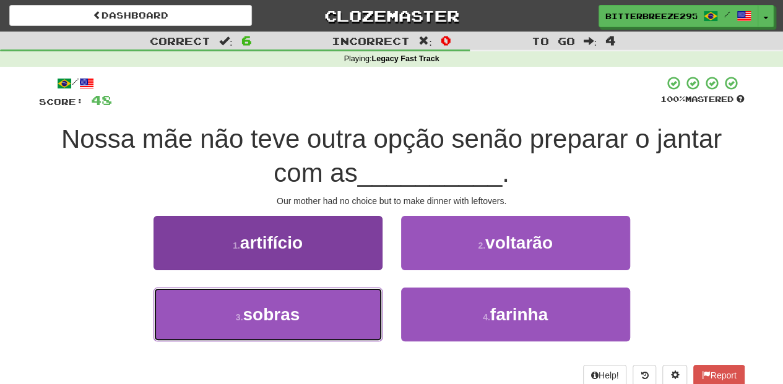
click at [347, 298] on button "3 . sobras" at bounding box center [267, 315] width 229 height 54
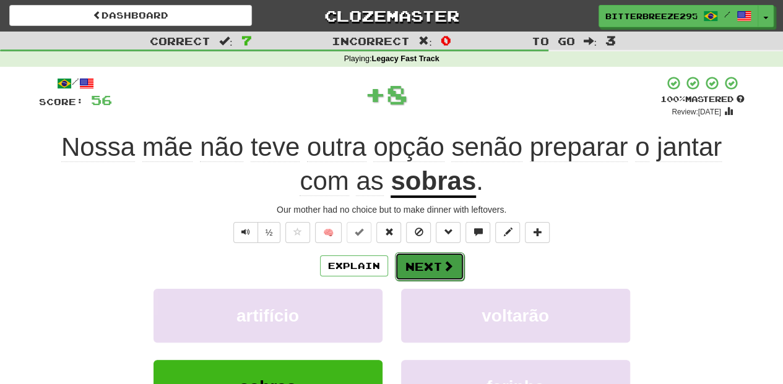
click at [425, 254] on button "Next" at bounding box center [429, 266] width 69 height 28
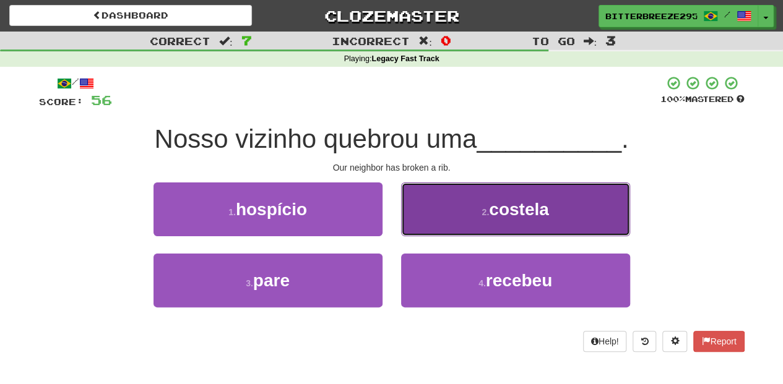
click at [433, 226] on button "2 . costela" at bounding box center [515, 210] width 229 height 54
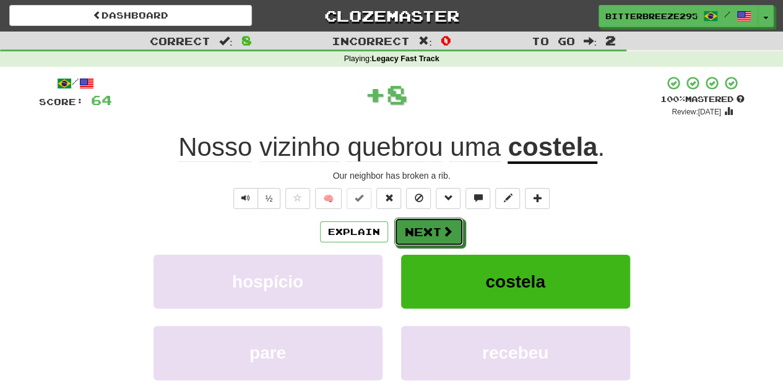
click at [433, 226] on button "Next" at bounding box center [428, 232] width 69 height 28
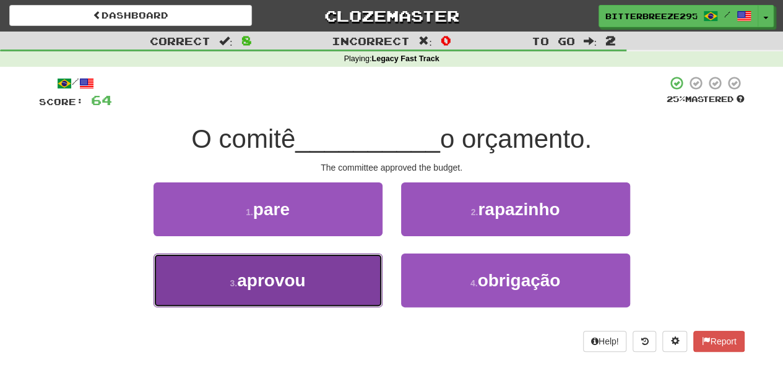
click at [340, 270] on button "3 . aprovou" at bounding box center [267, 281] width 229 height 54
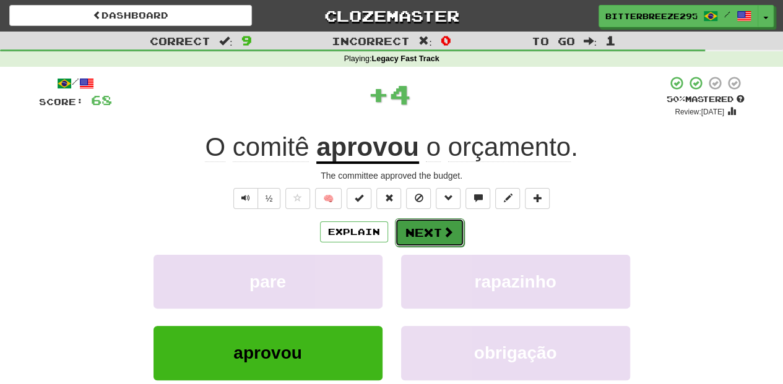
click at [420, 228] on button "Next" at bounding box center [429, 232] width 69 height 28
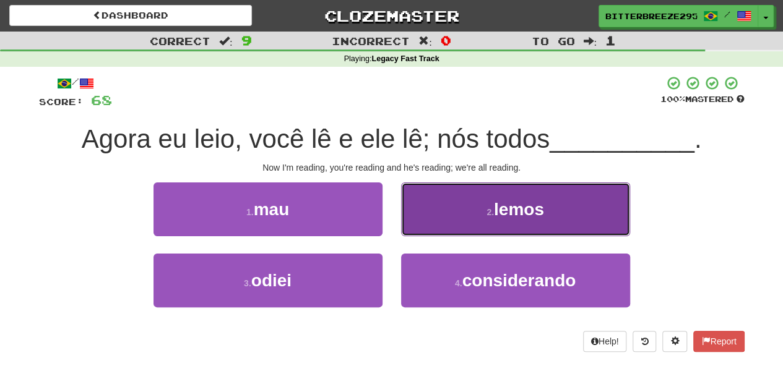
click at [418, 227] on button "2 . lemos" at bounding box center [515, 210] width 229 height 54
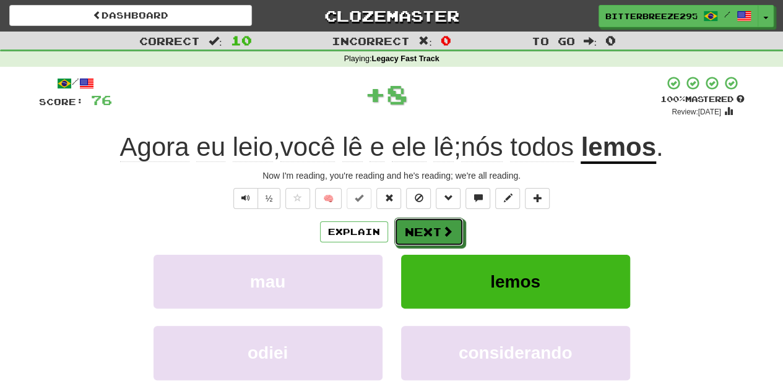
click at [418, 227] on button "Next" at bounding box center [428, 232] width 69 height 28
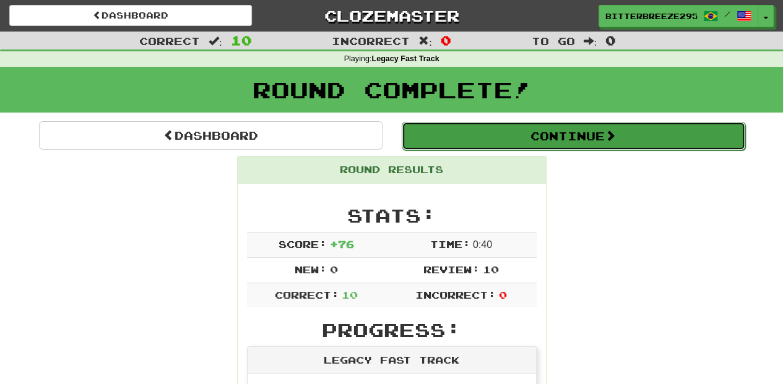
click at [468, 142] on button "Continue" at bounding box center [573, 136] width 343 height 28
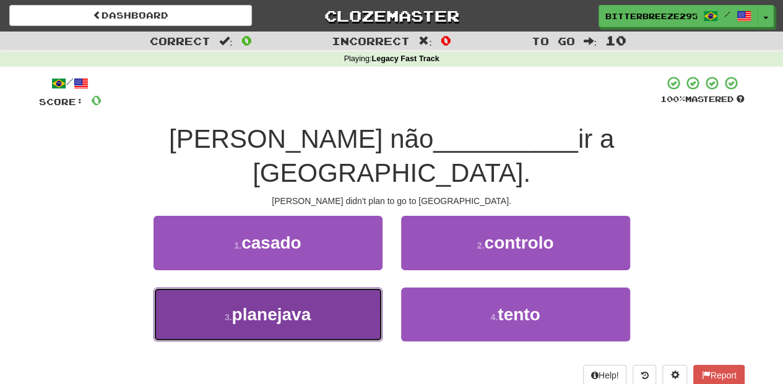
click at [352, 288] on button "3 . planejava" at bounding box center [267, 315] width 229 height 54
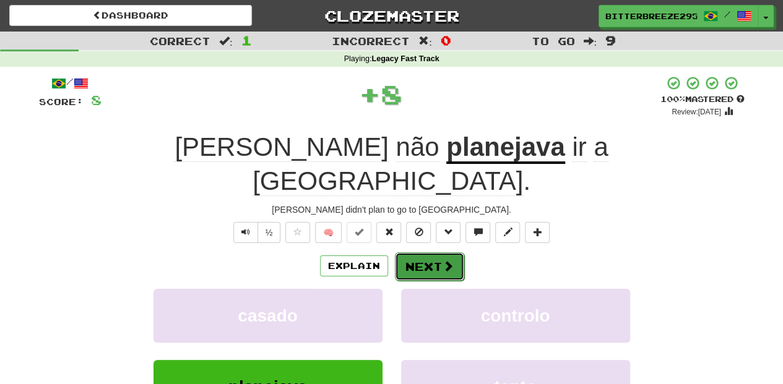
click at [413, 252] on button "Next" at bounding box center [429, 266] width 69 height 28
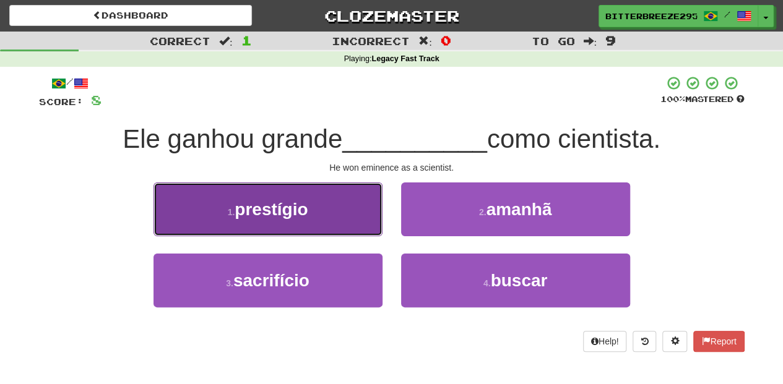
click at [332, 222] on button "1 . prestígio" at bounding box center [267, 210] width 229 height 54
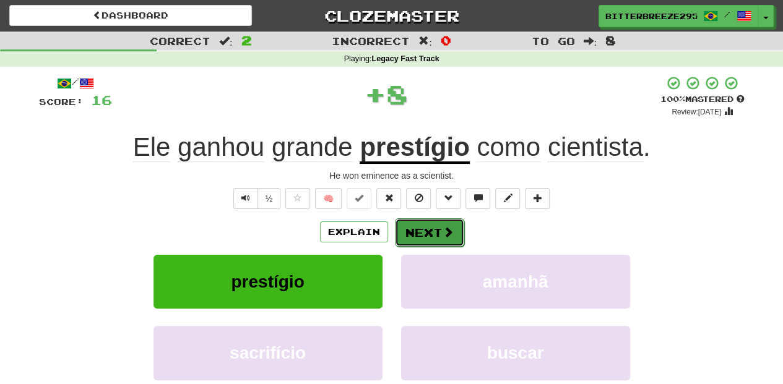
click at [414, 236] on button "Next" at bounding box center [429, 232] width 69 height 28
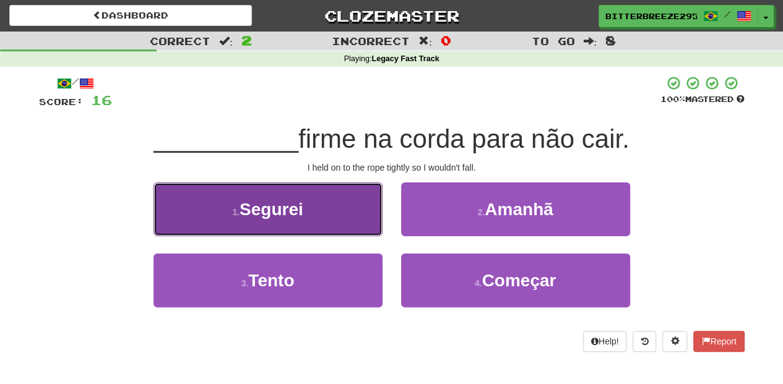
click at [340, 229] on button "1 . Segurei" at bounding box center [267, 210] width 229 height 54
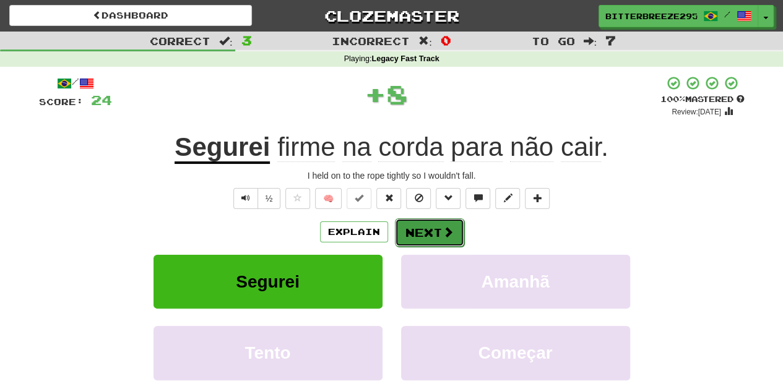
click at [406, 230] on button "Next" at bounding box center [429, 232] width 69 height 28
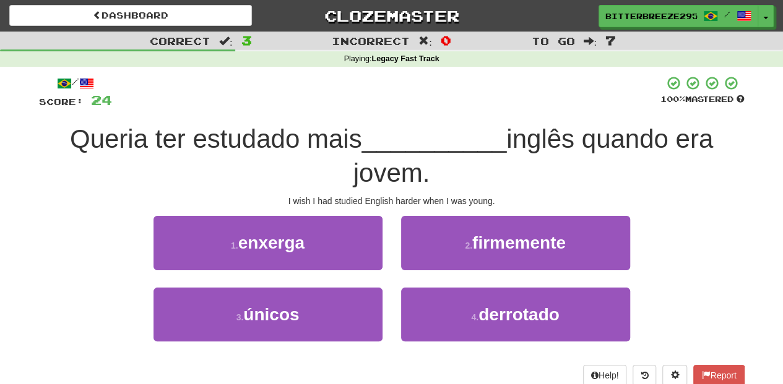
click at [395, 261] on div "2 . firmemente" at bounding box center [516, 251] width 248 height 71
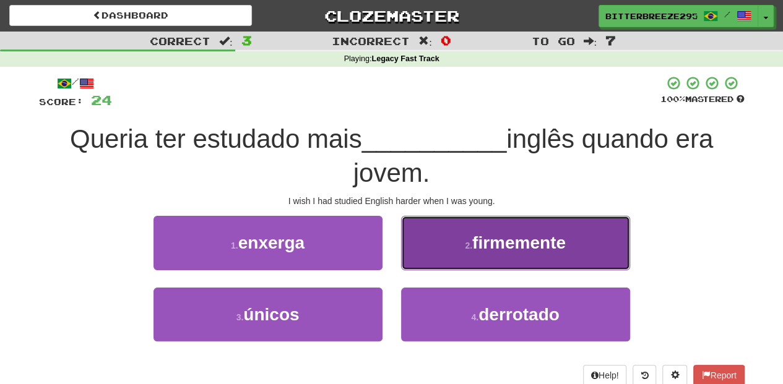
click at [413, 259] on button "2 . firmemente" at bounding box center [515, 243] width 229 height 54
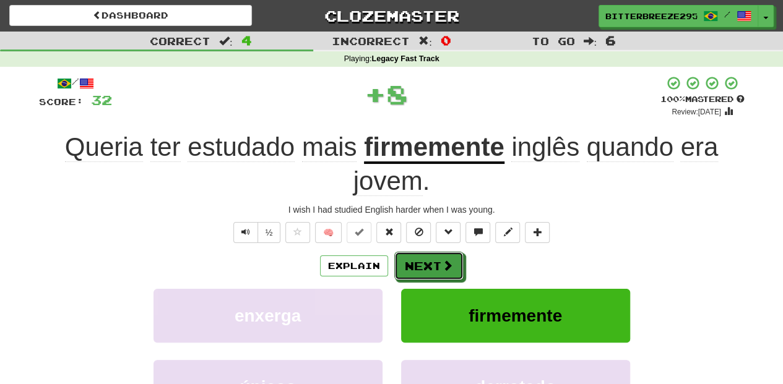
click at [413, 259] on button "Next" at bounding box center [428, 266] width 69 height 28
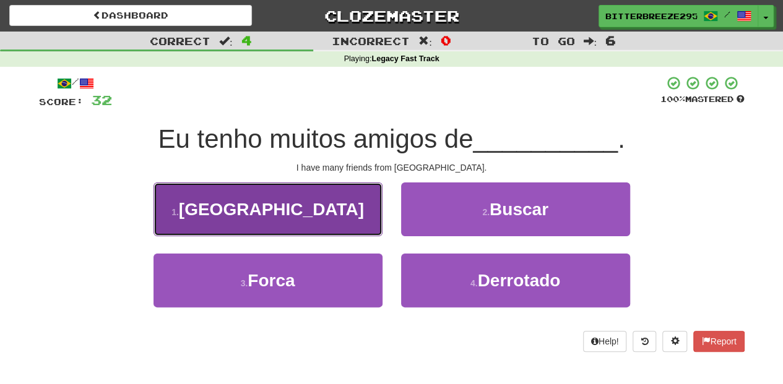
click at [352, 220] on button "1 . Recife" at bounding box center [267, 210] width 229 height 54
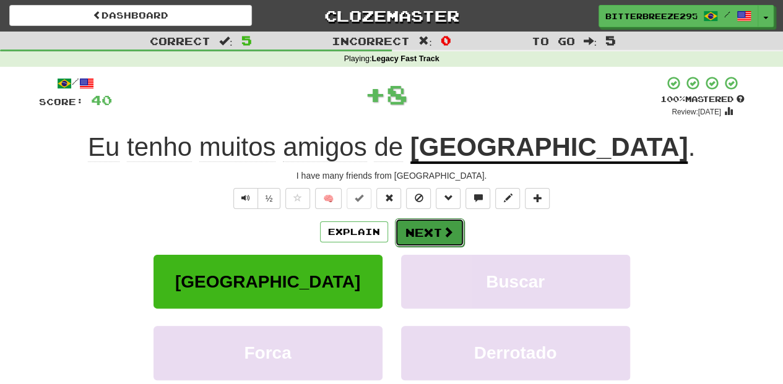
click at [420, 227] on button "Next" at bounding box center [429, 232] width 69 height 28
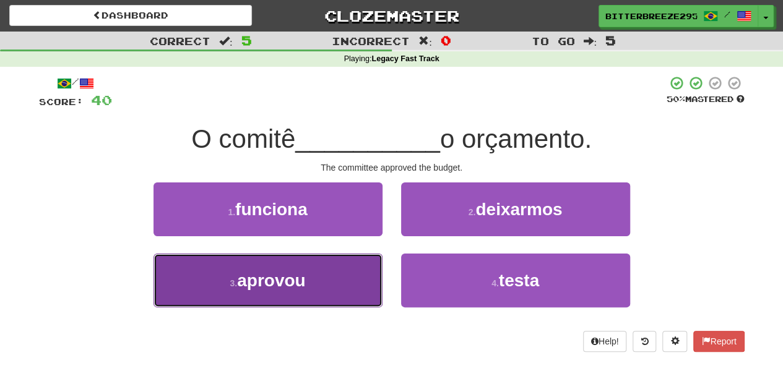
click at [368, 272] on button "3 . aprovou" at bounding box center [267, 281] width 229 height 54
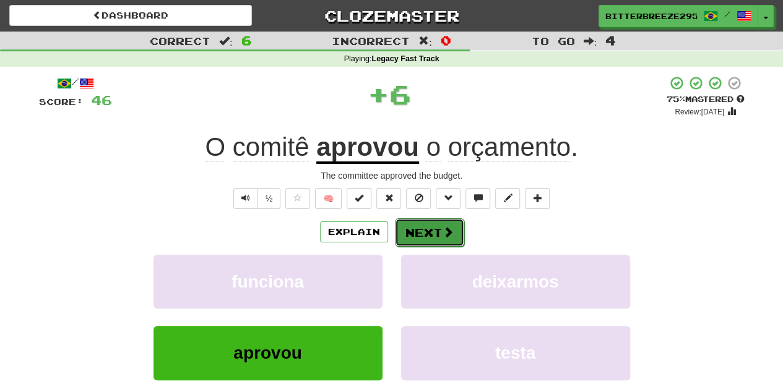
click at [421, 228] on button "Next" at bounding box center [429, 232] width 69 height 28
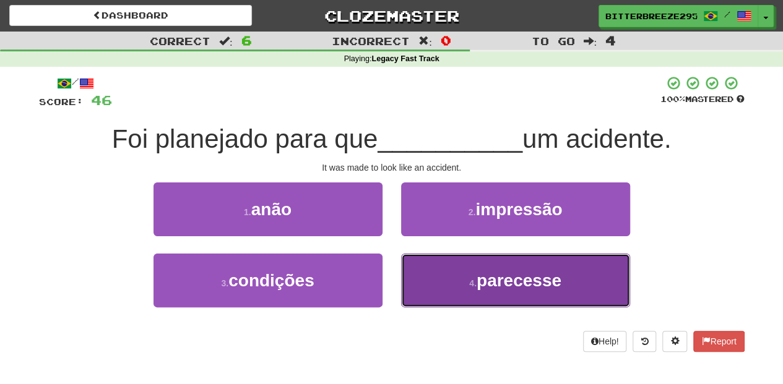
click at [422, 268] on button "4 . parecesse" at bounding box center [515, 281] width 229 height 54
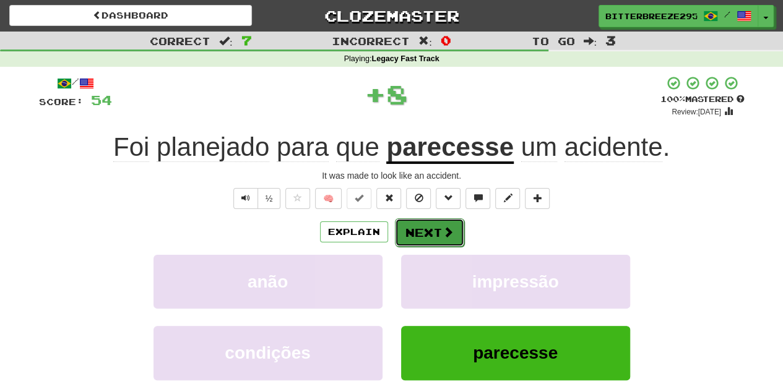
click at [417, 223] on button "Next" at bounding box center [429, 232] width 69 height 28
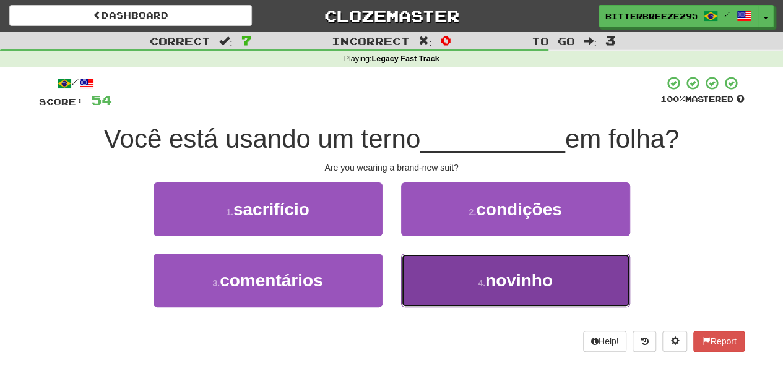
click at [415, 259] on button "4 . novinho" at bounding box center [515, 281] width 229 height 54
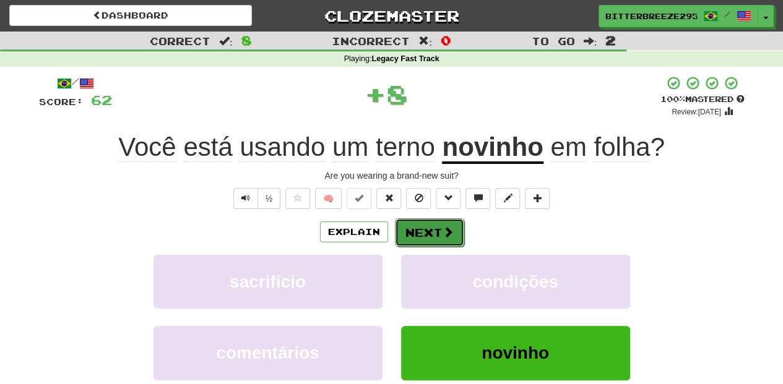
click at [408, 230] on button "Next" at bounding box center [429, 232] width 69 height 28
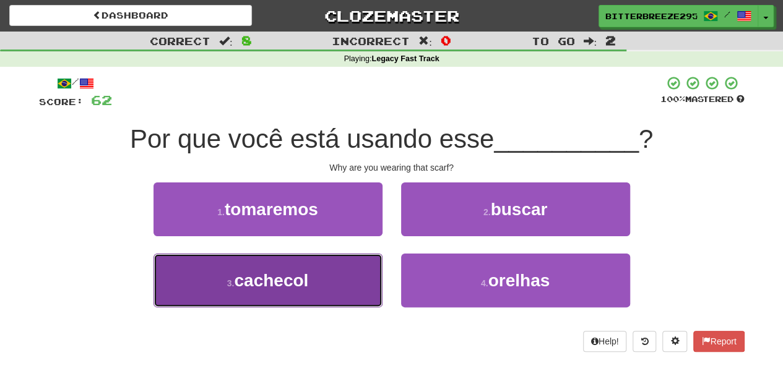
click at [347, 271] on button "3 . cachecol" at bounding box center [267, 281] width 229 height 54
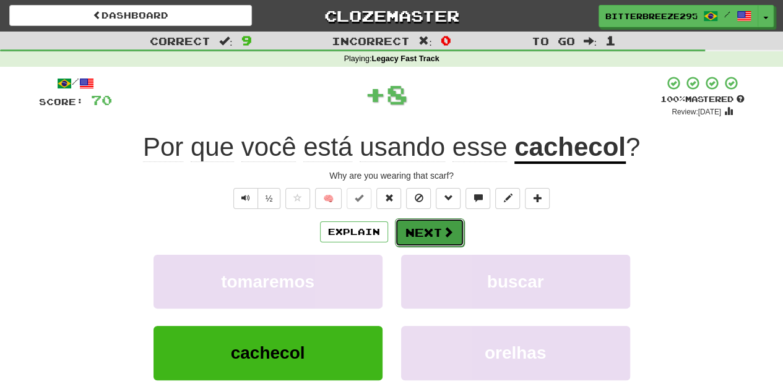
click at [423, 231] on button "Next" at bounding box center [429, 232] width 69 height 28
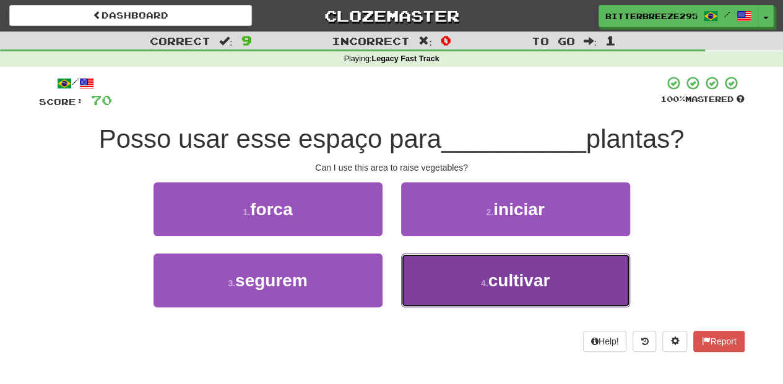
click at [443, 273] on button "4 . cultivar" at bounding box center [515, 281] width 229 height 54
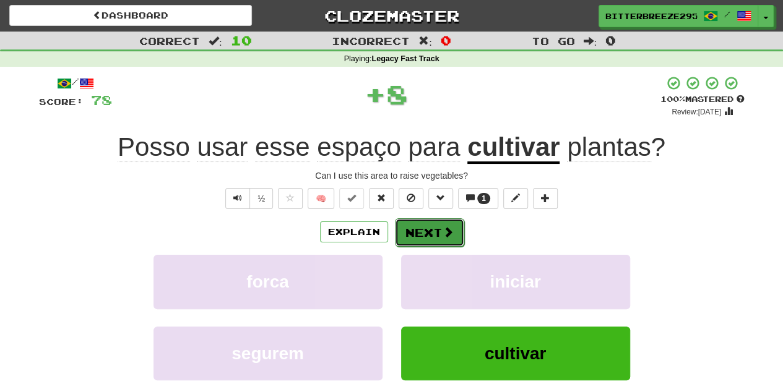
click at [423, 237] on button "Next" at bounding box center [429, 232] width 69 height 28
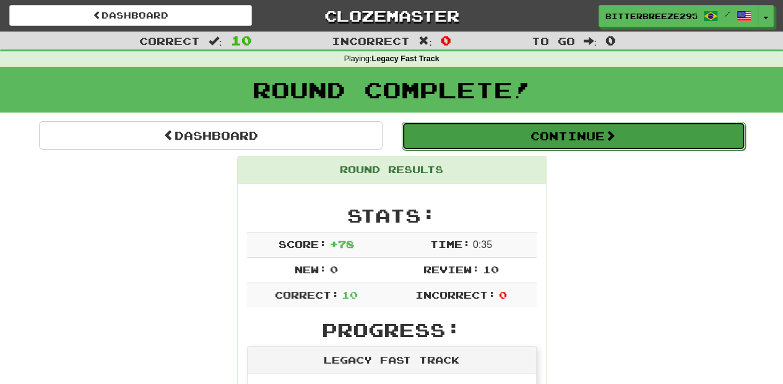
click at [459, 127] on button "Continue" at bounding box center [573, 136] width 343 height 28
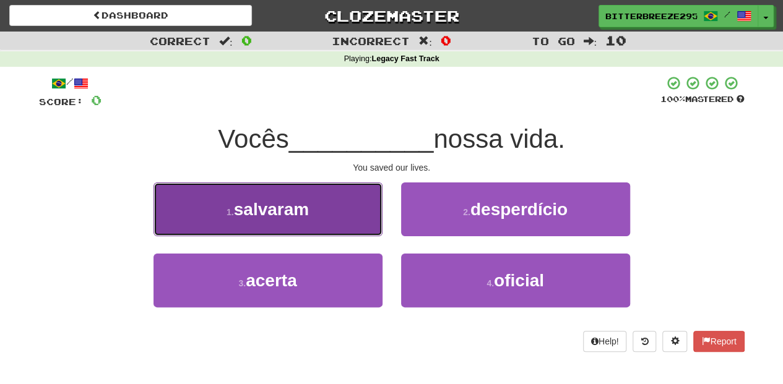
click at [334, 232] on button "1 . salvaram" at bounding box center [267, 210] width 229 height 54
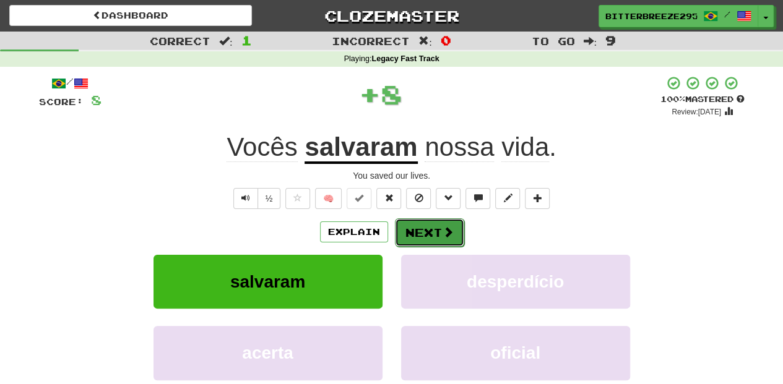
click at [415, 231] on button "Next" at bounding box center [429, 232] width 69 height 28
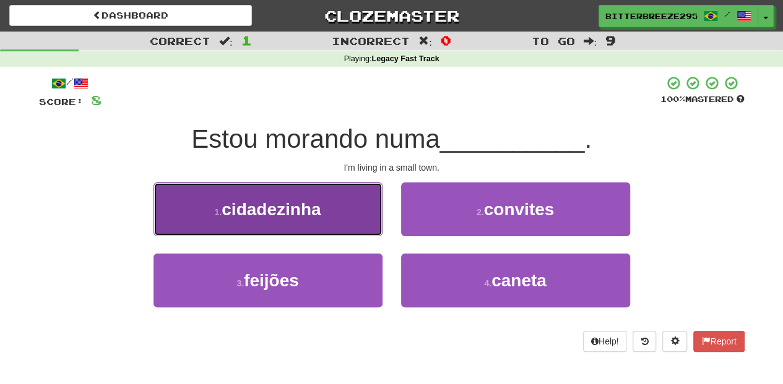
click at [326, 222] on button "1 . cidadezinha" at bounding box center [267, 210] width 229 height 54
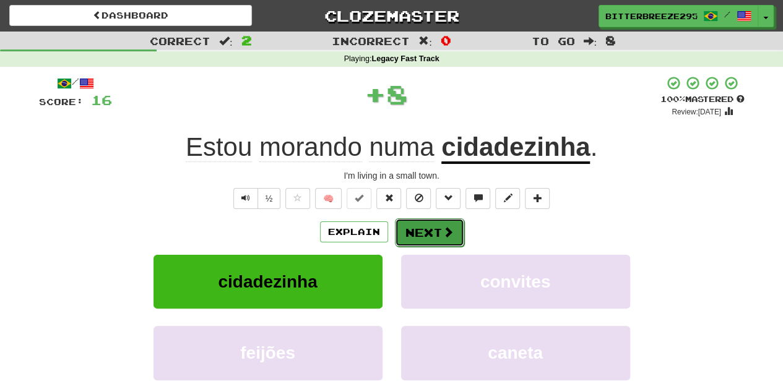
click at [428, 222] on button "Next" at bounding box center [429, 232] width 69 height 28
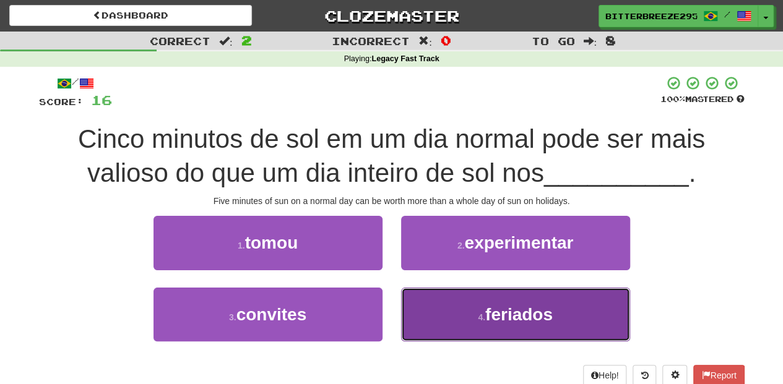
click at [454, 303] on button "4 . feriados" at bounding box center [515, 315] width 229 height 54
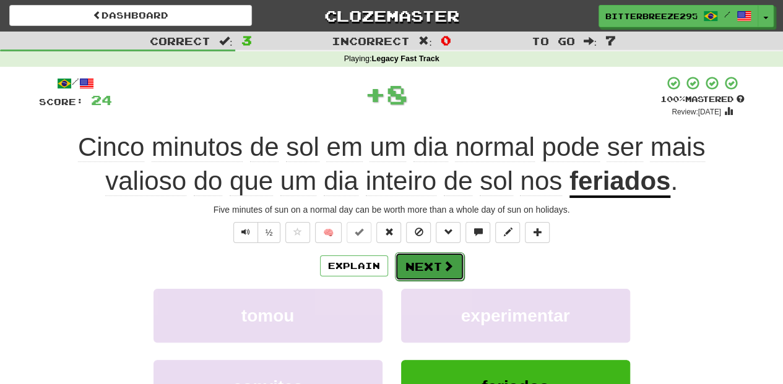
click at [424, 257] on button "Next" at bounding box center [429, 266] width 69 height 28
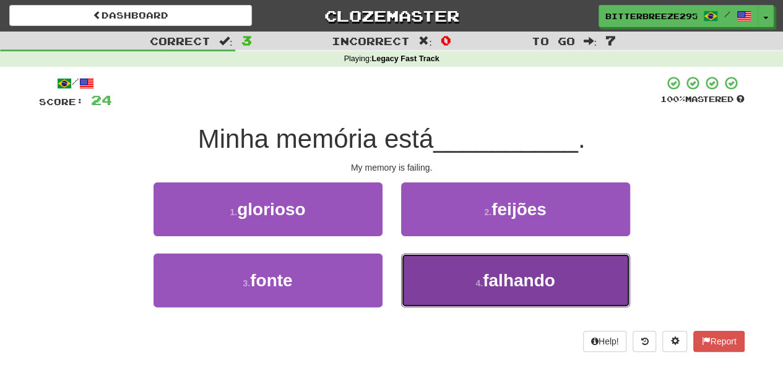
click at [434, 275] on button "4 . falhando" at bounding box center [515, 281] width 229 height 54
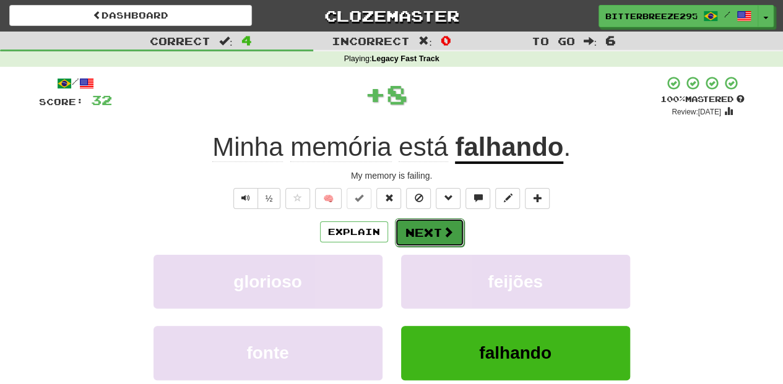
click at [429, 233] on button "Next" at bounding box center [429, 232] width 69 height 28
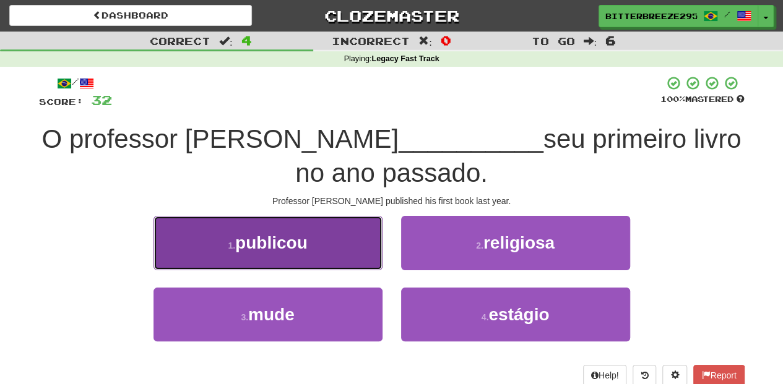
click at [349, 252] on button "1 . publicou" at bounding box center [267, 243] width 229 height 54
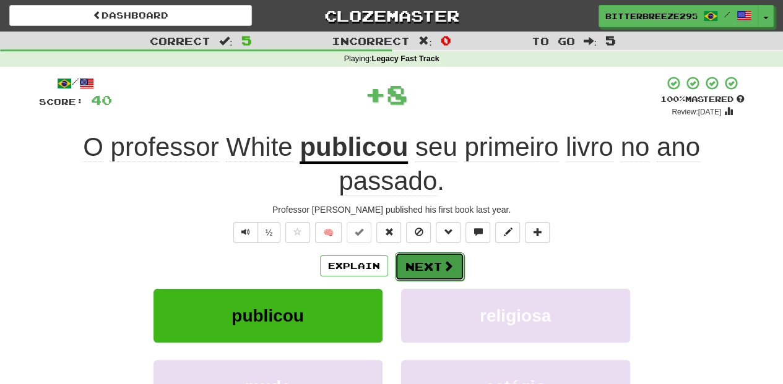
click at [428, 264] on button "Next" at bounding box center [429, 266] width 69 height 28
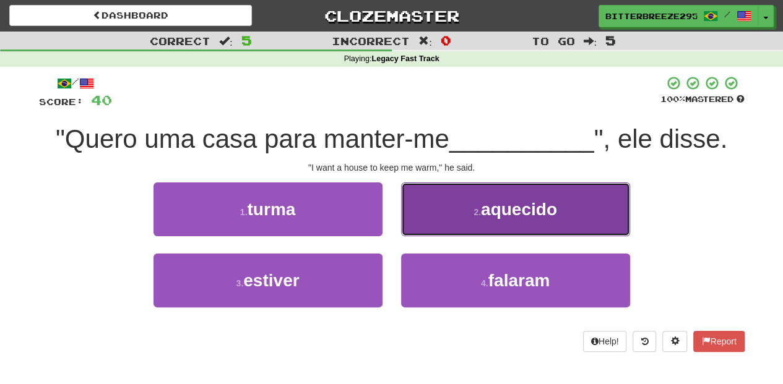
click at [431, 223] on button "2 . aquecido" at bounding box center [515, 210] width 229 height 54
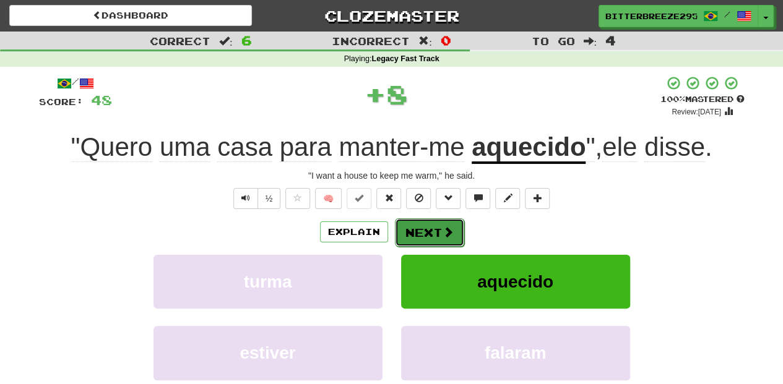
click at [425, 228] on button "Next" at bounding box center [429, 232] width 69 height 28
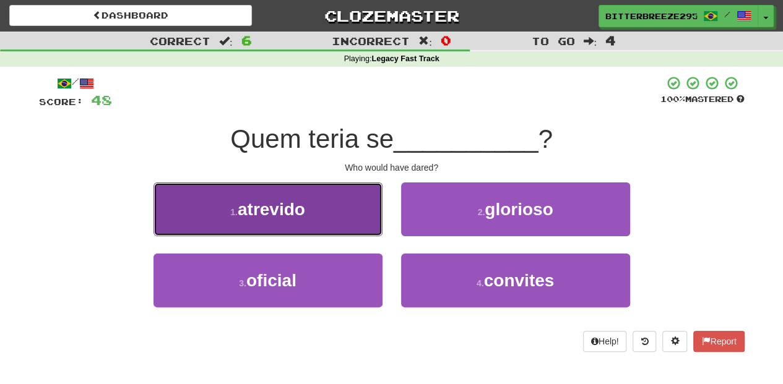
click at [328, 220] on button "1 . atrevido" at bounding box center [267, 210] width 229 height 54
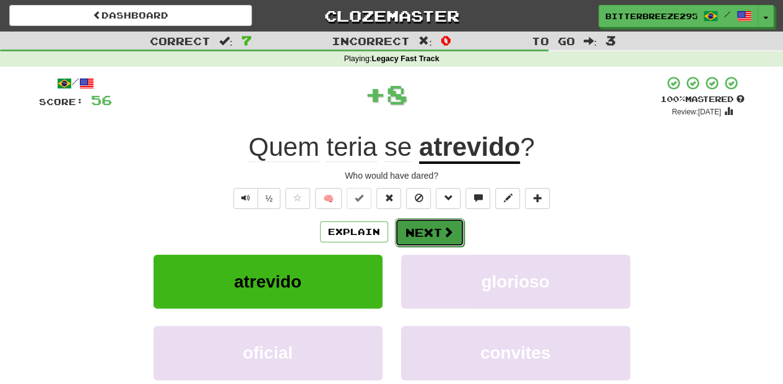
click at [436, 227] on button "Next" at bounding box center [429, 232] width 69 height 28
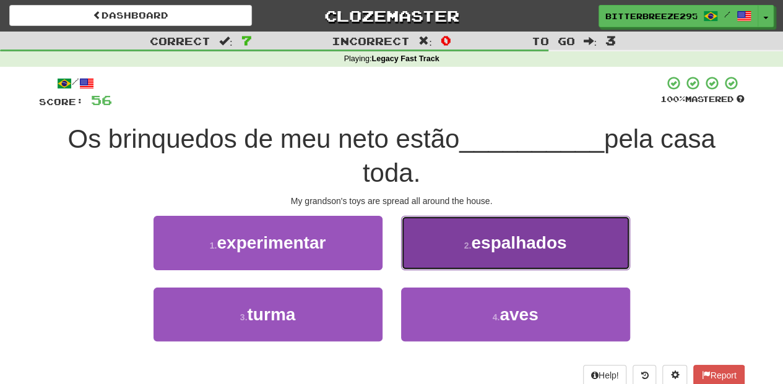
click at [430, 241] on button "2 . espalhados" at bounding box center [515, 243] width 229 height 54
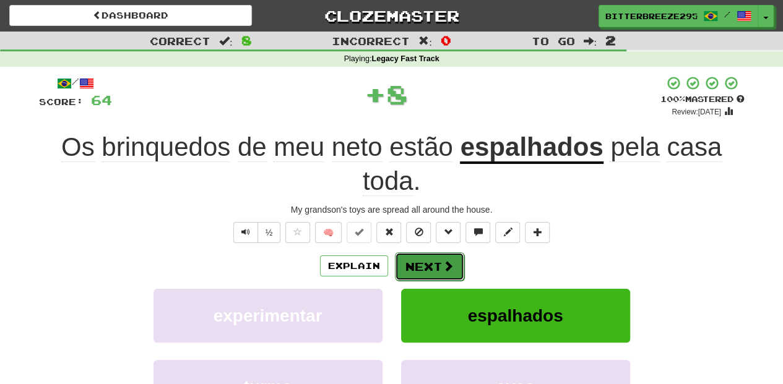
click at [415, 259] on button "Next" at bounding box center [429, 266] width 69 height 28
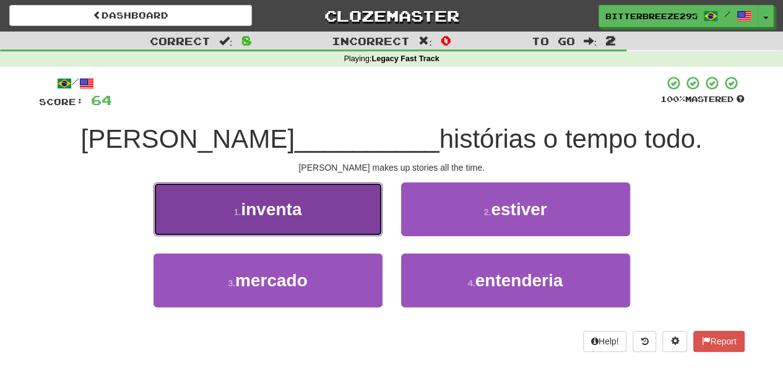
click at [322, 220] on button "1 . inventa" at bounding box center [267, 210] width 229 height 54
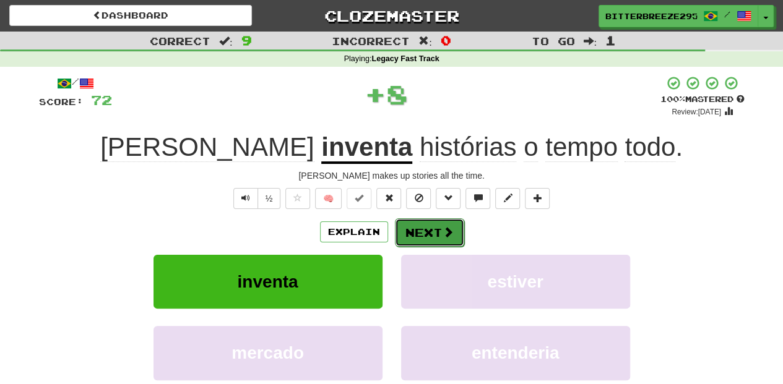
click at [428, 233] on button "Next" at bounding box center [429, 232] width 69 height 28
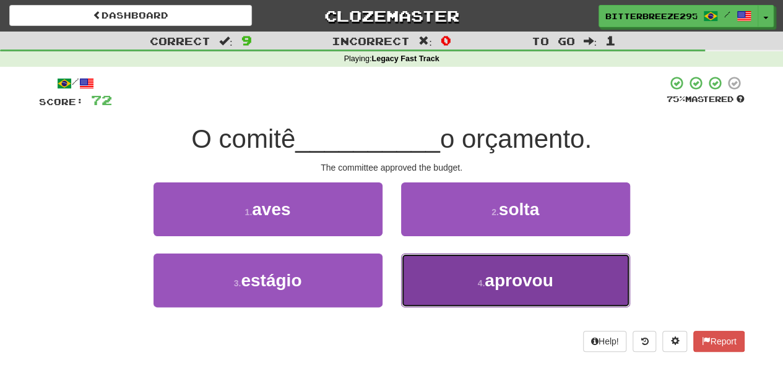
click at [454, 270] on button "4 . aprovou" at bounding box center [515, 281] width 229 height 54
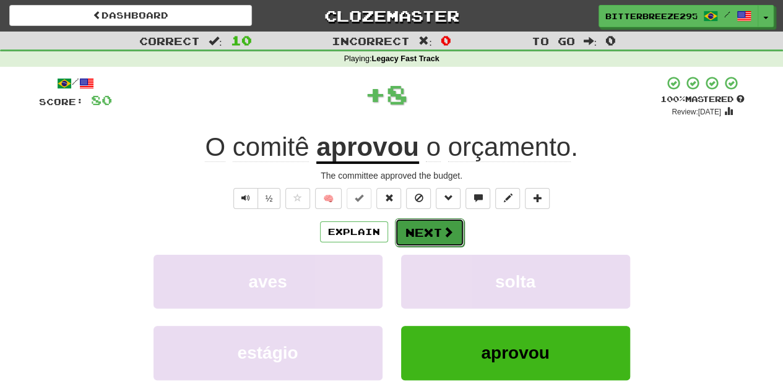
click at [429, 238] on button "Next" at bounding box center [429, 232] width 69 height 28
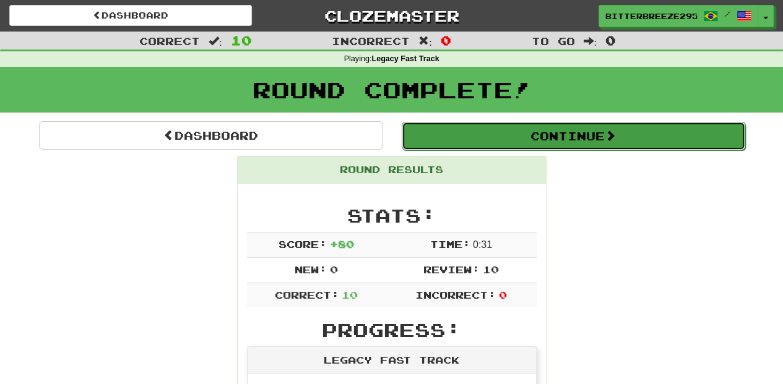
click at [462, 132] on button "Continue" at bounding box center [573, 136] width 343 height 28
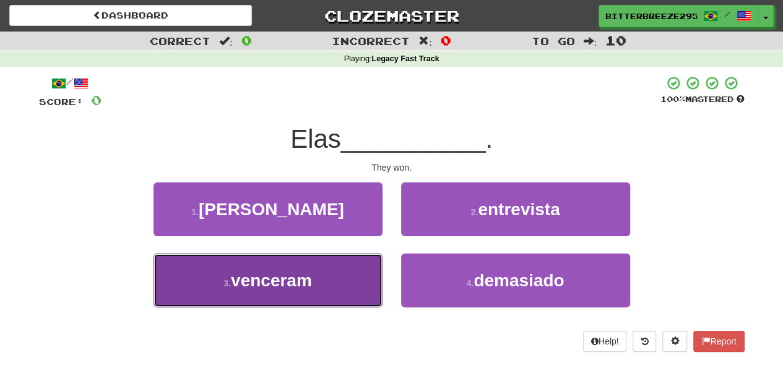
click at [319, 287] on button "3 . venceram" at bounding box center [267, 281] width 229 height 54
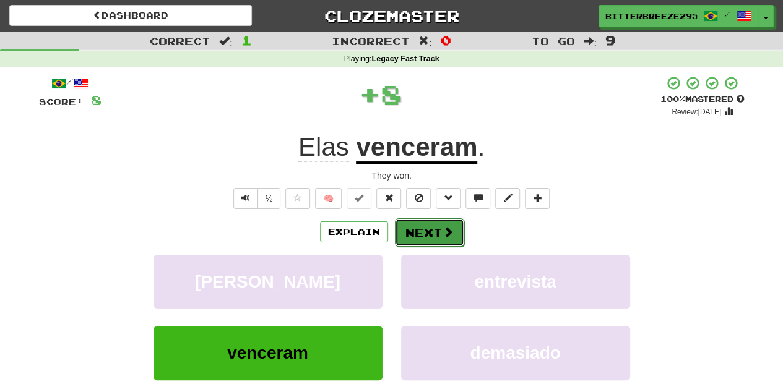
click at [416, 234] on button "Next" at bounding box center [429, 232] width 69 height 28
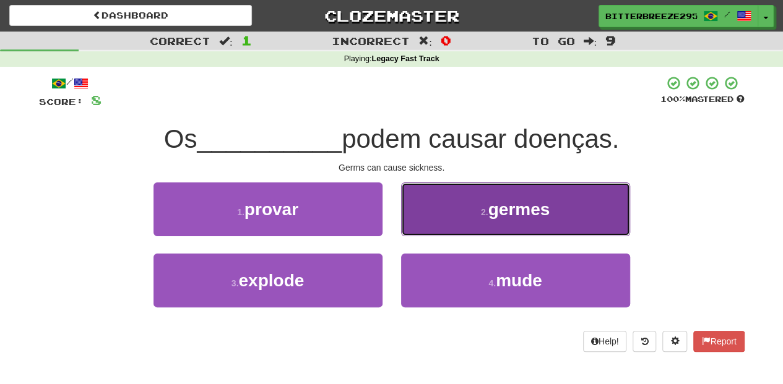
click at [425, 222] on button "2 . germes" at bounding box center [515, 210] width 229 height 54
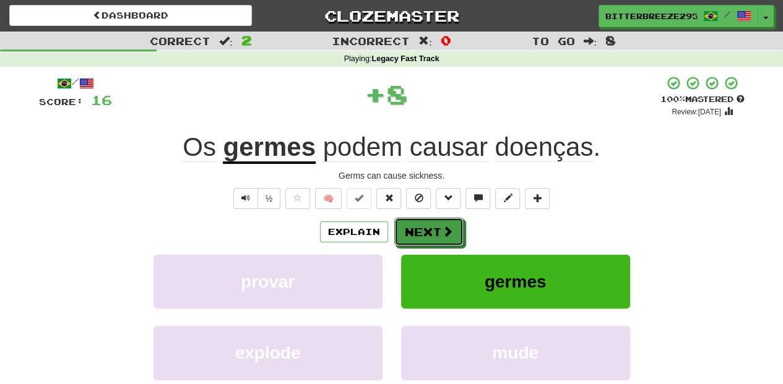
click at [424, 223] on button "Next" at bounding box center [428, 232] width 69 height 28
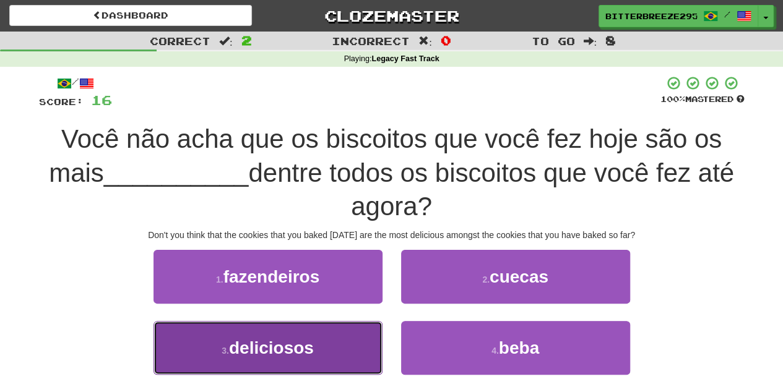
click at [359, 340] on button "3 . deliciosos" at bounding box center [267, 348] width 229 height 54
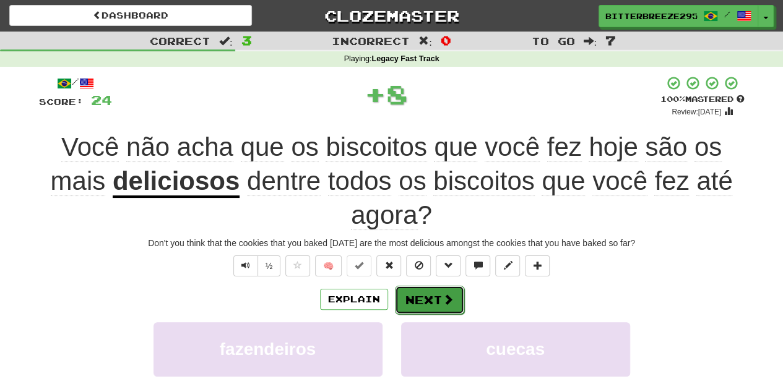
click at [422, 297] on button "Next" at bounding box center [429, 300] width 69 height 28
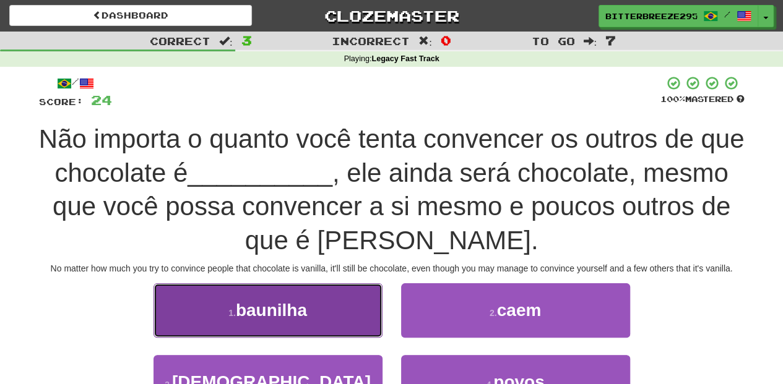
click at [333, 320] on button "1 . baunilha" at bounding box center [267, 310] width 229 height 54
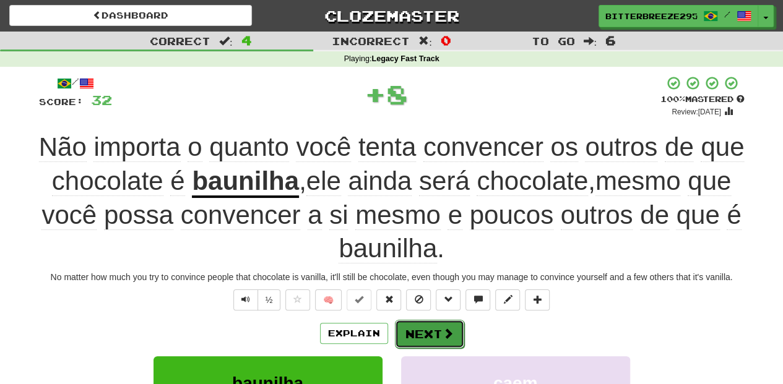
click at [431, 326] on button "Next" at bounding box center [429, 334] width 69 height 28
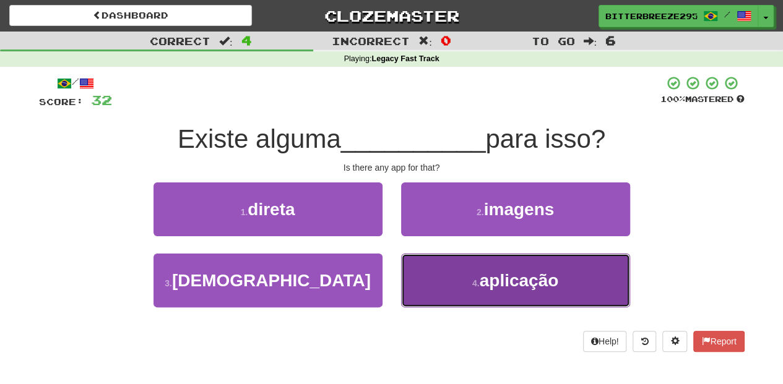
click at [436, 273] on button "4 . aplicação" at bounding box center [515, 281] width 229 height 54
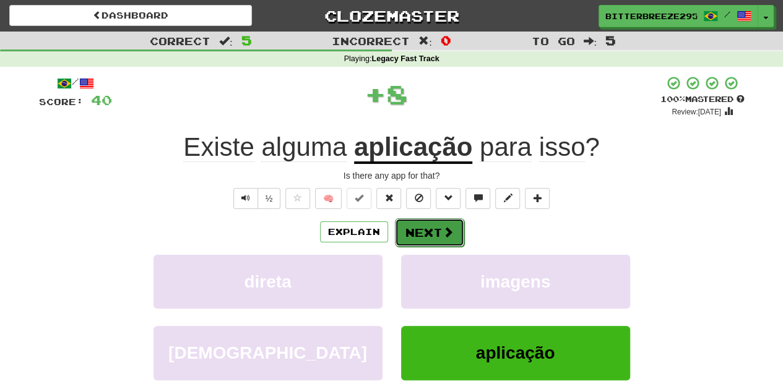
click at [421, 228] on button "Next" at bounding box center [429, 232] width 69 height 28
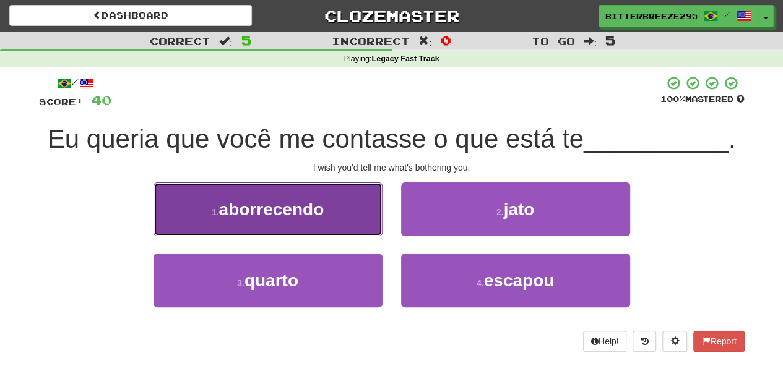
click at [352, 220] on button "1 . aborrecendo" at bounding box center [267, 210] width 229 height 54
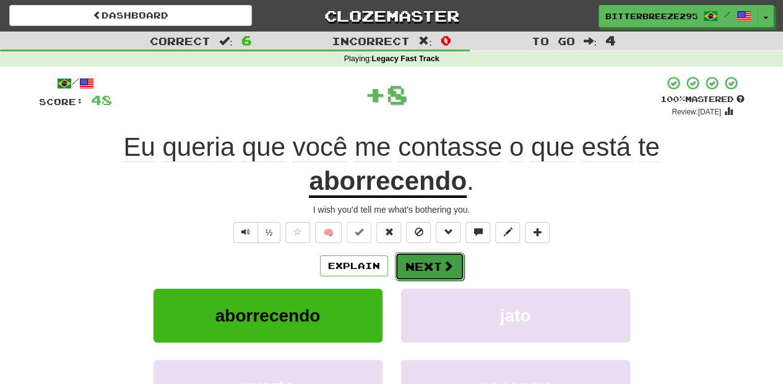
click at [416, 264] on button "Next" at bounding box center [429, 266] width 69 height 28
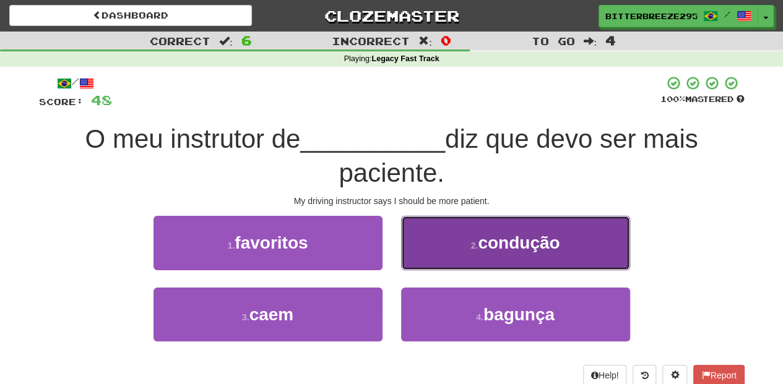
click at [426, 257] on button "2 . condução" at bounding box center [515, 243] width 229 height 54
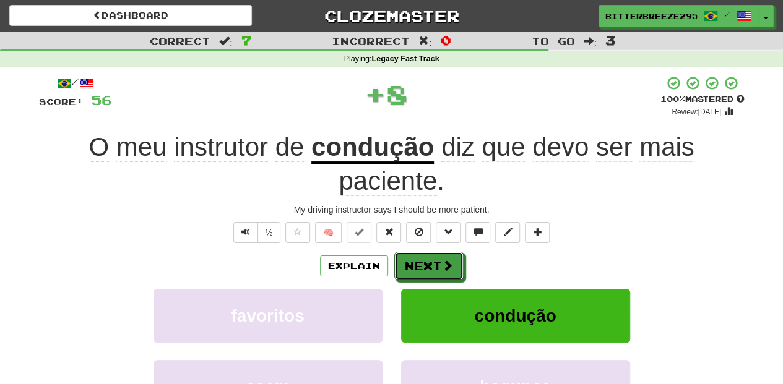
click at [426, 257] on button "Next" at bounding box center [428, 266] width 69 height 28
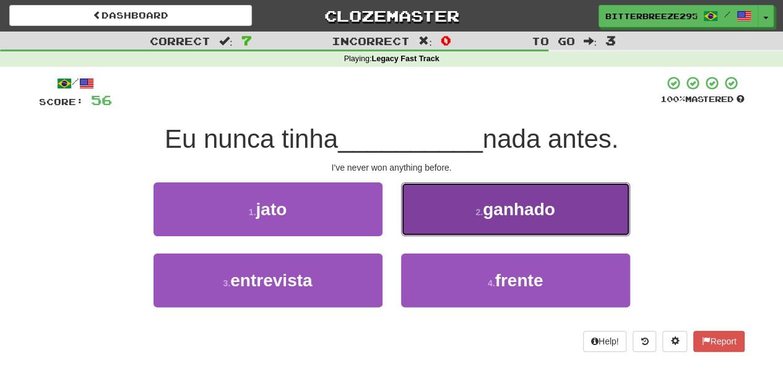
click at [421, 230] on button "2 . ganhado" at bounding box center [515, 210] width 229 height 54
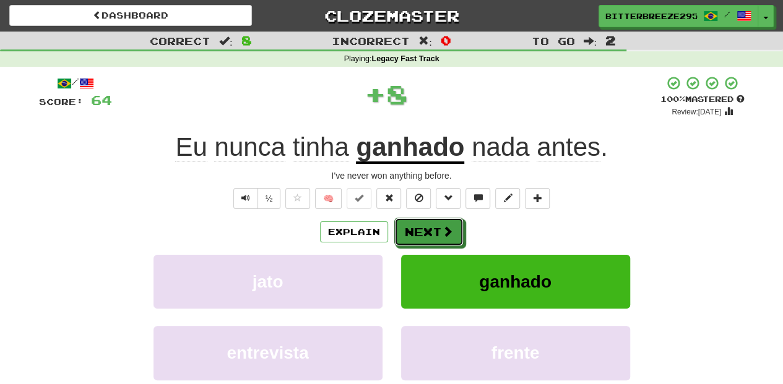
click at [421, 230] on button "Next" at bounding box center [428, 232] width 69 height 28
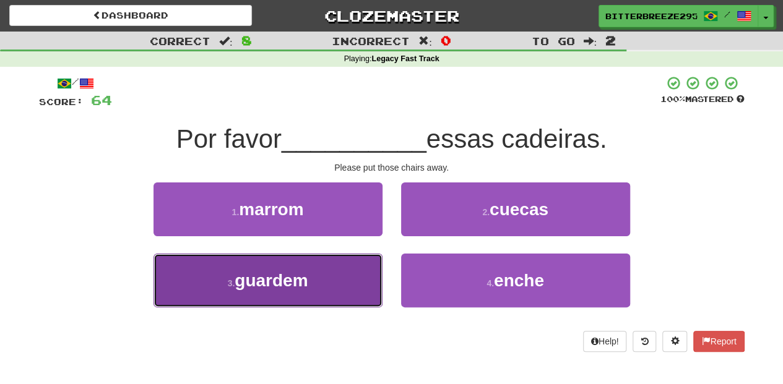
click at [339, 283] on button "3 . guardem" at bounding box center [267, 281] width 229 height 54
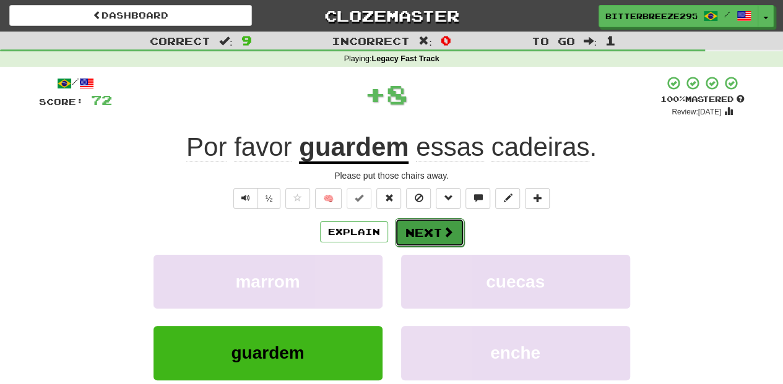
click at [414, 233] on button "Next" at bounding box center [429, 232] width 69 height 28
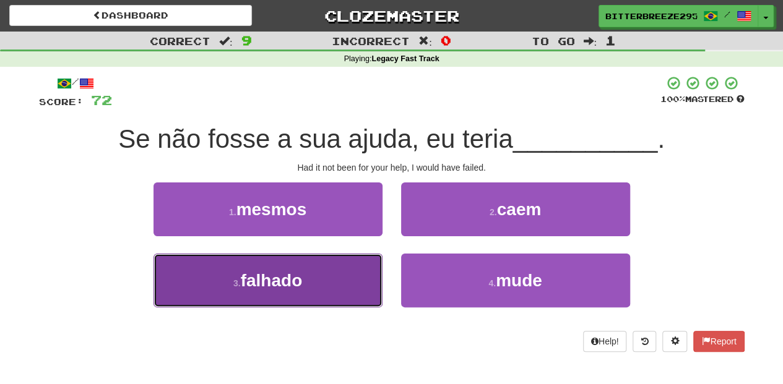
click at [348, 276] on button "3 . falhado" at bounding box center [267, 281] width 229 height 54
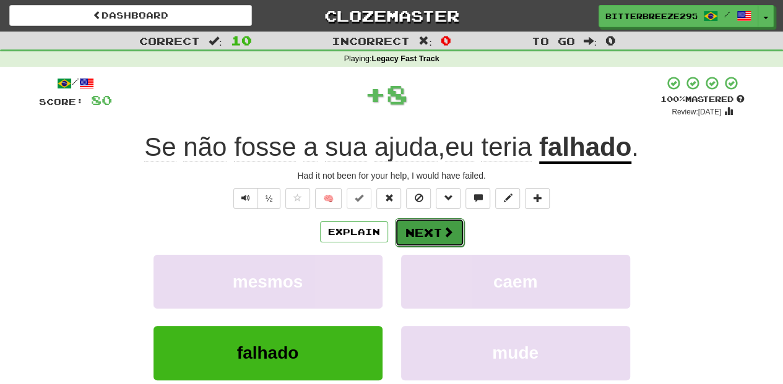
click at [407, 235] on button "Next" at bounding box center [429, 232] width 69 height 28
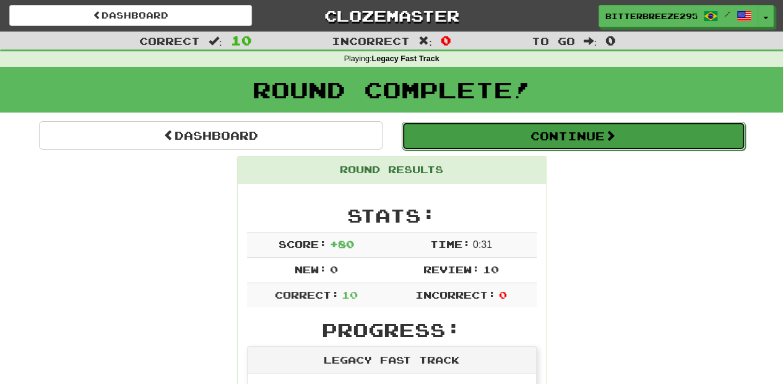
click at [448, 140] on button "Continue" at bounding box center [573, 136] width 343 height 28
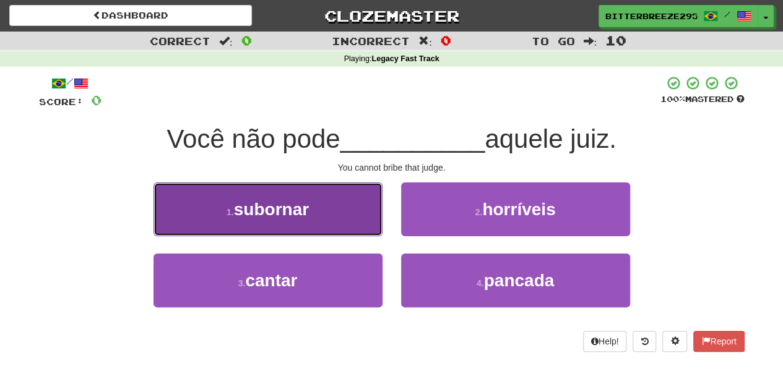
click at [340, 221] on button "1 . subornar" at bounding box center [267, 210] width 229 height 54
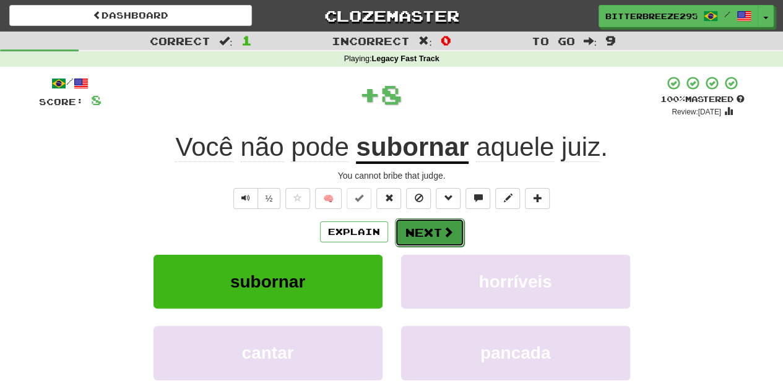
click at [418, 233] on button "Next" at bounding box center [429, 232] width 69 height 28
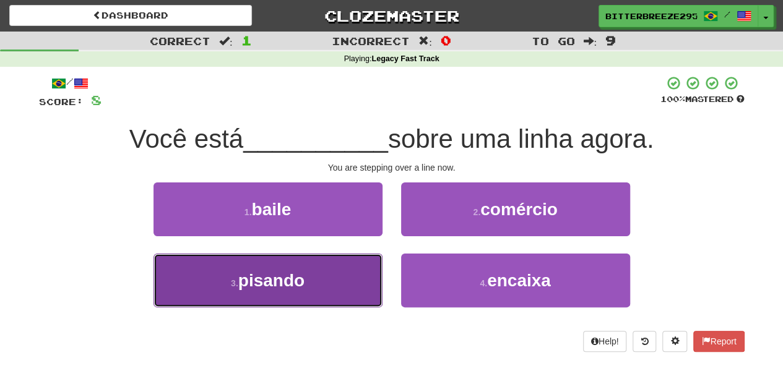
click at [358, 263] on button "3 . pisando" at bounding box center [267, 281] width 229 height 54
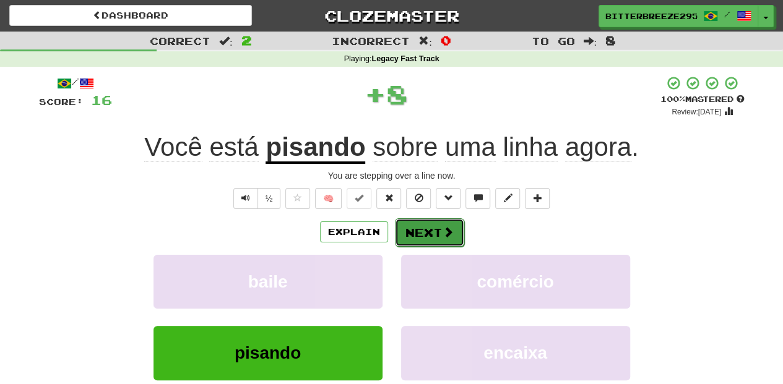
click at [423, 230] on button "Next" at bounding box center [429, 232] width 69 height 28
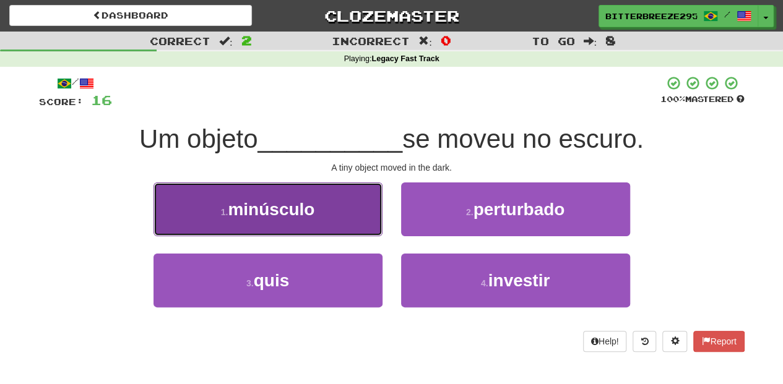
click at [313, 225] on button "1 . minúsculo" at bounding box center [267, 210] width 229 height 54
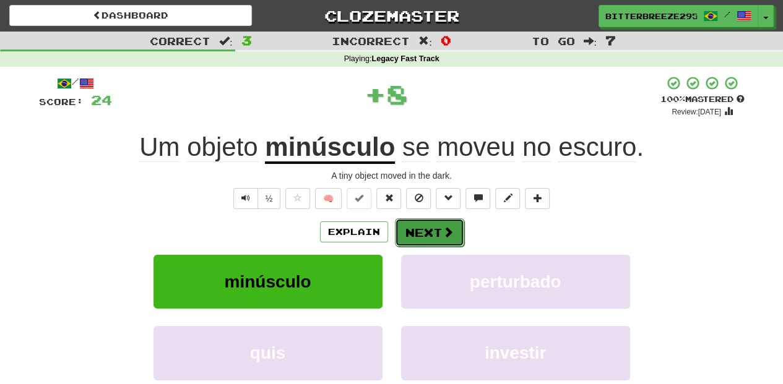
click at [423, 235] on button "Next" at bounding box center [429, 232] width 69 height 28
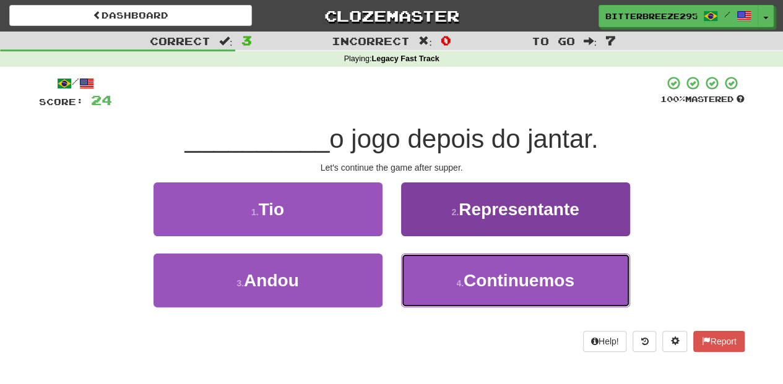
drag, startPoint x: 434, startPoint y: 273, endPoint x: 435, endPoint y: 287, distance: 14.3
click at [435, 287] on button "4 . Continuemos" at bounding box center [515, 281] width 229 height 54
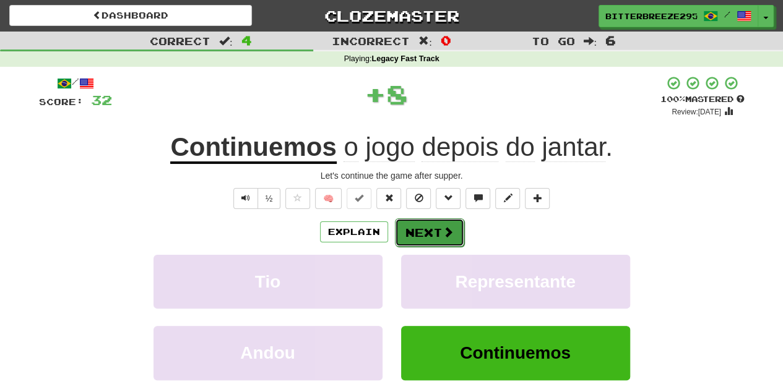
click at [417, 237] on button "Next" at bounding box center [429, 232] width 69 height 28
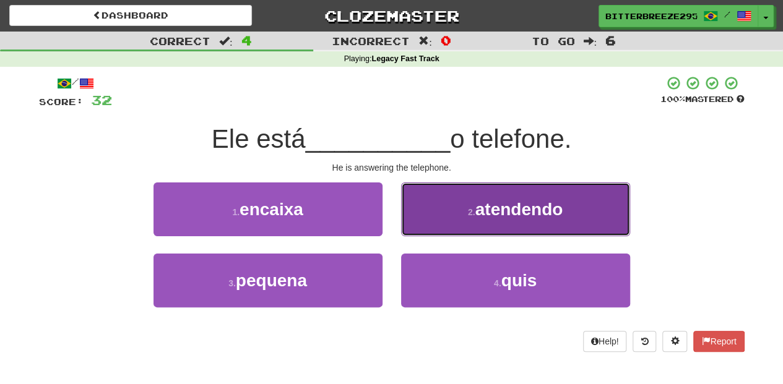
click at [429, 218] on button "2 . atendendo" at bounding box center [515, 210] width 229 height 54
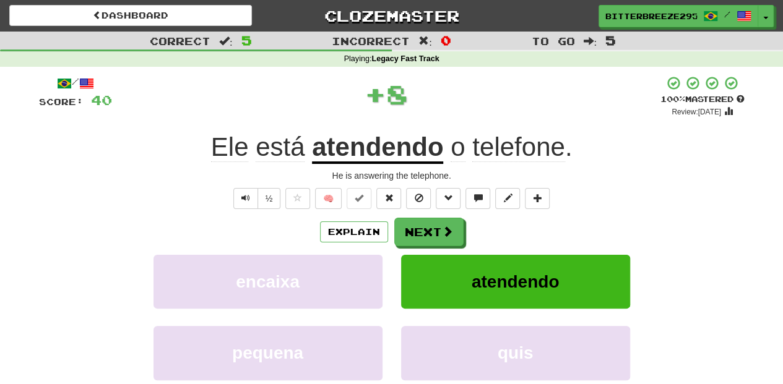
click at [429, 218] on button "Next" at bounding box center [428, 232] width 69 height 28
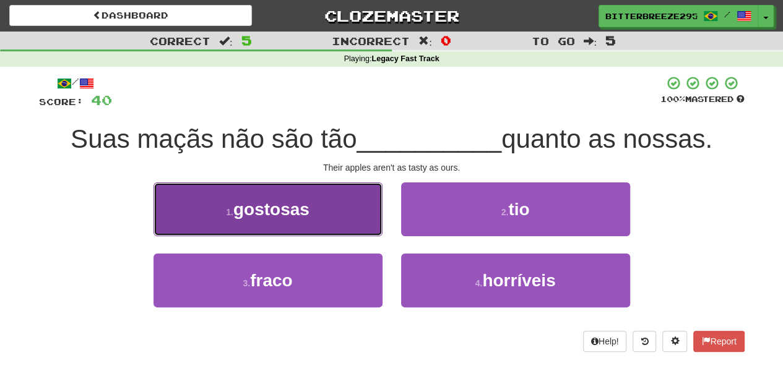
click at [334, 222] on button "1 . gostosas" at bounding box center [267, 210] width 229 height 54
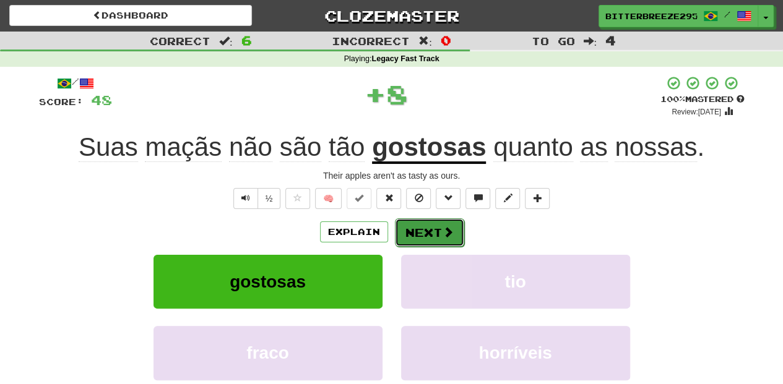
click at [422, 234] on button "Next" at bounding box center [429, 232] width 69 height 28
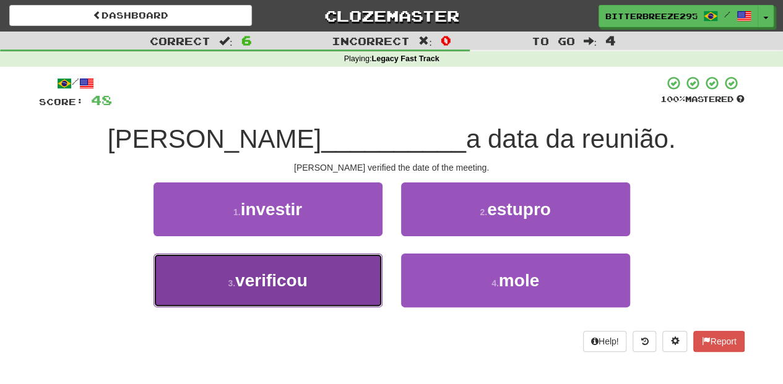
click at [355, 266] on button "3 . verificou" at bounding box center [267, 281] width 229 height 54
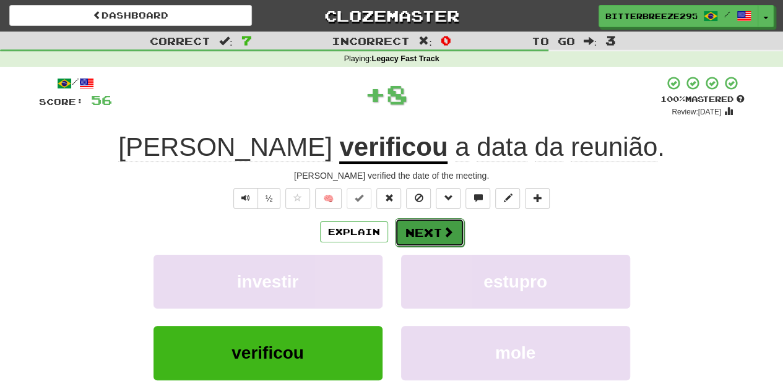
click at [415, 233] on button "Next" at bounding box center [429, 232] width 69 height 28
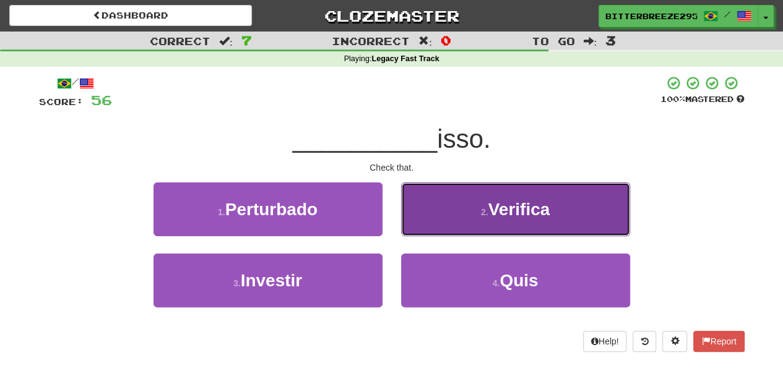
click at [418, 223] on button "2 . Verifica" at bounding box center [515, 210] width 229 height 54
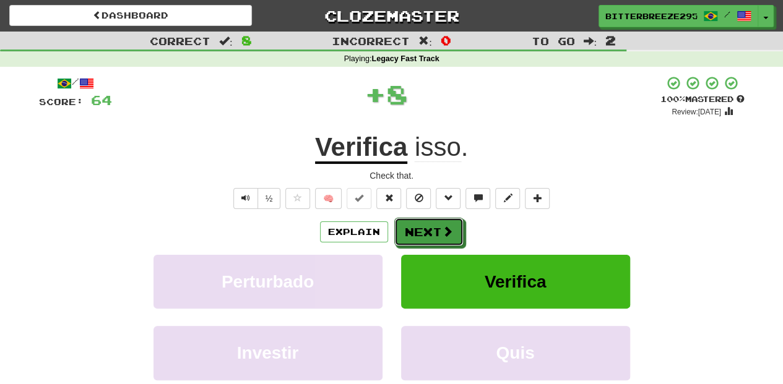
click at [418, 223] on button "Next" at bounding box center [428, 232] width 69 height 28
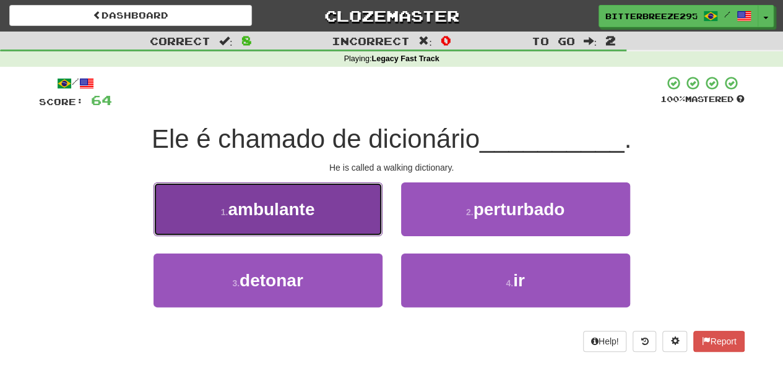
click at [324, 223] on button "1 . ambulante" at bounding box center [267, 210] width 229 height 54
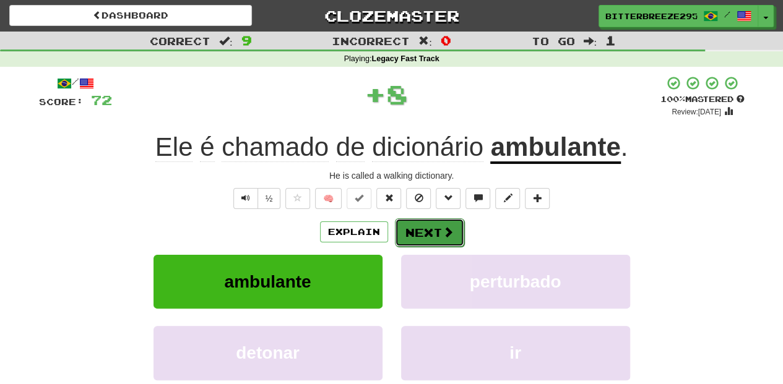
click at [410, 230] on button "Next" at bounding box center [429, 232] width 69 height 28
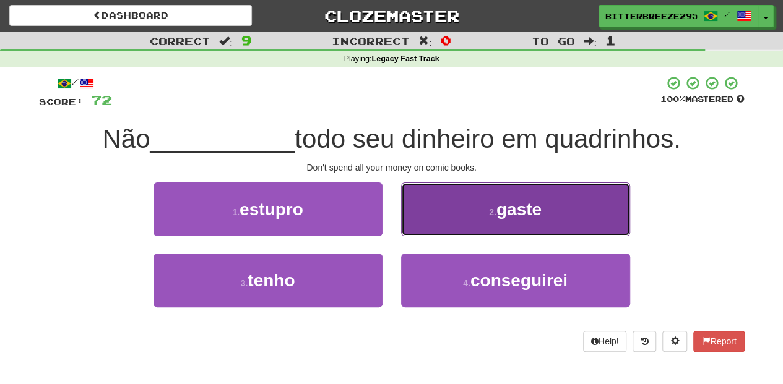
click at [424, 225] on button "2 . gaste" at bounding box center [515, 210] width 229 height 54
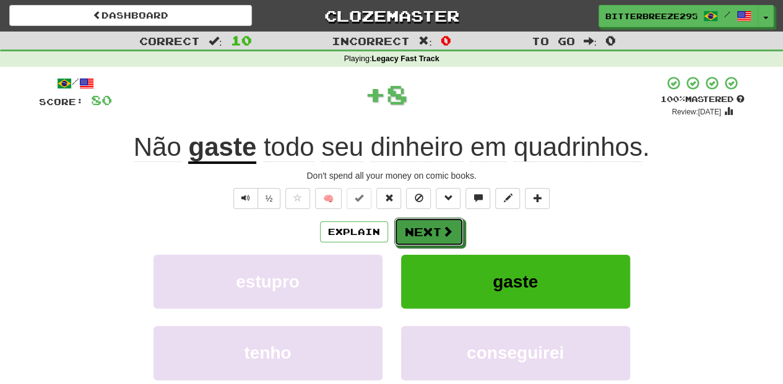
click at [424, 225] on button "Next" at bounding box center [428, 232] width 69 height 28
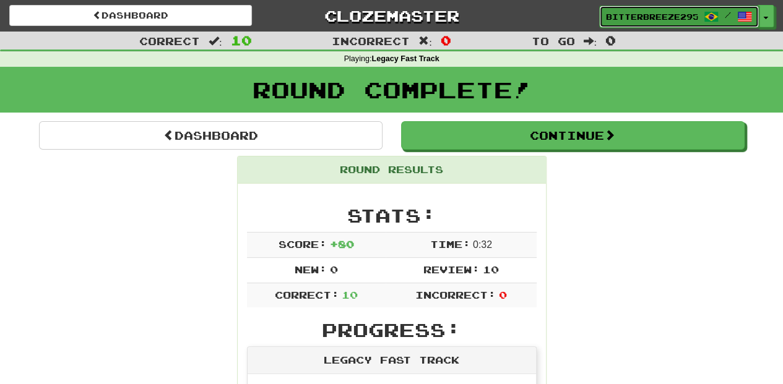
click at [636, 16] on span "BitterBreeze2956" at bounding box center [652, 16] width 92 height 11
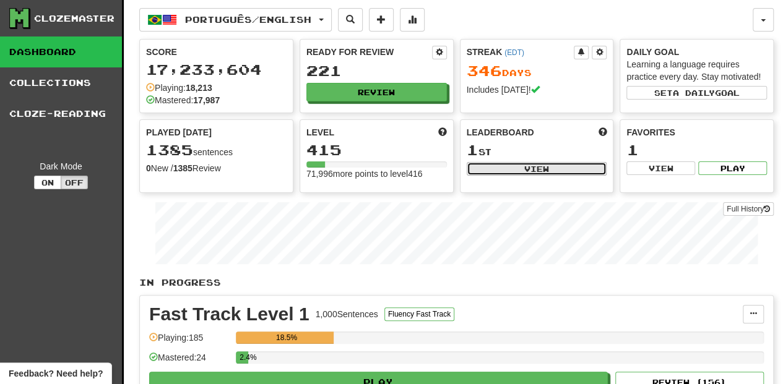
click at [502, 166] on button "View" at bounding box center [537, 169] width 140 height 14
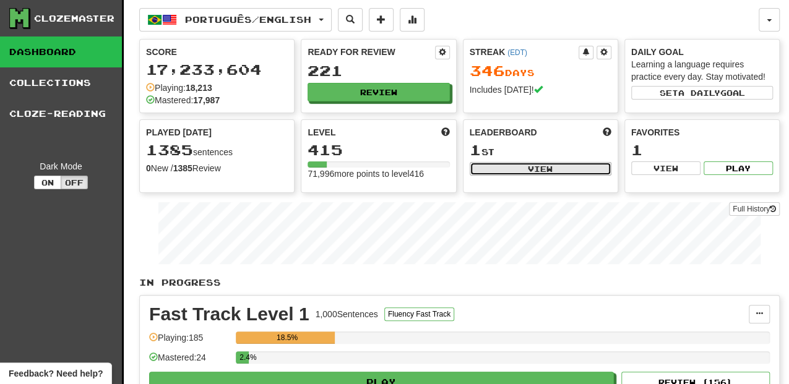
select select "**********"
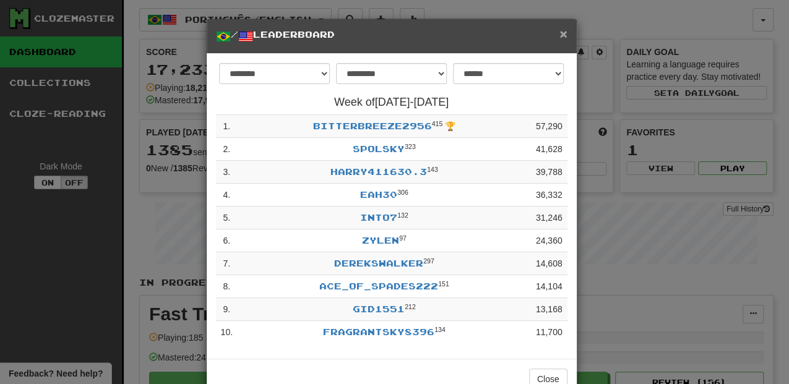
click at [561, 30] on span "×" at bounding box center [562, 34] width 7 height 14
